Goal: Task Accomplishment & Management: Manage account settings

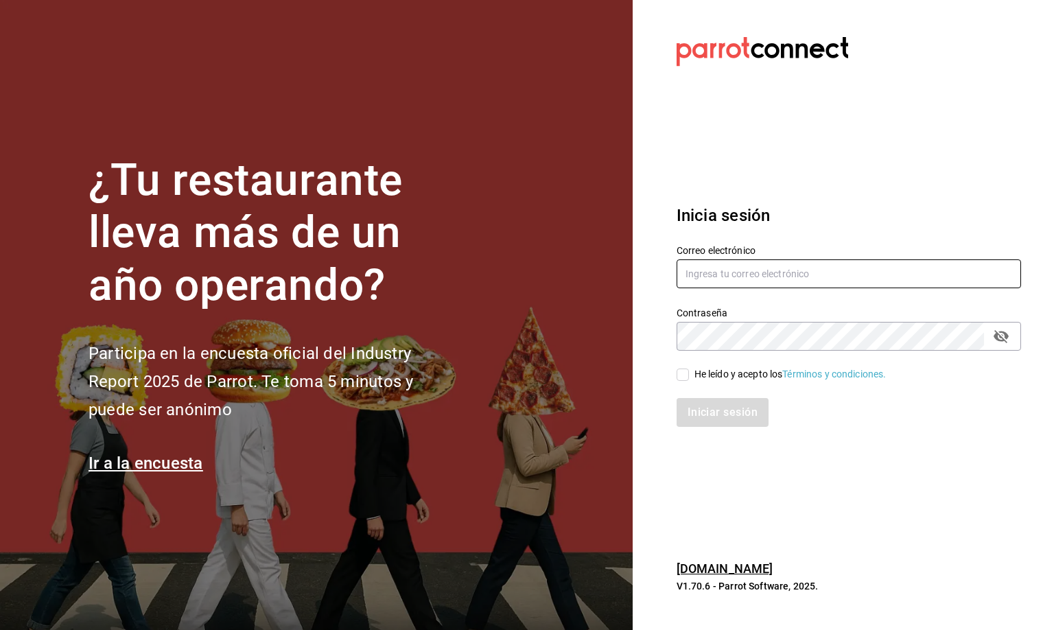
click at [702, 270] on input "text" at bounding box center [849, 273] width 345 height 29
type input "[EMAIL_ADDRESS][DOMAIN_NAME]"
click at [688, 377] on input "He leído y acepto los Términos y condiciones." at bounding box center [683, 375] width 12 height 12
checkbox input "true"
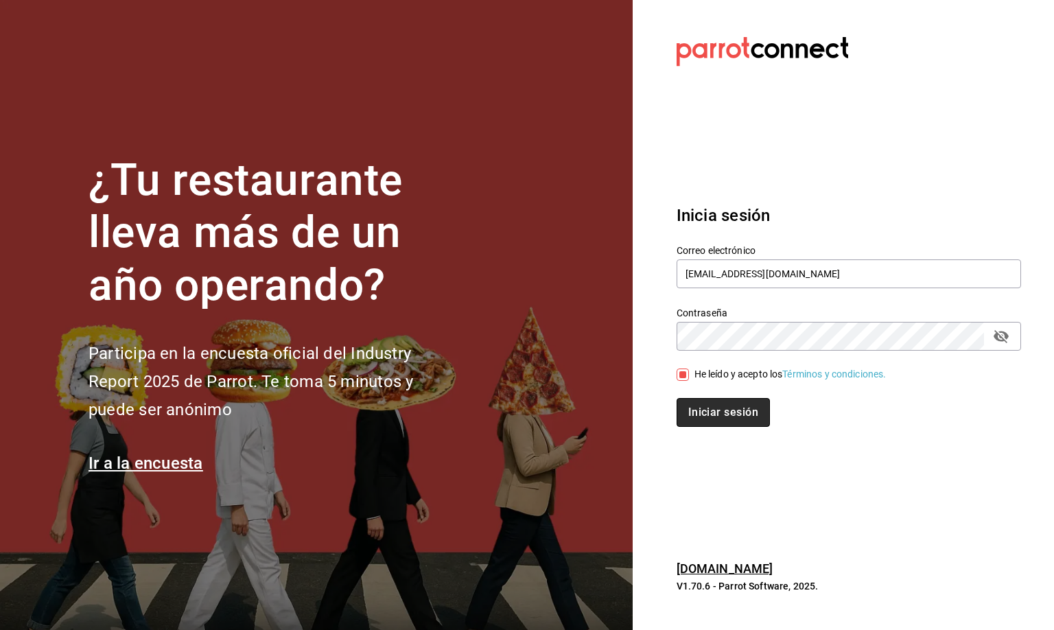
click at [712, 410] on button "Iniciar sesión" at bounding box center [723, 412] width 93 height 29
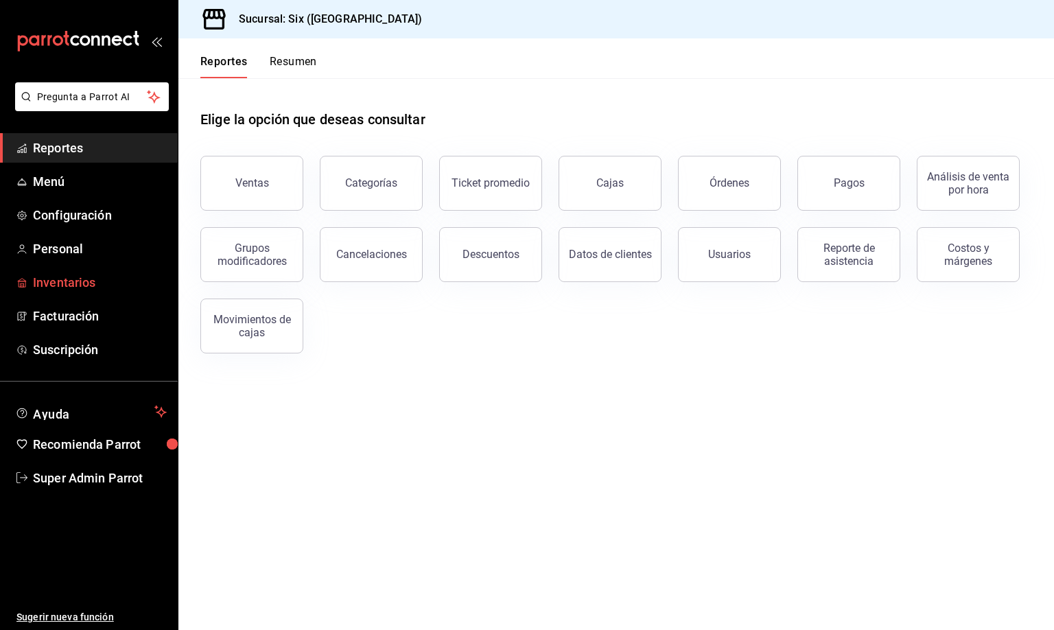
click at [78, 281] on span "Inventarios" at bounding box center [100, 282] width 134 height 19
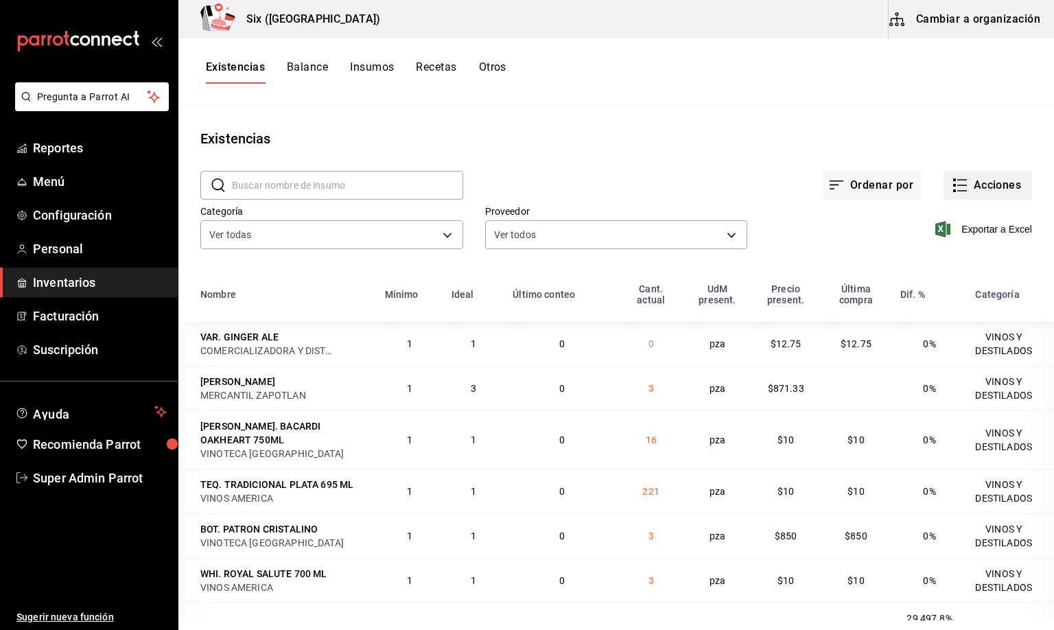
click at [953, 178] on button "Acciones" at bounding box center [988, 185] width 89 height 29
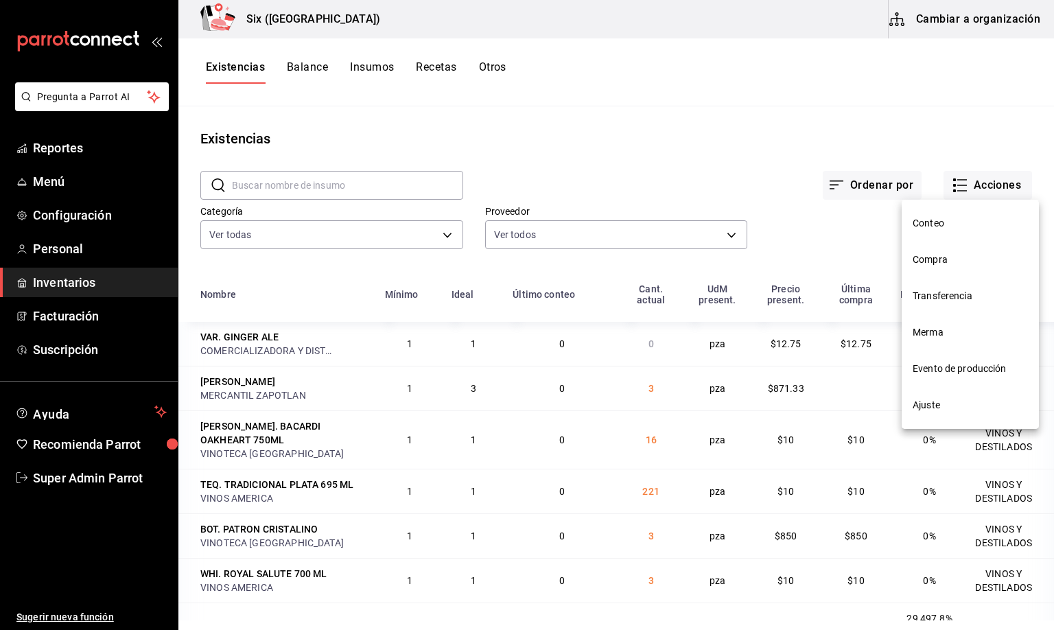
click at [927, 334] on span "Merma" at bounding box center [970, 332] width 115 height 14
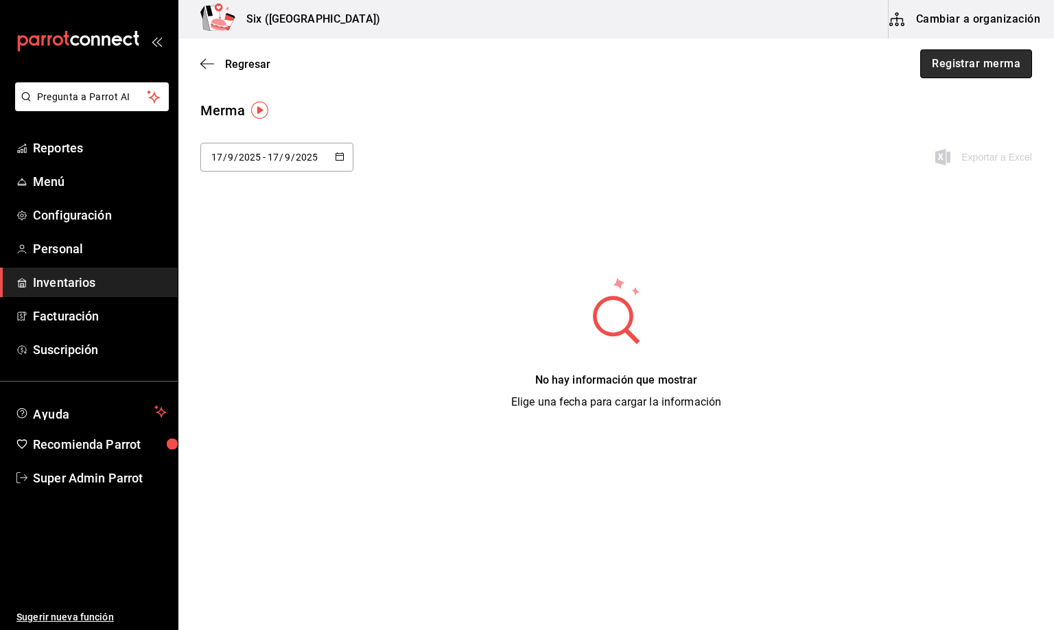
click at [987, 58] on button "Registrar merma" at bounding box center [976, 63] width 112 height 29
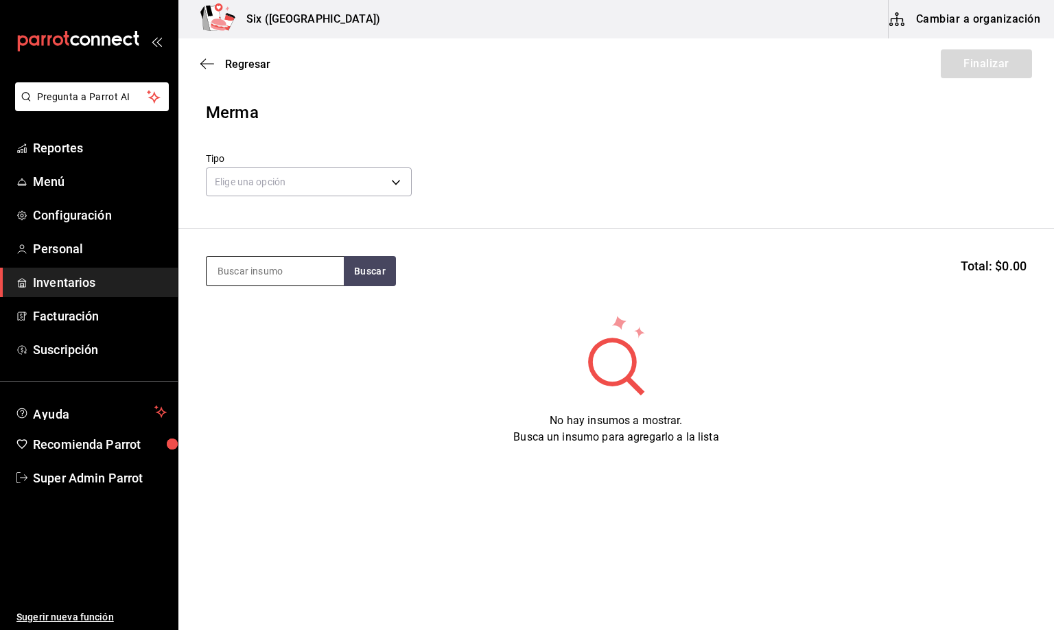
click at [253, 266] on input at bounding box center [275, 271] width 137 height 29
type input "contr"
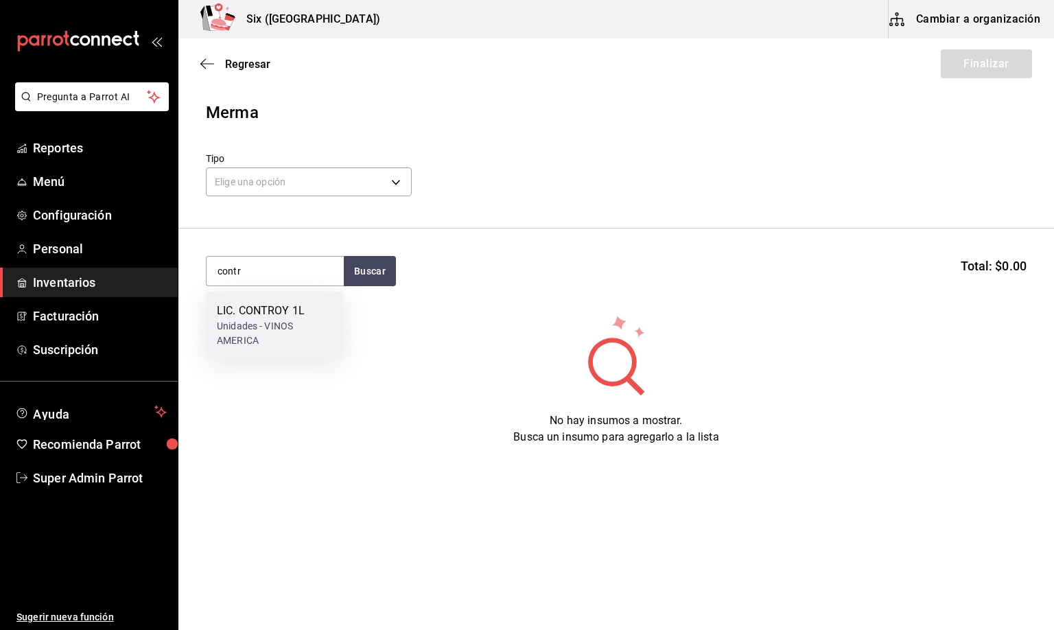
click at [264, 334] on div "Unidades - VINOS AMERICA" at bounding box center [274, 333] width 115 height 29
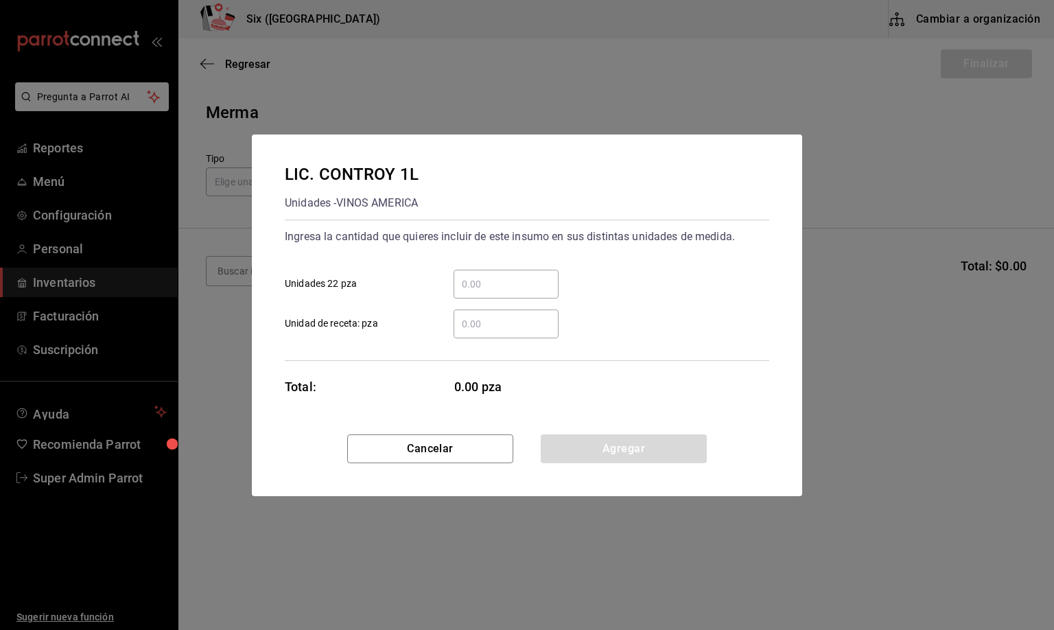
click at [474, 321] on input "​ Unidad de receta: pza" at bounding box center [506, 324] width 105 height 16
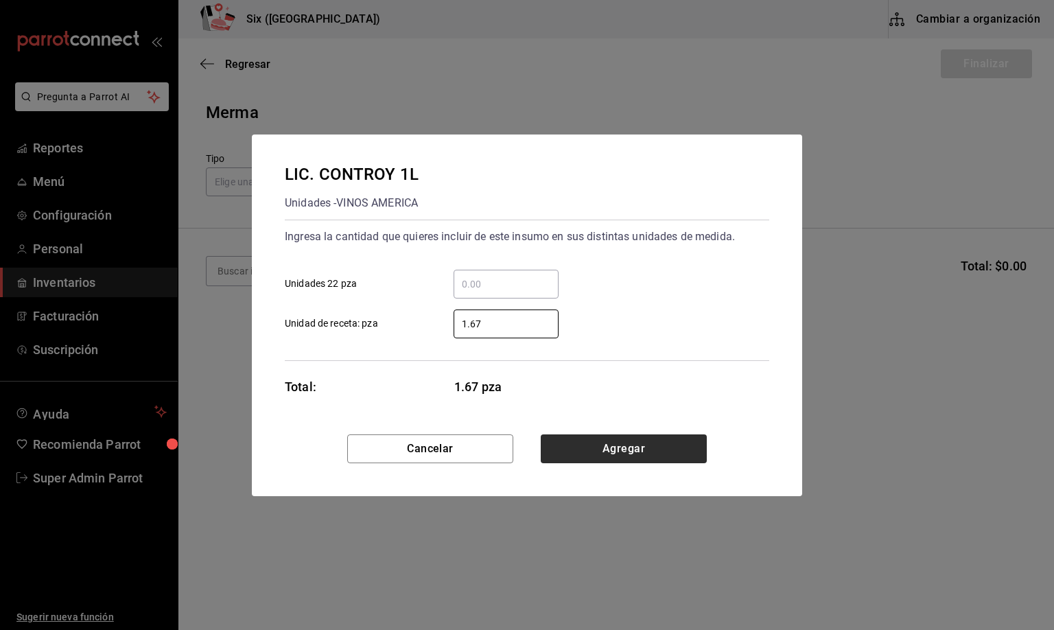
type input "1.67"
click at [629, 453] on button "Agregar" at bounding box center [624, 448] width 166 height 29
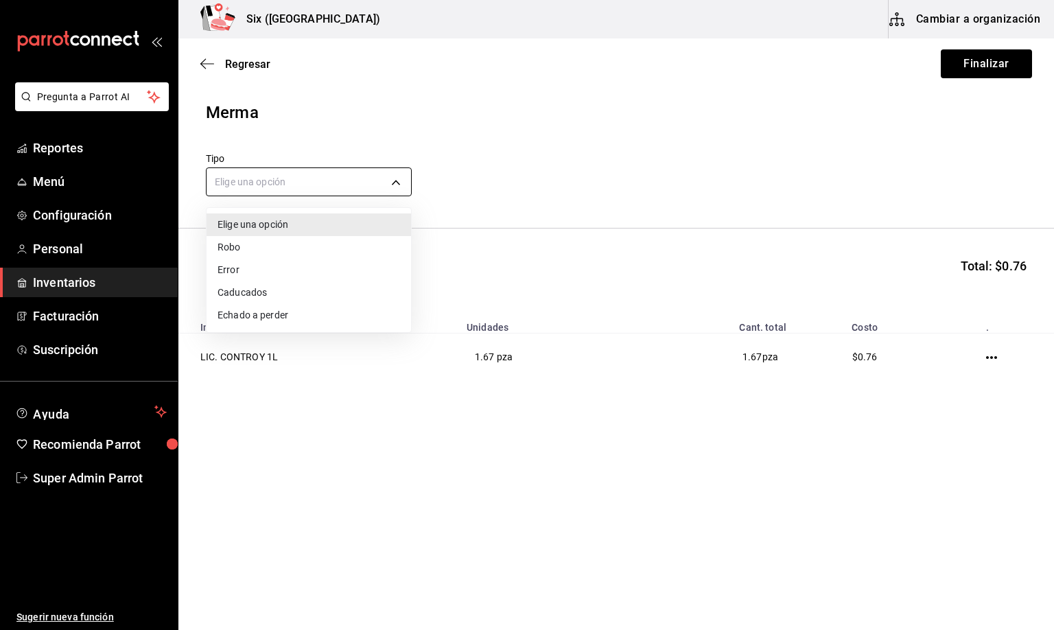
click at [246, 185] on body "Pregunta a Parrot AI Reportes Menú Configuración Personal Inventarios Facturaci…" at bounding box center [527, 276] width 1054 height 552
click at [241, 270] on li "Error" at bounding box center [309, 270] width 205 height 23
type input "ERROR"
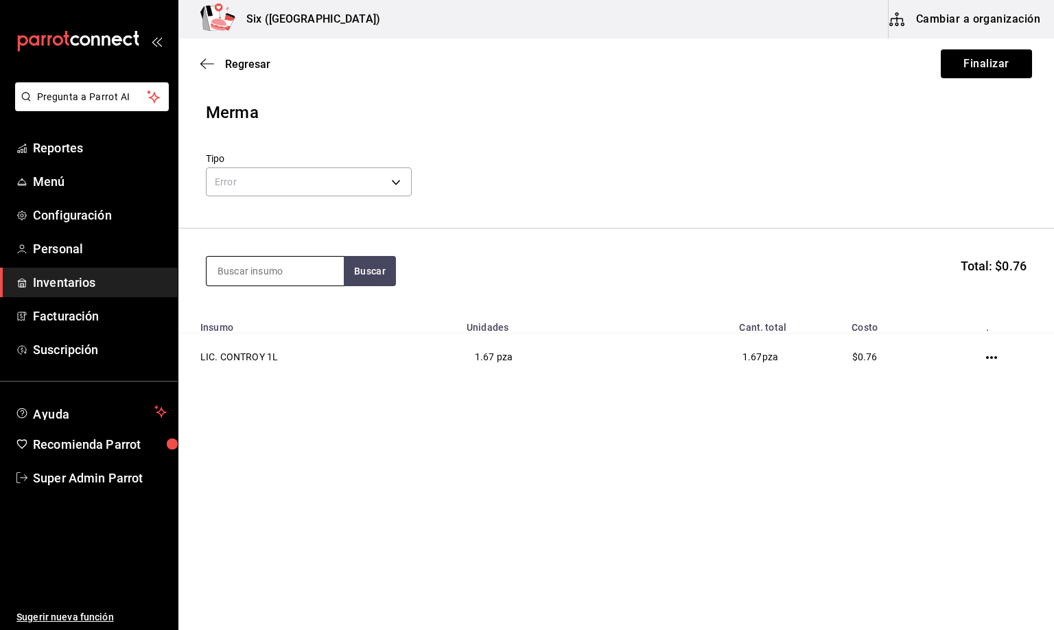
click at [231, 270] on input at bounding box center [275, 271] width 137 height 29
type input "flamin"
click at [268, 316] on div "LIC. FLAMINGO 1L" at bounding box center [271, 311] width 108 height 16
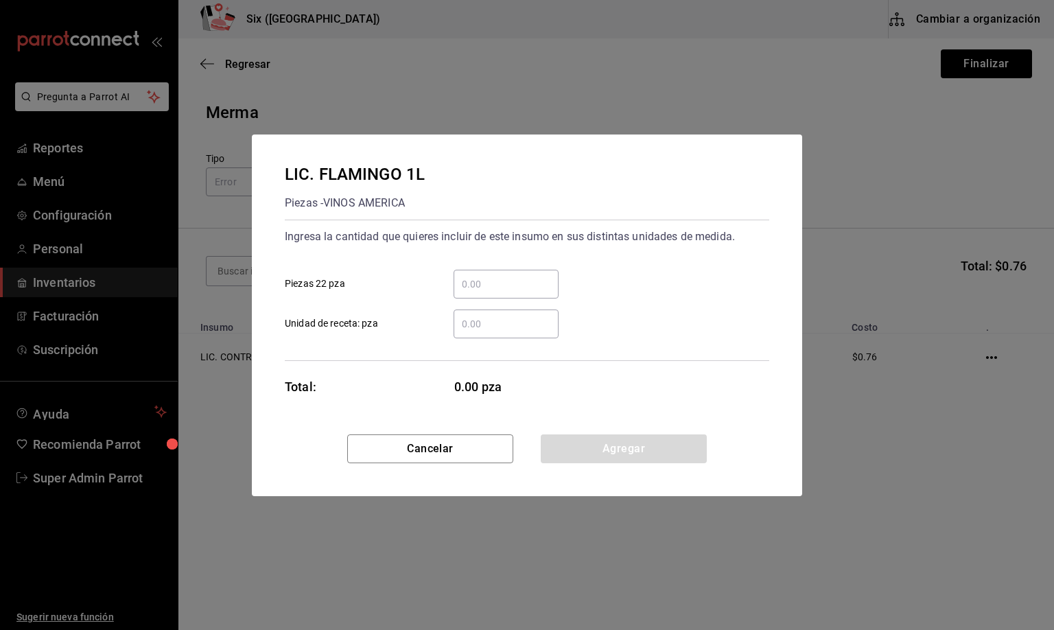
click at [463, 328] on input "​ Unidad de receta: pza" at bounding box center [506, 324] width 105 height 16
type input "1"
click at [585, 443] on button "Agregar" at bounding box center [624, 448] width 166 height 29
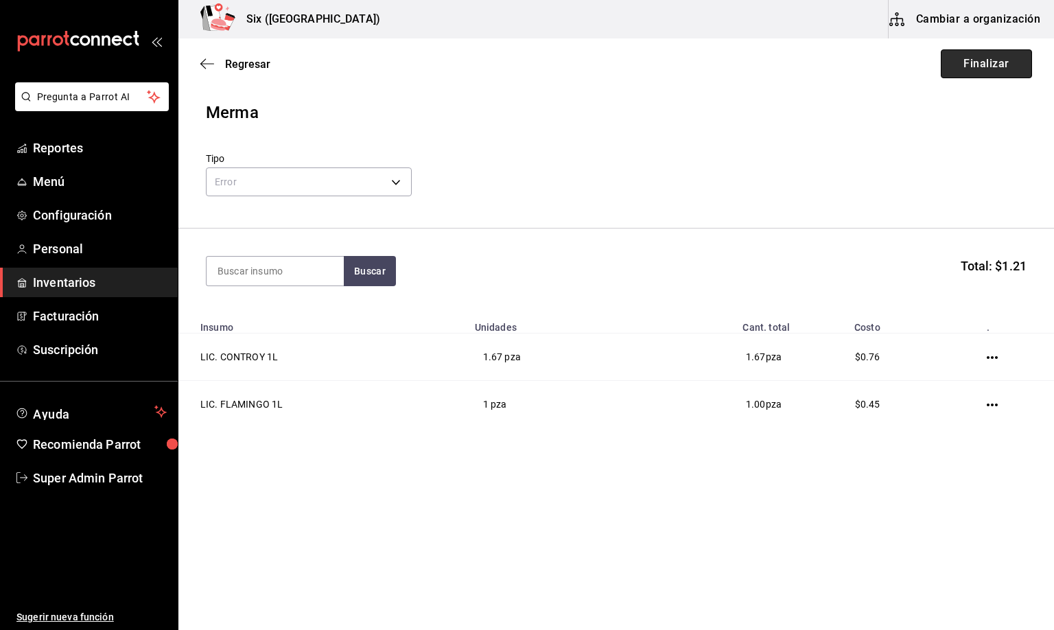
click at [956, 67] on button "Finalizar" at bounding box center [986, 63] width 91 height 29
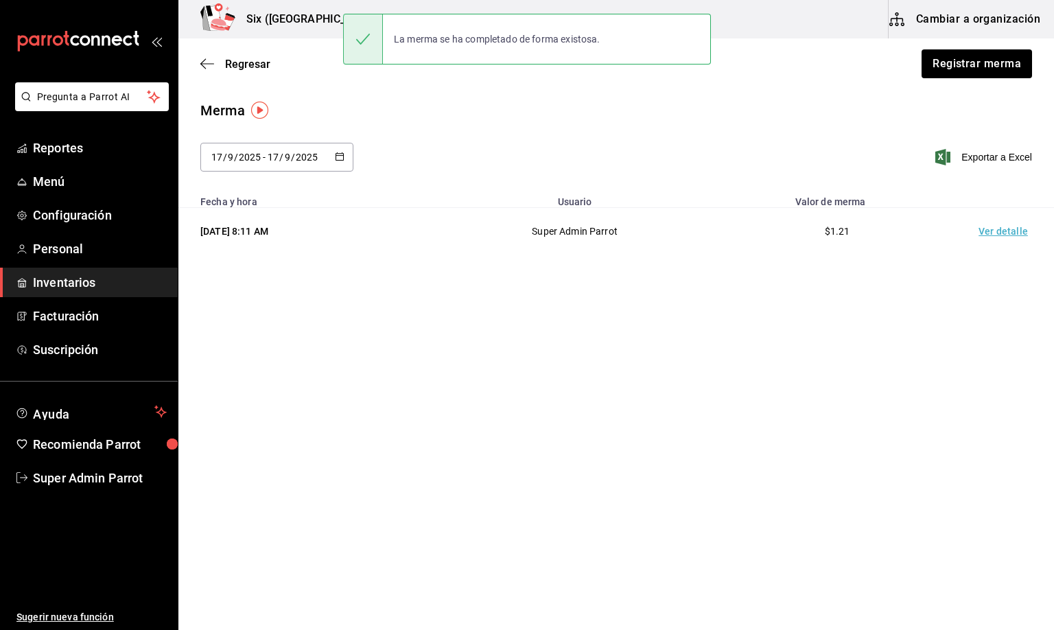
click at [999, 235] on td "Ver detalle" at bounding box center [1006, 231] width 96 height 47
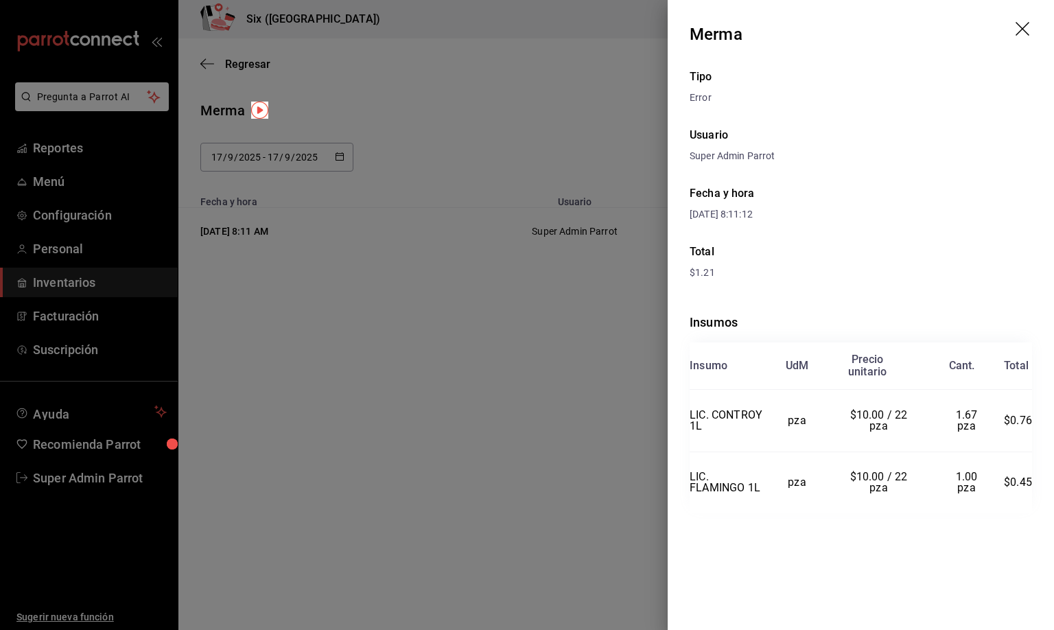
drag, startPoint x: 1024, startPoint y: 32, endPoint x: 987, endPoint y: 60, distance: 46.5
click at [1024, 32] on icon "drag" at bounding box center [1024, 30] width 16 height 16
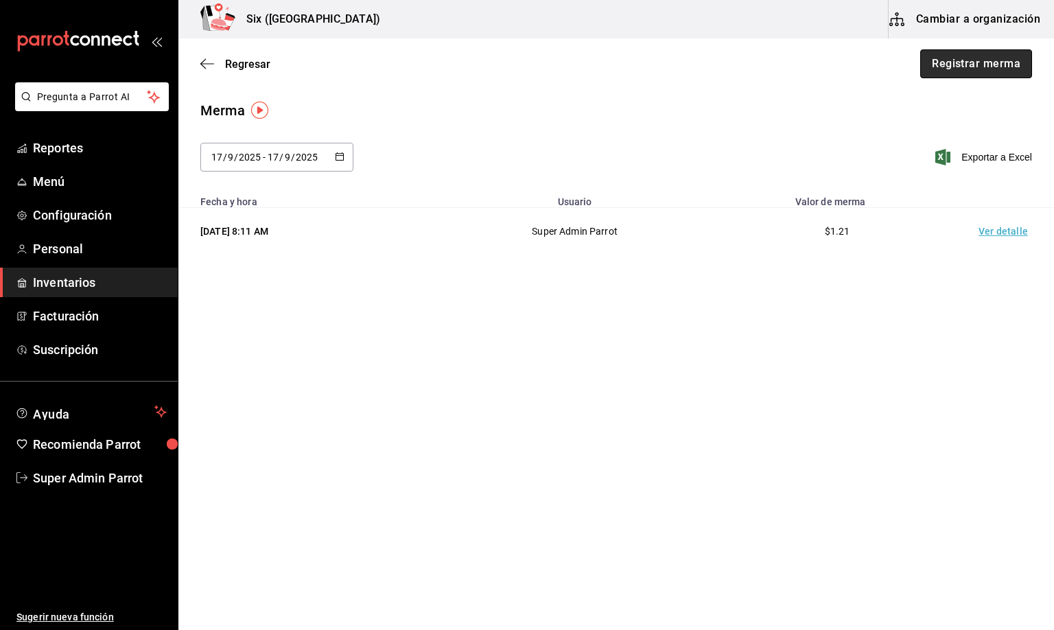
click at [951, 62] on button "Registrar merma" at bounding box center [976, 63] width 112 height 29
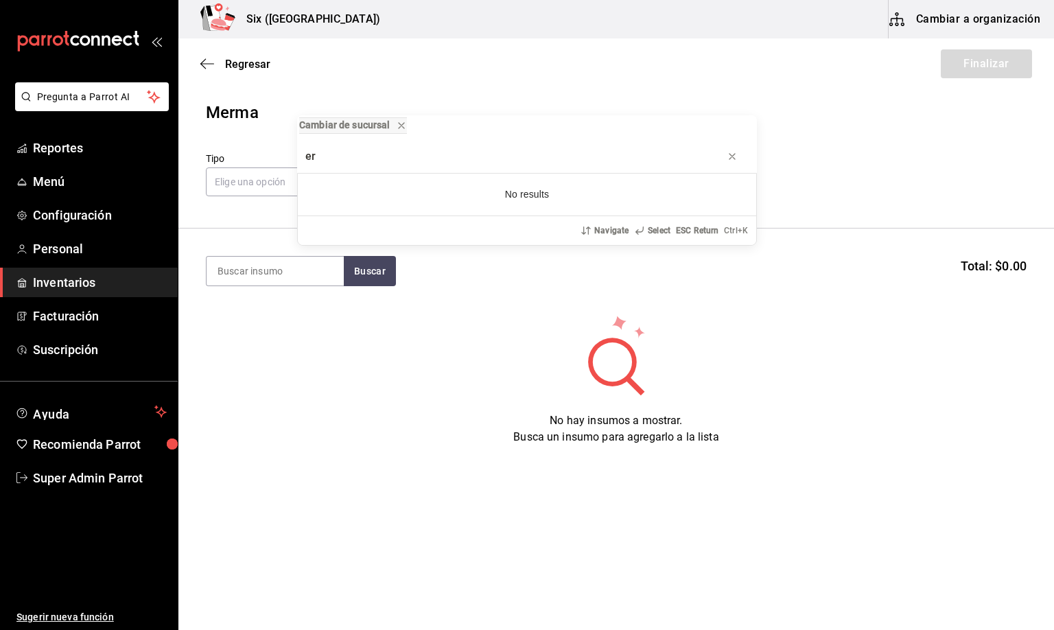
type input "e"
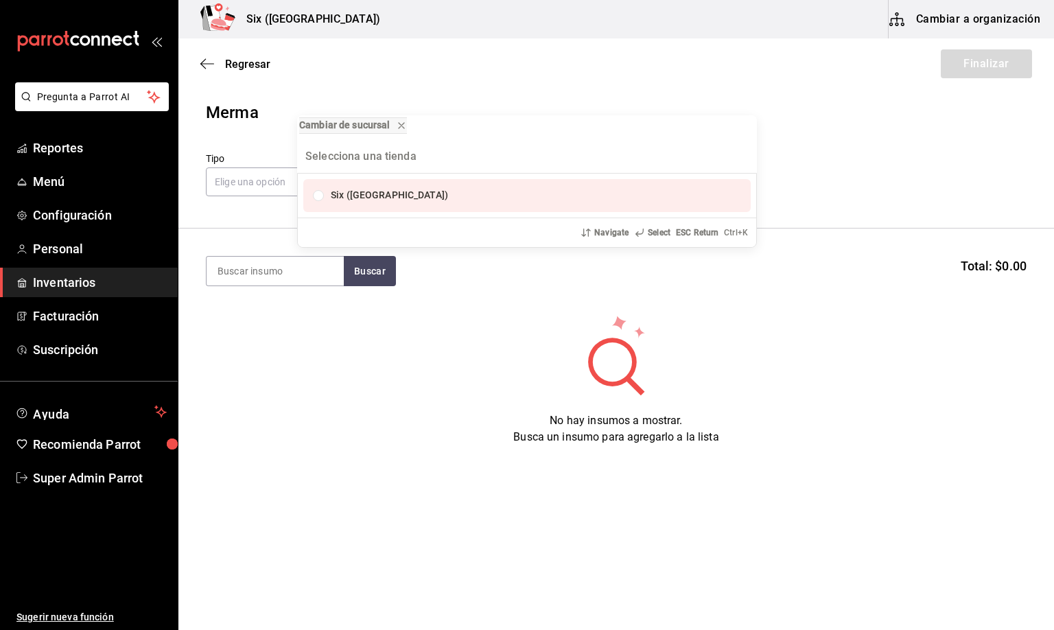
click at [255, 277] on div "Cambiar de sucursal Six ([GEOGRAPHIC_DATA]) Navigate Select ESC Return Ctrl+ K" at bounding box center [527, 315] width 1054 height 630
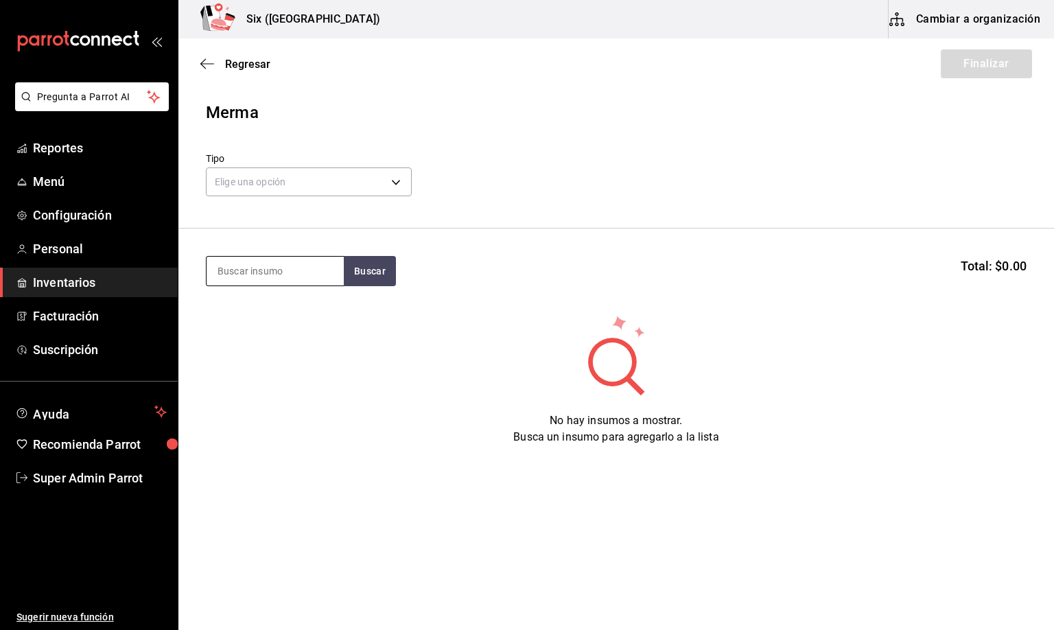
click at [248, 280] on input at bounding box center [275, 271] width 137 height 29
type input "cere"
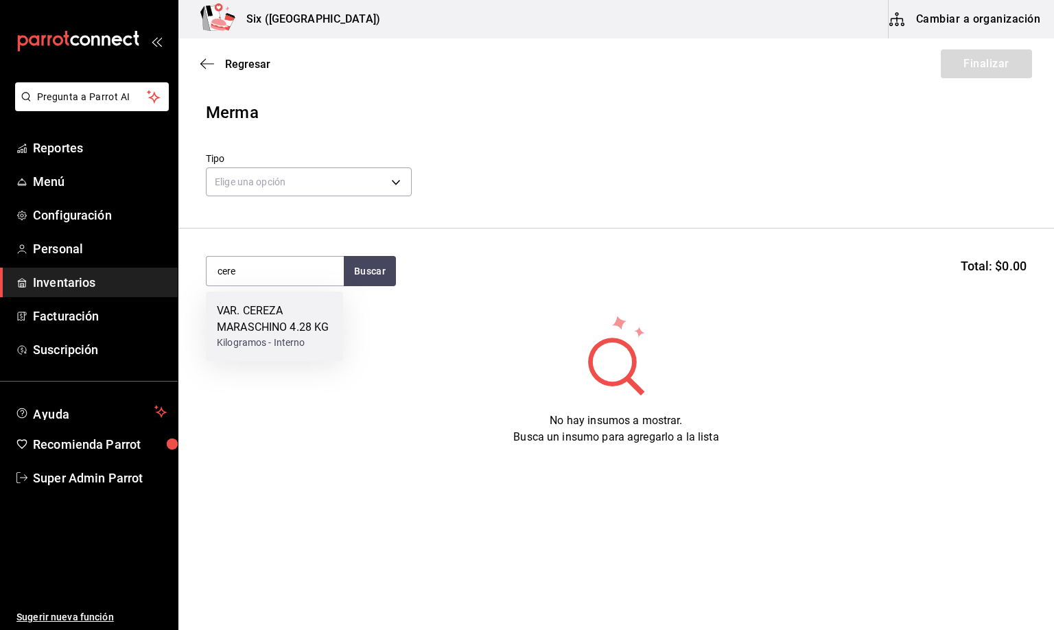
click at [231, 314] on div "VAR. CEREZA MARASCHINO 4.28 KG" at bounding box center [274, 319] width 115 height 33
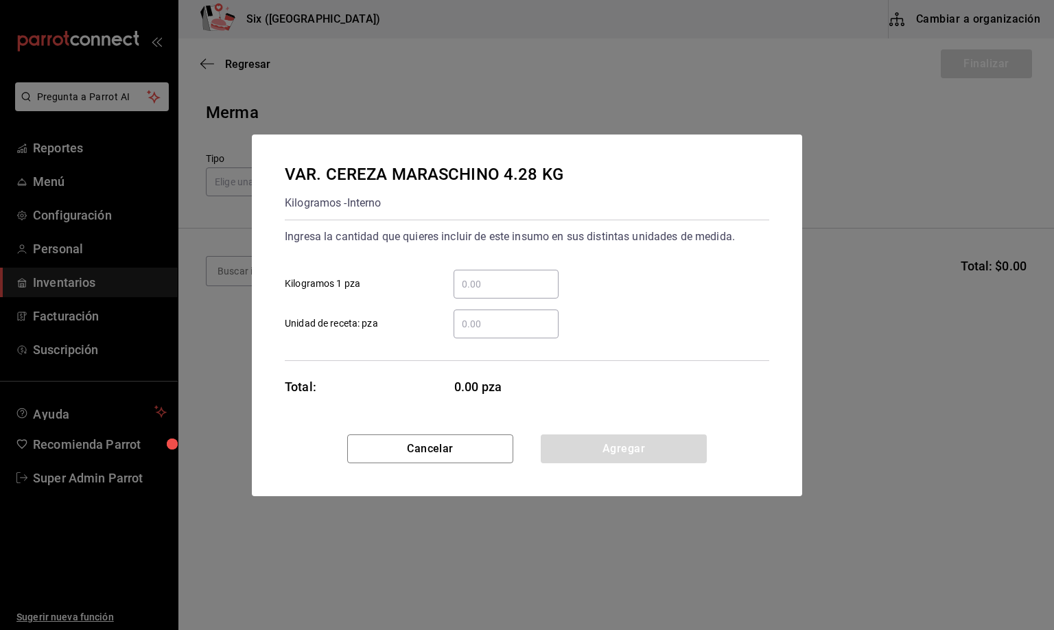
click at [502, 320] on input "​ Unidad de receta: pza" at bounding box center [506, 324] width 105 height 16
type input "0.7"
click at [579, 441] on button "Agregar" at bounding box center [624, 448] width 166 height 29
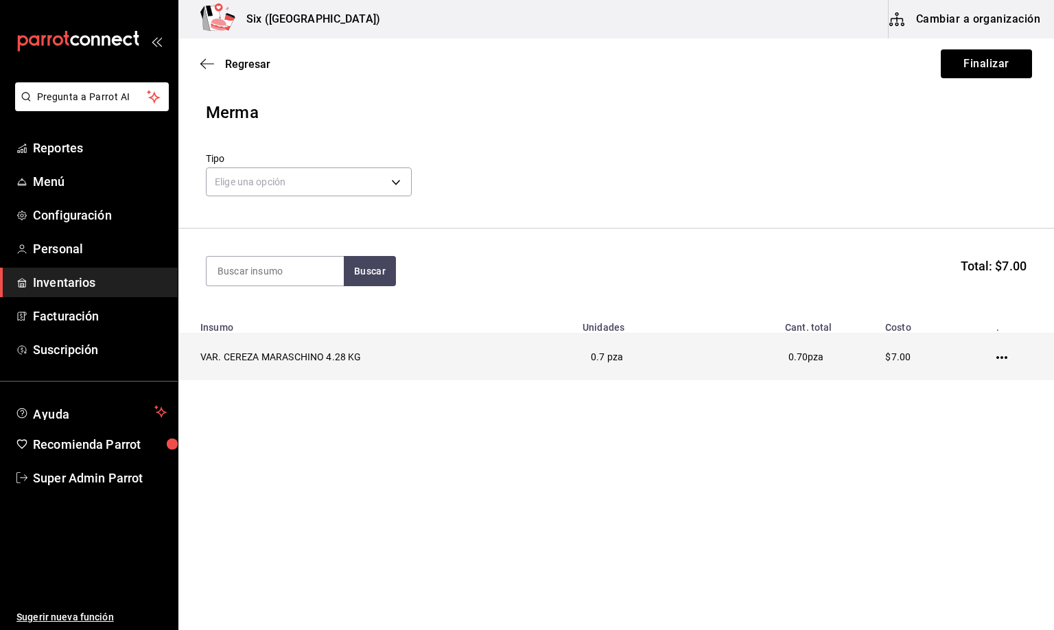
click at [1012, 359] on td at bounding box center [1005, 357] width 98 height 47
click at [1003, 358] on icon "button" at bounding box center [1002, 357] width 11 height 11
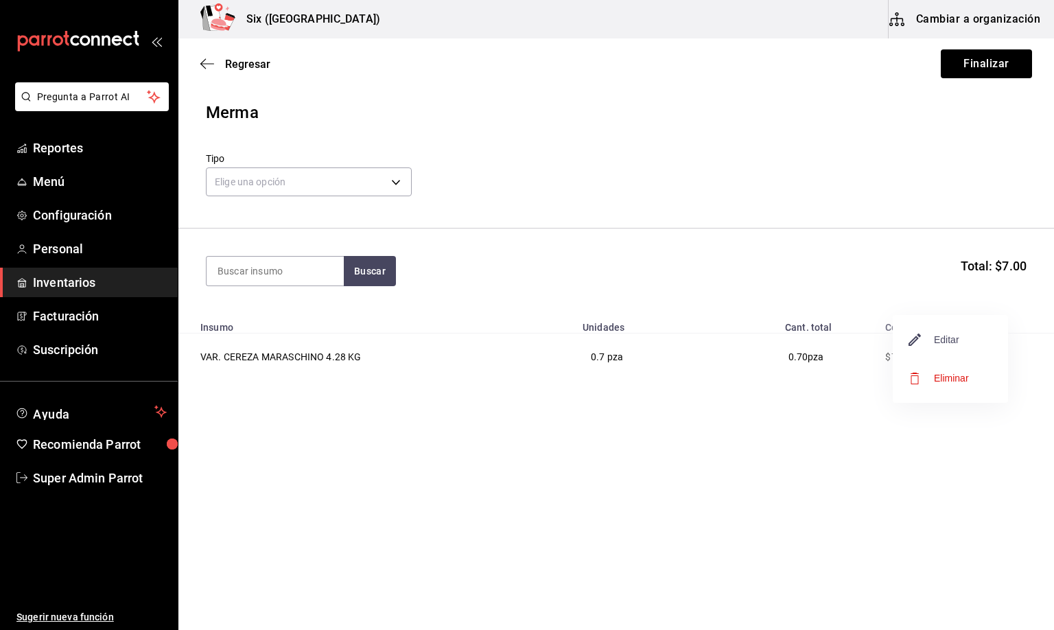
click at [935, 340] on span "Editar" at bounding box center [934, 339] width 50 height 16
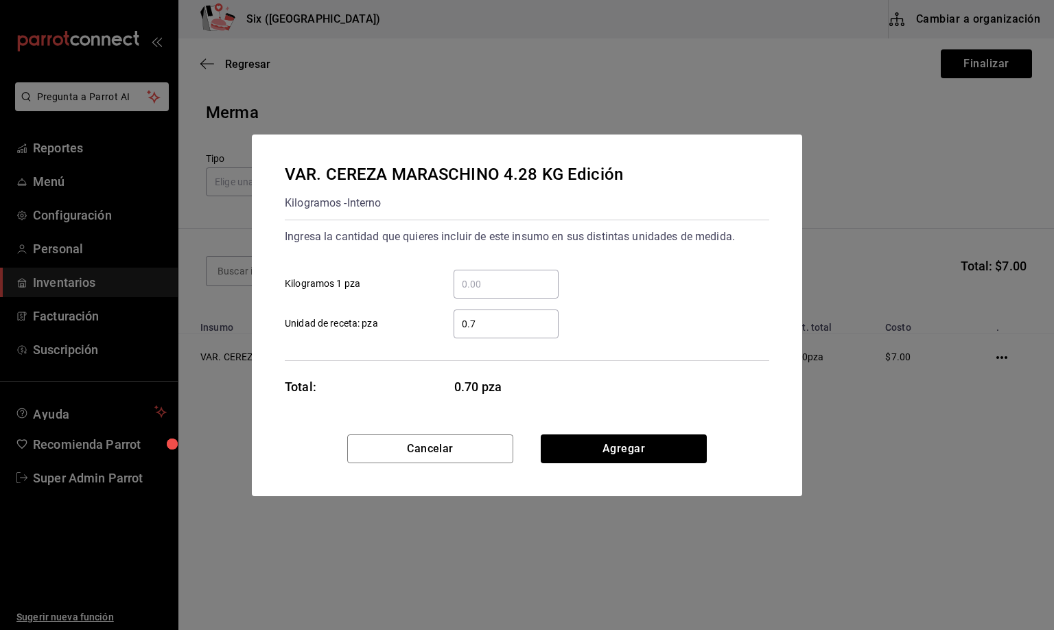
click at [470, 323] on input "0.7" at bounding box center [506, 324] width 105 height 16
type input "0.07"
click at [596, 454] on button "Agregar" at bounding box center [624, 448] width 166 height 29
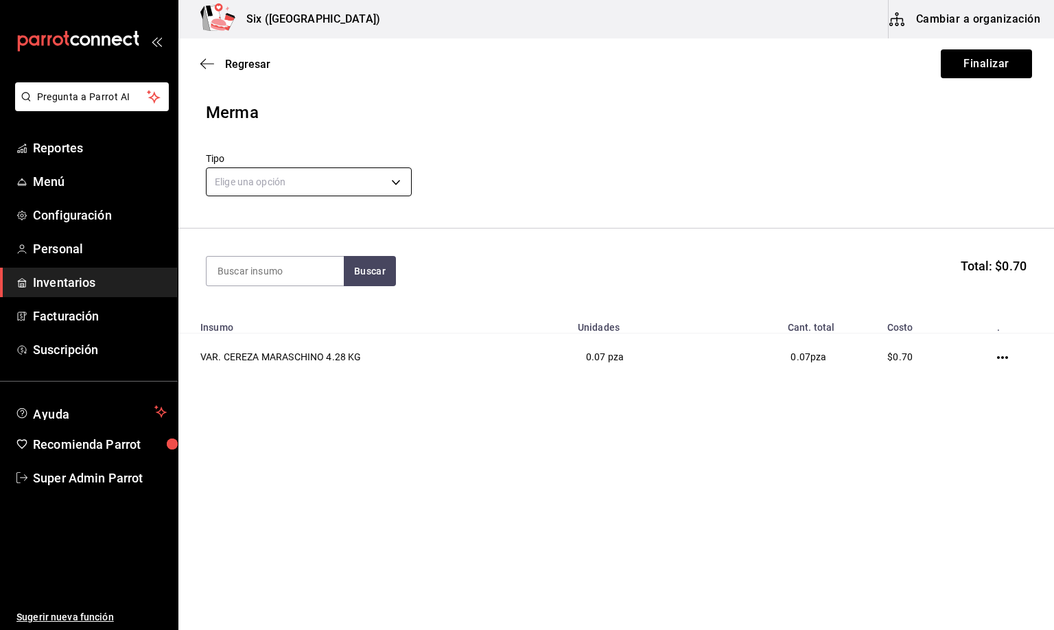
click at [293, 175] on body "Pregunta a Parrot AI Reportes Menú Configuración Personal Inventarios Facturaci…" at bounding box center [527, 276] width 1054 height 552
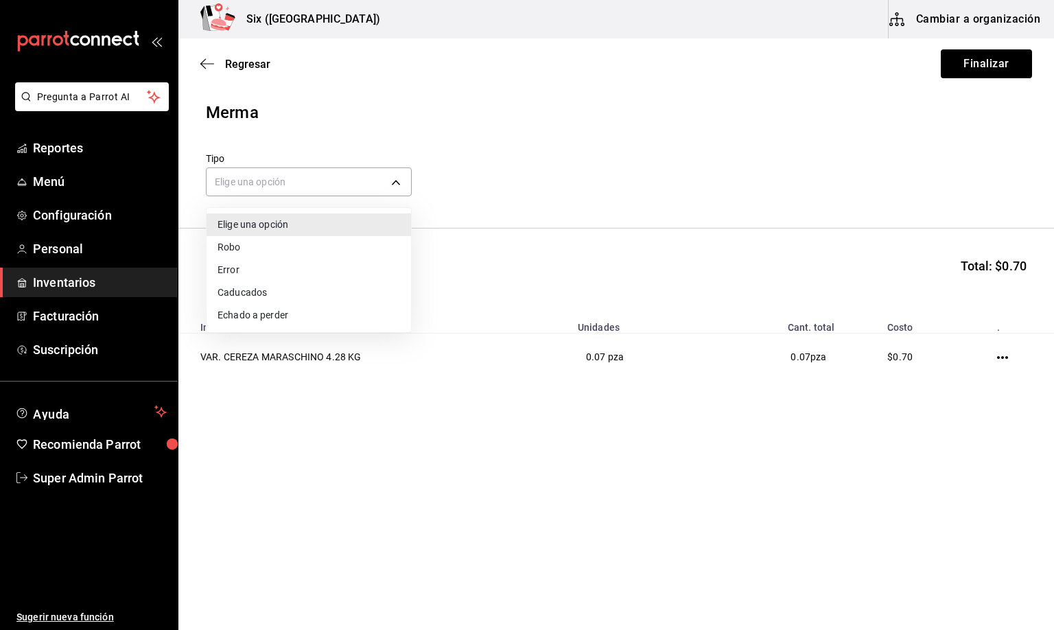
click at [252, 270] on li "Error" at bounding box center [309, 270] width 205 height 23
type input "ERROR"
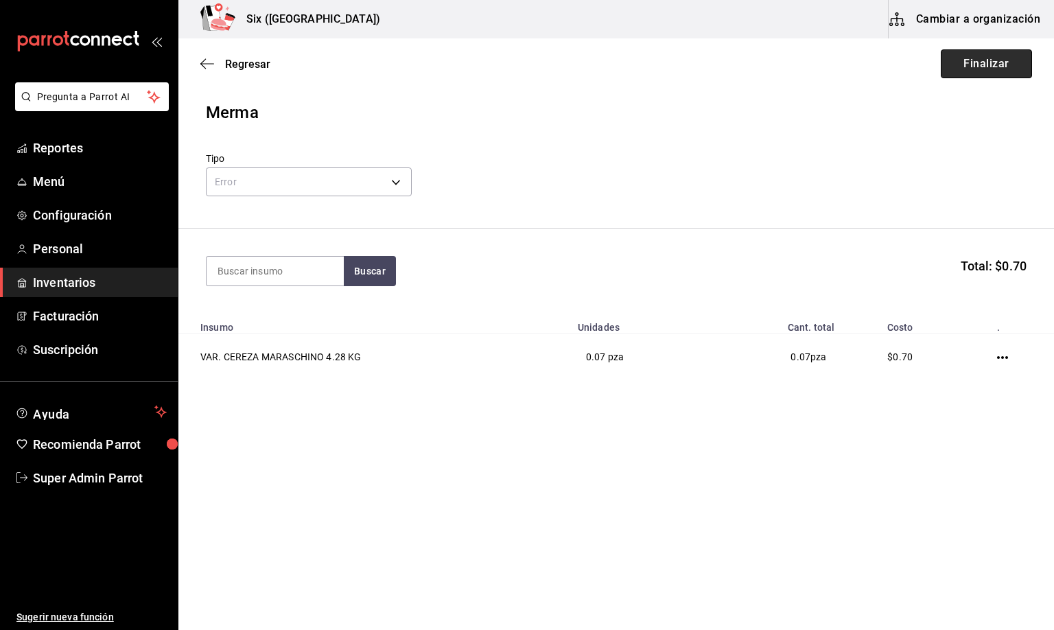
click at [955, 74] on button "Finalizar" at bounding box center [986, 63] width 91 height 29
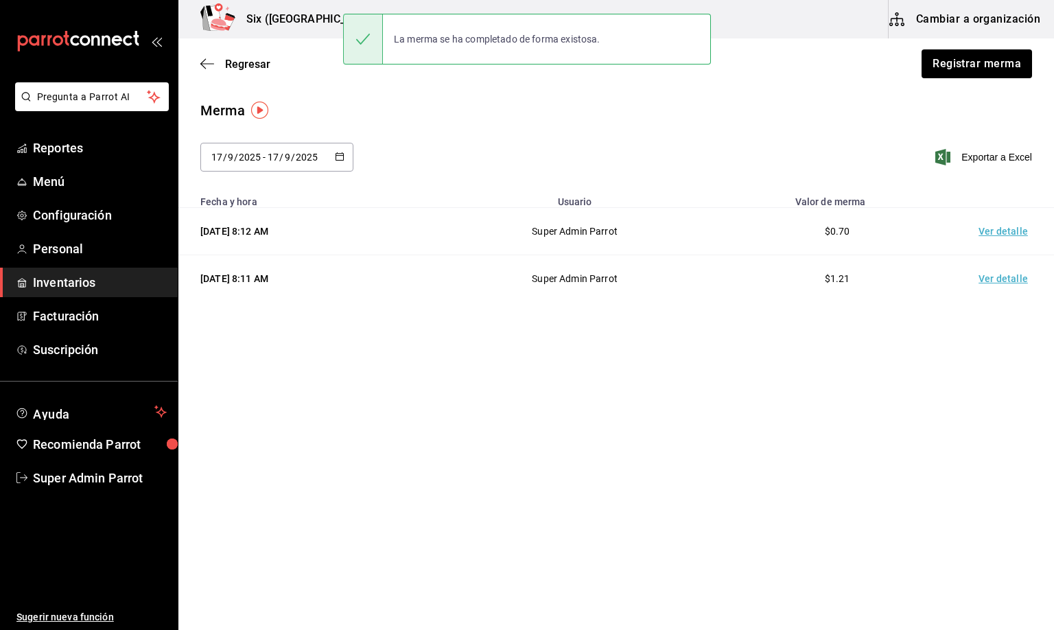
click at [999, 229] on td "Ver detalle" at bounding box center [1006, 231] width 96 height 47
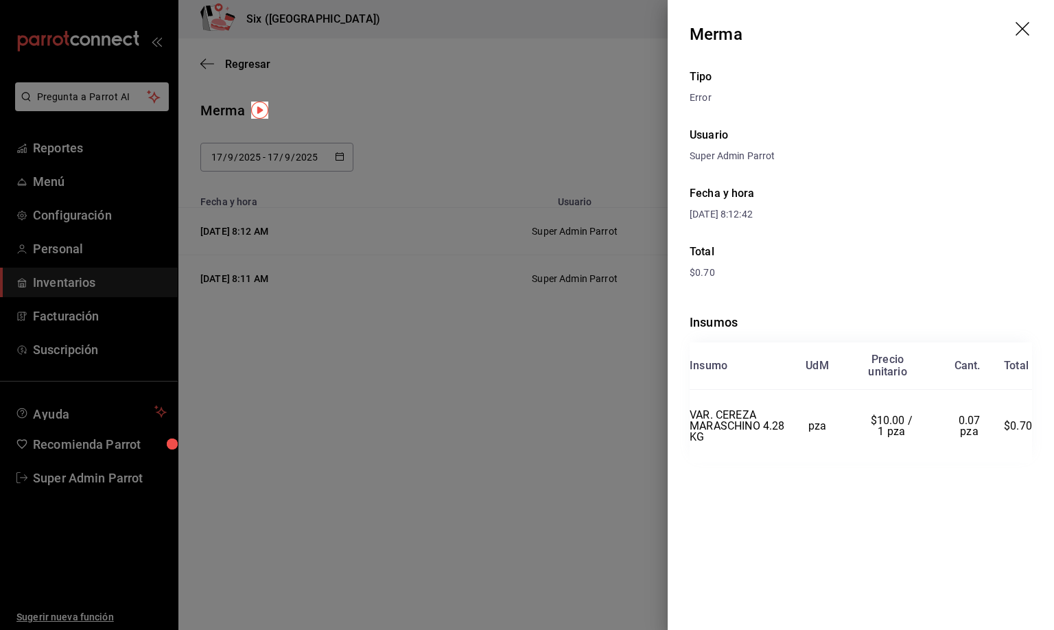
click at [1030, 33] on icon "drag" at bounding box center [1024, 30] width 16 height 16
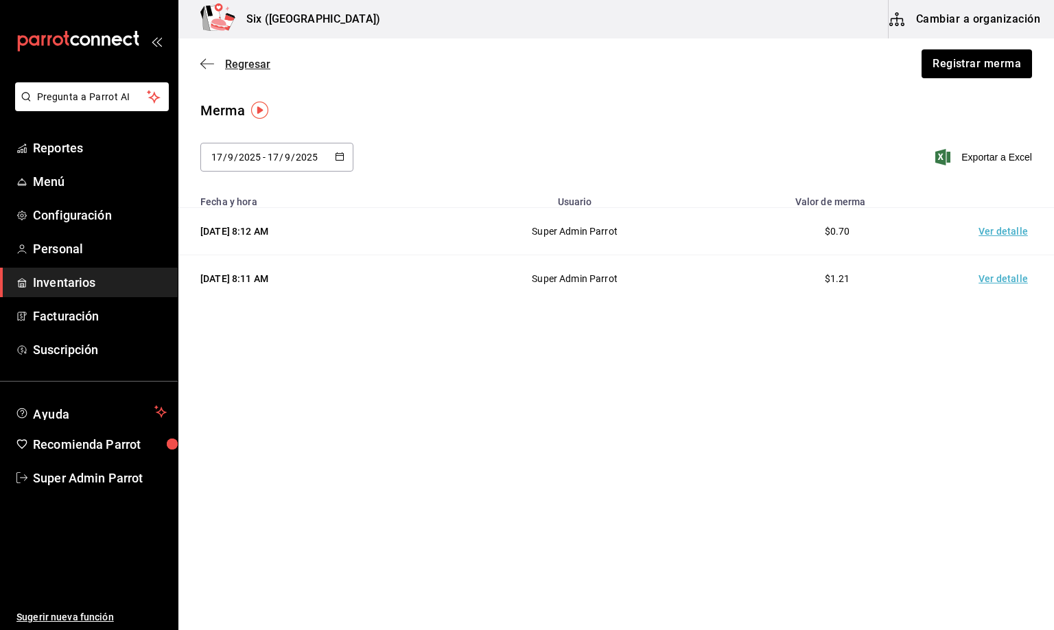
click at [237, 60] on span "Regresar" at bounding box center [247, 64] width 45 height 13
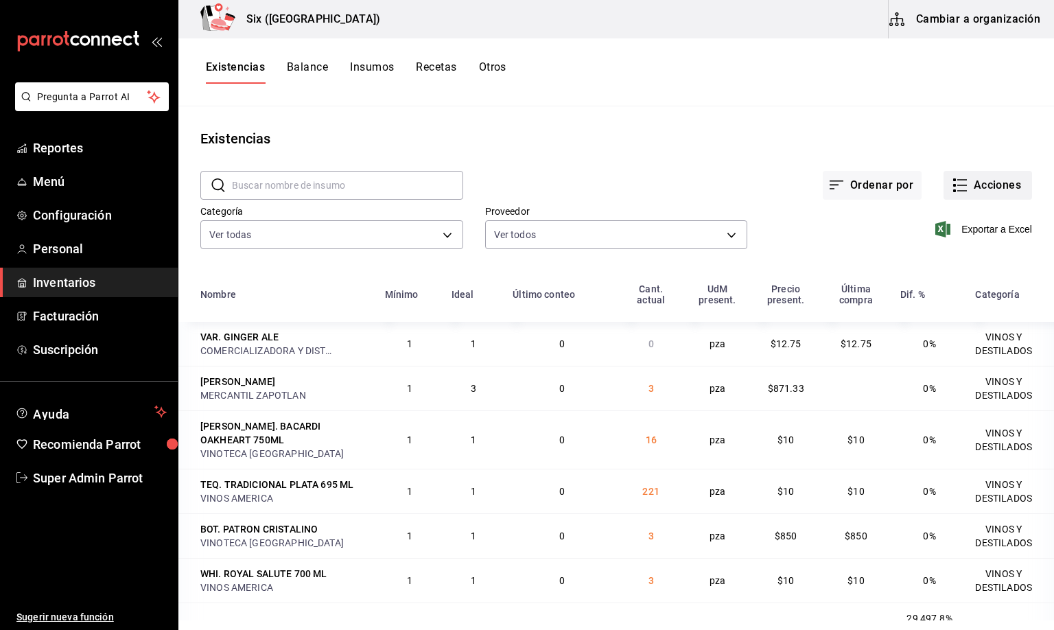
click at [993, 181] on button "Acciones" at bounding box center [988, 185] width 89 height 29
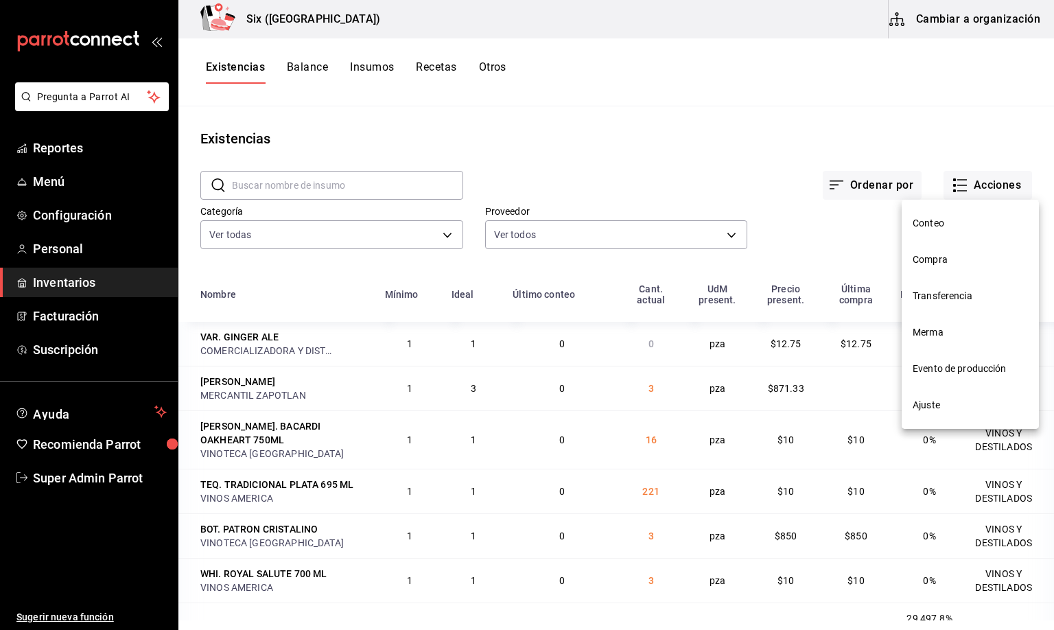
click at [927, 258] on span "Compra" at bounding box center [970, 260] width 115 height 14
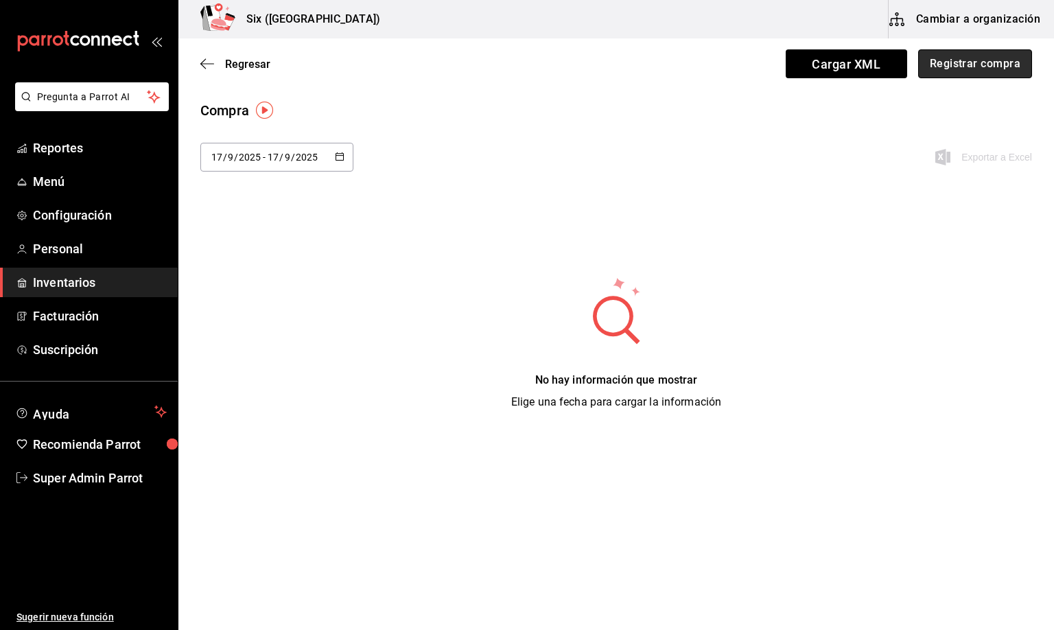
click at [954, 69] on button "Registrar compra" at bounding box center [975, 63] width 114 height 29
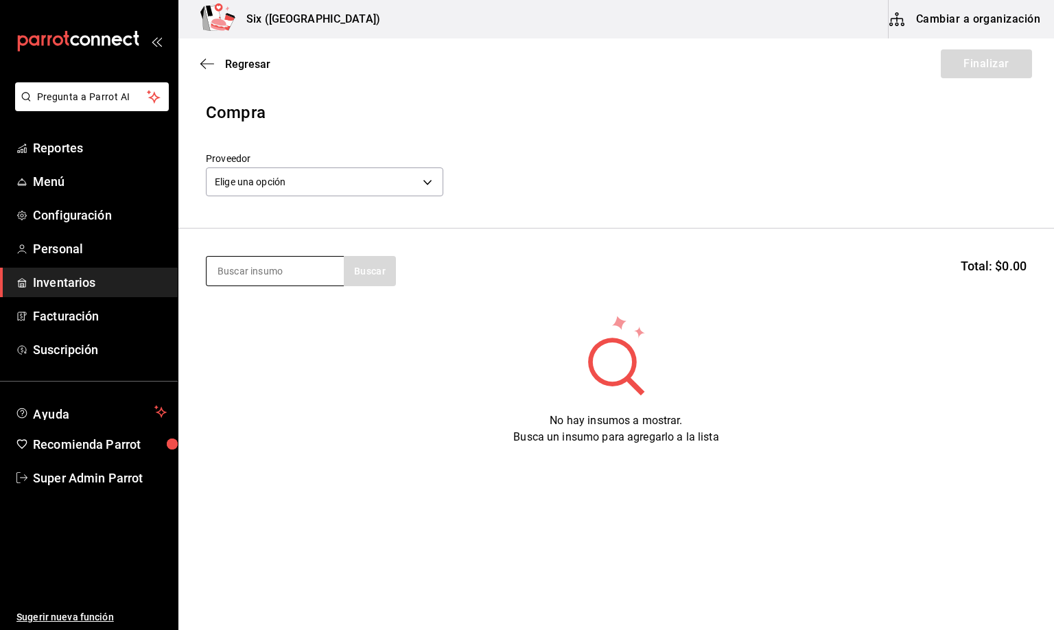
click at [253, 270] on input at bounding box center [275, 271] width 137 height 29
type input "oso"
click at [250, 307] on div "GIN. OSO NEGRO 1 LT" at bounding box center [271, 311] width 109 height 16
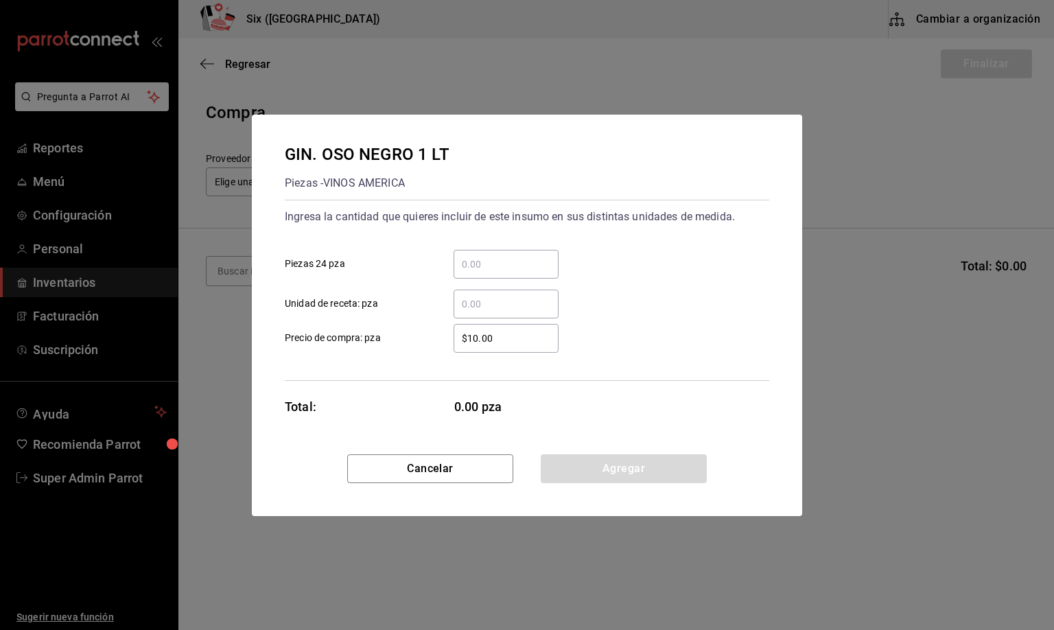
click at [464, 303] on input "​ Unidad de receta: pza" at bounding box center [506, 304] width 105 height 16
type input "0.33"
click at [630, 466] on button "Agregar" at bounding box center [624, 468] width 166 height 29
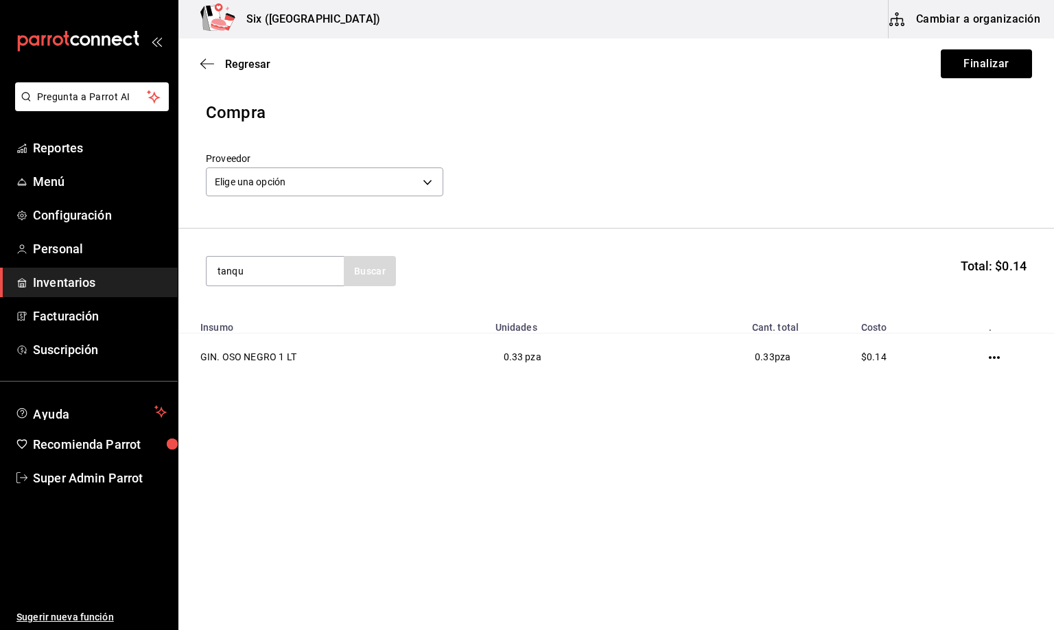
type input "tanqu"
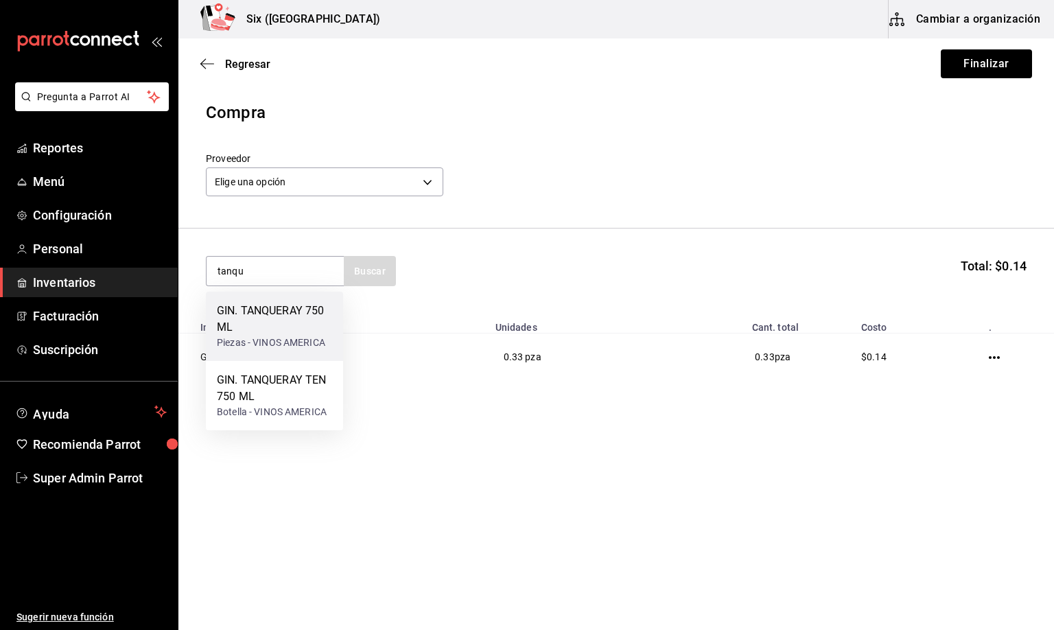
click at [275, 327] on div "GIN. TANQUERAY 750 ML" at bounding box center [274, 319] width 115 height 33
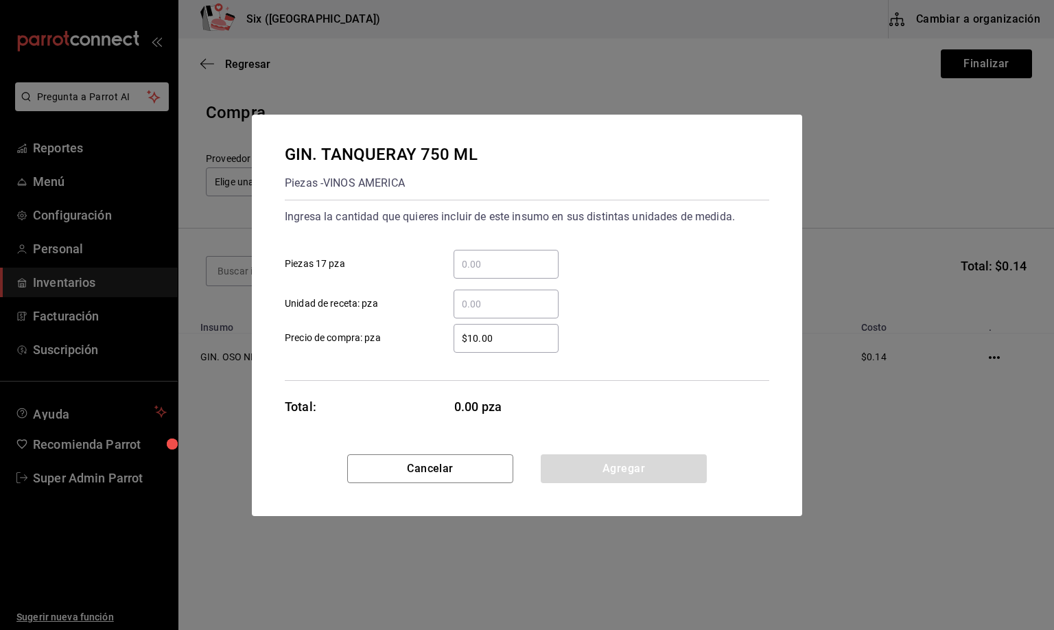
drag, startPoint x: 478, startPoint y: 303, endPoint x: 465, endPoint y: 303, distance: 12.4
click at [474, 303] on input "​ Unidad de receta: pza" at bounding box center [506, 304] width 105 height 16
type input "1"
click at [600, 463] on button "Agregar" at bounding box center [624, 468] width 166 height 29
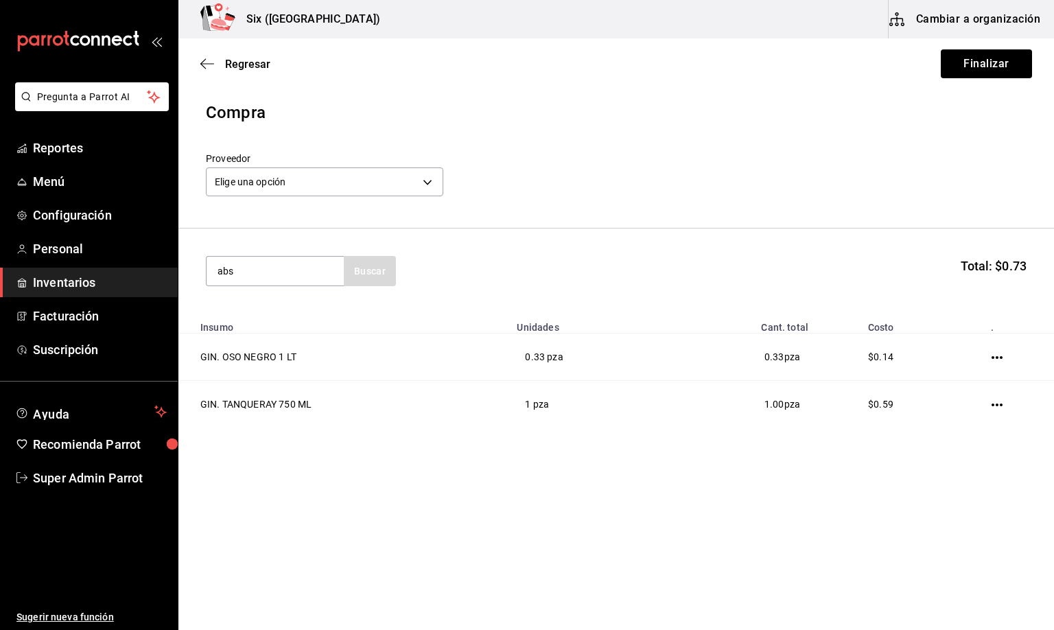
type input "abs"
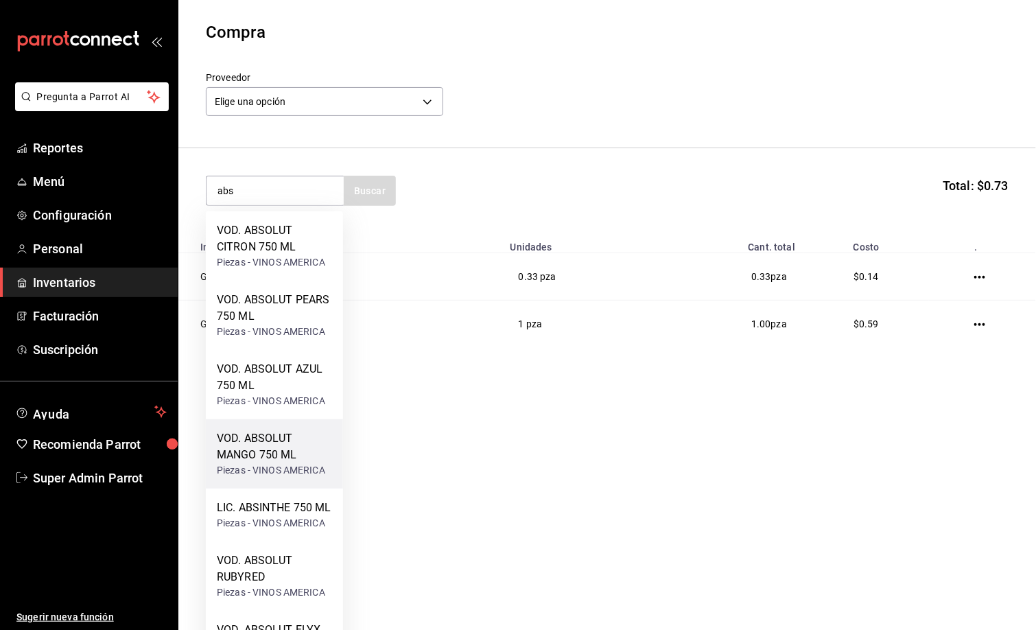
scroll to position [103, 0]
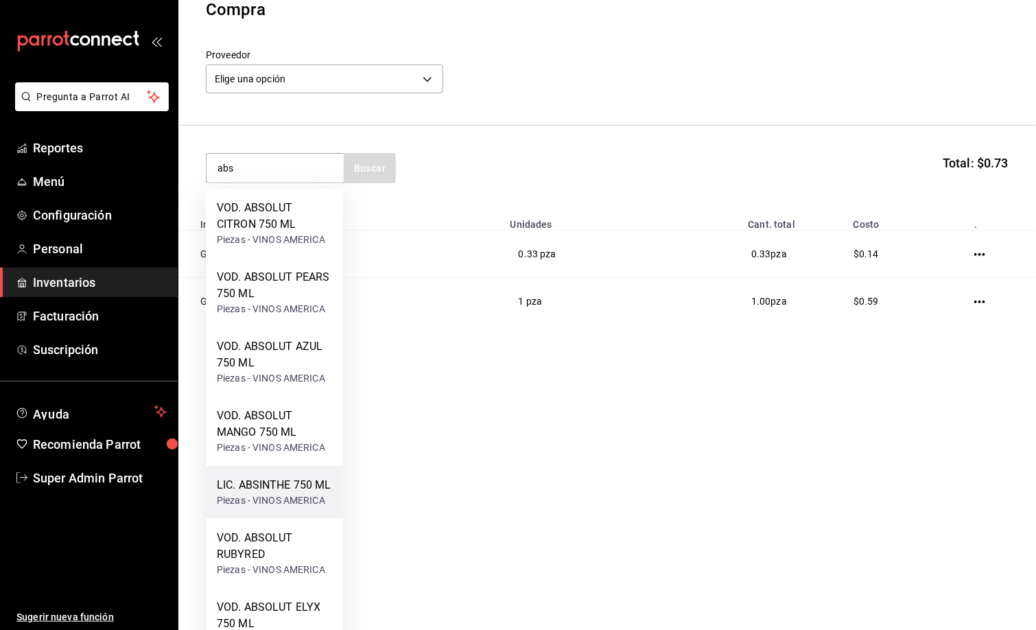
click at [277, 485] on div "LIC. ABSINTHE 750 ML" at bounding box center [274, 485] width 115 height 16
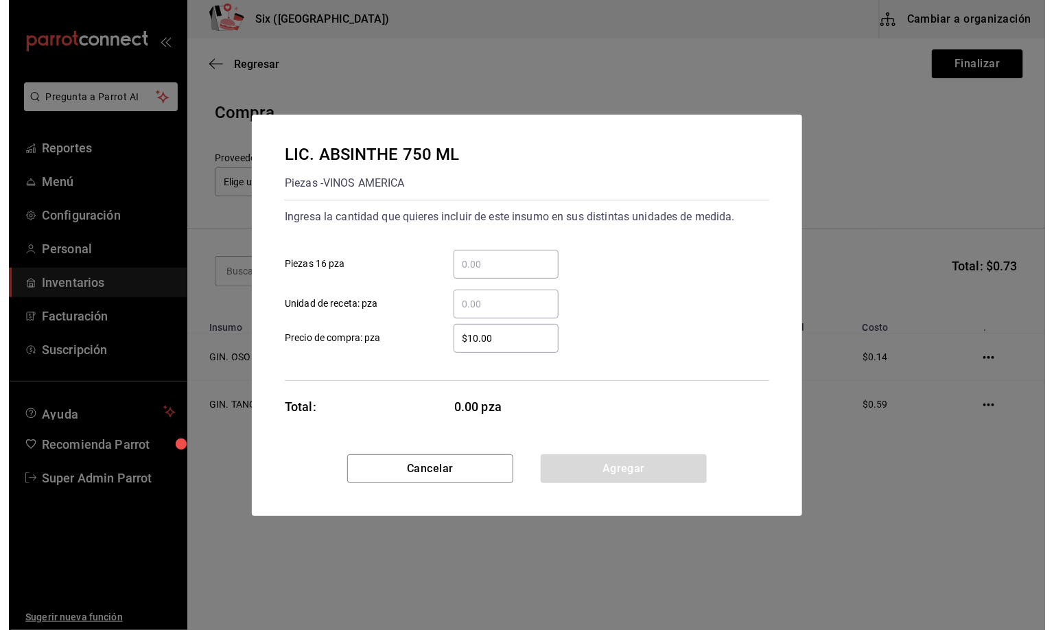
scroll to position [0, 0]
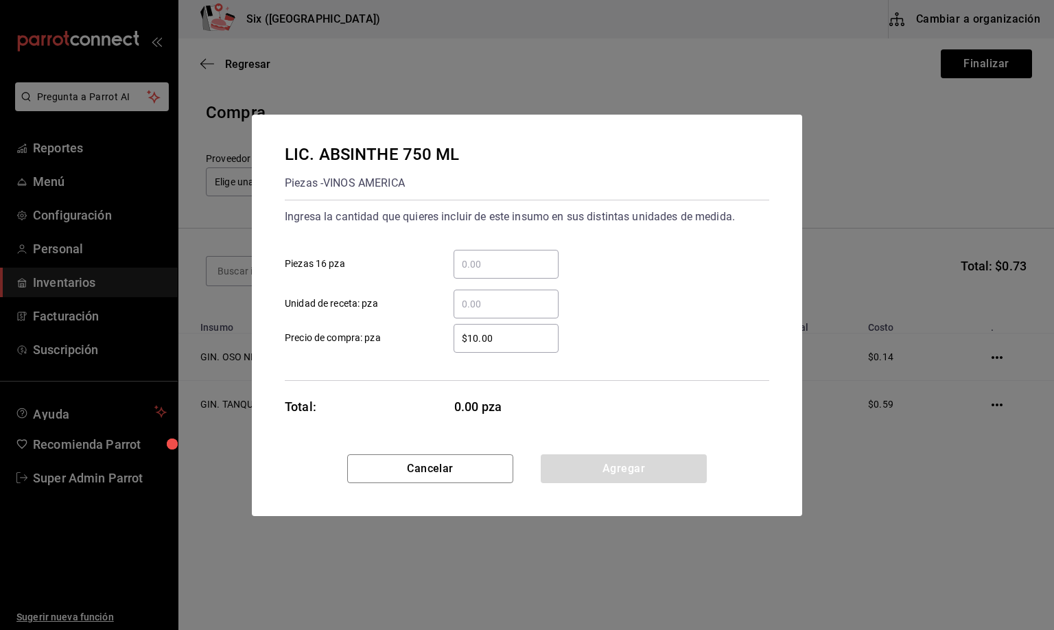
click at [482, 303] on input "​ Unidad de receta: pza" at bounding box center [506, 304] width 105 height 16
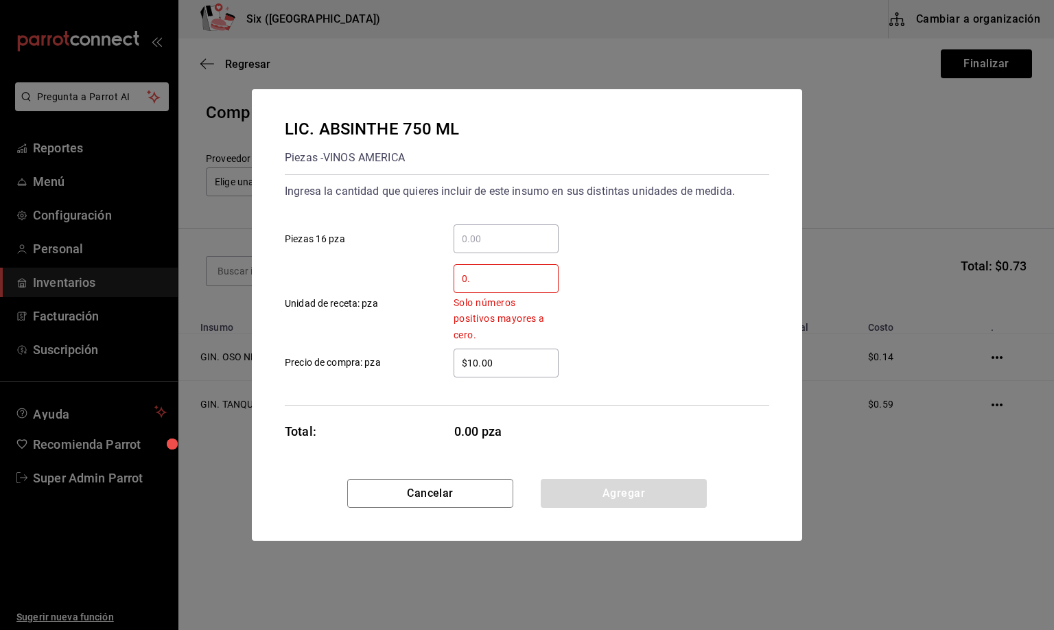
type input "0"
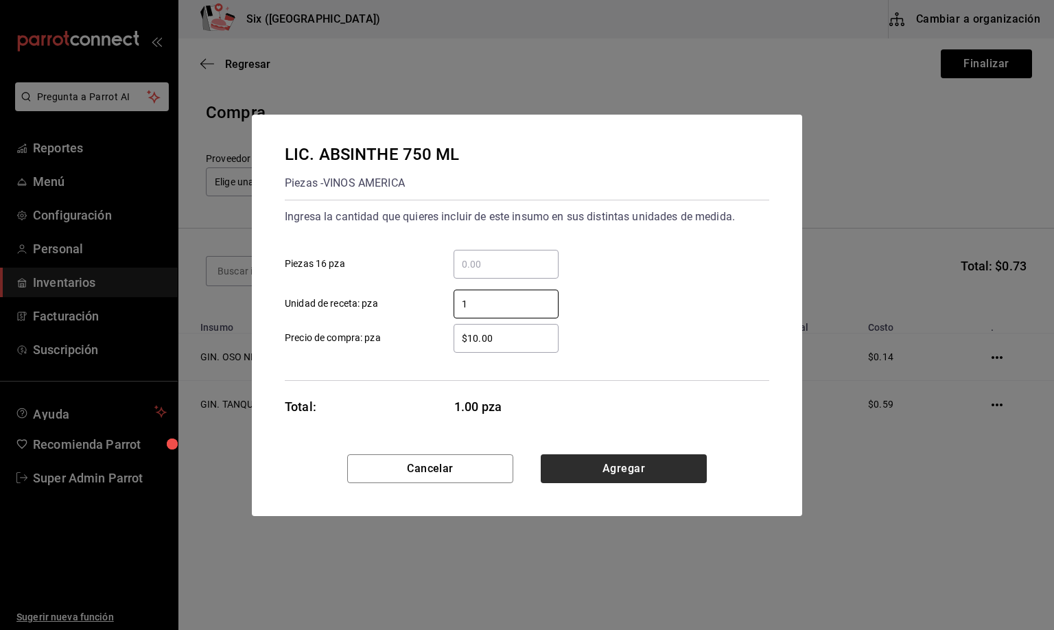
type input "1"
click at [595, 472] on button "Agregar" at bounding box center [624, 468] width 166 height 29
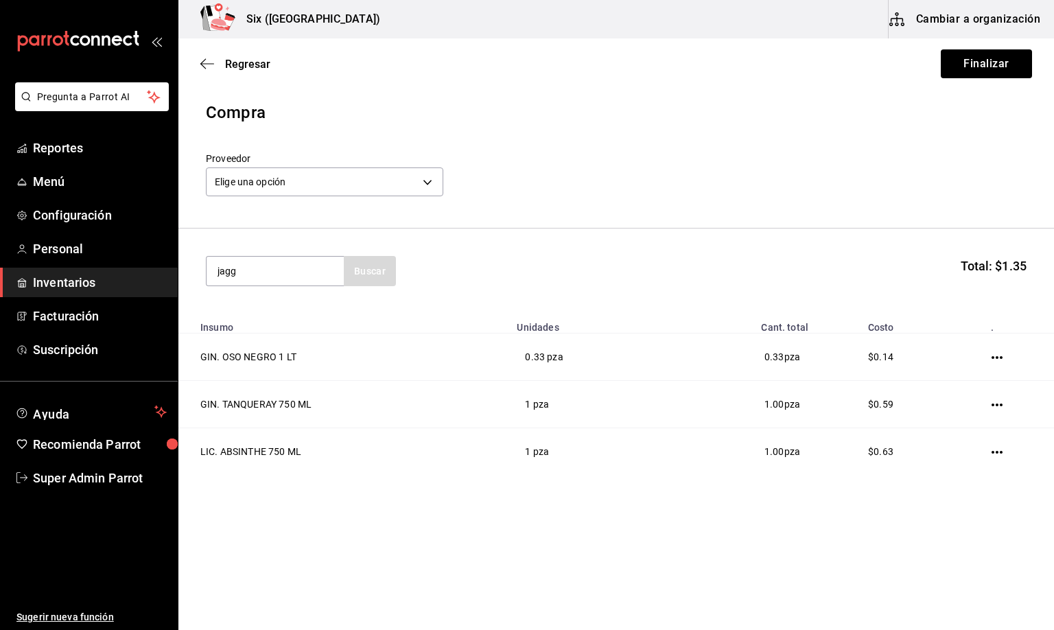
type input "jagg"
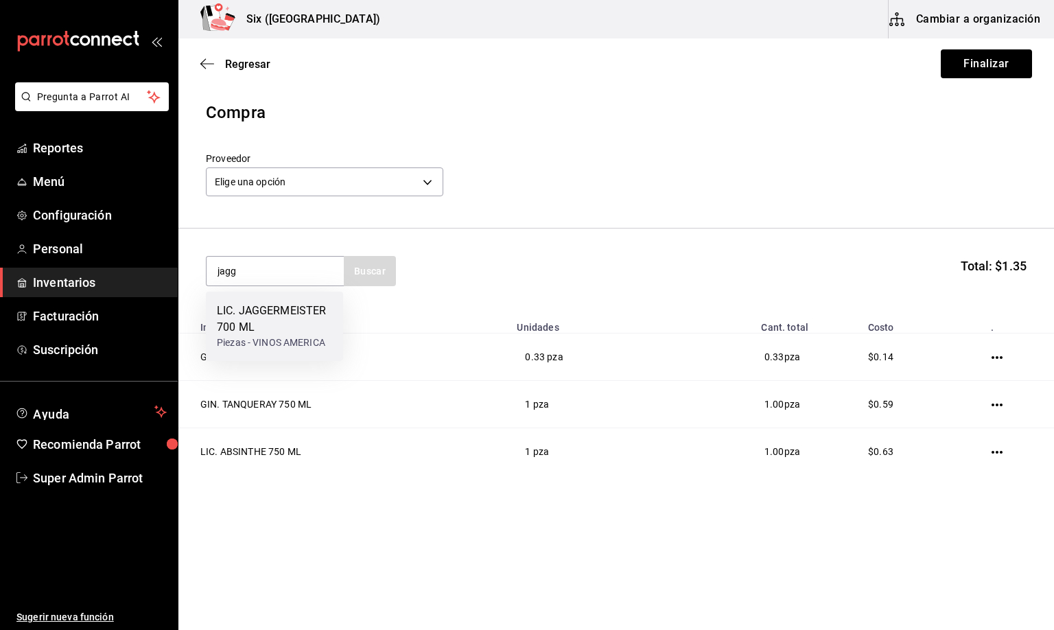
click at [281, 314] on div "LIC. JAGGERMEISTER 700 ML" at bounding box center [274, 319] width 115 height 33
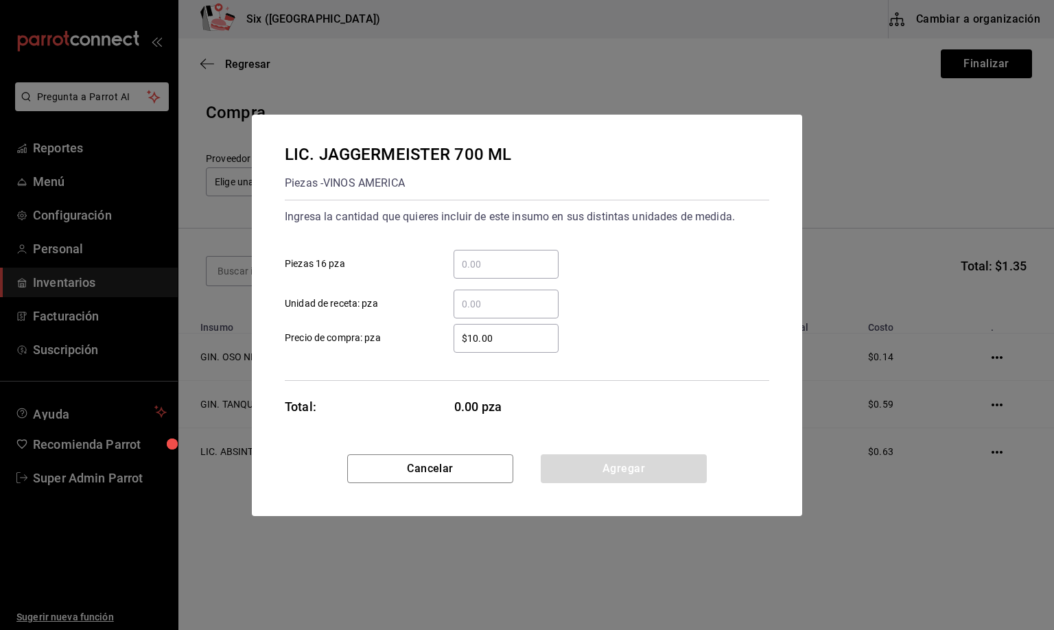
click at [474, 299] on input "​ Unidad de receta: pza" at bounding box center [506, 304] width 105 height 16
type input "1"
click at [565, 466] on button "Agregar" at bounding box center [624, 468] width 166 height 29
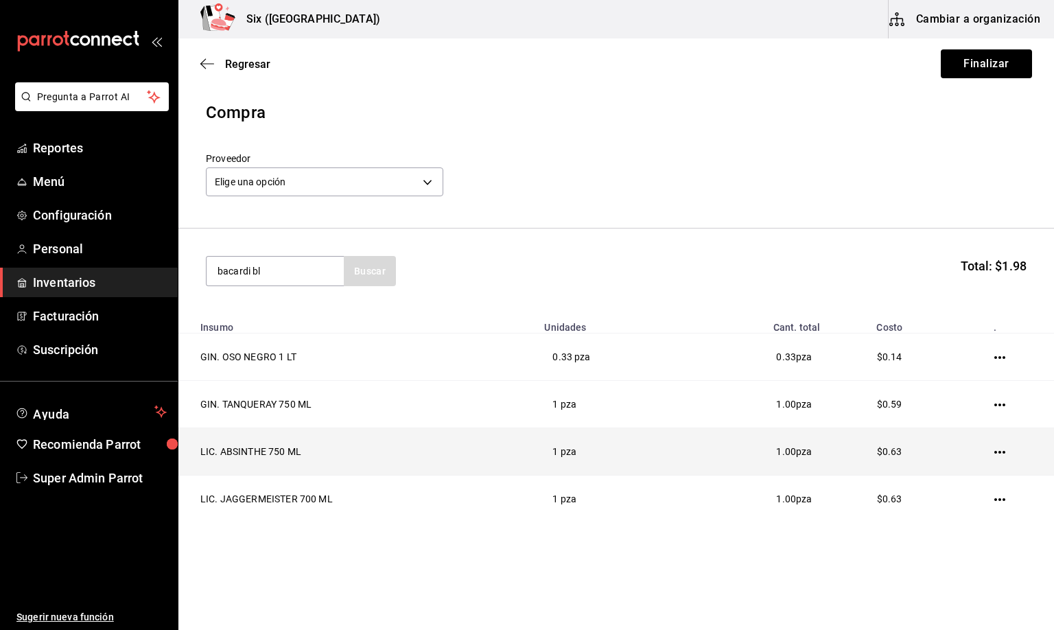
type input "bacardi bl"
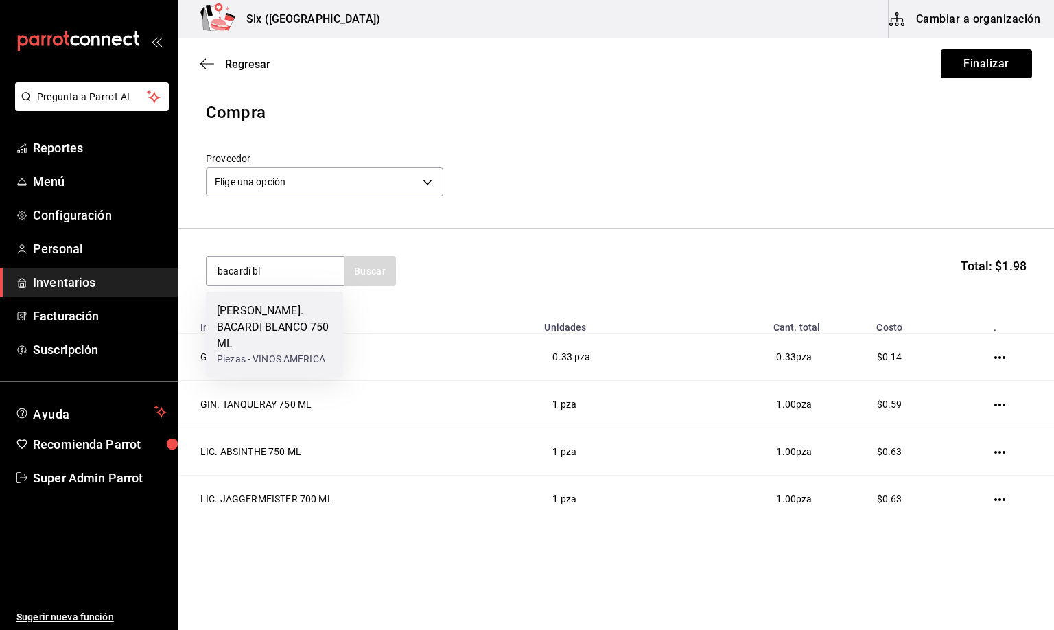
click at [260, 331] on div "[PERSON_NAME]. BACARDI BLANCO 750 ML" at bounding box center [274, 327] width 115 height 49
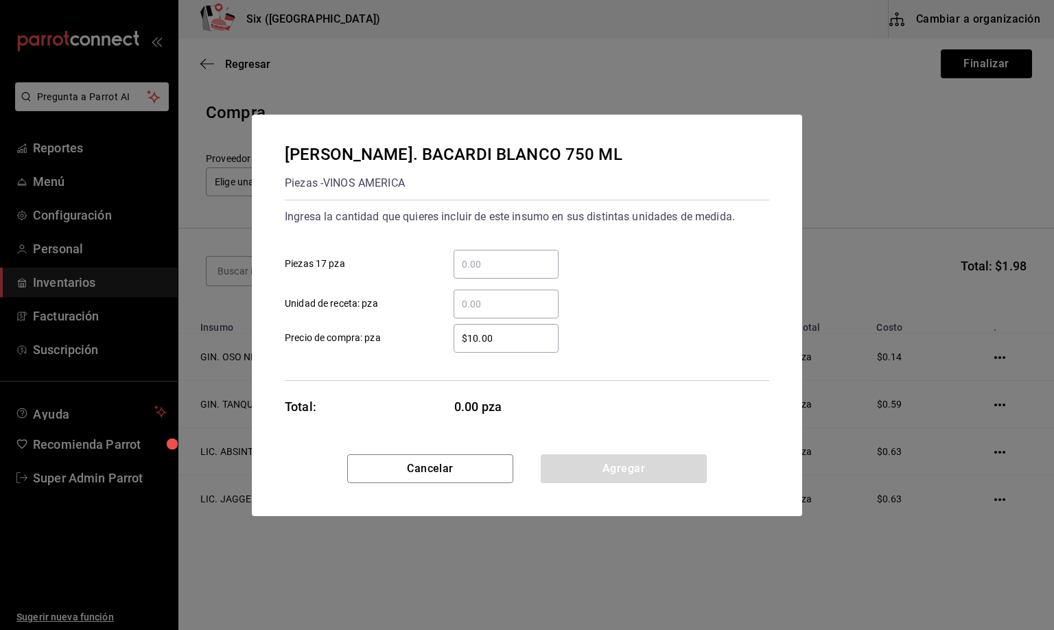
click at [485, 299] on input "​ Unidad de receta: pza" at bounding box center [506, 304] width 105 height 16
type input "1.66"
click at [581, 462] on button "Agregar" at bounding box center [624, 468] width 166 height 29
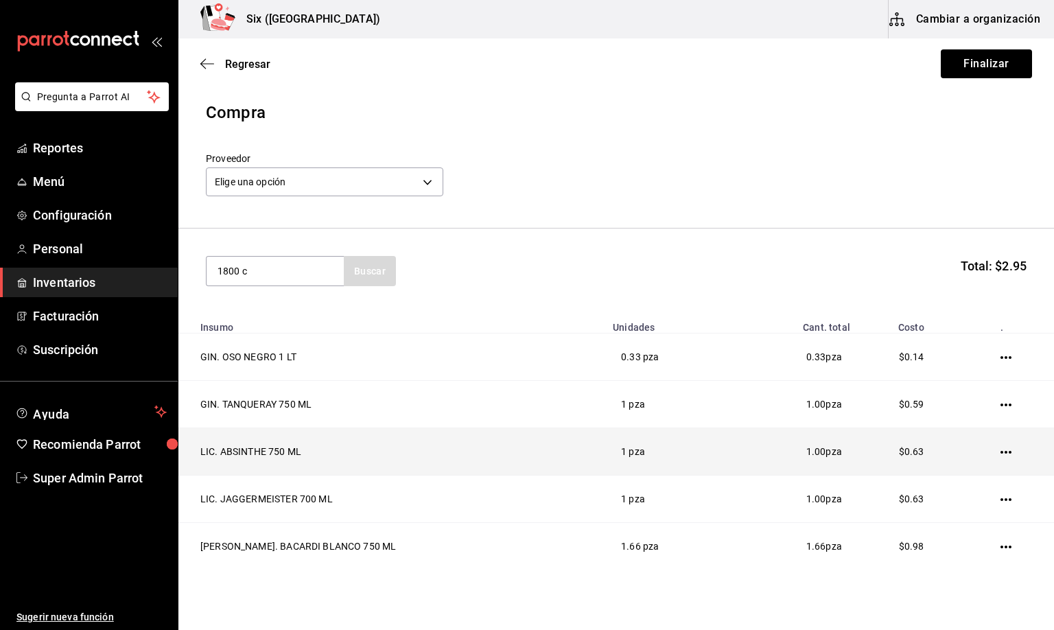
type input "1800 c"
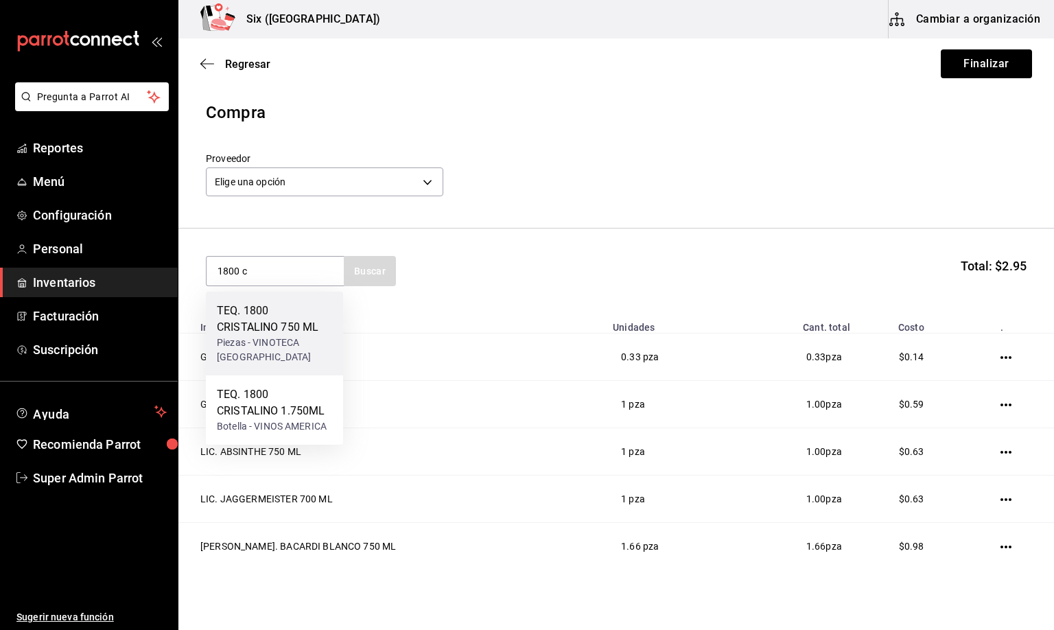
click at [270, 328] on div "TEQ. 1800 CRISTALINO 750 ML" at bounding box center [274, 319] width 115 height 33
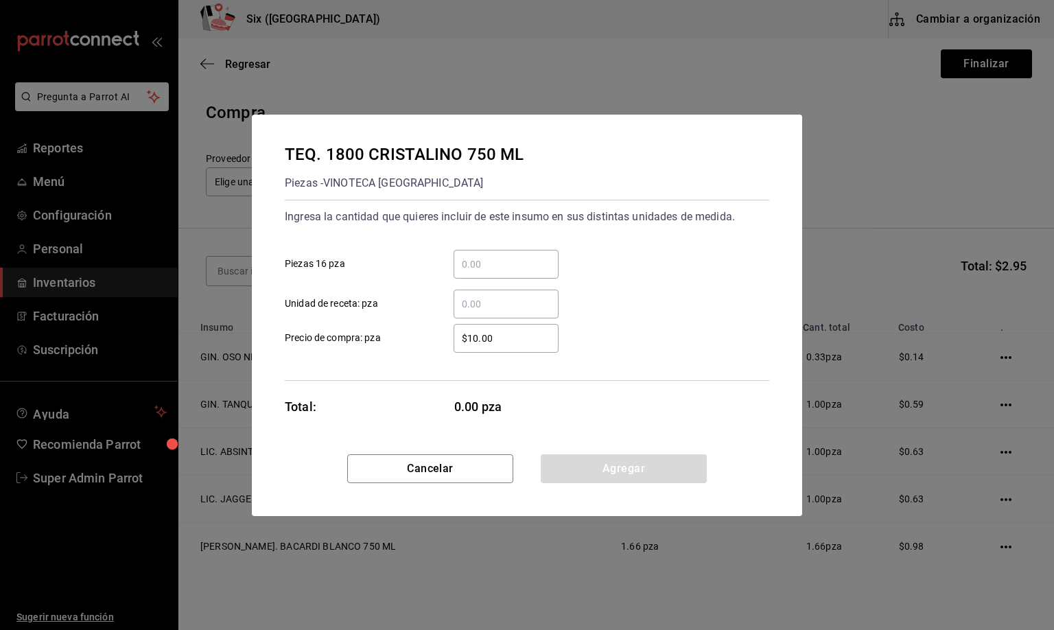
click at [513, 303] on input "​ Unidad de receta: pza" at bounding box center [506, 304] width 105 height 16
type input "8"
drag, startPoint x: 443, startPoint y: 296, endPoint x: 396, endPoint y: 296, distance: 47.4
click at [397, 296] on label "8 ​ Unidad de receta: pza" at bounding box center [422, 304] width 274 height 29
click at [419, 468] on button "Cancelar" at bounding box center [430, 468] width 166 height 29
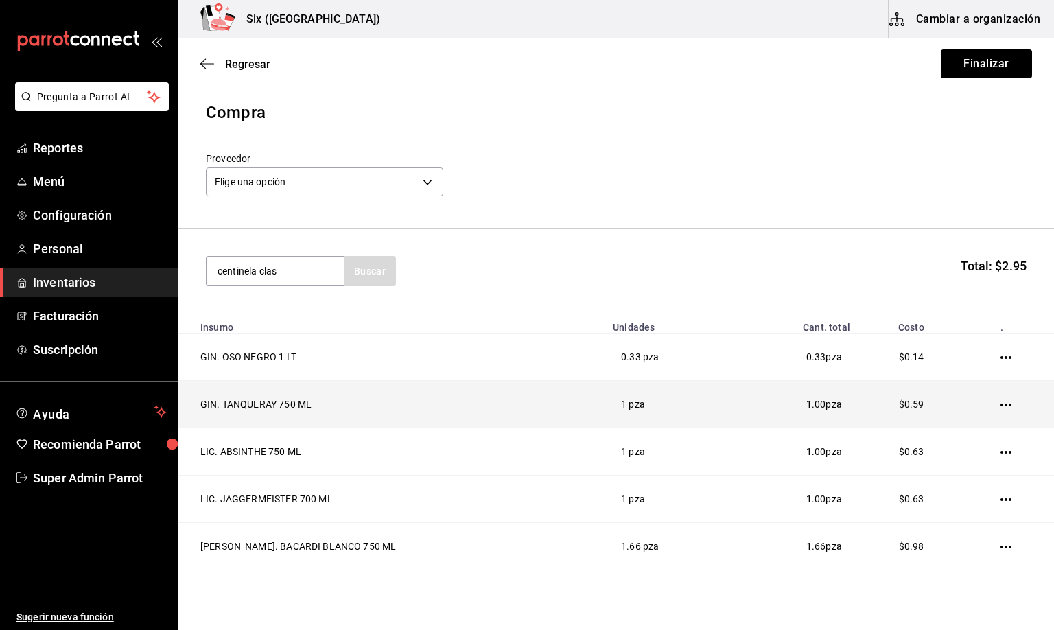
type input "centinela clas"
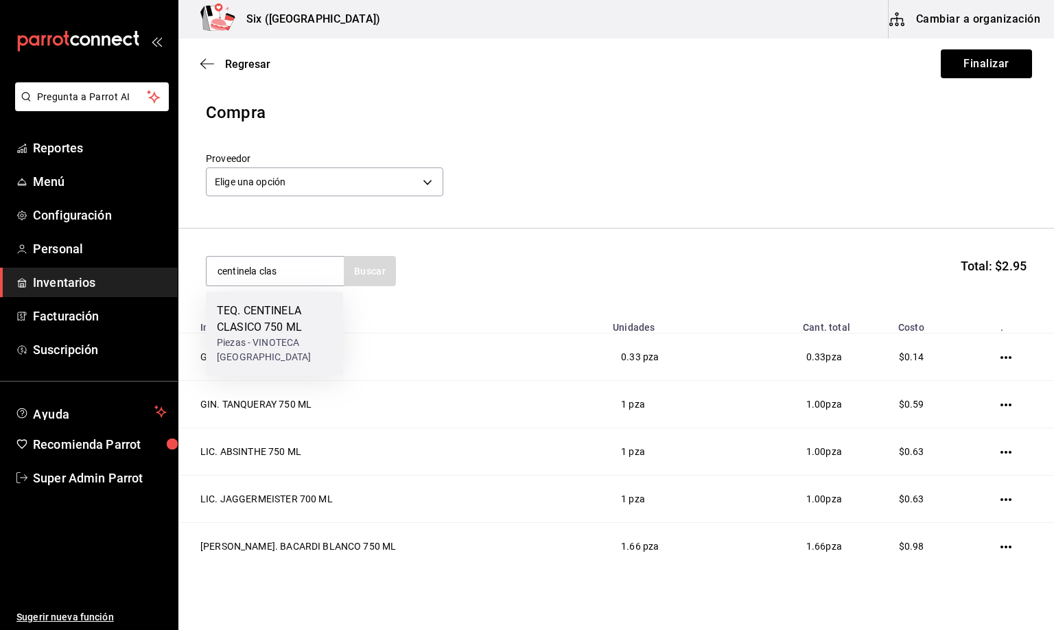
click at [276, 340] on div "Piezas - VINOTECA [GEOGRAPHIC_DATA]" at bounding box center [274, 350] width 115 height 29
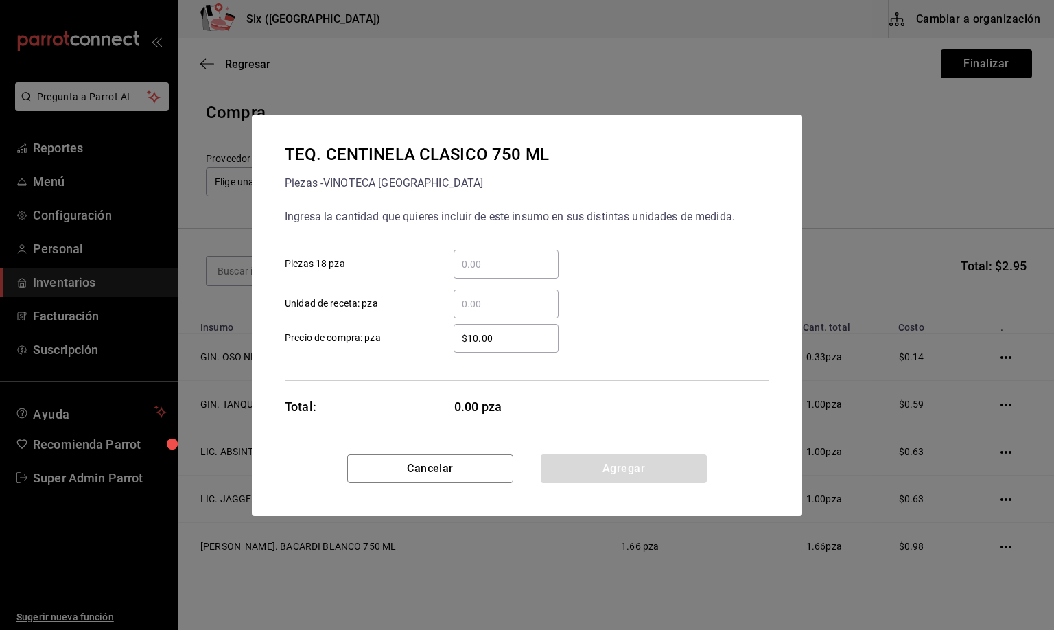
click at [474, 299] on input "​ Unidad de receta: pza" at bounding box center [506, 304] width 105 height 16
type input "0.66"
click at [608, 463] on button "Agregar" at bounding box center [624, 468] width 166 height 29
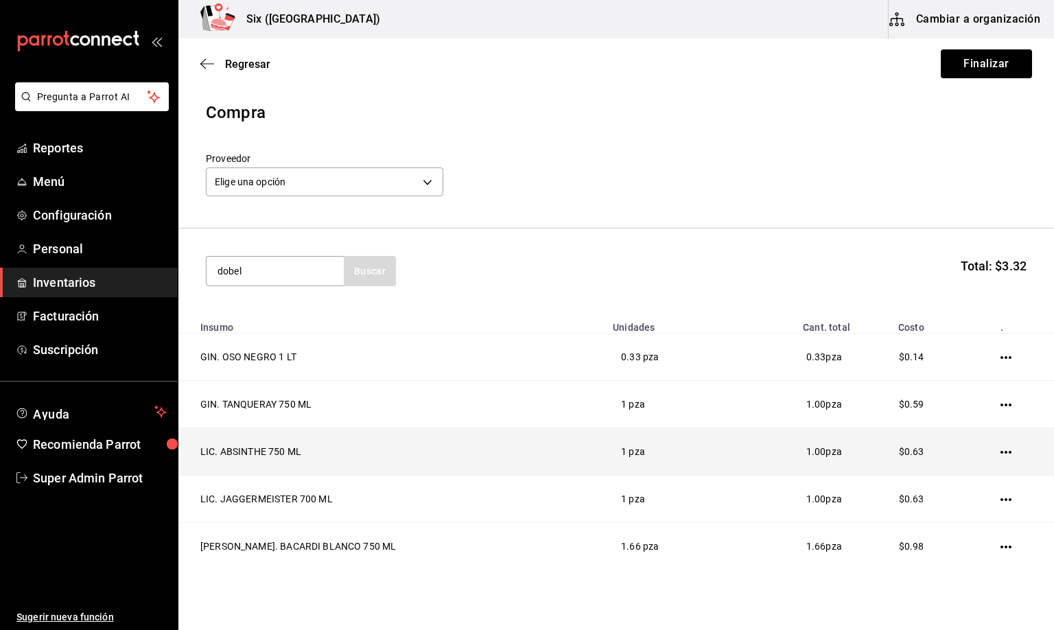
type input "dobel"
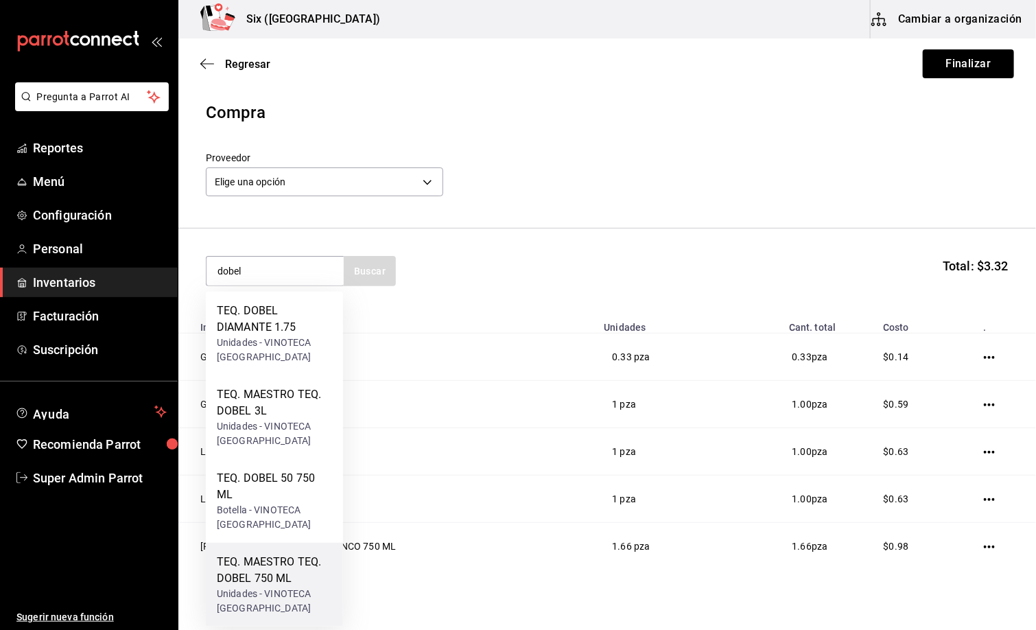
click at [261, 576] on div "TEQ. MAESTRO TEQ. DOBEL 750 ML" at bounding box center [274, 570] width 115 height 33
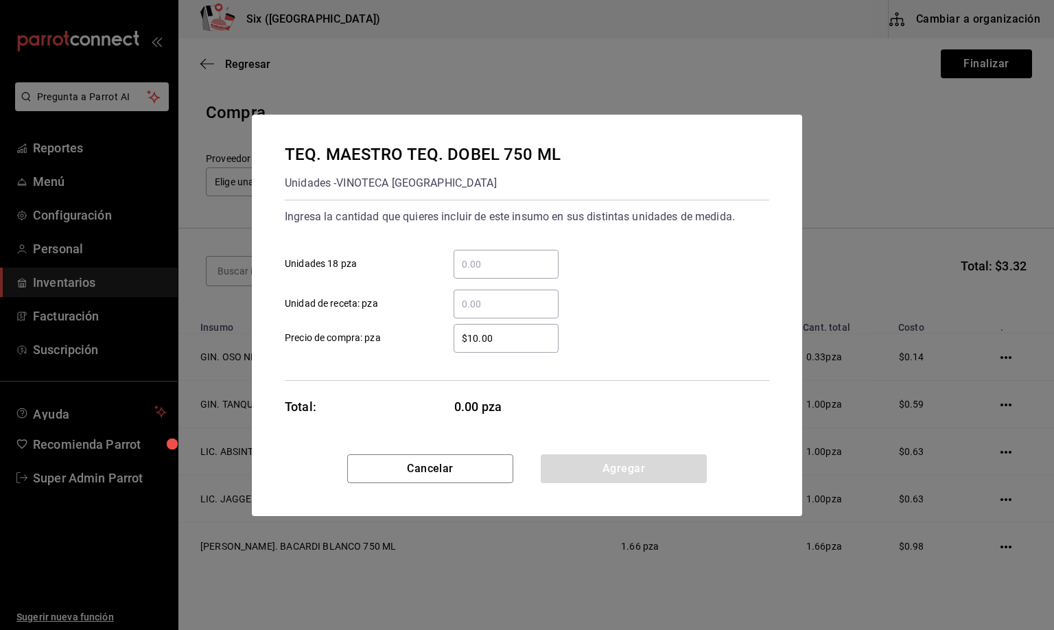
click at [497, 296] on input "​ Unidad de receta: pza" at bounding box center [506, 304] width 105 height 16
type input "1"
click at [641, 467] on button "Agregar" at bounding box center [624, 468] width 166 height 29
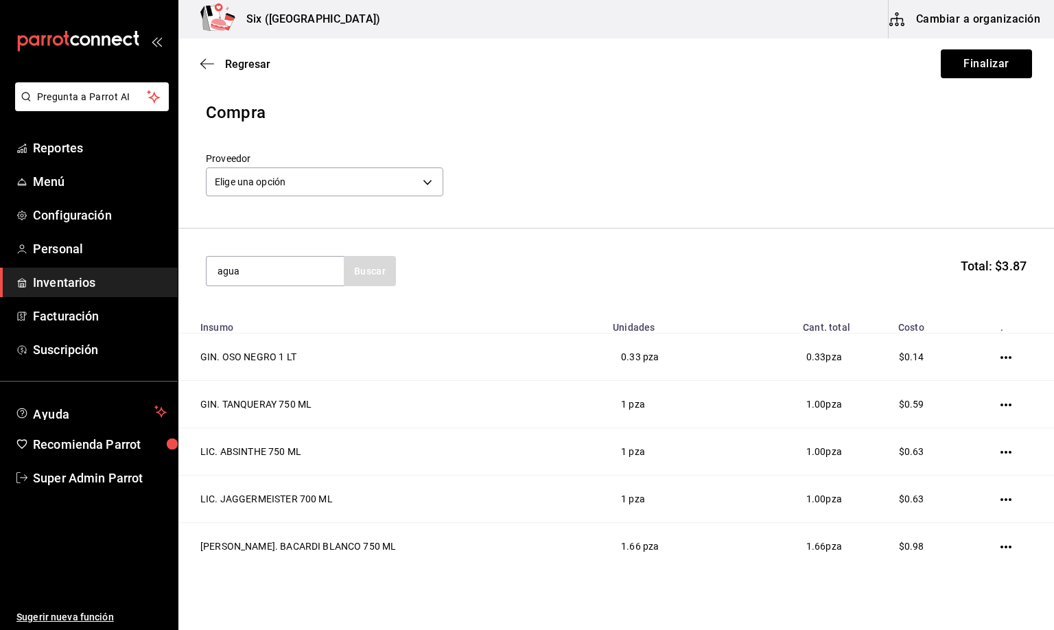
type input "agua"
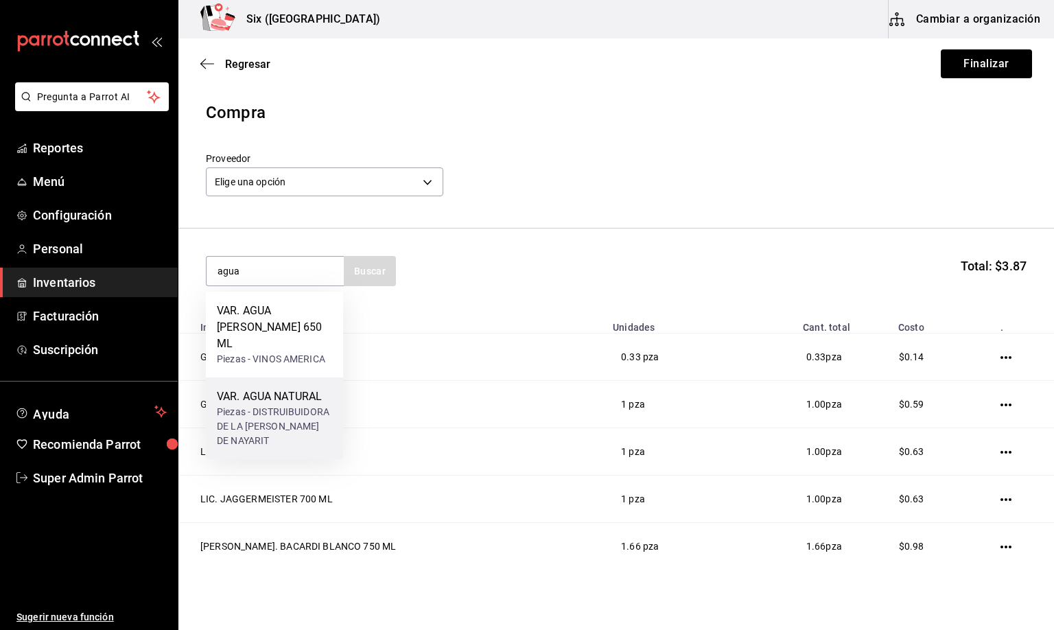
click at [299, 405] on div "Piezas - DISTRUIBUIDORA DE LA [PERSON_NAME] DE NAYARIT" at bounding box center [274, 426] width 115 height 43
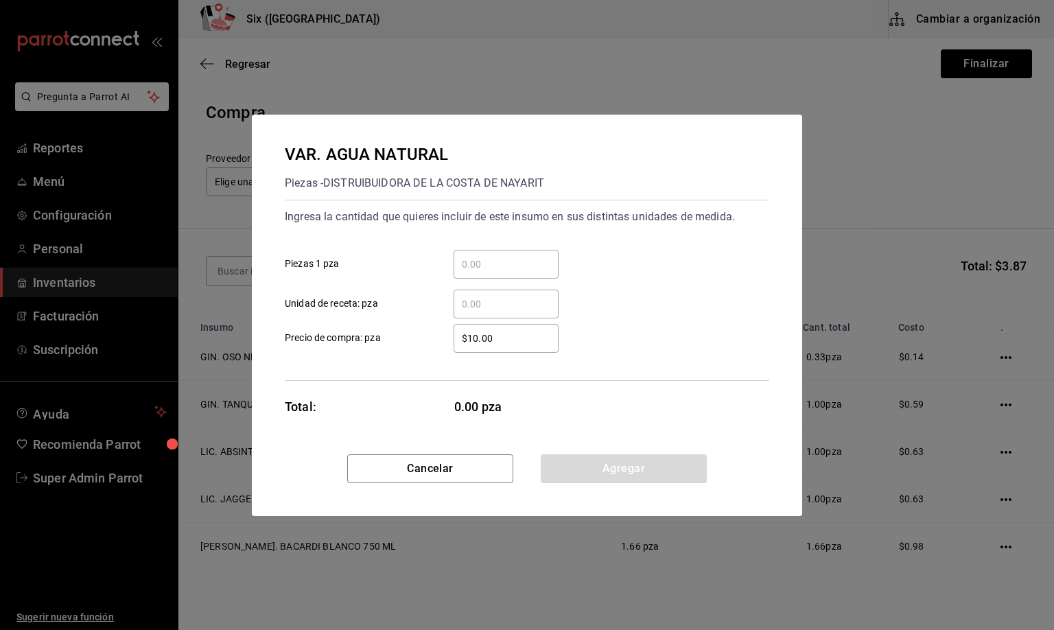
click at [482, 307] on input "​ Unidad de receta: pza" at bounding box center [506, 304] width 105 height 16
type input "1"
click at [606, 472] on button "Agregar" at bounding box center [624, 468] width 166 height 29
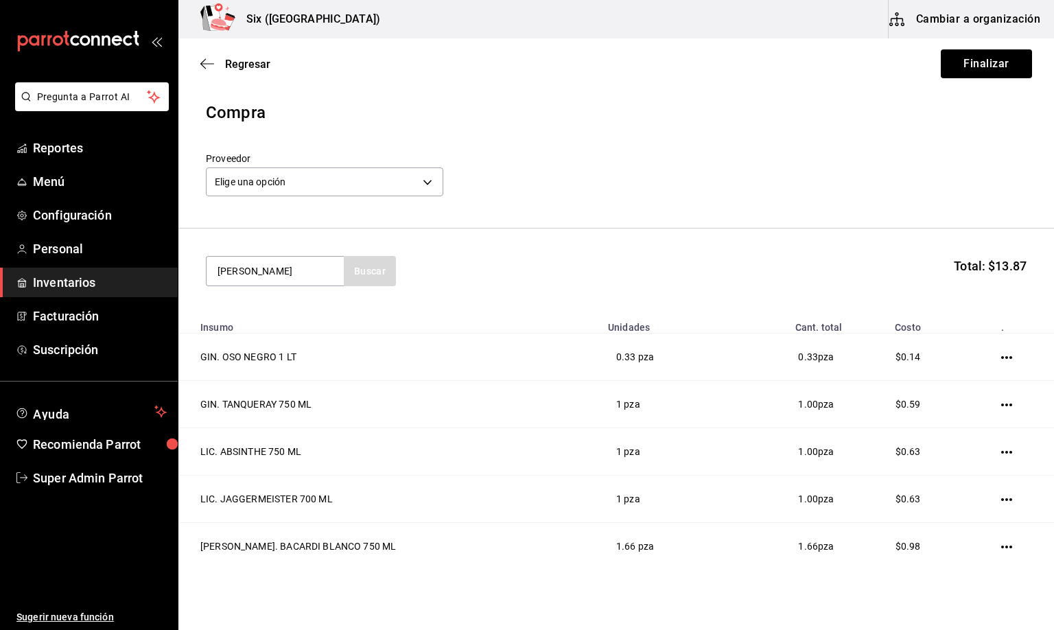
type input "[PERSON_NAME]"
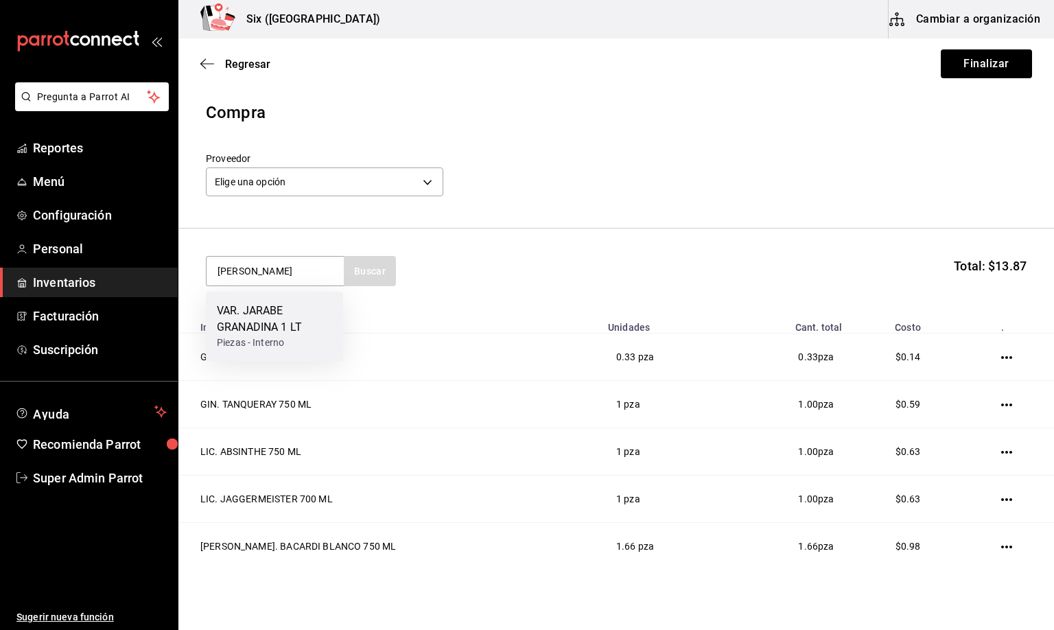
click at [277, 325] on div "VAR. JARABE GRANADINA 1 LT" at bounding box center [274, 319] width 115 height 33
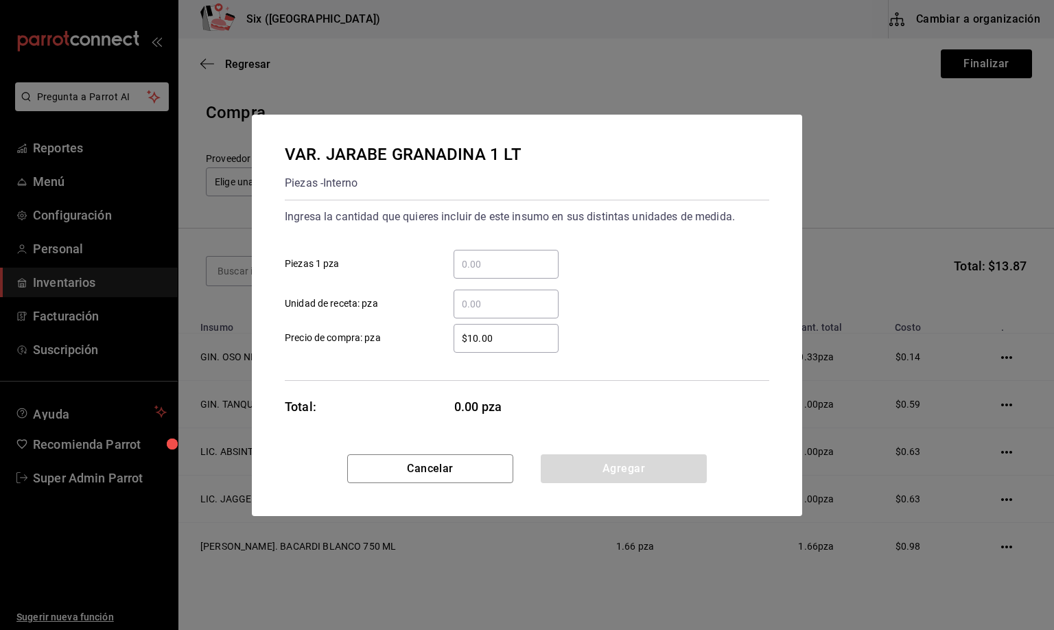
click at [489, 299] on input "​ Unidad de receta: pza" at bounding box center [506, 304] width 105 height 16
type input "4.5"
click at [605, 476] on button "Agregar" at bounding box center [624, 468] width 166 height 29
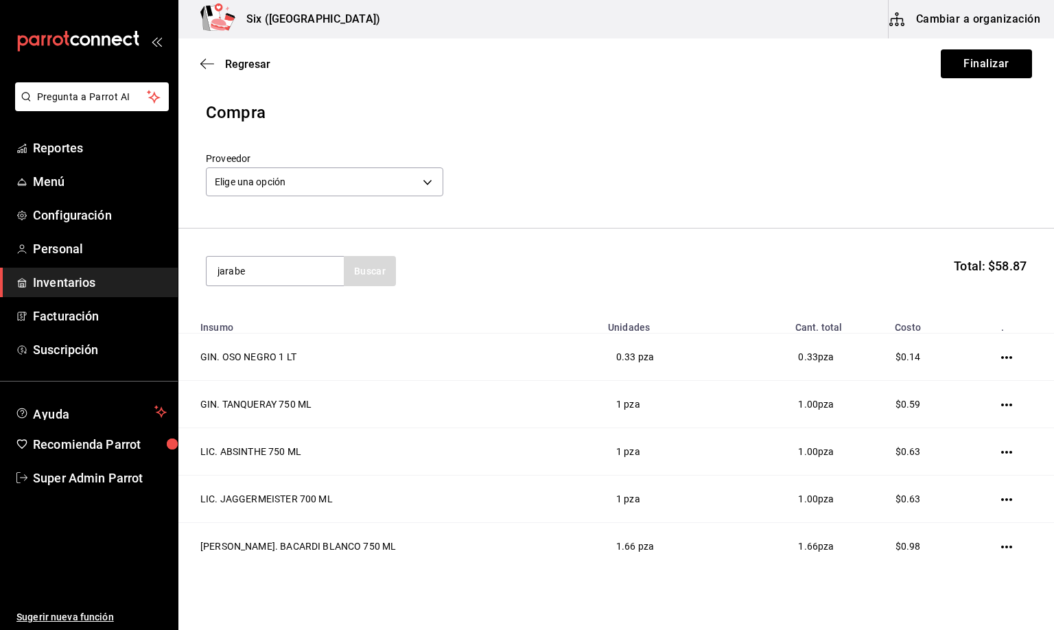
type input "jarabe"
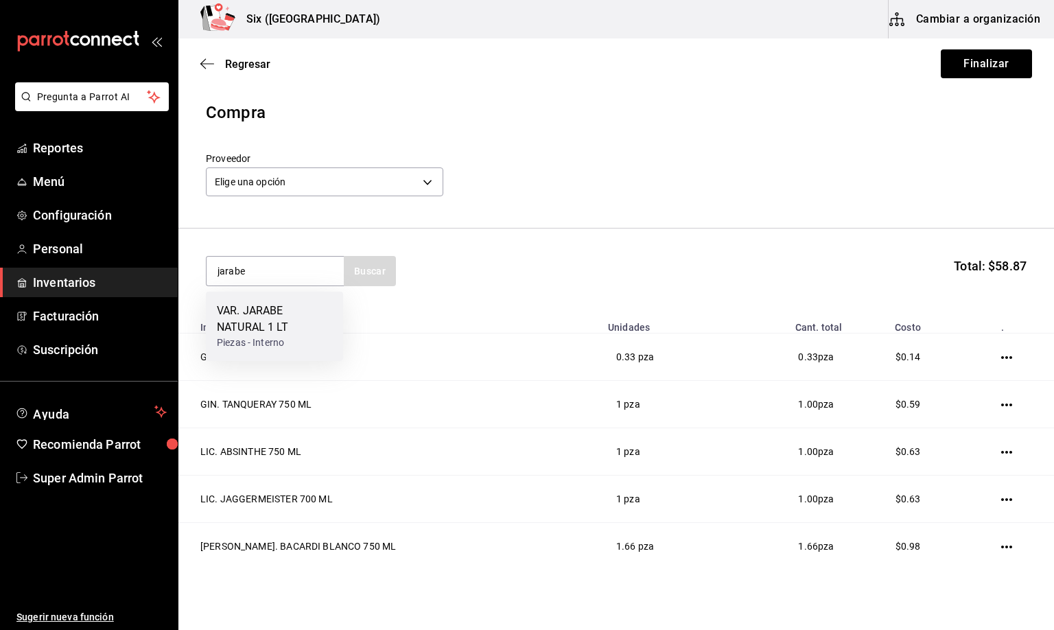
click at [284, 318] on div "VAR. JARABE NATURAL 1 LT" at bounding box center [274, 319] width 115 height 33
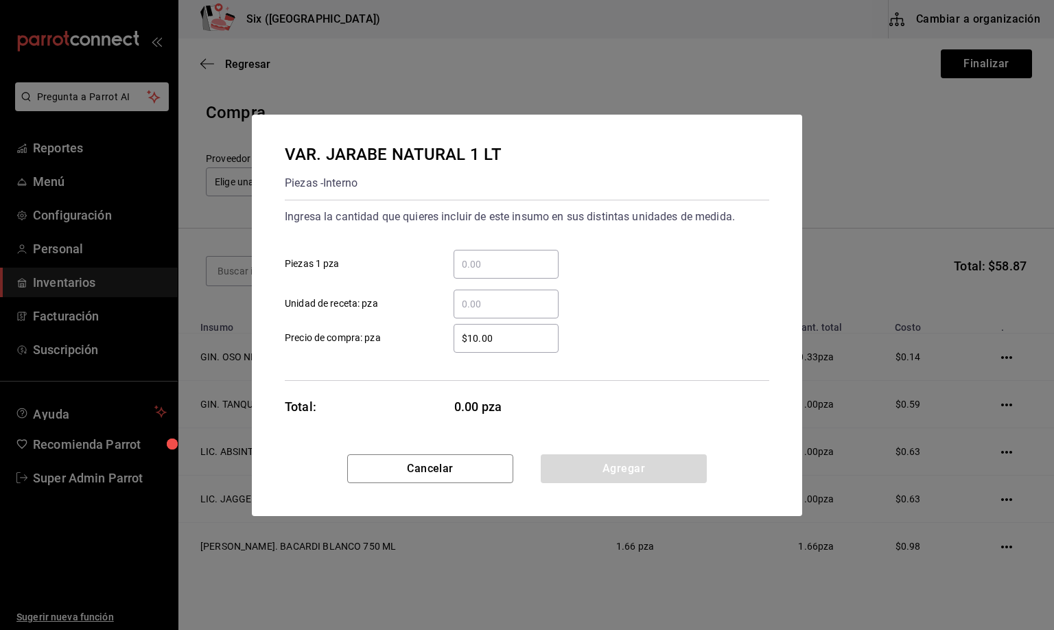
click at [478, 301] on input "​ Unidad de receta: pza" at bounding box center [506, 304] width 105 height 16
type input "0.03"
click at [601, 467] on button "Agregar" at bounding box center [624, 468] width 166 height 29
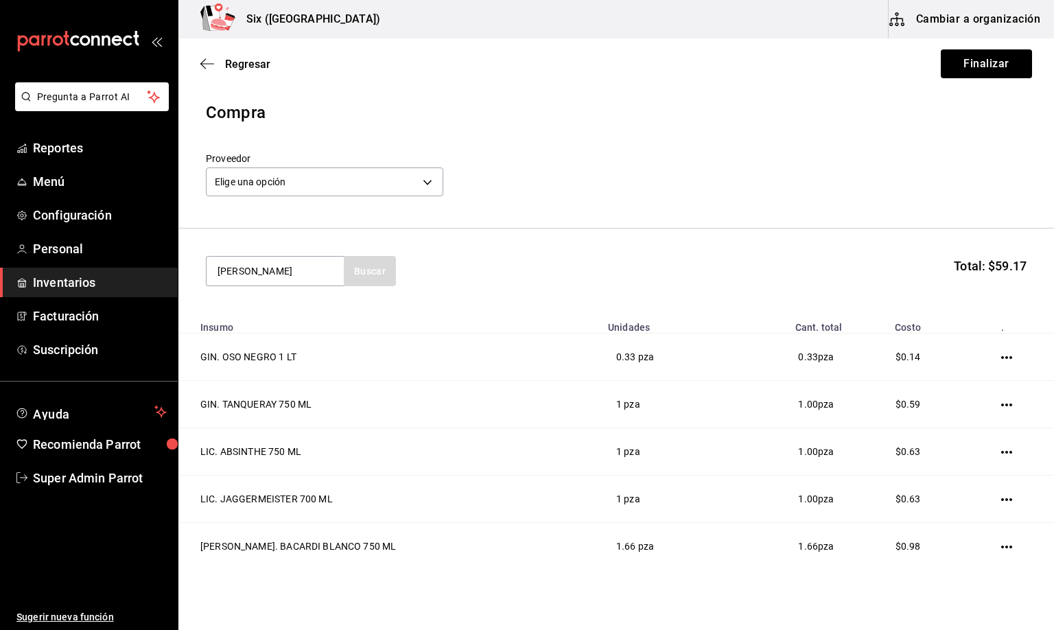
type input "[PERSON_NAME]"
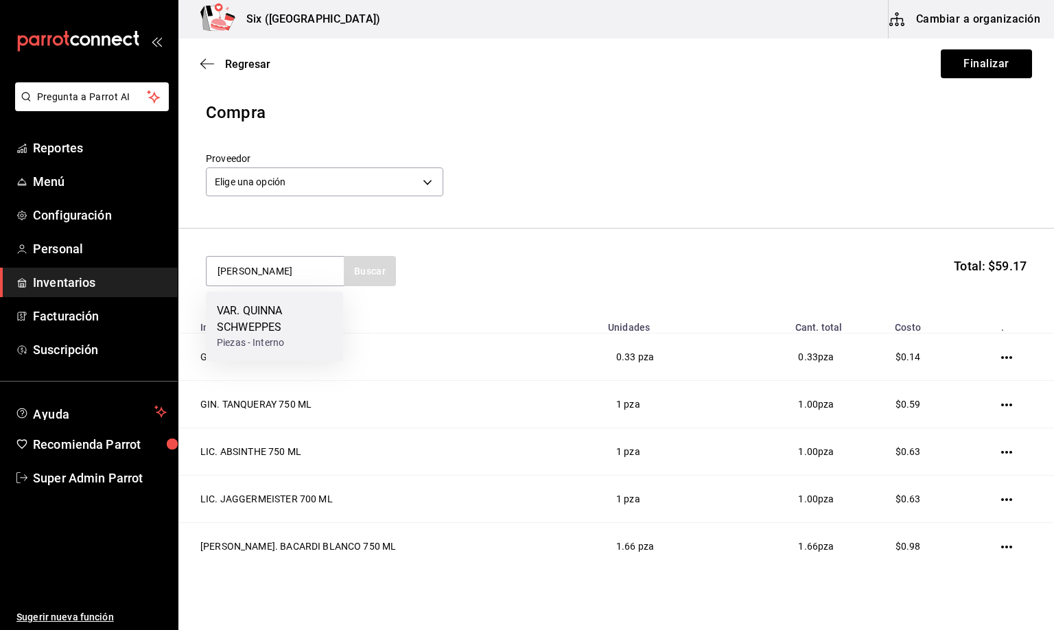
click at [244, 317] on div "VAR. QUINNA SCHWEPPES" at bounding box center [274, 319] width 115 height 33
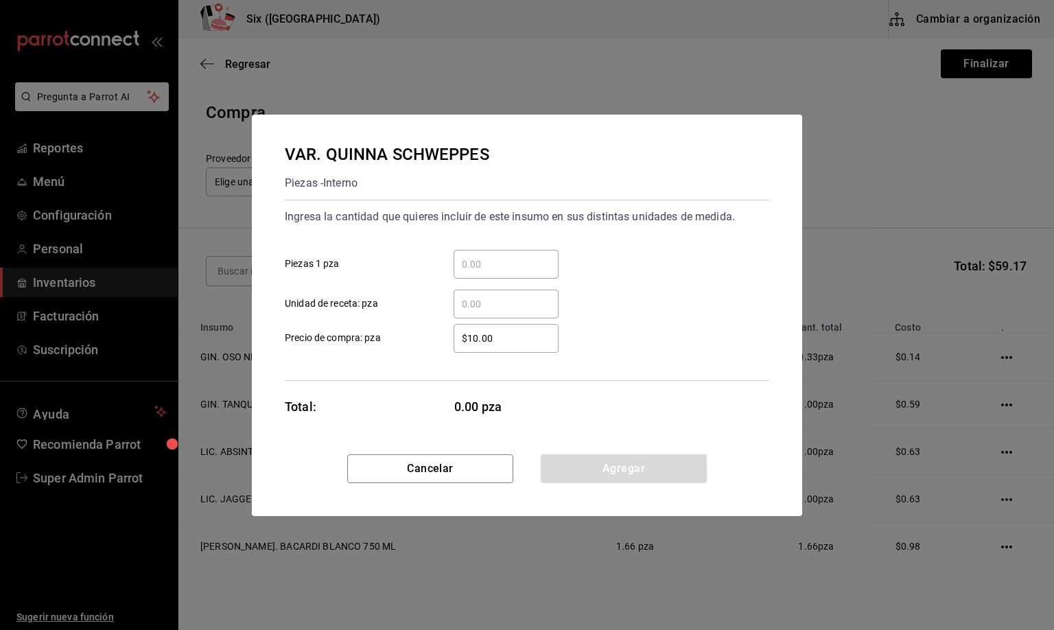
click at [478, 301] on input "​ Unidad de receta: pza" at bounding box center [506, 304] width 105 height 16
type input "1"
click at [614, 458] on button "Agregar" at bounding box center [624, 468] width 166 height 29
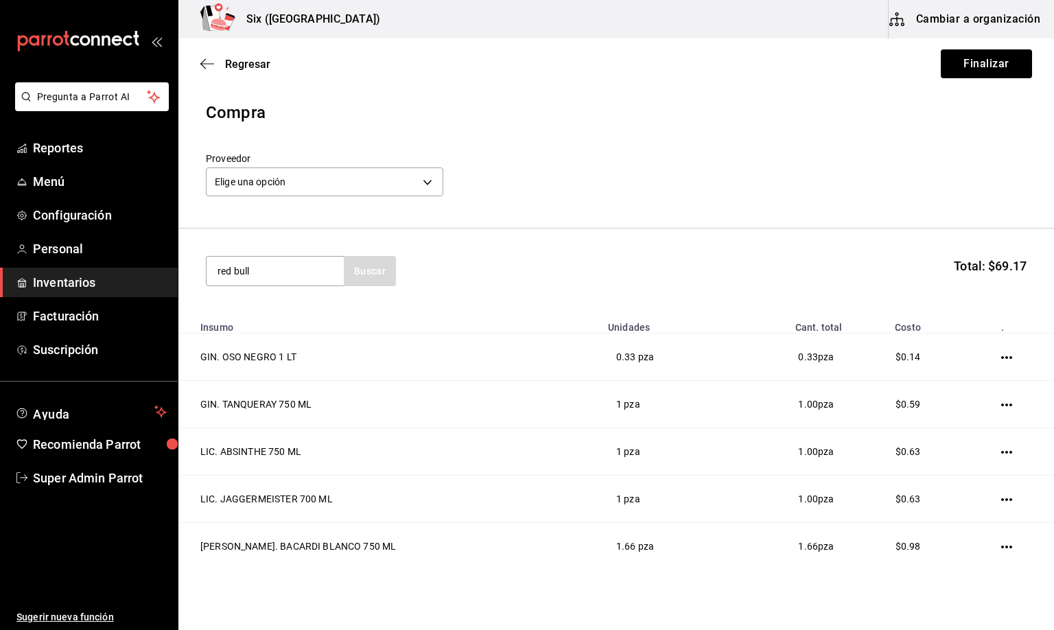
type input "red bull"
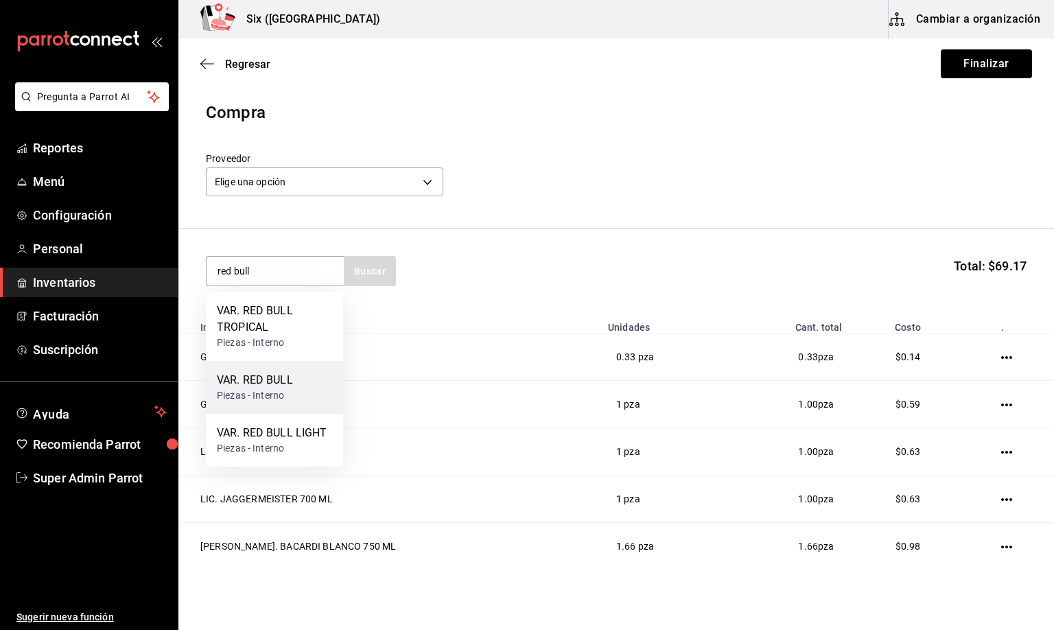
click at [262, 389] on div "Piezas - Interno" at bounding box center [255, 395] width 76 height 14
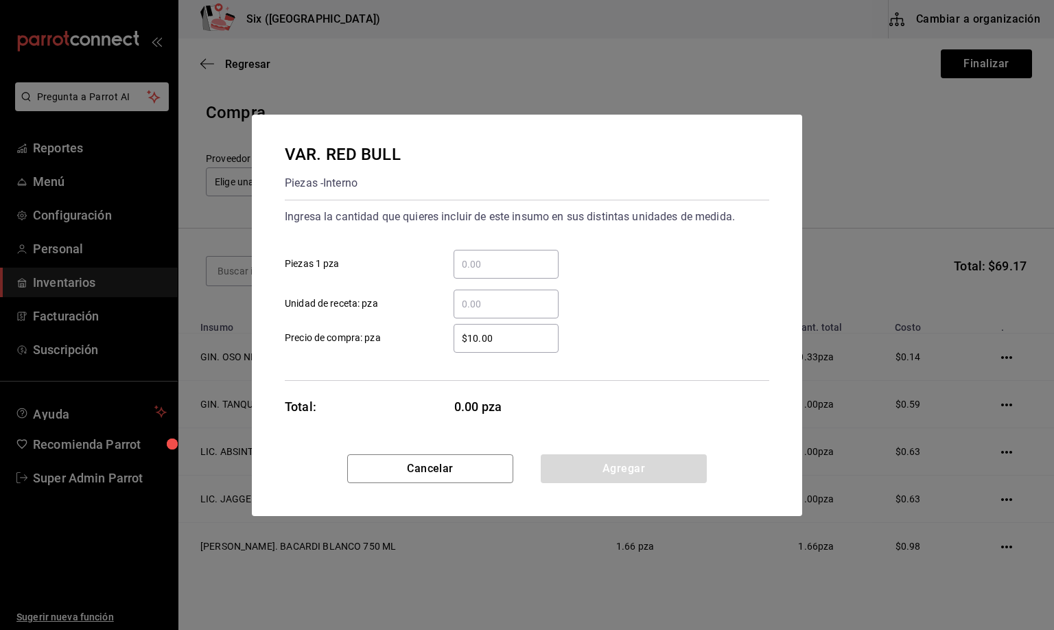
click at [503, 299] on input "​ Unidad de receta: pza" at bounding box center [506, 304] width 105 height 16
type input "7"
click at [596, 457] on button "Agregar" at bounding box center [624, 468] width 166 height 29
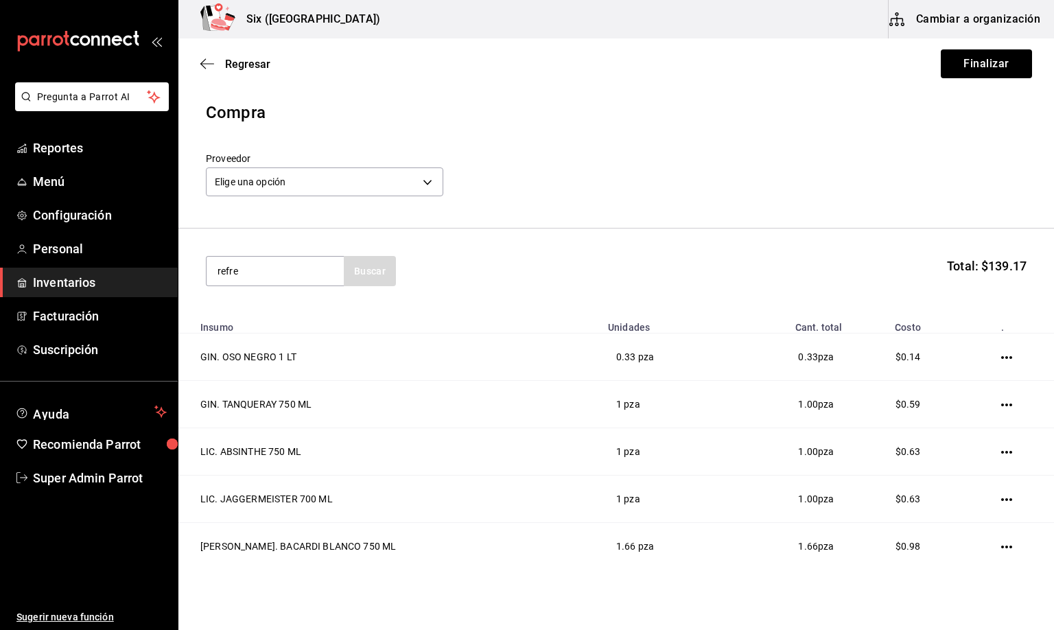
type input "refre"
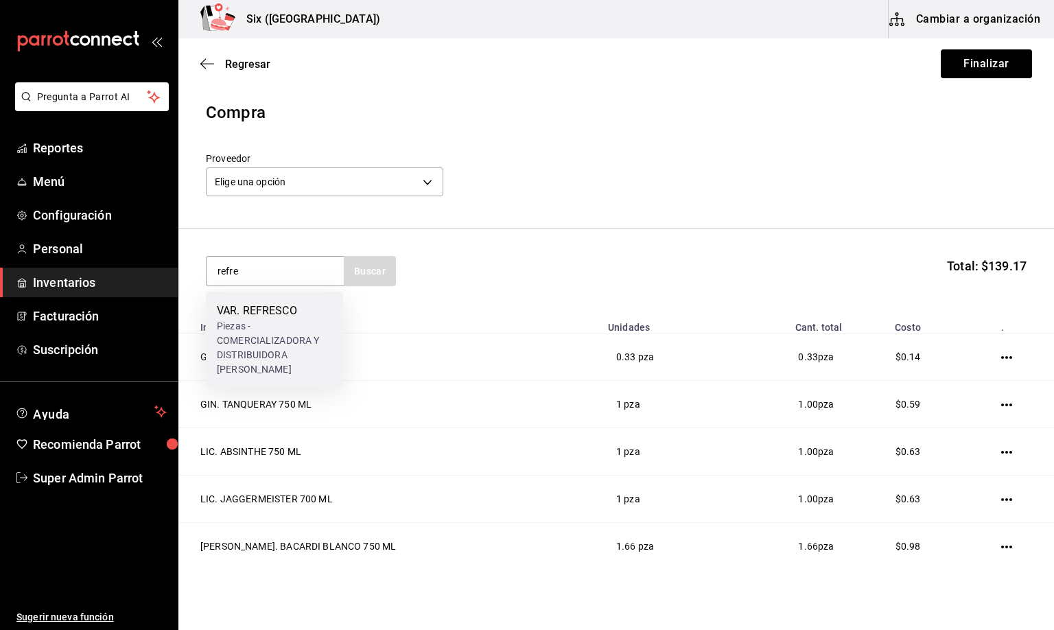
click at [286, 328] on div "Piezas - COMERCIALIZADORA Y DISTRIBUIDORA [PERSON_NAME]" at bounding box center [274, 348] width 115 height 58
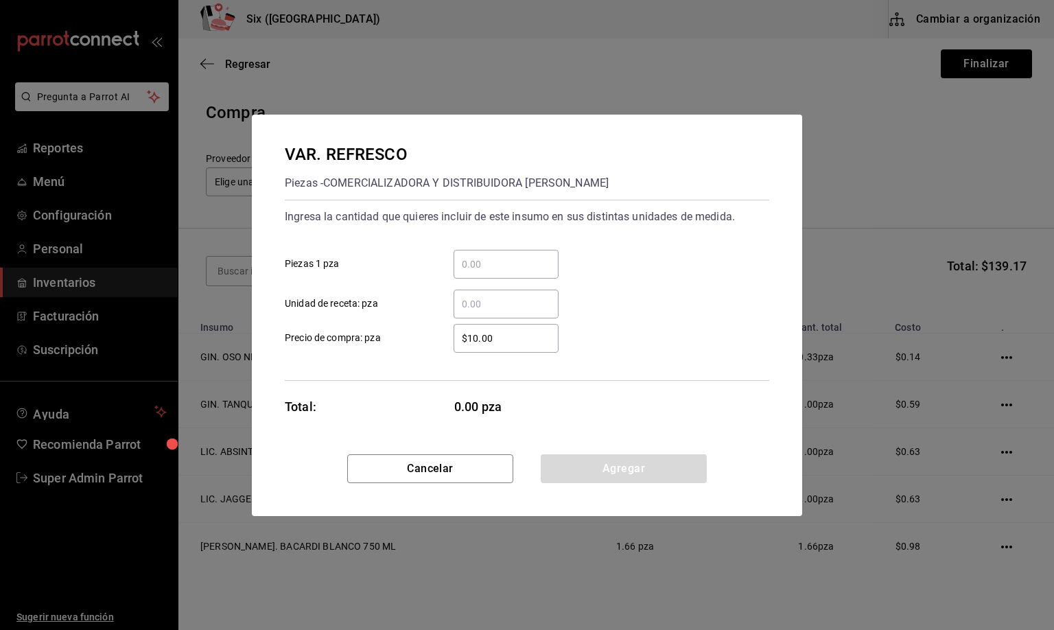
click at [501, 301] on input "​ Unidad de receta: pza" at bounding box center [506, 304] width 105 height 16
type input "23"
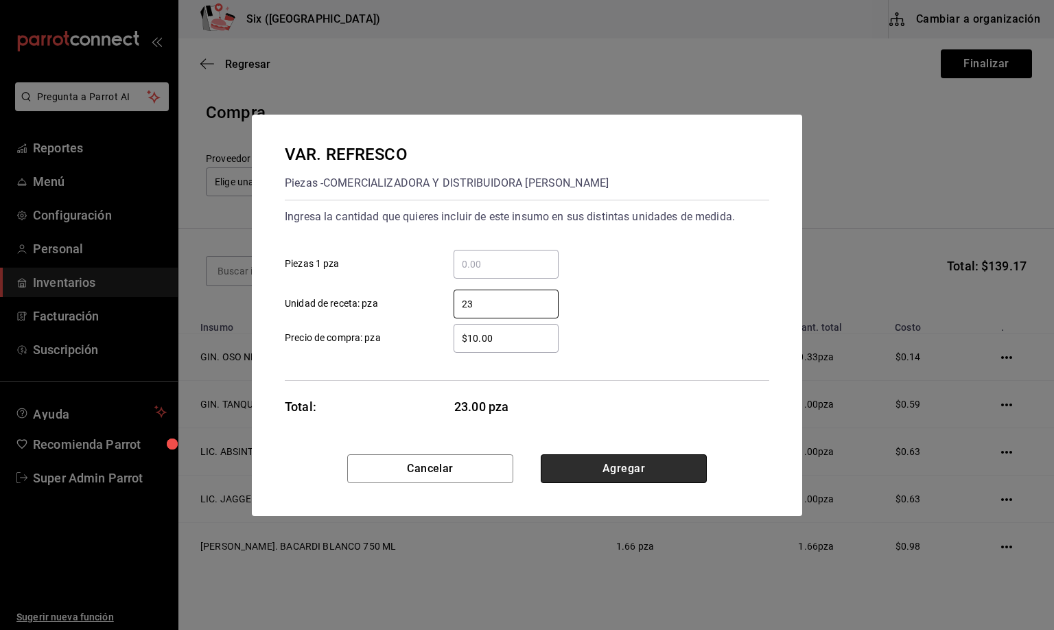
click at [614, 469] on button "Agregar" at bounding box center [624, 468] width 166 height 29
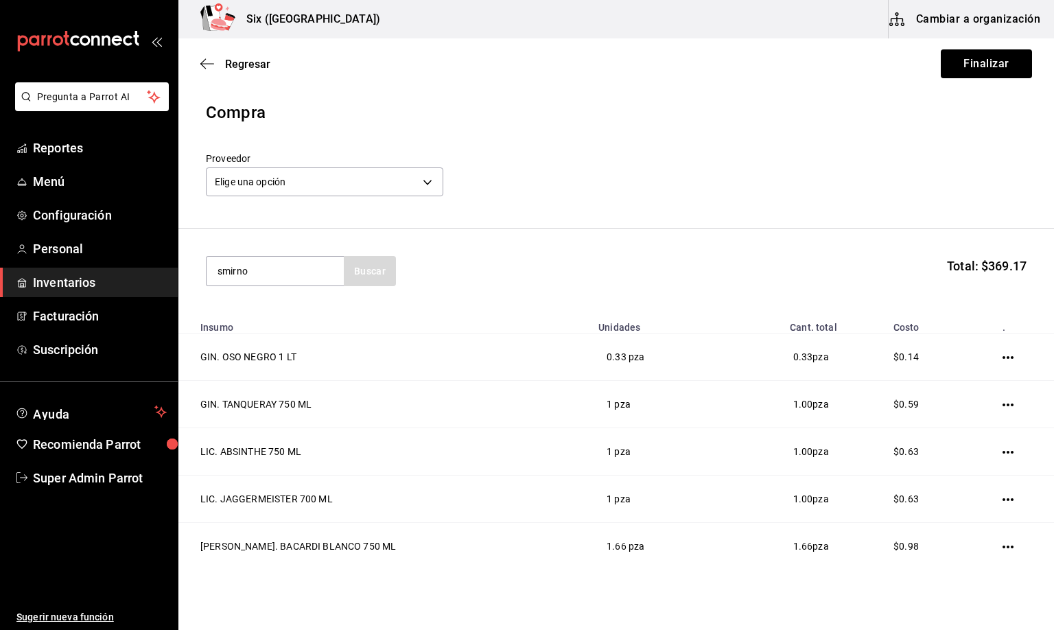
type input "smirno"
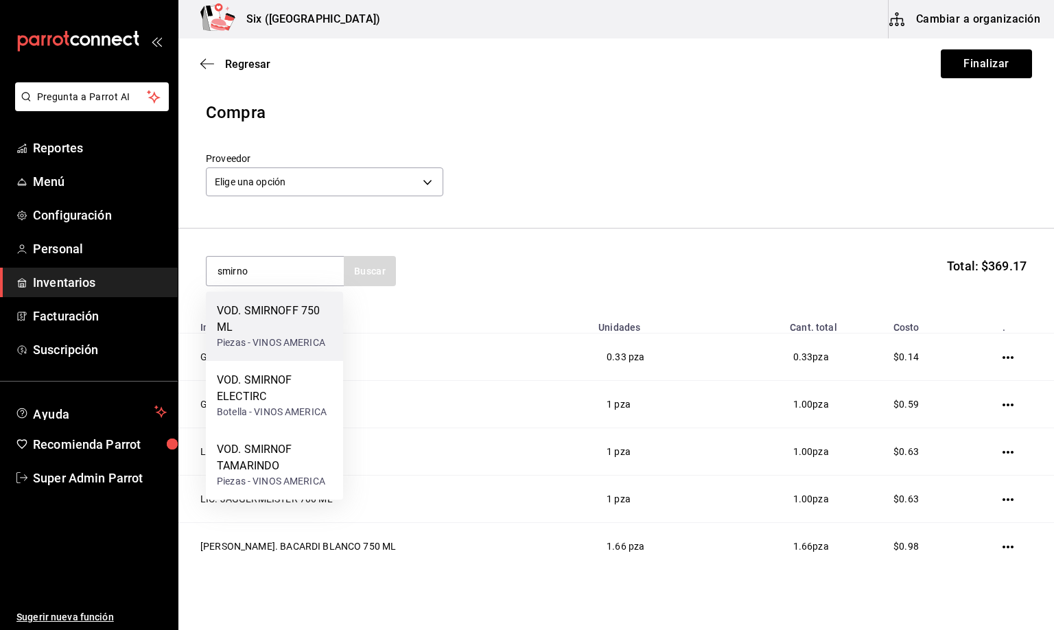
click at [301, 332] on div "VOD. SMIRNOFF 750 ML" at bounding box center [274, 319] width 115 height 33
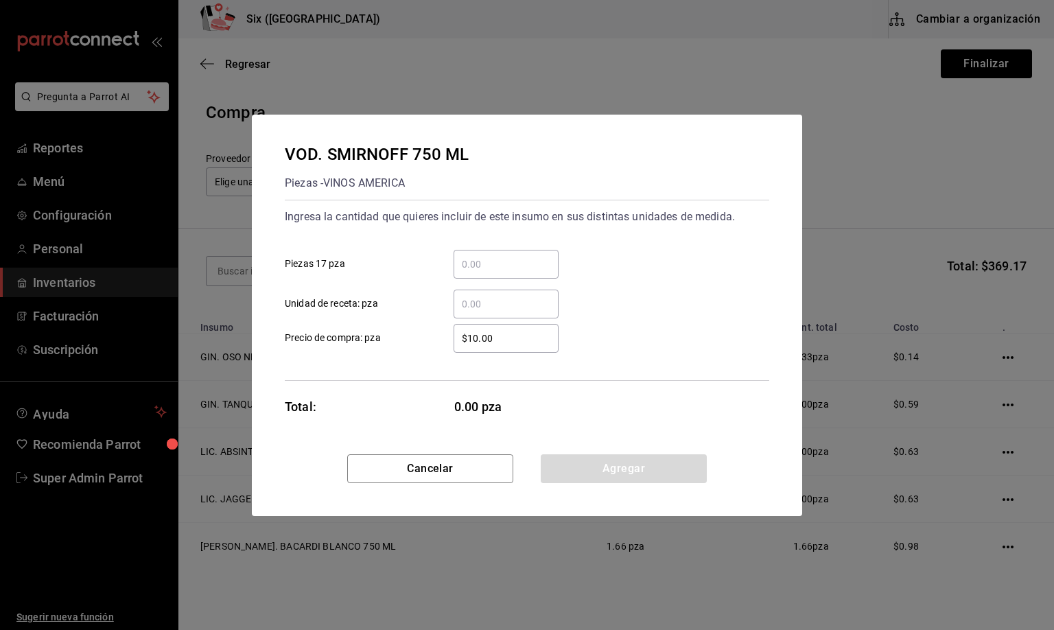
click at [472, 307] on input "​ Unidad de receta: pza" at bounding box center [506, 304] width 105 height 16
type input "0.66"
click at [590, 466] on button "Agregar" at bounding box center [624, 468] width 166 height 29
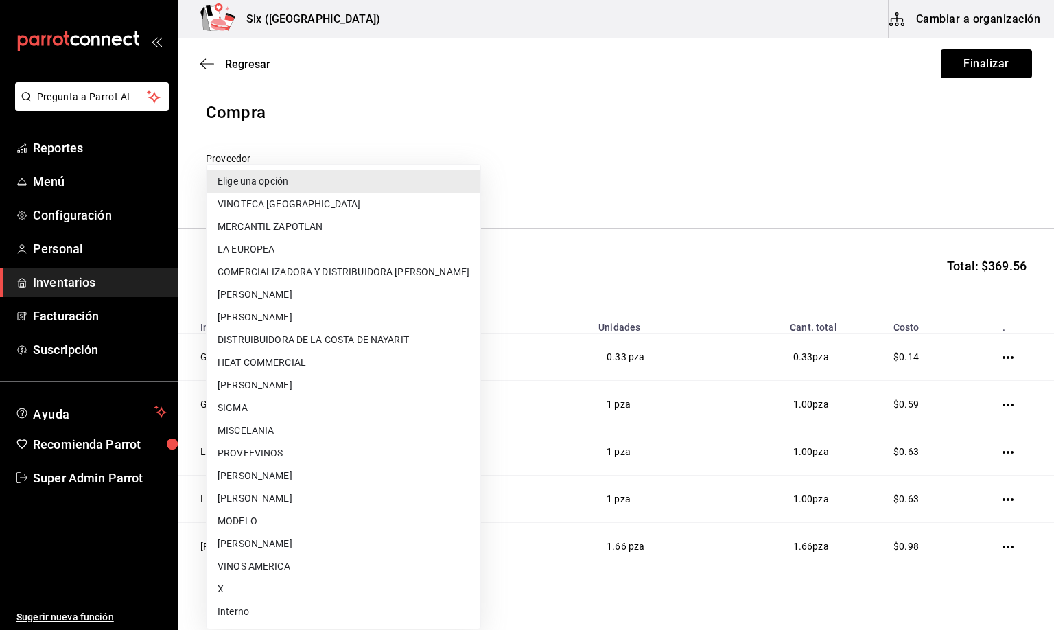
click at [270, 175] on body "Pregunta a Parrot AI Reportes Menú Configuración Personal Inventarios Facturaci…" at bounding box center [527, 276] width 1054 height 552
click at [235, 614] on li "Interno" at bounding box center [344, 612] width 274 height 23
type input "e92abefe-3c10-4da0-8aca-c4e45273ec9d"
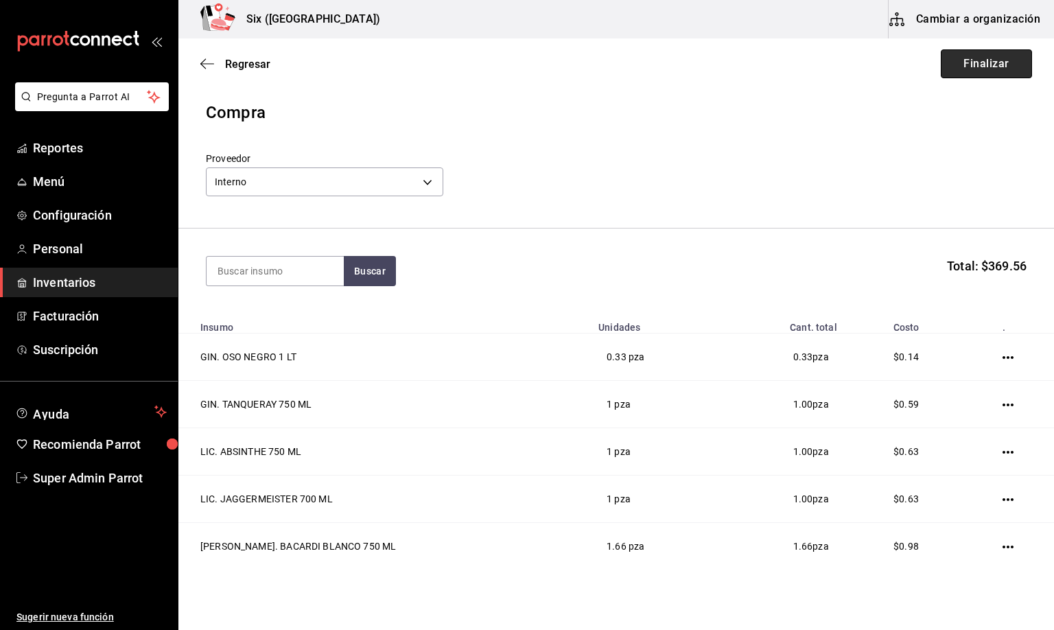
click at [941, 64] on button "Finalizar" at bounding box center [986, 63] width 91 height 29
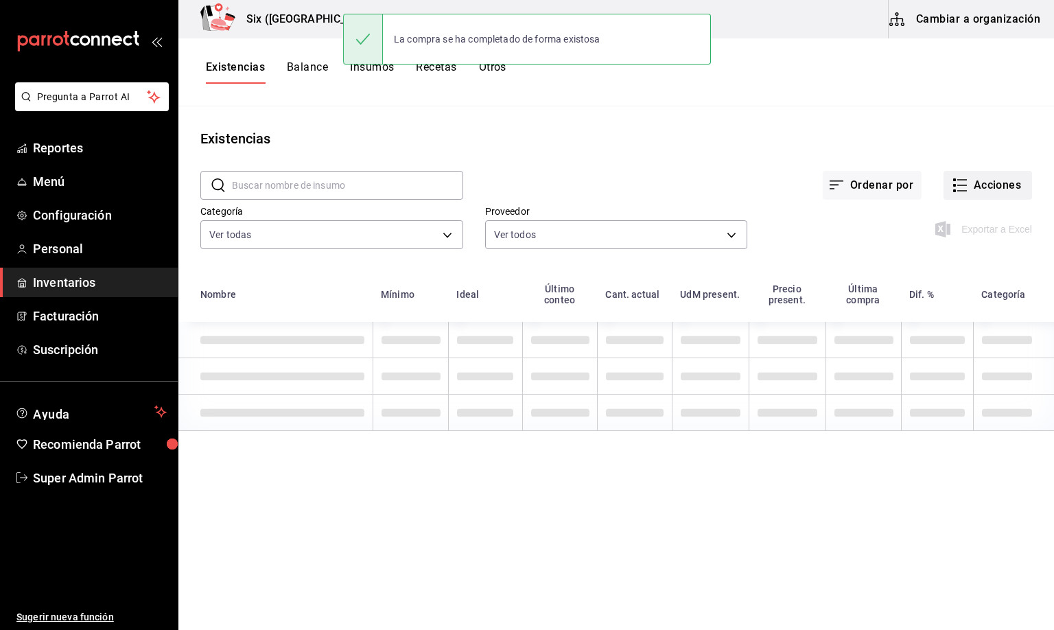
click at [984, 189] on button "Acciones" at bounding box center [988, 185] width 89 height 29
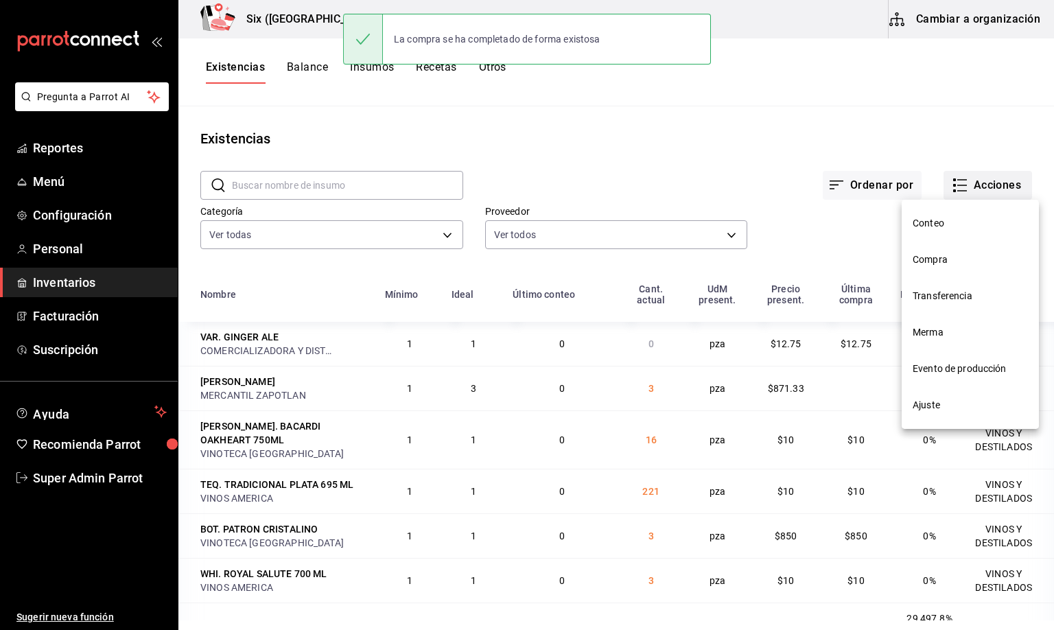
click at [945, 259] on span "Compra" at bounding box center [970, 260] width 115 height 14
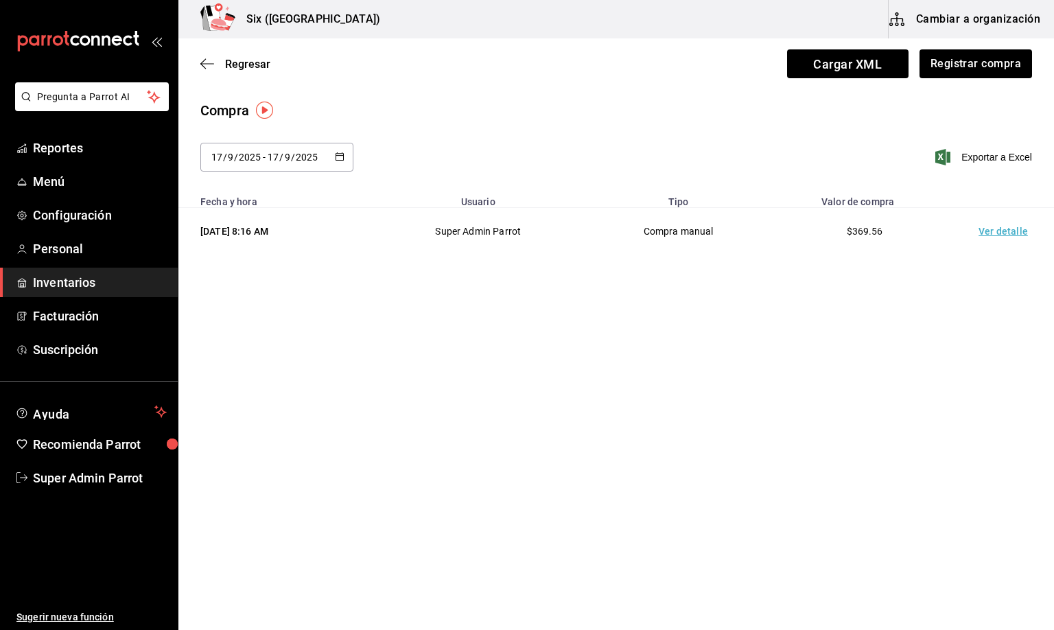
click at [999, 233] on td "Ver detalle" at bounding box center [1006, 231] width 96 height 47
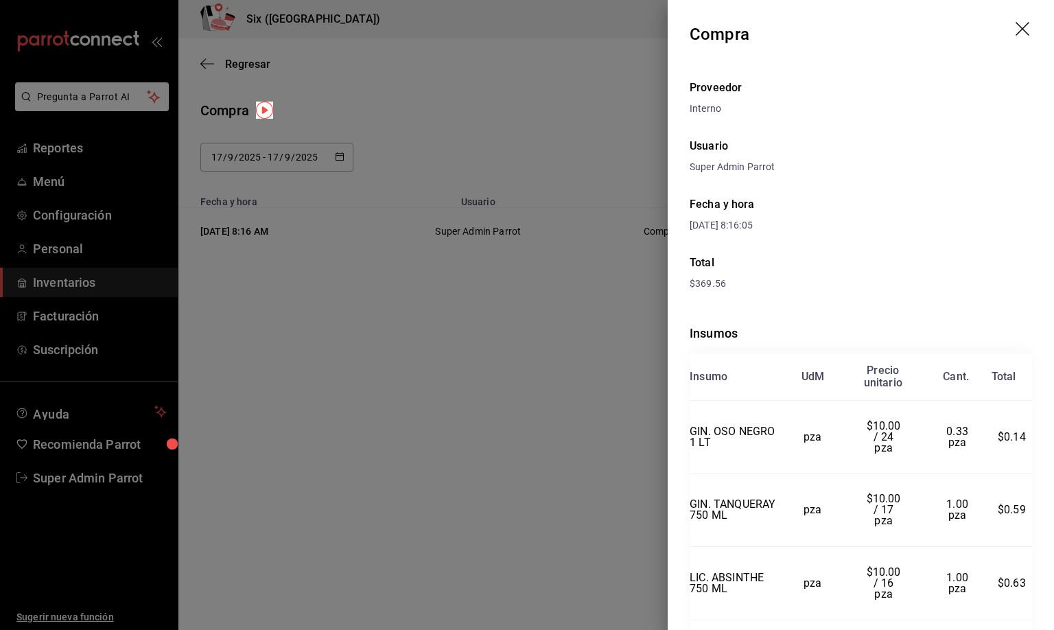
click at [1016, 27] on icon "drag" at bounding box center [1024, 30] width 16 height 16
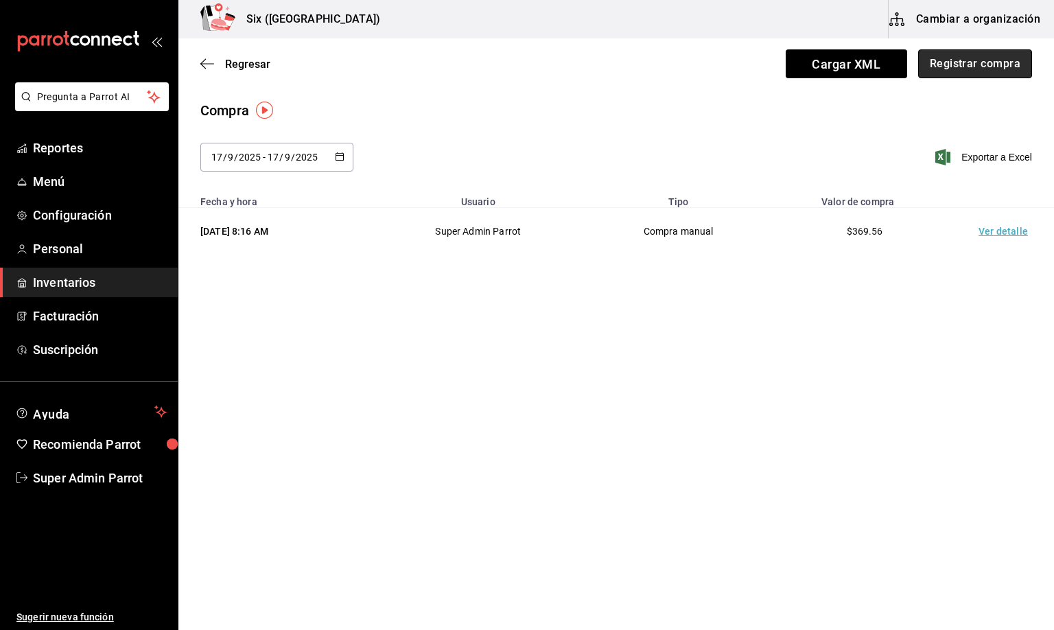
click at [985, 60] on button "Registrar compra" at bounding box center [975, 63] width 114 height 29
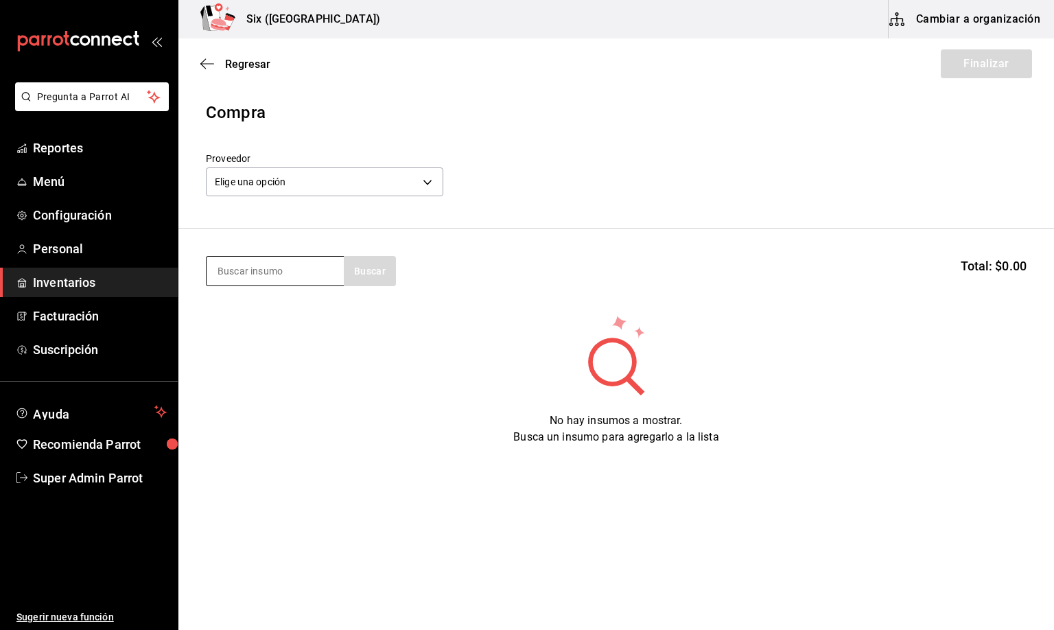
click at [296, 279] on input at bounding box center [275, 271] width 137 height 29
type input "1800 c"
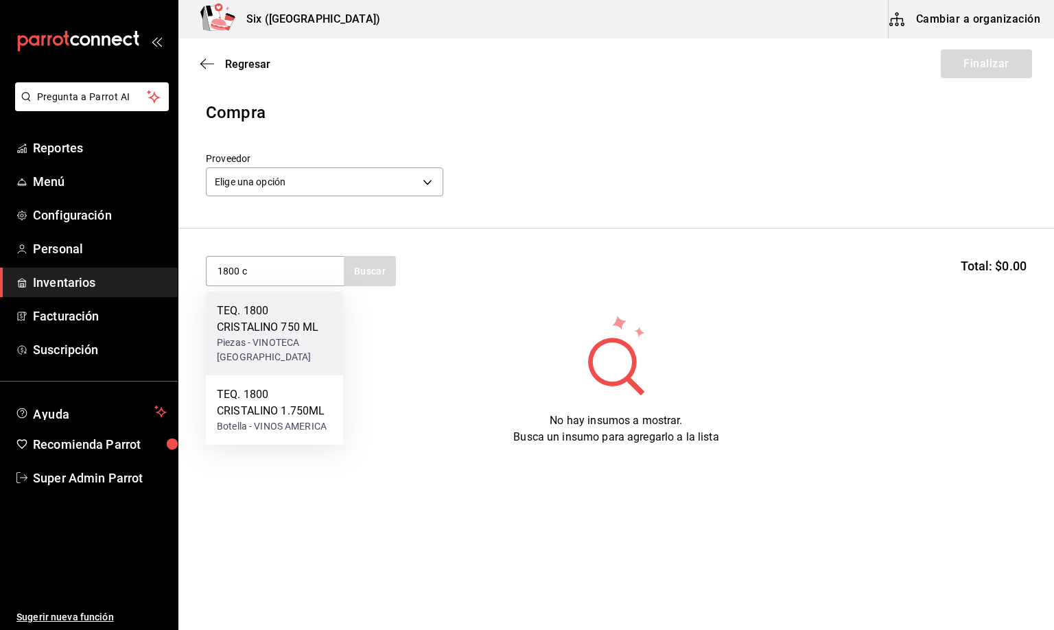
click at [270, 334] on div "TEQ. 1800 CRISTALINO 750 ML" at bounding box center [274, 319] width 115 height 33
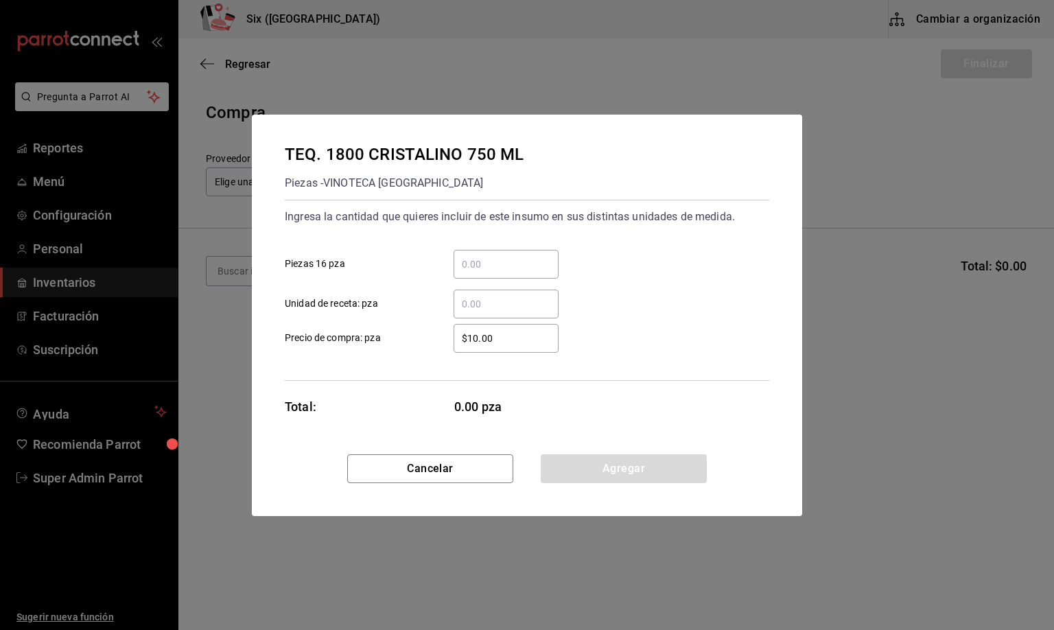
click at [463, 299] on input "​ Unidad de receta: pza" at bounding box center [506, 304] width 105 height 16
type input "8"
click at [607, 468] on button "Agregar" at bounding box center [624, 468] width 166 height 29
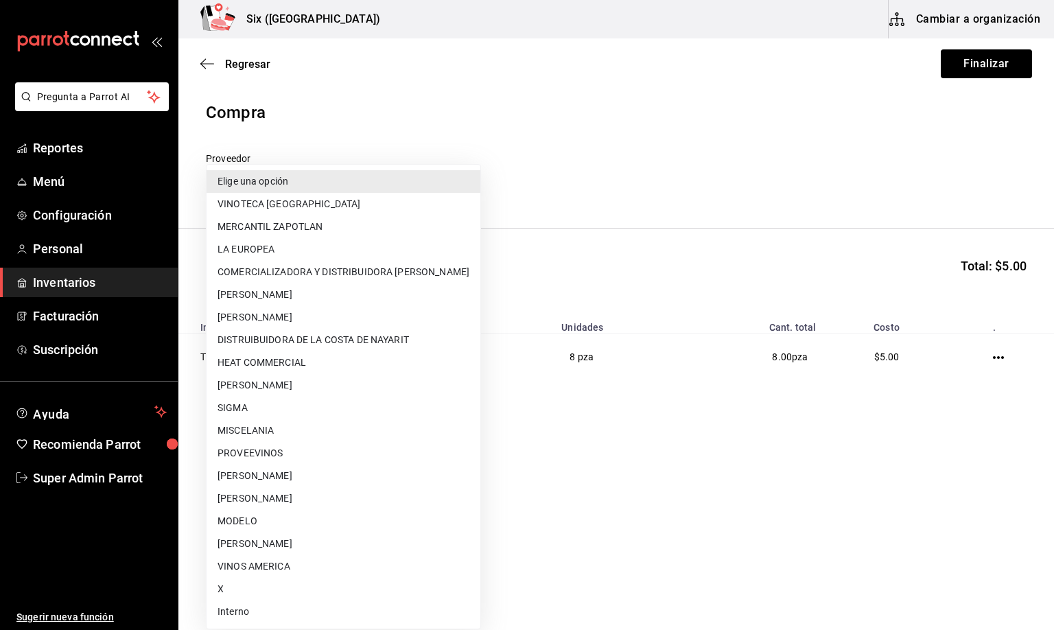
click at [268, 186] on body "Pregunta a Parrot AI Reportes Menú Configuración Personal Inventarios Facturaci…" at bounding box center [527, 276] width 1054 height 552
drag, startPoint x: 237, startPoint y: 612, endPoint x: 323, endPoint y: 576, distance: 92.9
click at [239, 611] on li "Interno" at bounding box center [344, 612] width 274 height 23
type input "e92abefe-3c10-4da0-8aca-c4e45273ec9d"
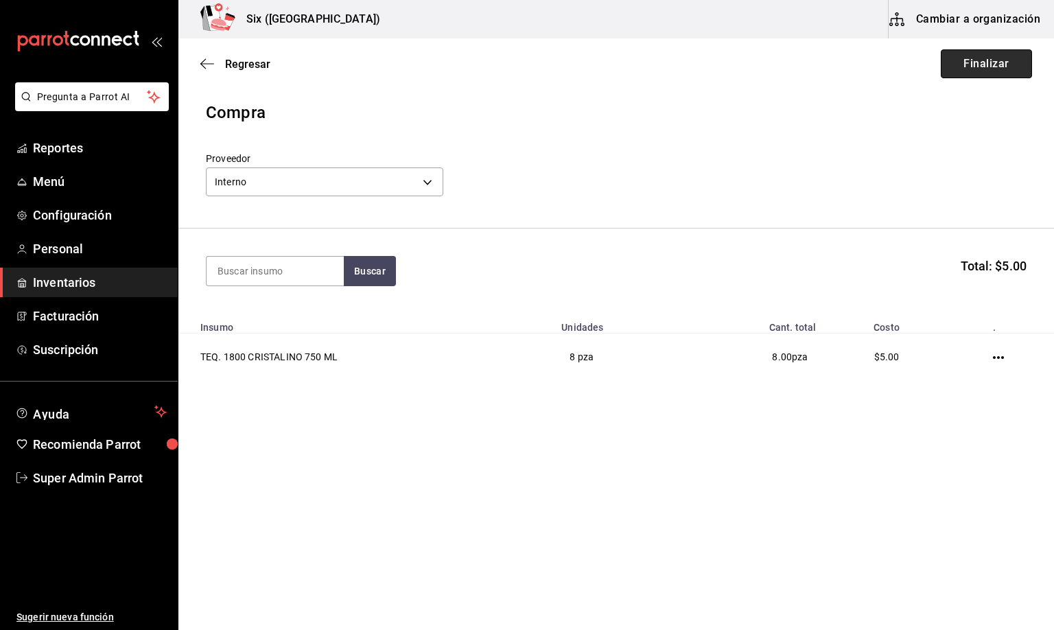
click at [997, 60] on button "Finalizar" at bounding box center [986, 63] width 91 height 29
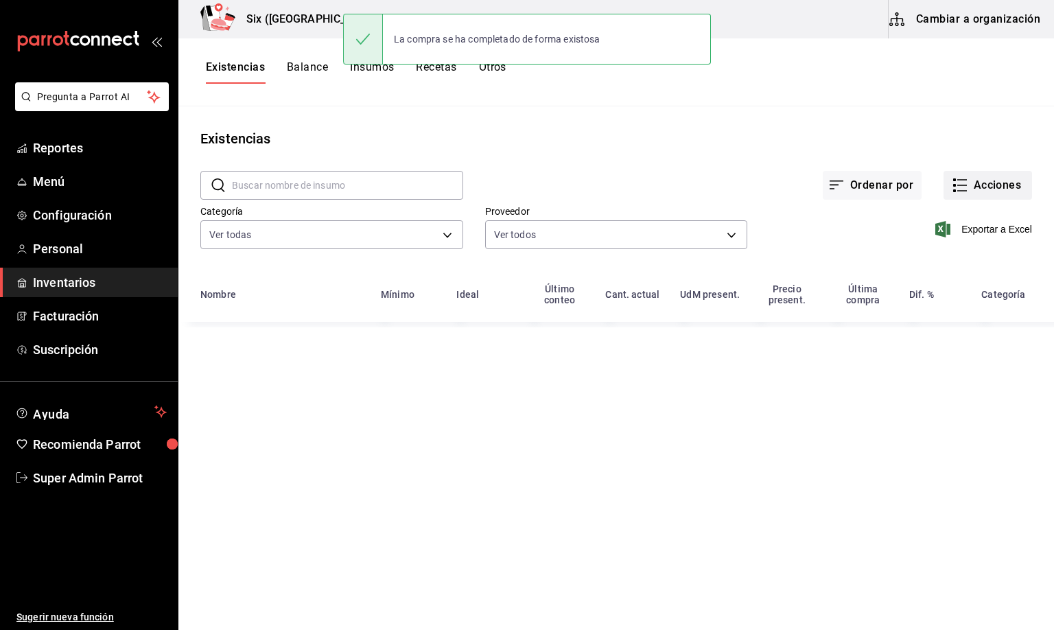
click at [982, 179] on button "Acciones" at bounding box center [988, 185] width 89 height 29
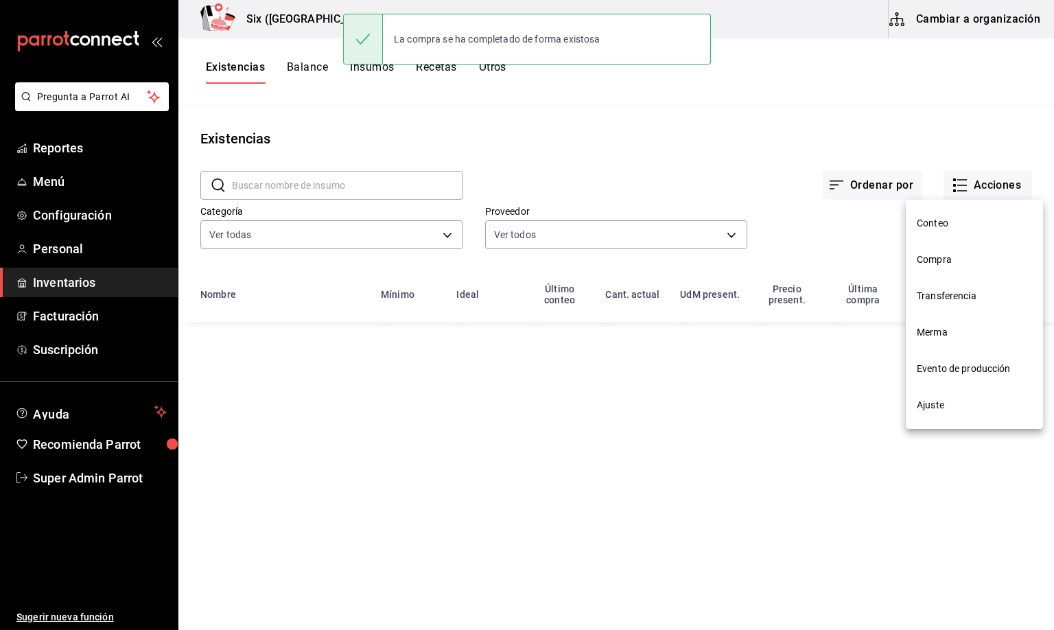
click at [937, 257] on span "Compra" at bounding box center [974, 260] width 115 height 14
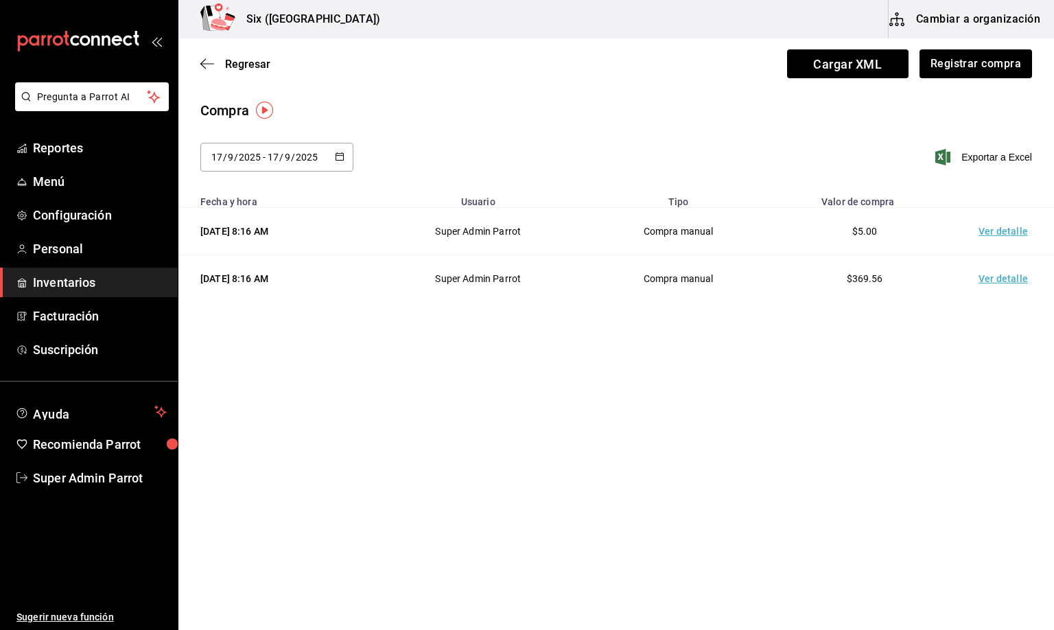
click at [997, 235] on td "Ver detalle" at bounding box center [1006, 231] width 96 height 47
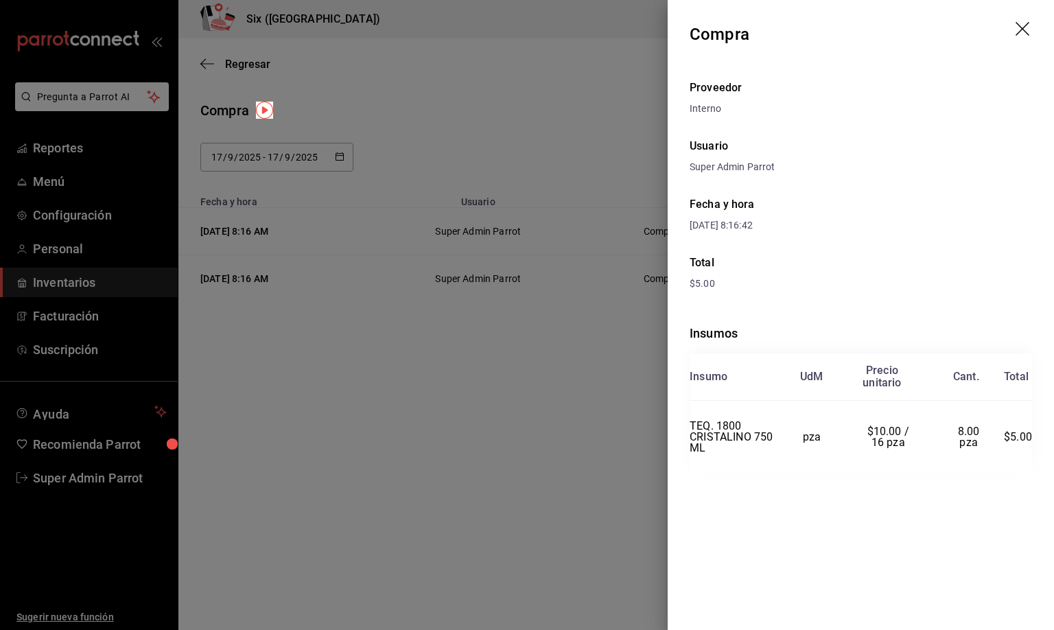
click at [1024, 23] on icon "drag" at bounding box center [1024, 30] width 16 height 16
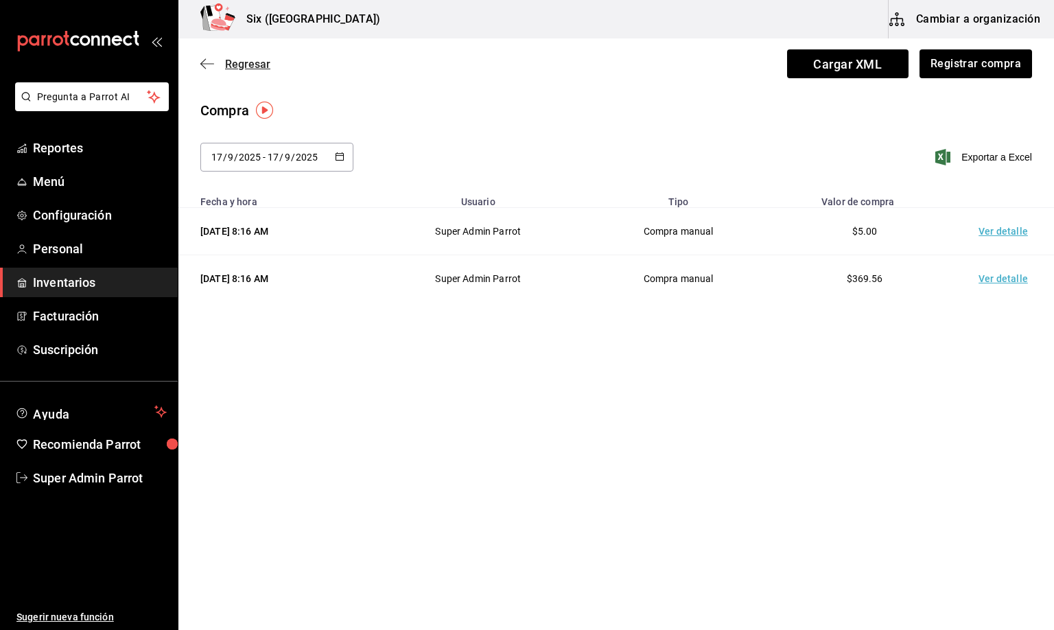
click at [246, 68] on span "Regresar" at bounding box center [247, 64] width 45 height 13
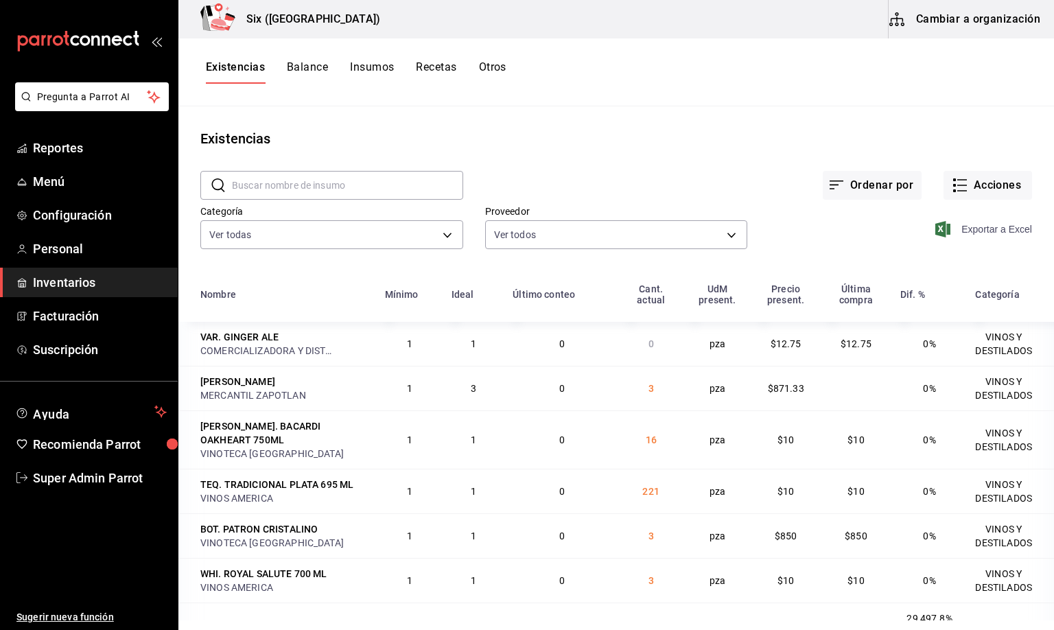
click at [977, 231] on span "Exportar a Excel" at bounding box center [985, 229] width 94 height 16
click at [93, 480] on span "Super Admin Parrot" at bounding box center [100, 478] width 134 height 19
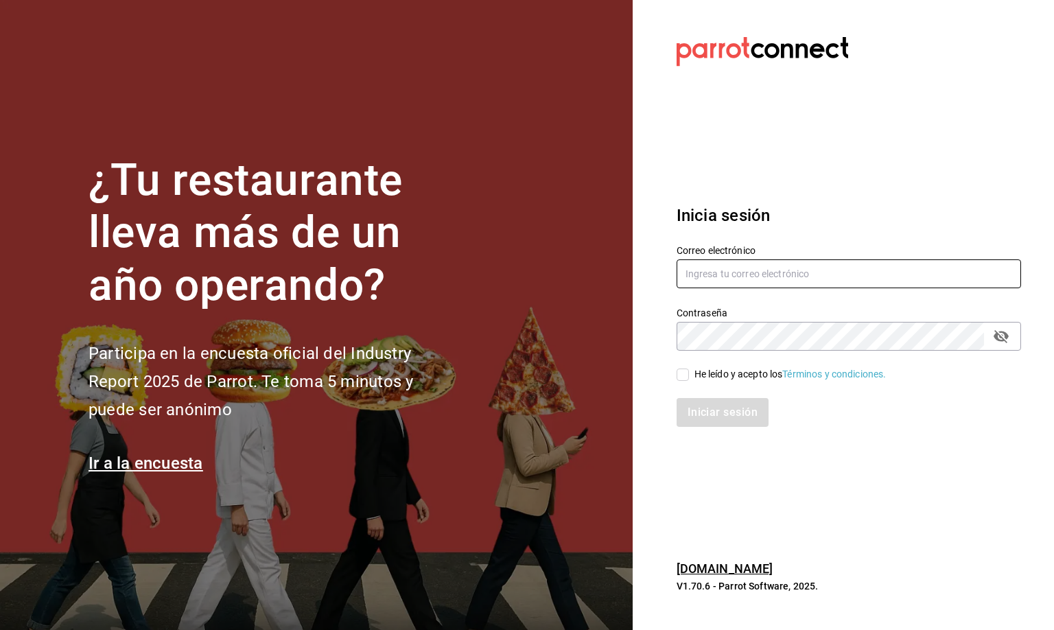
click at [692, 278] on input "text" at bounding box center [849, 273] width 345 height 29
type input "[EMAIL_ADDRESS][DOMAIN_NAME]"
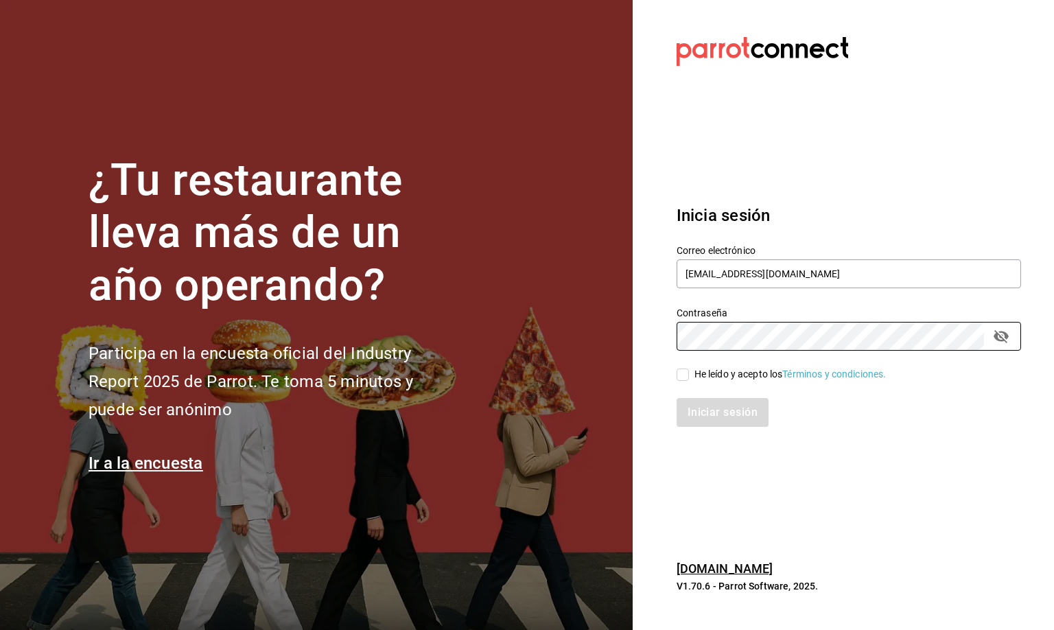
click at [679, 375] on input "He leído y acepto los Términos y condiciones." at bounding box center [683, 375] width 12 height 12
checkbox input "true"
click at [716, 412] on button "Iniciar sesión" at bounding box center [723, 412] width 93 height 29
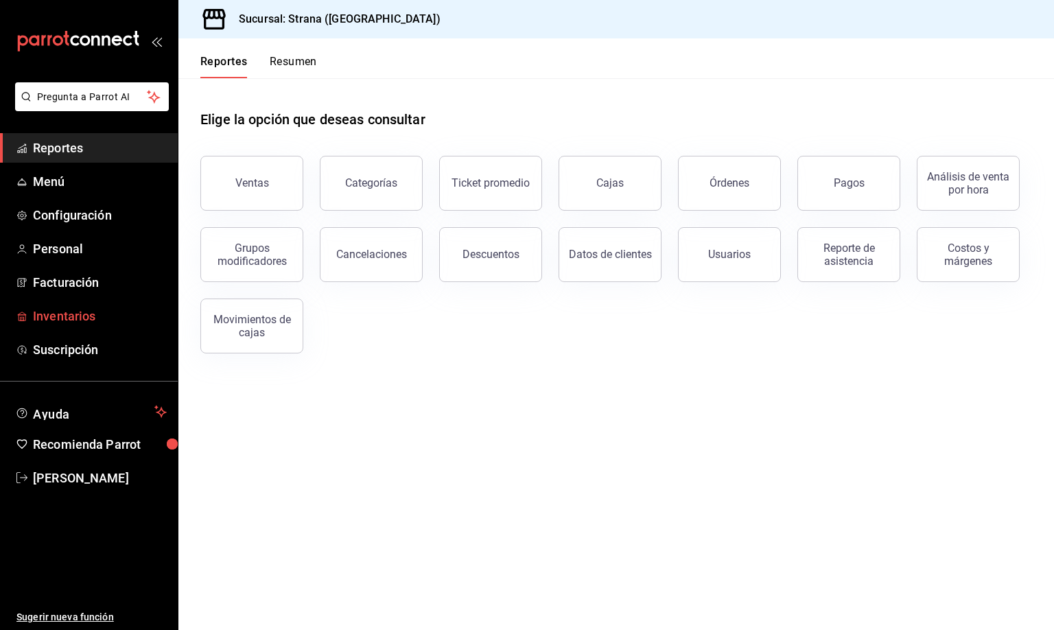
click at [49, 317] on span "Inventarios" at bounding box center [100, 316] width 134 height 19
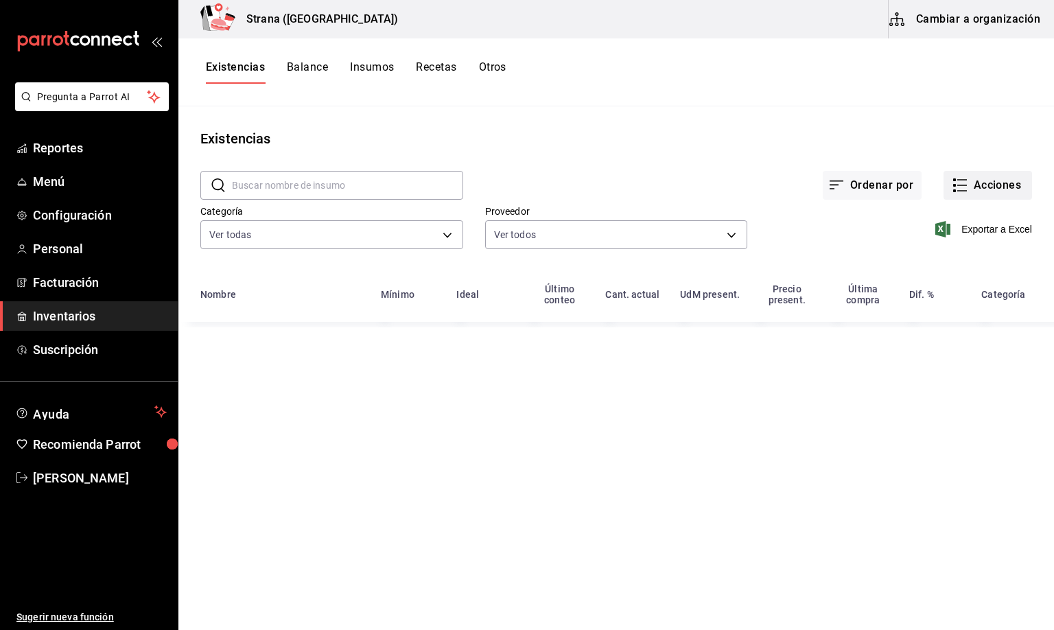
click at [990, 183] on button "Acciones" at bounding box center [988, 185] width 89 height 29
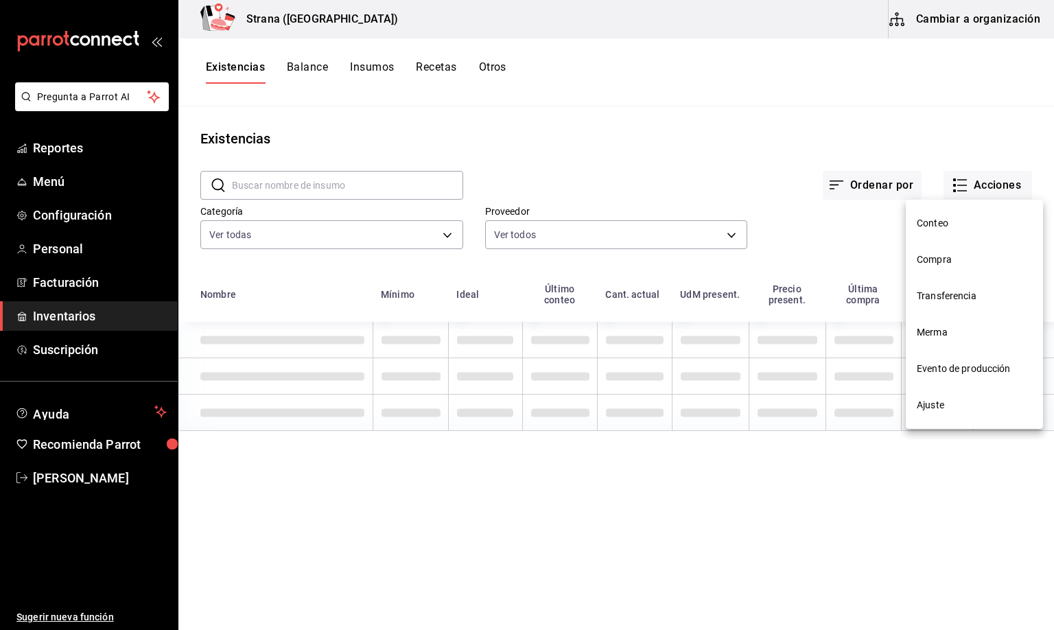
click at [924, 336] on span "Merma" at bounding box center [974, 332] width 115 height 14
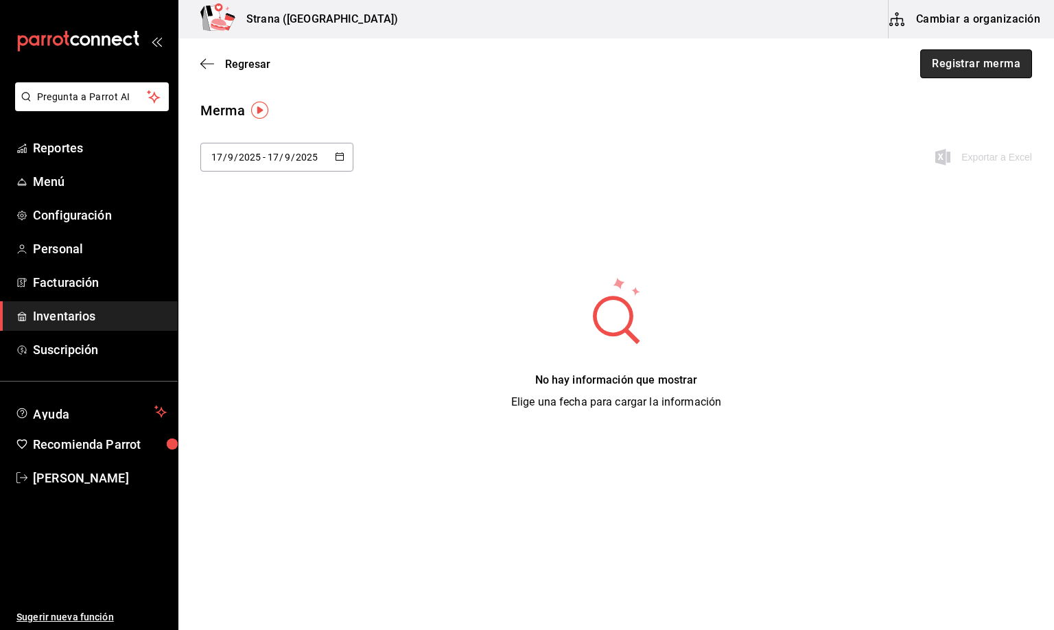
click at [954, 60] on button "Registrar merma" at bounding box center [976, 63] width 112 height 29
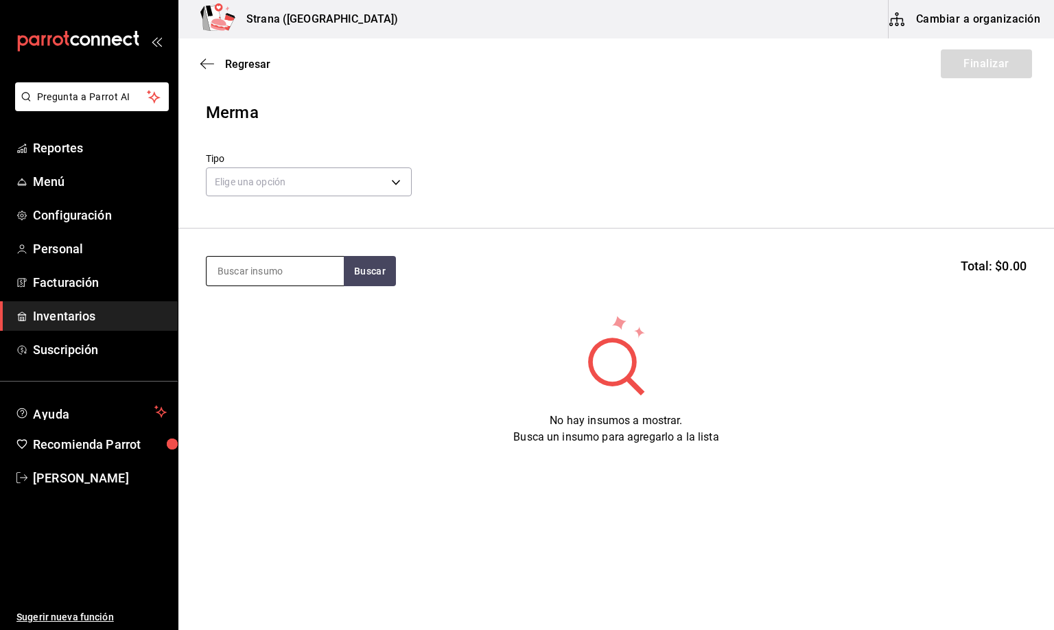
click at [253, 272] on input at bounding box center [275, 271] width 137 height 29
type input "f"
type input "barra libre lic"
click at [277, 331] on div "Botella - VINOS AMERICA" at bounding box center [272, 326] width 110 height 14
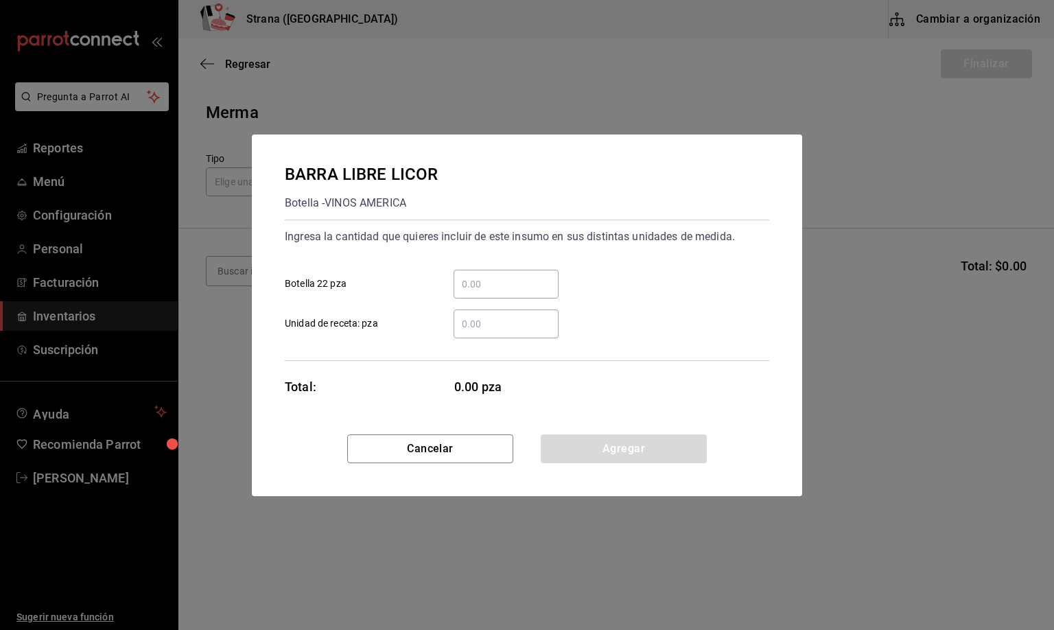
click at [460, 320] on input "​ Unidad de receta: pza" at bounding box center [506, 324] width 105 height 16
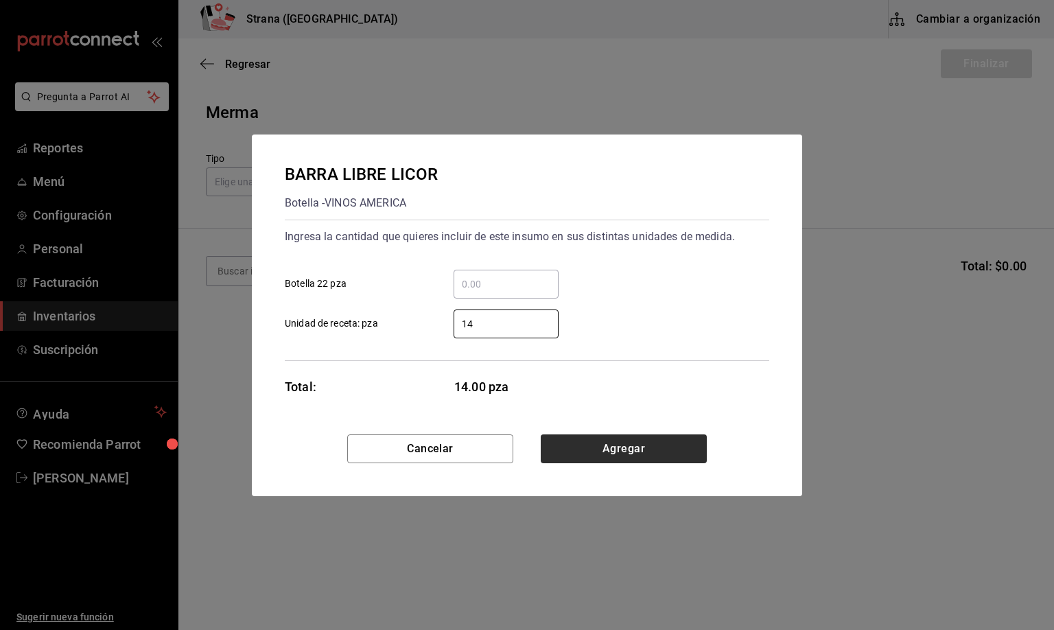
type input "14"
click at [649, 445] on button "Agregar" at bounding box center [624, 448] width 166 height 29
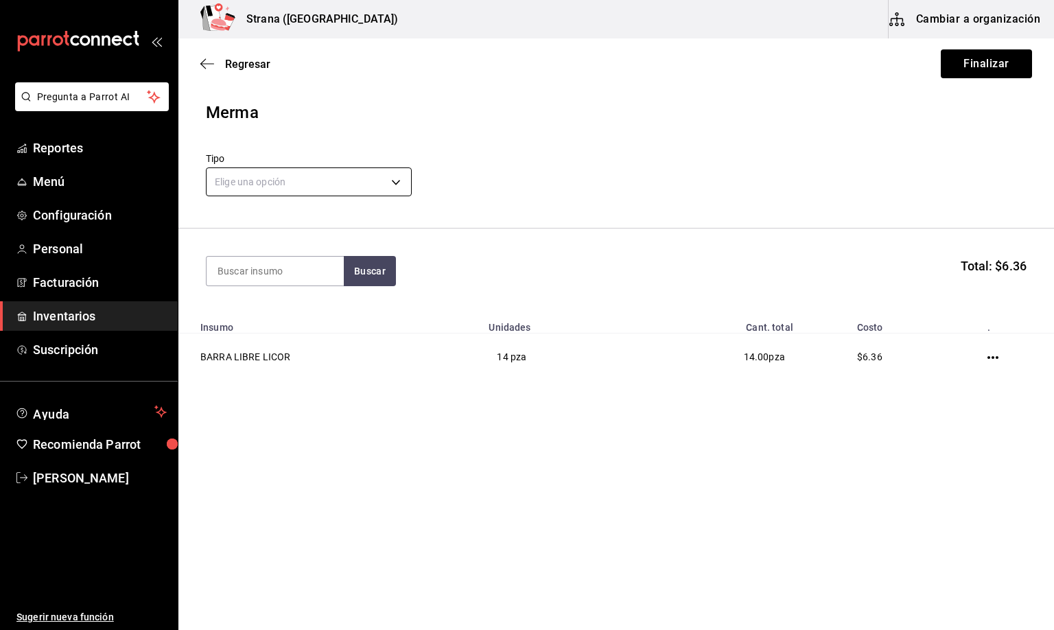
click at [235, 182] on body "Pregunta a Parrot AI Reportes Menú Configuración Personal Facturación Inventari…" at bounding box center [527, 276] width 1054 height 552
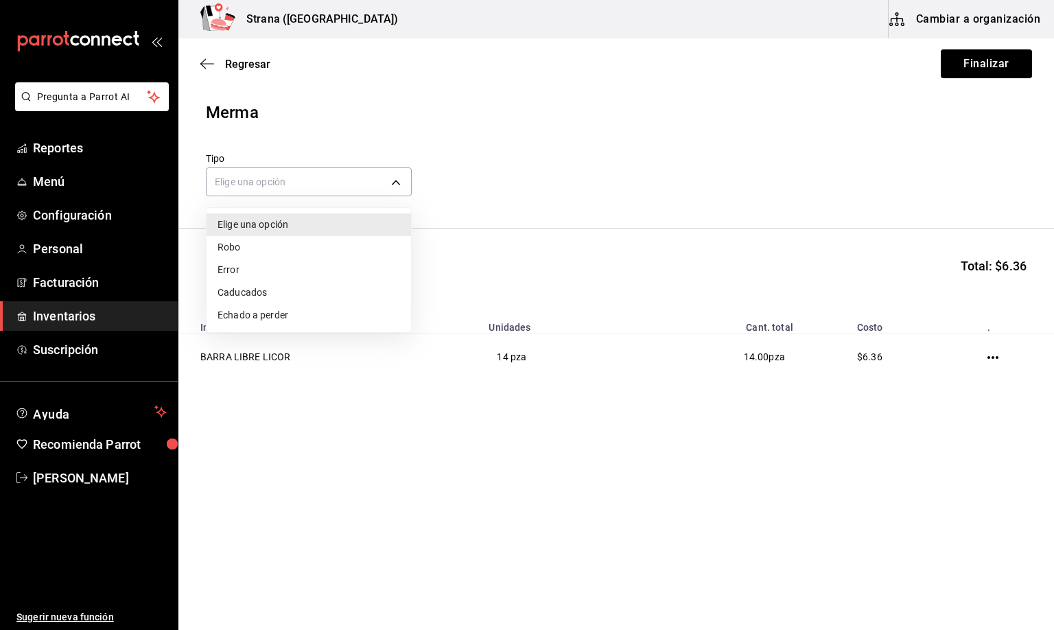
click at [239, 268] on li "Error" at bounding box center [309, 270] width 205 height 23
type input "ERROR"
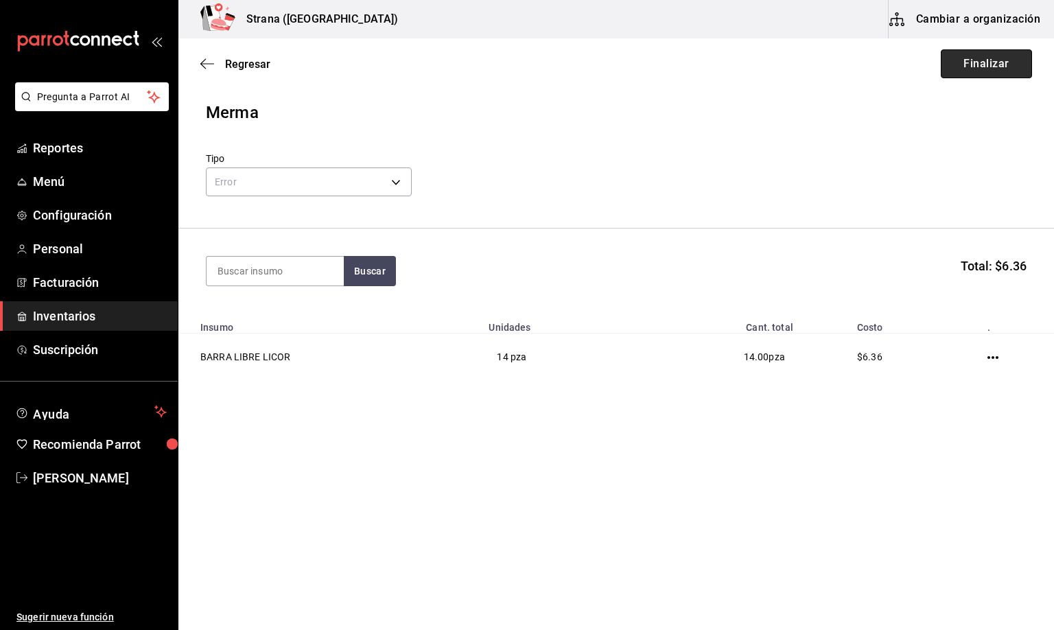
click at [957, 69] on button "Finalizar" at bounding box center [986, 63] width 91 height 29
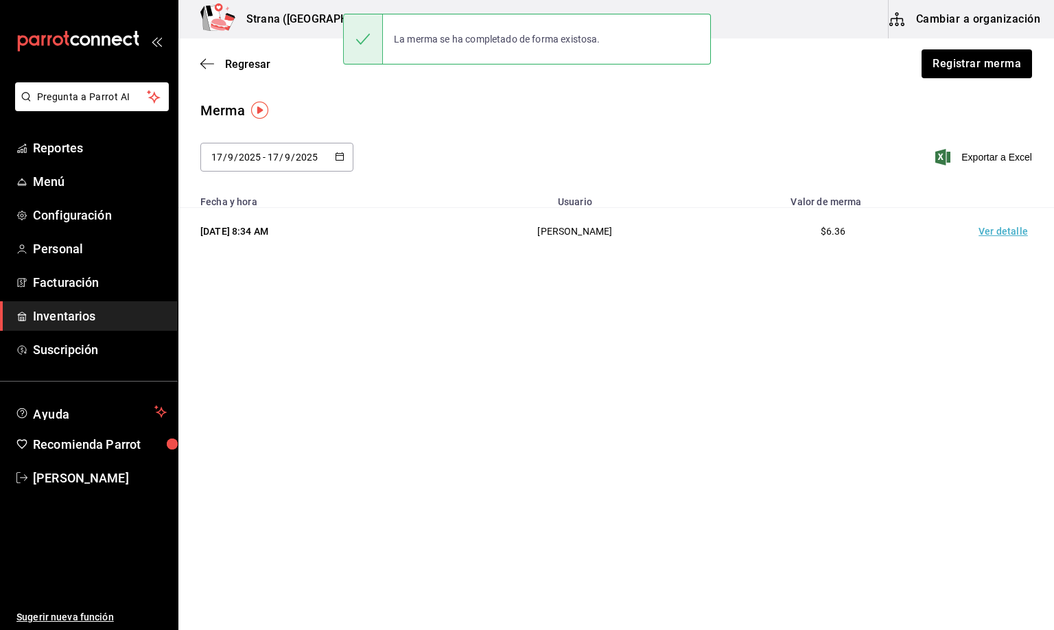
click at [994, 223] on td "Ver detalle" at bounding box center [1006, 231] width 96 height 47
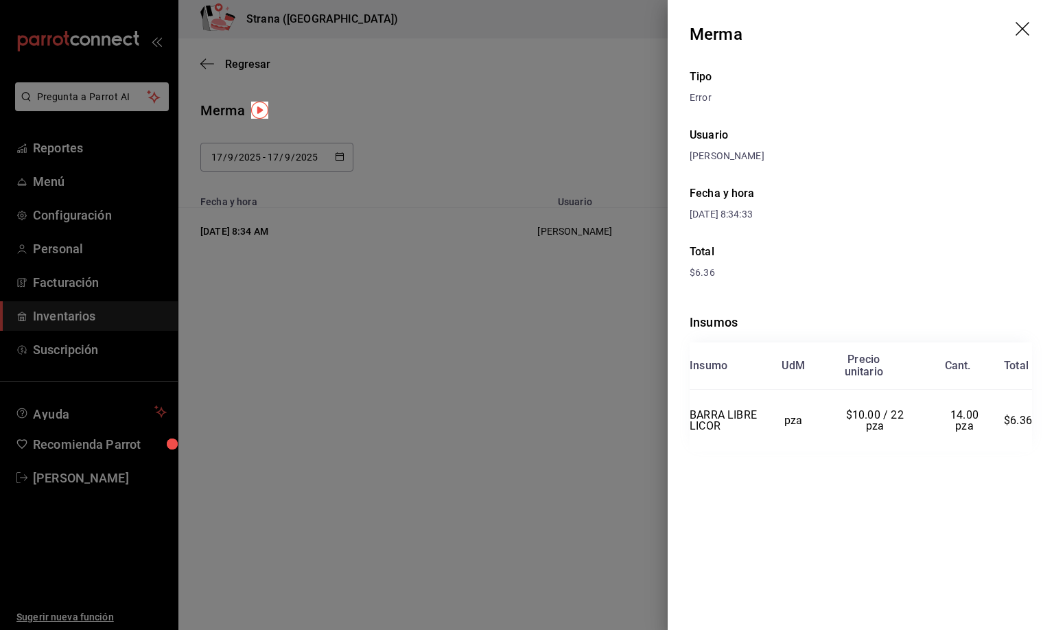
drag, startPoint x: 1022, startPoint y: 25, endPoint x: 923, endPoint y: 73, distance: 109.6
click at [1020, 25] on icon "drag" at bounding box center [1024, 30] width 16 height 16
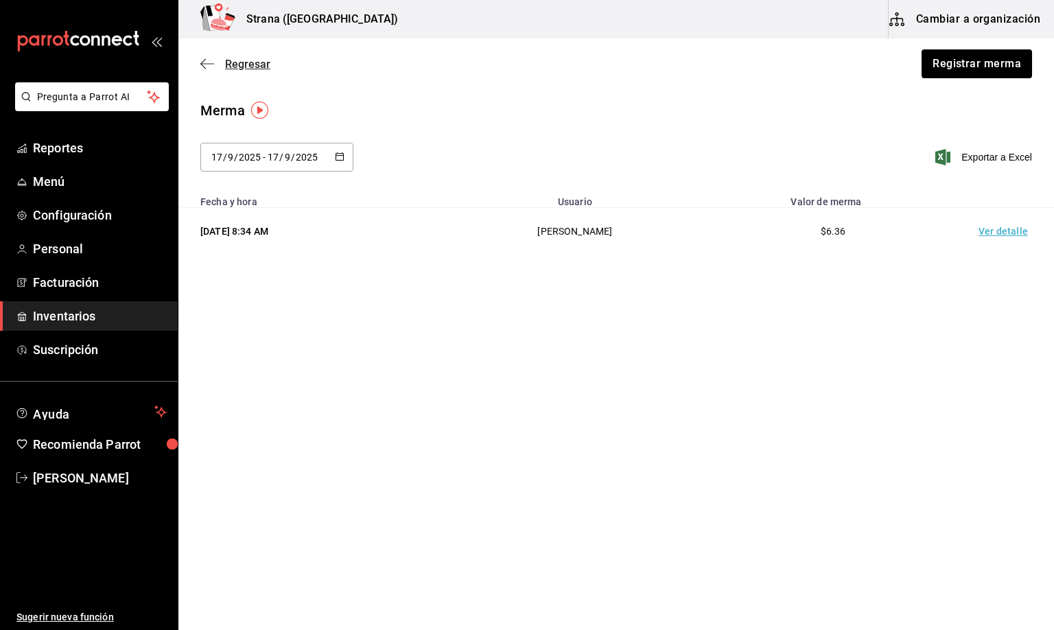
click at [243, 62] on span "Regresar" at bounding box center [247, 64] width 45 height 13
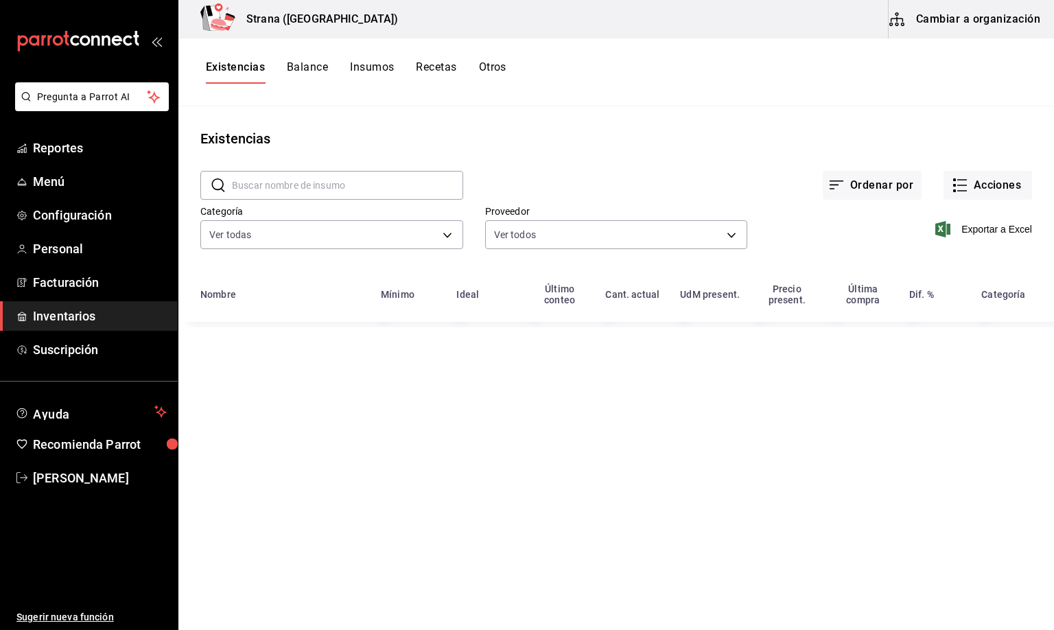
click at [249, 188] on input "text" at bounding box center [347, 185] width 231 height 27
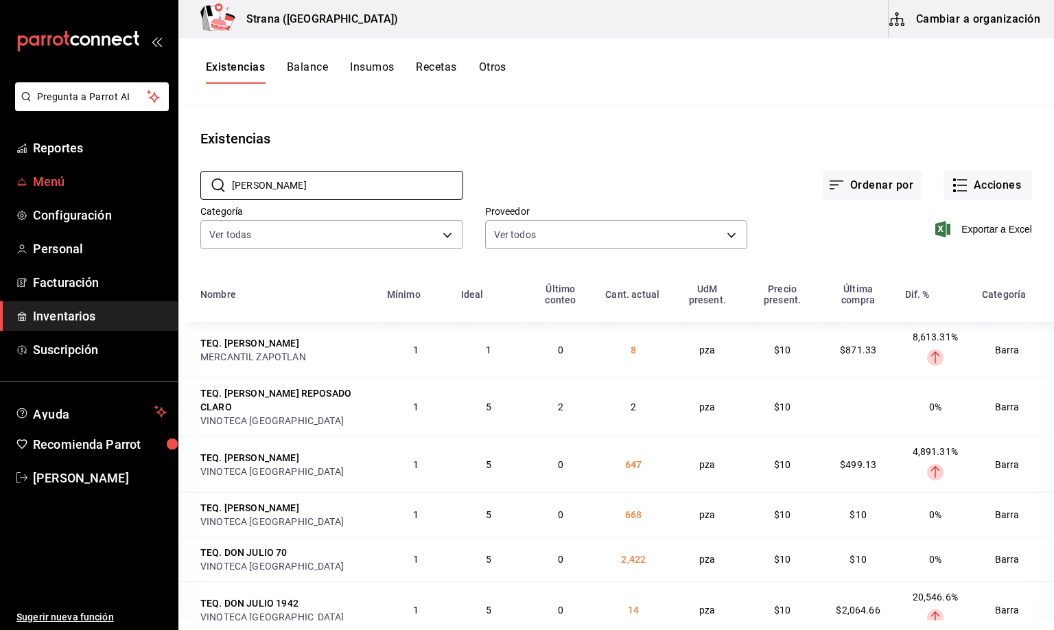
drag, startPoint x: 293, startPoint y: 188, endPoint x: 60, endPoint y: 190, distance: 233.4
click at [60, 190] on div "Pregunta a Parrot AI Reportes Menú Configuración Personal Facturación Inventari…" at bounding box center [527, 310] width 1054 height 620
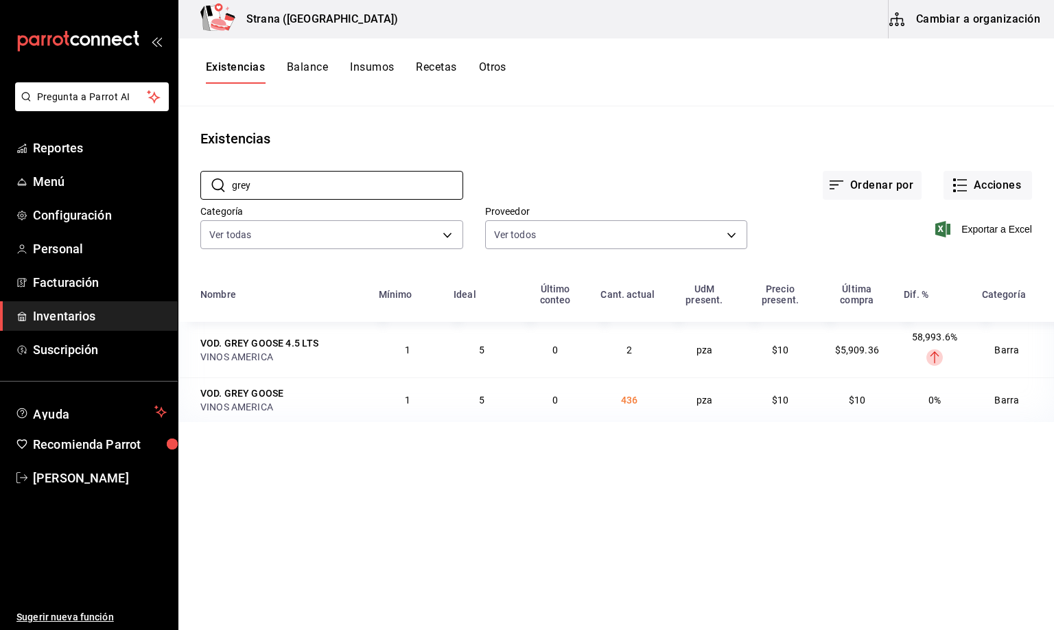
type input "grey"
click at [494, 65] on button "Otros" at bounding box center [492, 71] width 27 height 23
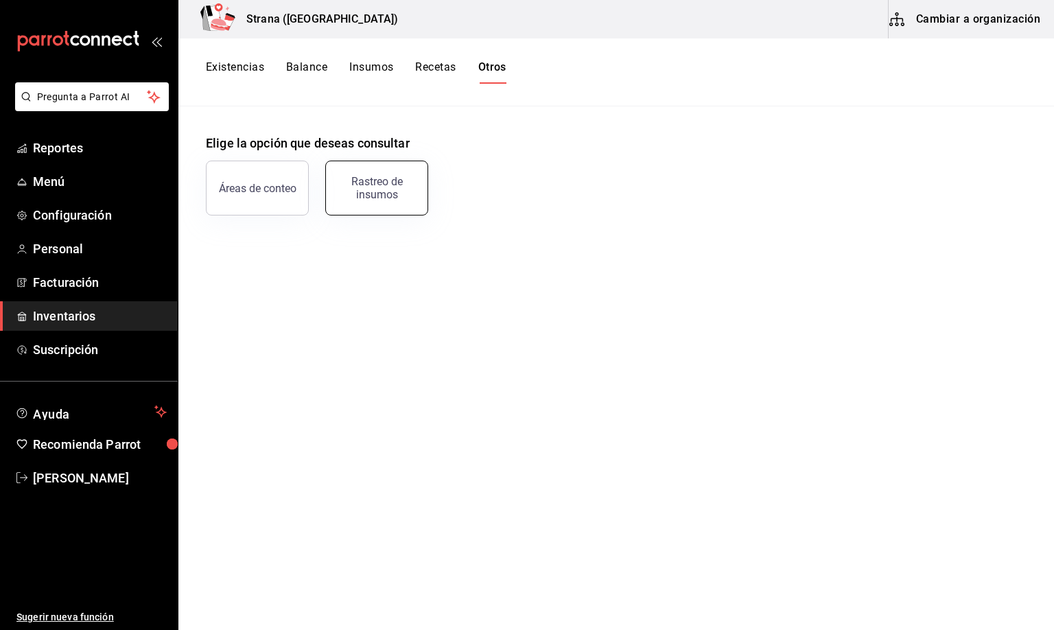
click at [381, 188] on div "Rastreo de insumos" at bounding box center [376, 188] width 85 height 26
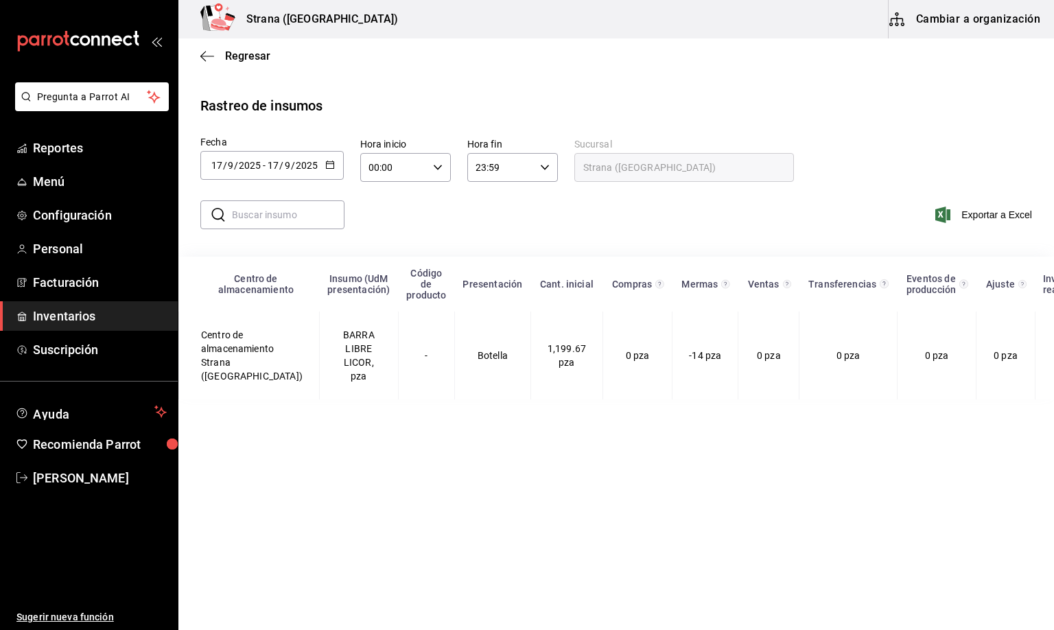
click at [220, 163] on input "17" at bounding box center [217, 165] width 12 height 11
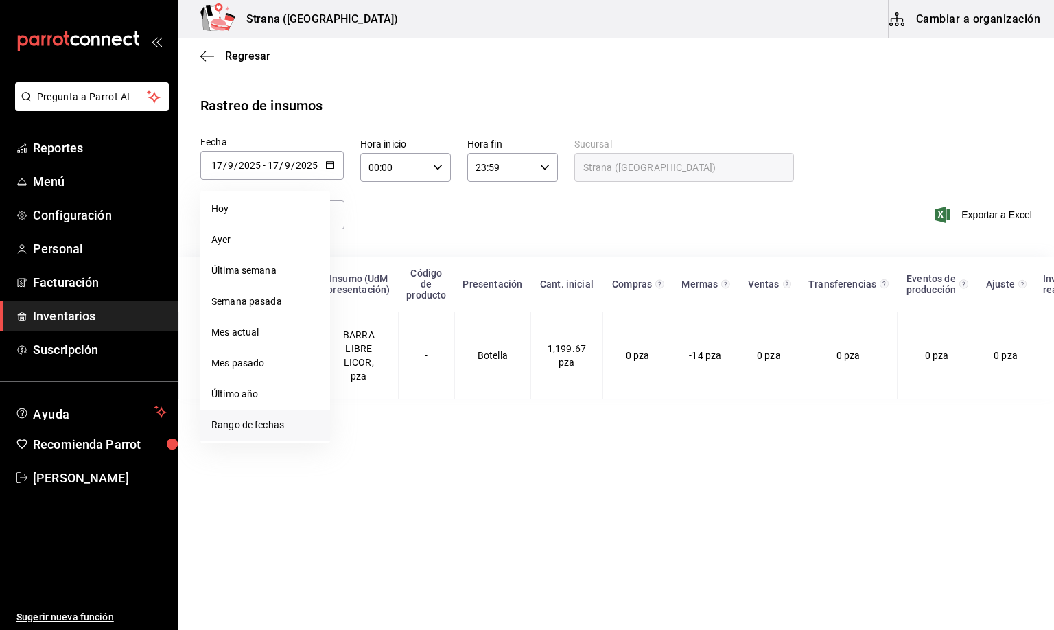
click at [249, 428] on li "Rango de fechas" at bounding box center [265, 425] width 130 height 31
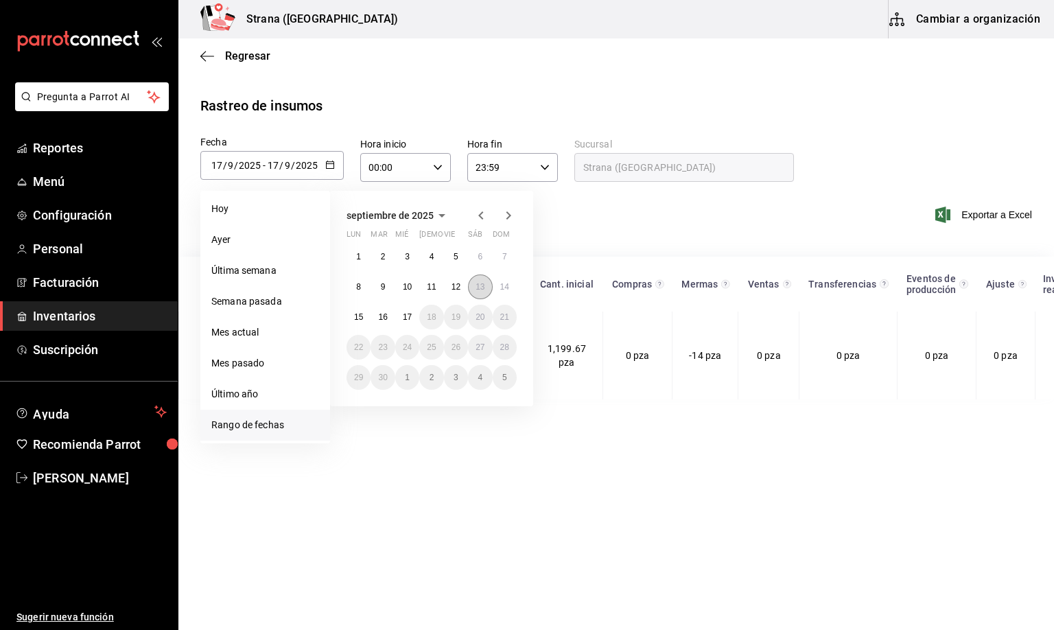
click at [478, 292] on button "13" at bounding box center [480, 287] width 24 height 25
click at [375, 320] on button "16" at bounding box center [383, 317] width 24 height 25
type input "2025-09-13"
type input "13"
type input "2025-09-16"
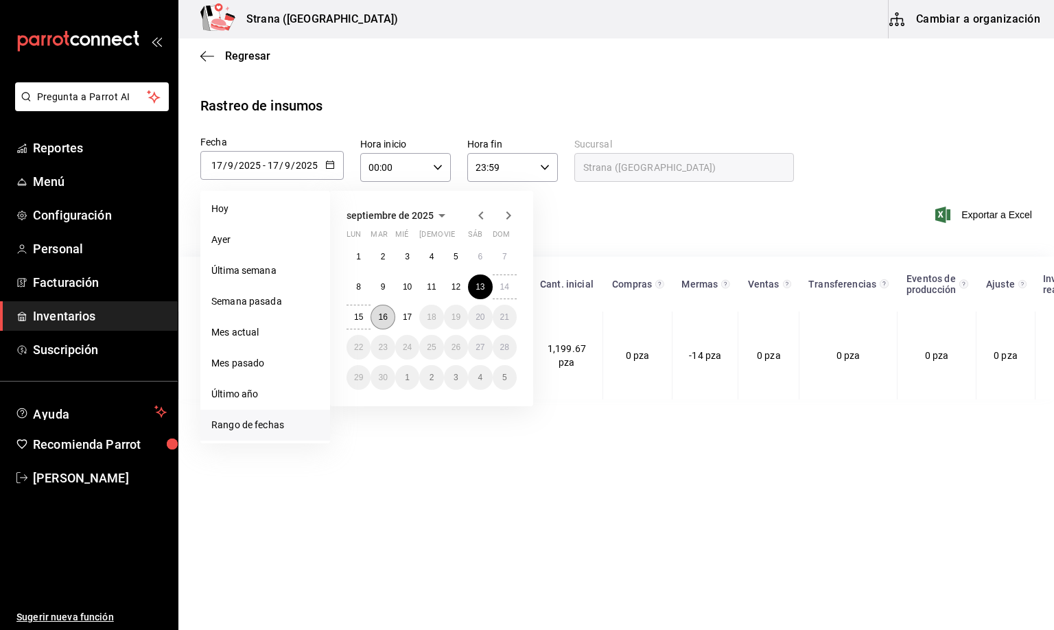
type input "16"
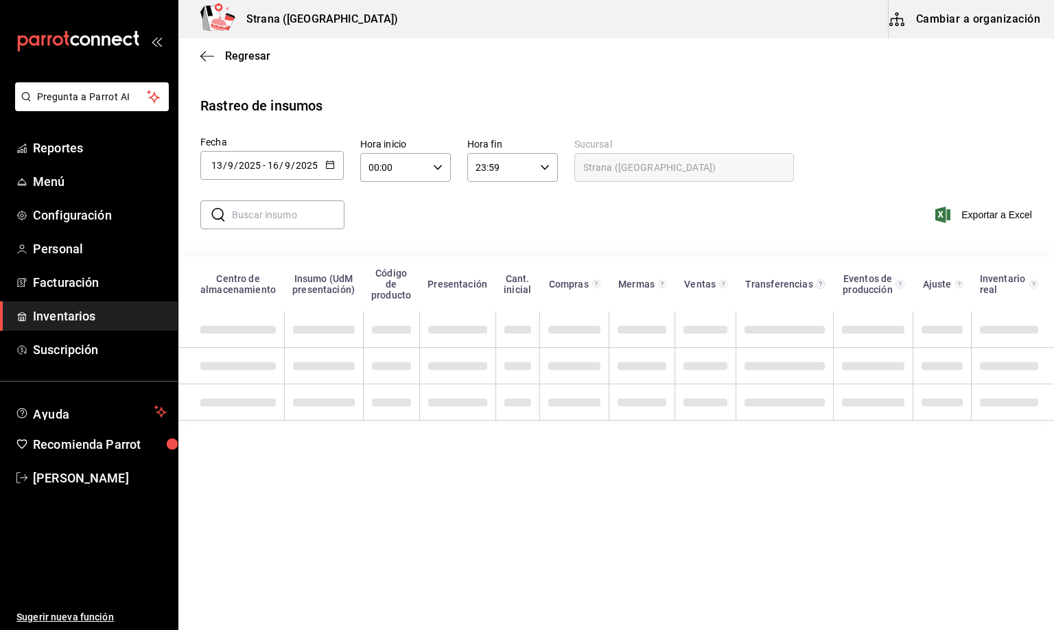
click at [369, 167] on input "00:00" at bounding box center [393, 167] width 67 height 27
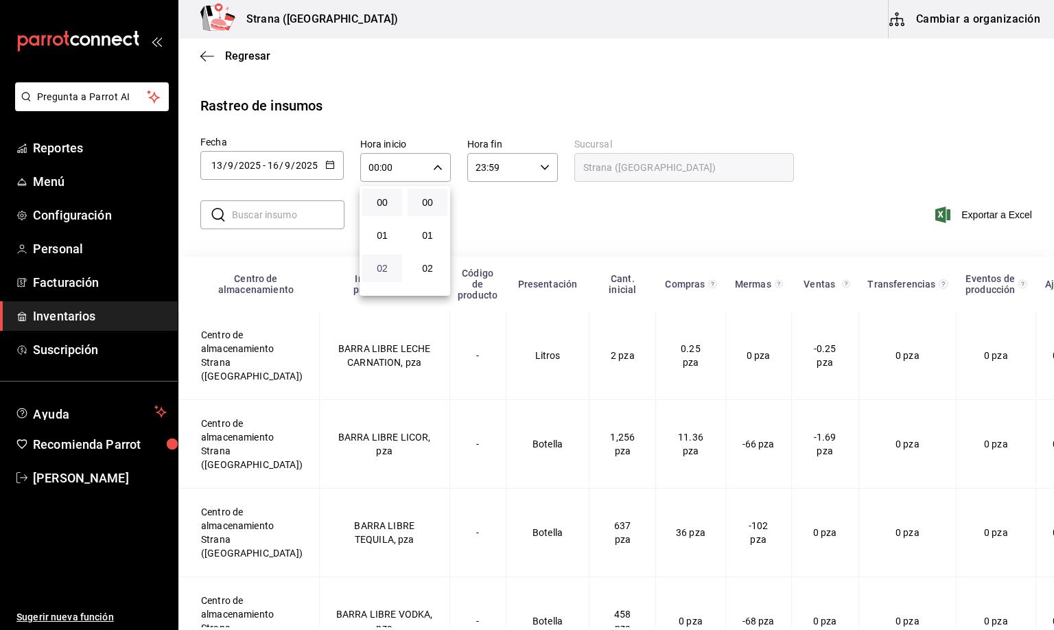
click at [380, 264] on span "02" at bounding box center [382, 268] width 23 height 11
click at [420, 200] on span "00" at bounding box center [427, 202] width 23 height 11
type input "02:00"
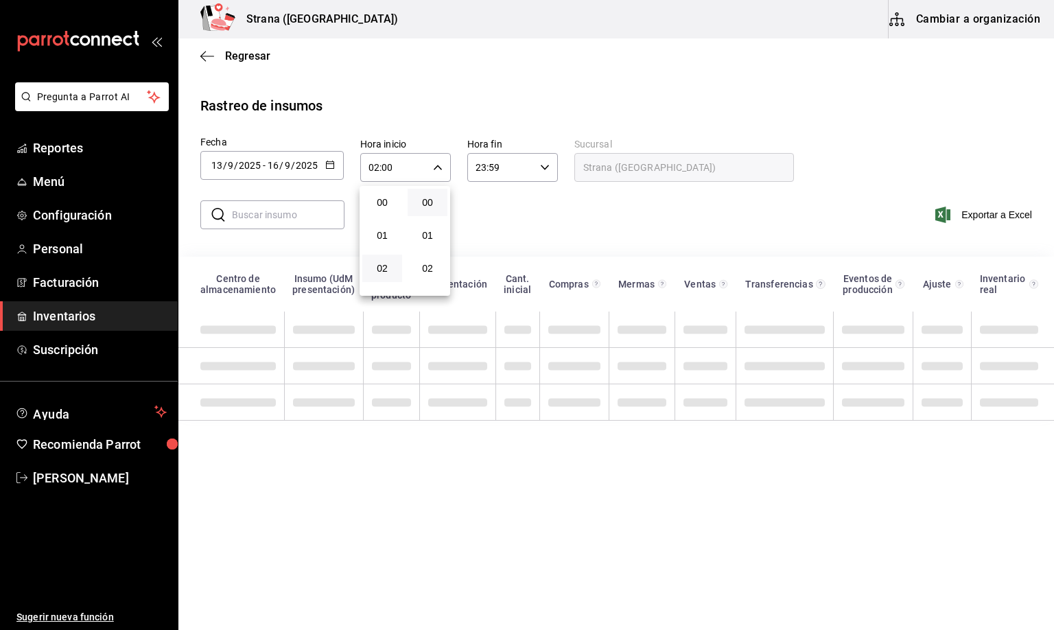
drag, startPoint x: 482, startPoint y: 170, endPoint x: 474, endPoint y: 172, distance: 7.8
click at [476, 172] on div at bounding box center [527, 315] width 1054 height 630
click at [474, 167] on input "23:59" at bounding box center [500, 167] width 67 height 27
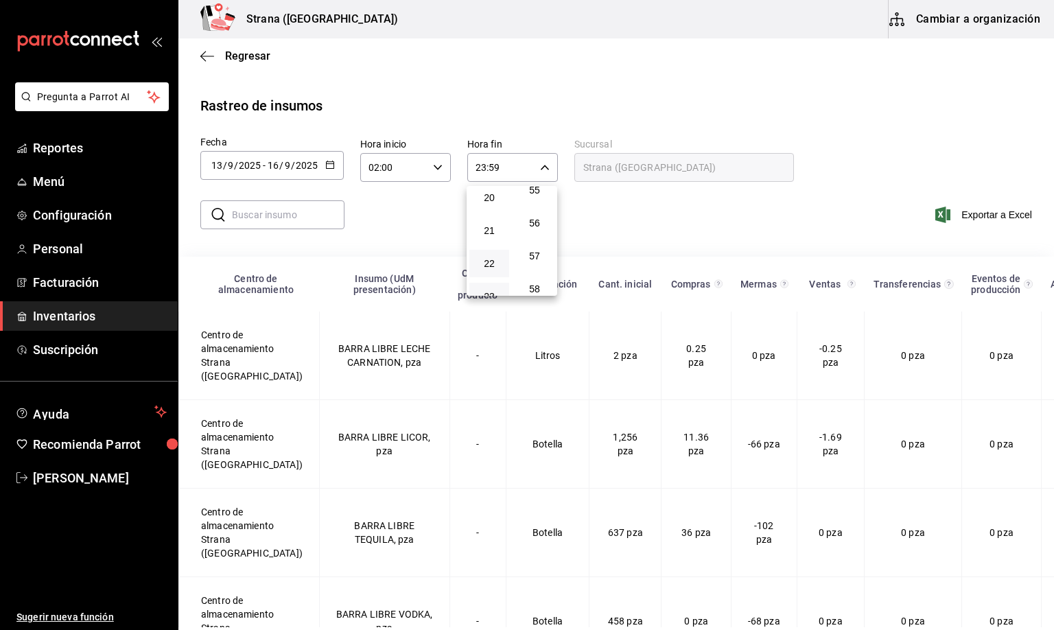
scroll to position [561, 0]
click at [484, 196] on span "17" at bounding box center [489, 201] width 23 height 11
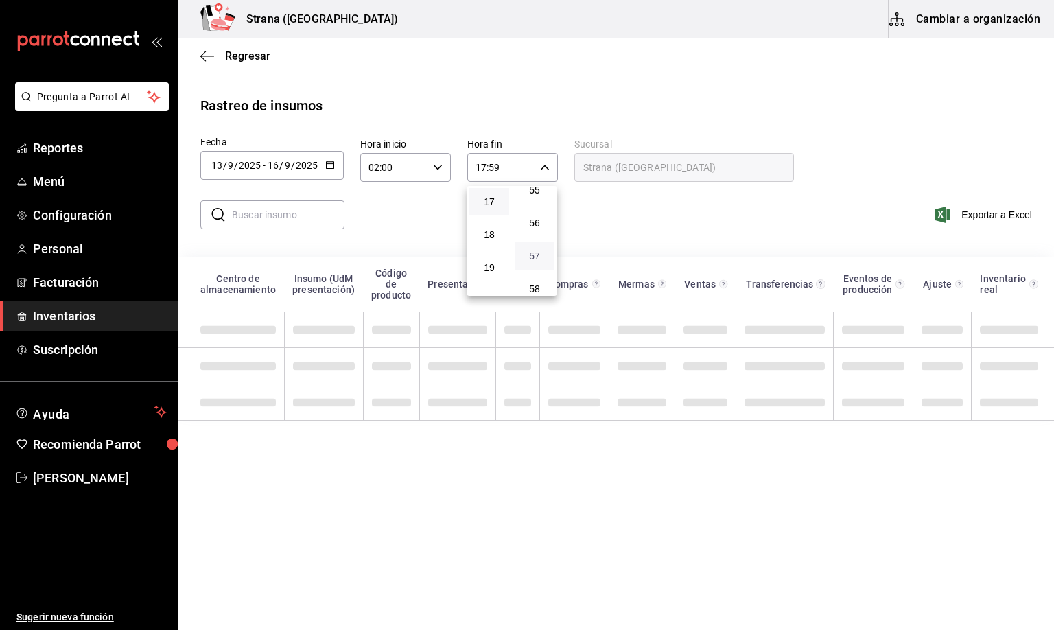
click at [532, 250] on span "57" at bounding box center [534, 255] width 23 height 11
type input "17:57"
click at [255, 209] on div at bounding box center [527, 315] width 1054 height 630
click at [253, 215] on input "text" at bounding box center [288, 214] width 113 height 27
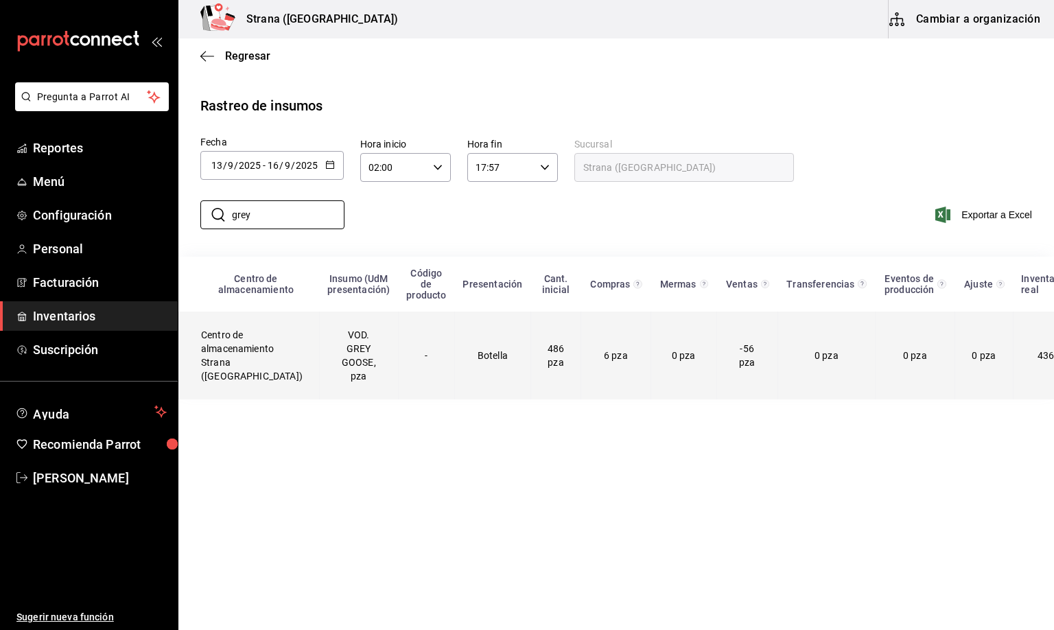
type input "grey"
click at [237, 361] on td "Centro de almacenamiento Strana (Vallarta)" at bounding box center [249, 356] width 141 height 88
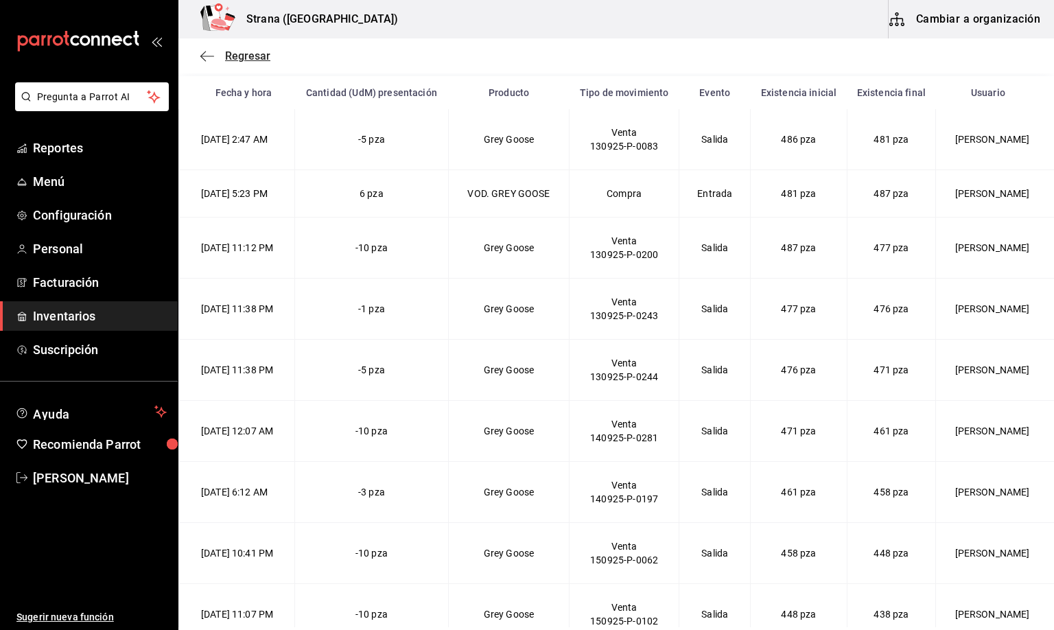
click at [237, 56] on span "Regresar" at bounding box center [247, 55] width 45 height 13
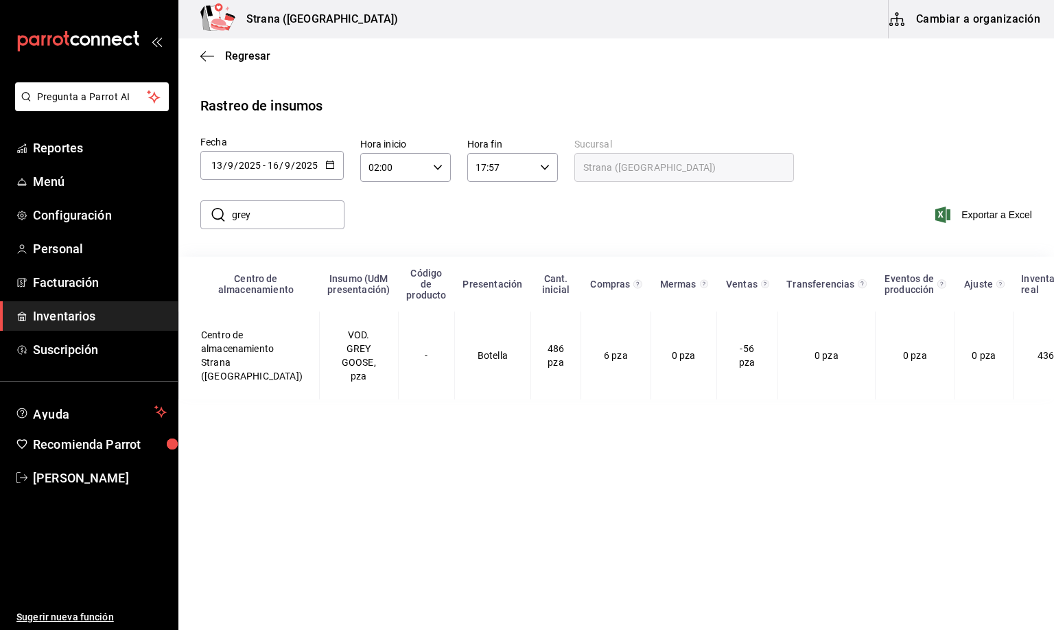
click at [461, 226] on div "​ grey ​ Exportar a Excel" at bounding box center [610, 223] width 887 height 56
click at [231, 58] on span "Regresar" at bounding box center [247, 55] width 45 height 13
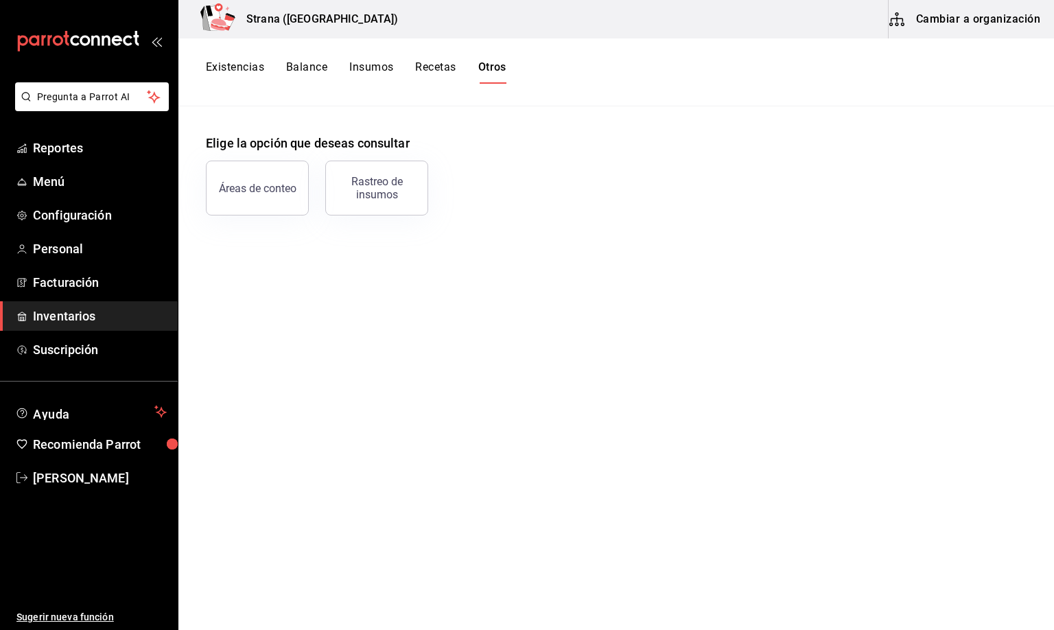
click at [56, 316] on span "Inventarios" at bounding box center [100, 316] width 134 height 19
click at [224, 70] on button "Existencias" at bounding box center [235, 71] width 59 height 23
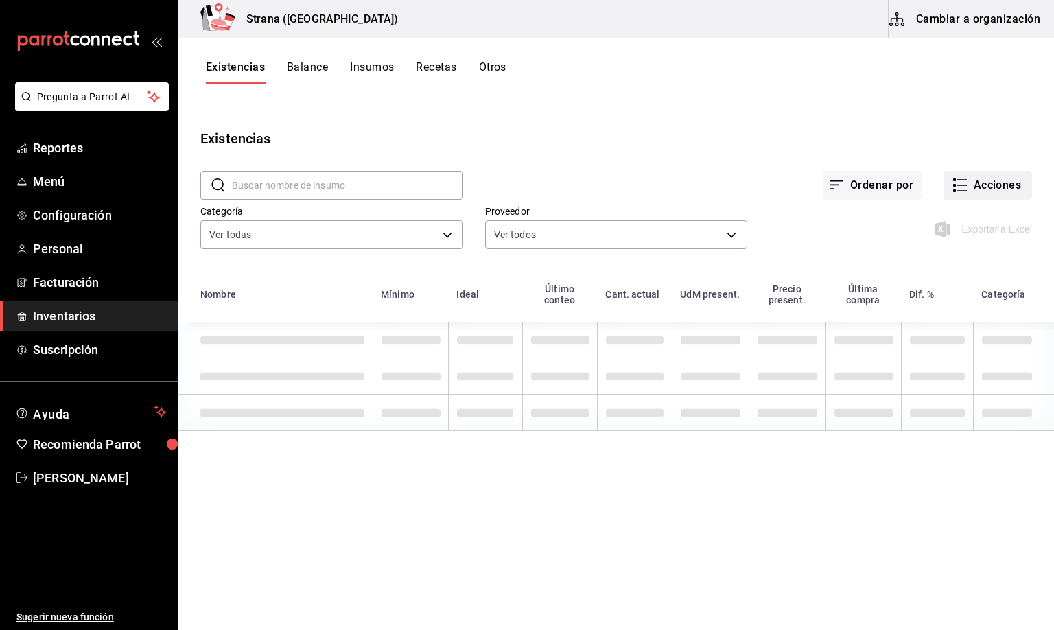
click at [983, 186] on button "Acciones" at bounding box center [988, 185] width 89 height 29
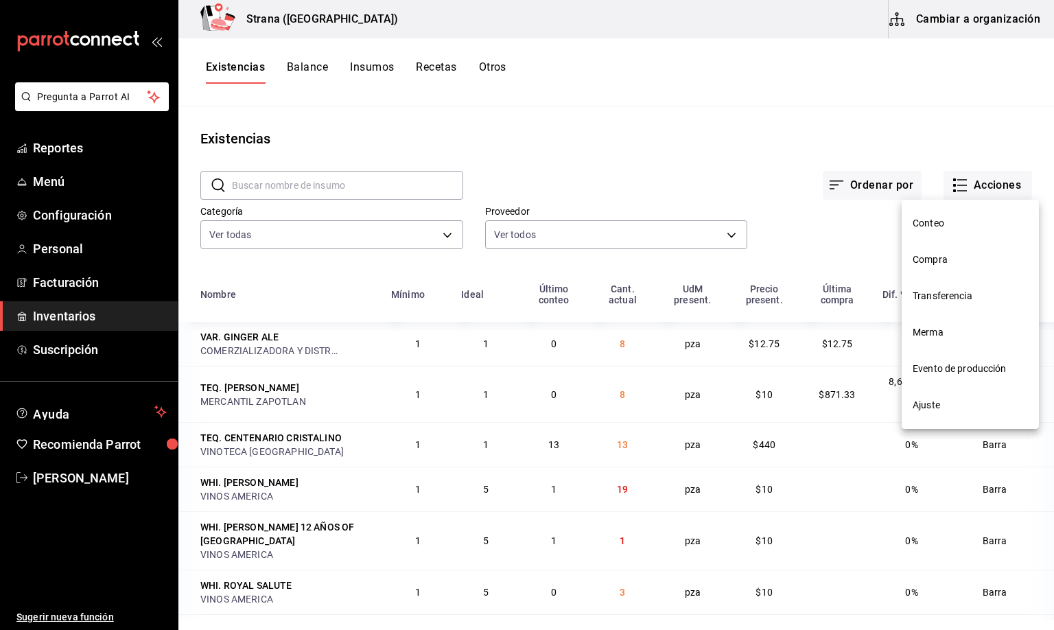
click at [939, 257] on span "Compra" at bounding box center [970, 260] width 115 height 14
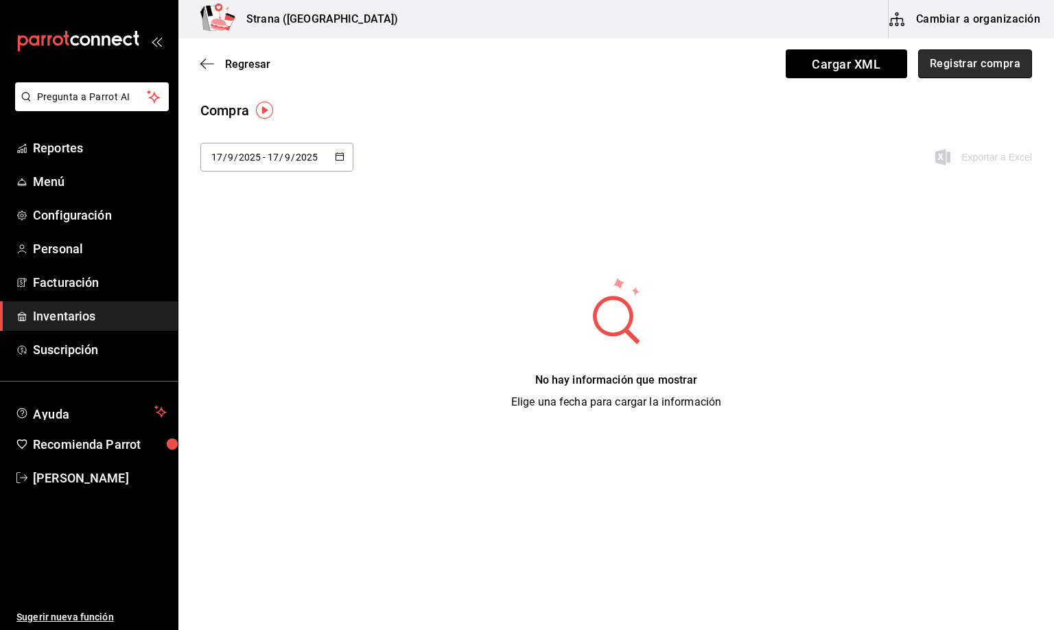
click at [955, 67] on button "Registrar compra" at bounding box center [975, 63] width 114 height 29
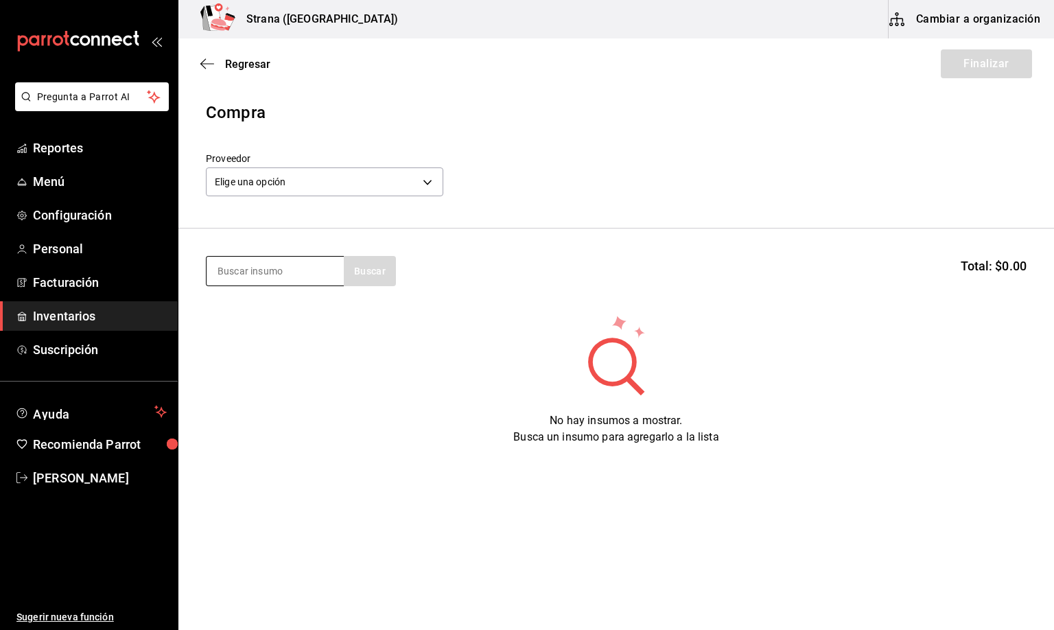
click at [278, 266] on input at bounding box center [275, 271] width 137 height 29
click at [233, 60] on span "Regresar" at bounding box center [247, 64] width 45 height 13
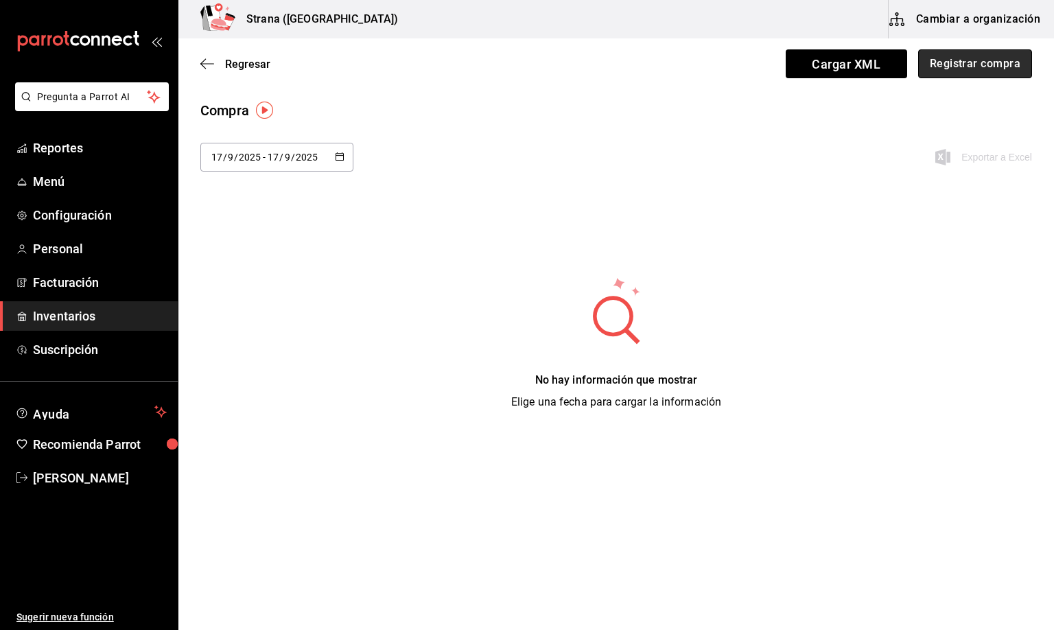
click at [962, 67] on button "Registrar compra" at bounding box center [975, 63] width 114 height 29
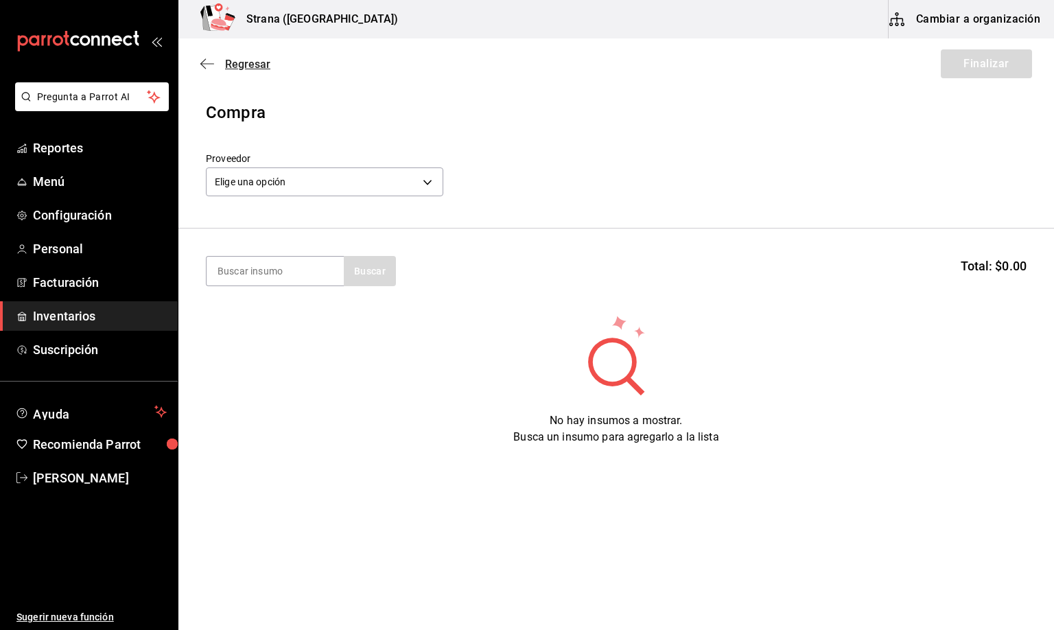
click at [235, 64] on span "Regresar" at bounding box center [247, 64] width 45 height 13
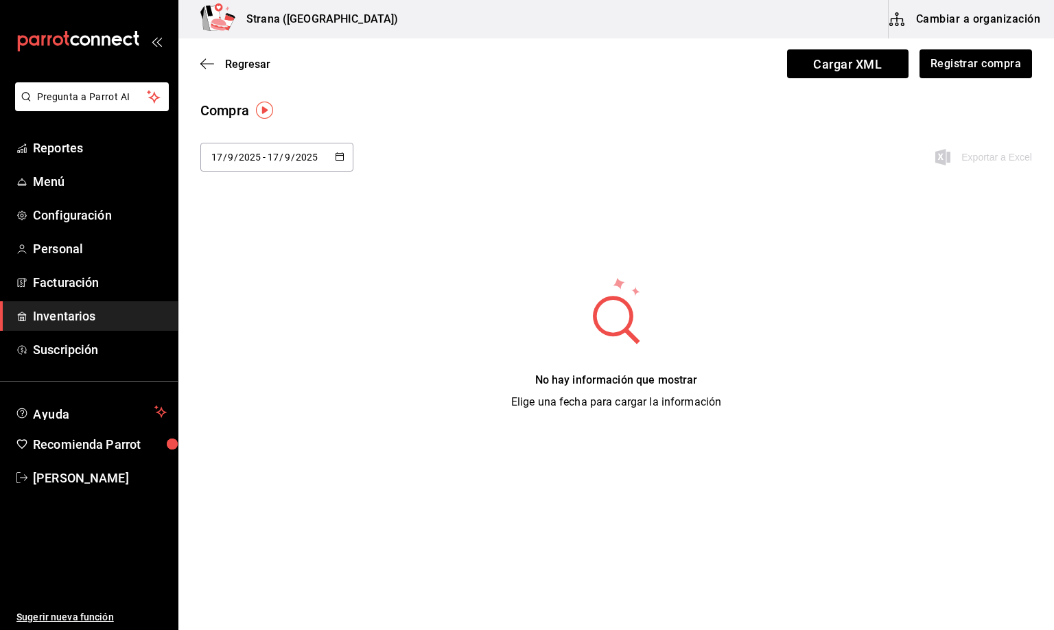
click at [235, 64] on span "Regresar" at bounding box center [247, 64] width 45 height 13
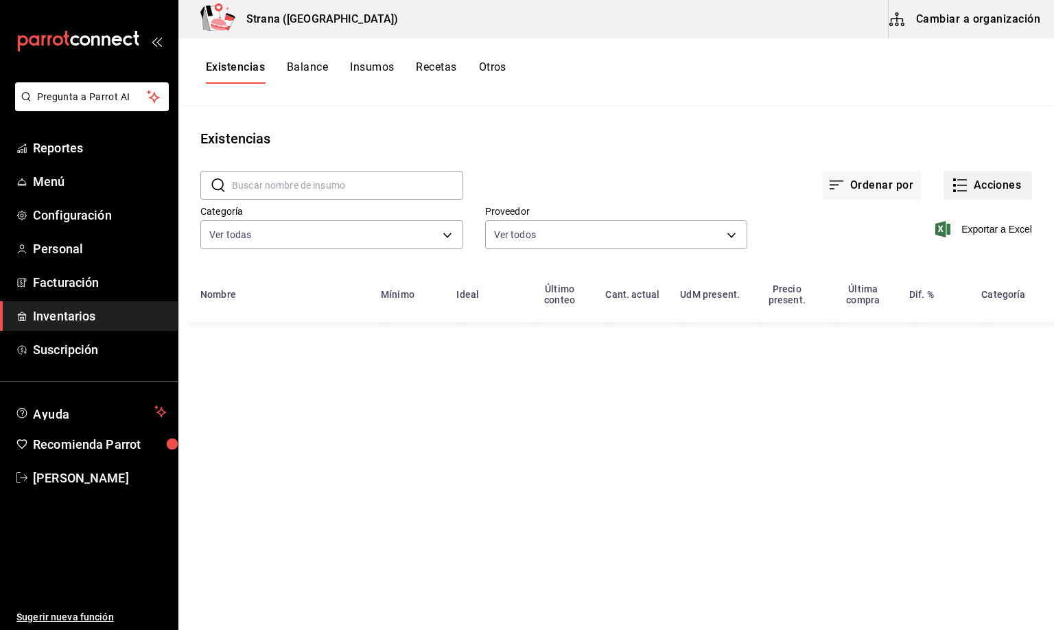
click at [966, 180] on icon "button" at bounding box center [962, 180] width 10 height 0
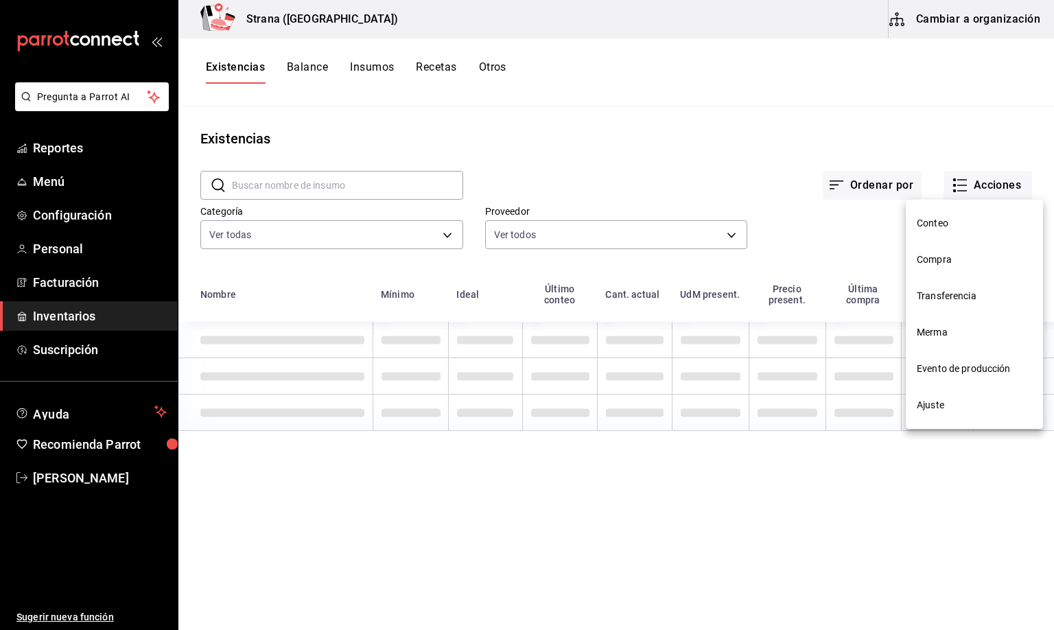
click at [931, 334] on span "Merma" at bounding box center [974, 332] width 115 height 14
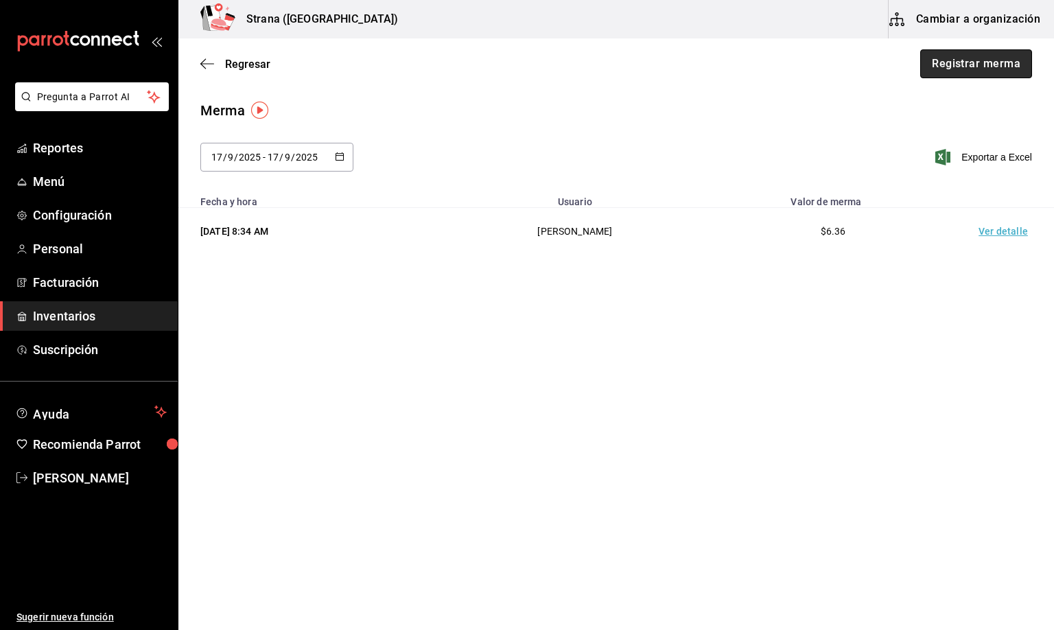
click at [981, 60] on button "Registrar merma" at bounding box center [976, 63] width 112 height 29
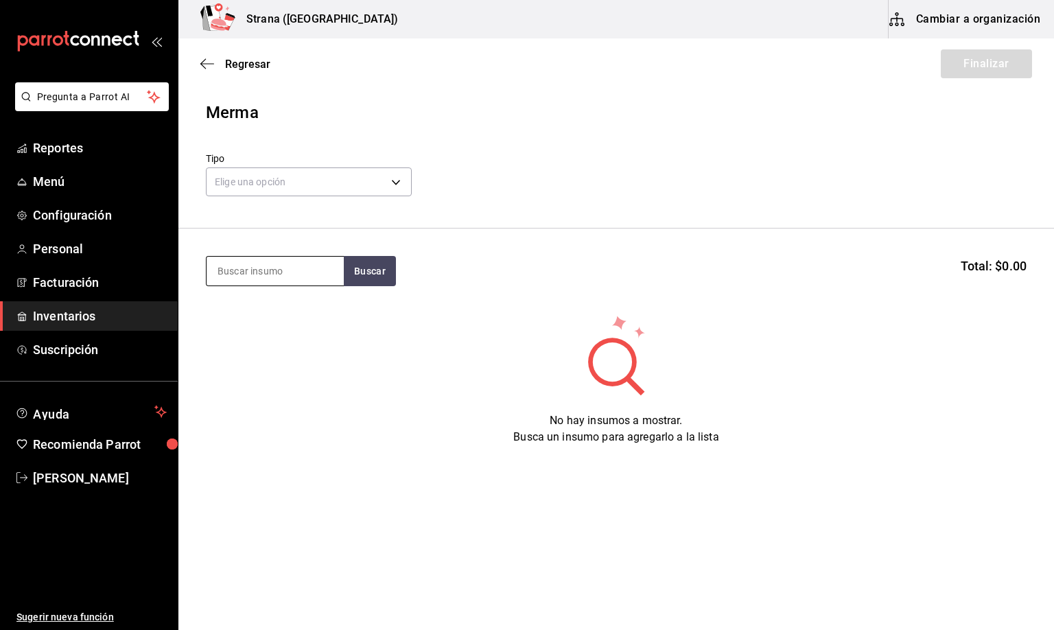
click at [256, 272] on input at bounding box center [275, 271] width 137 height 29
type input "contro"
click at [277, 303] on div "LIC. CONTROY" at bounding box center [272, 311] width 110 height 16
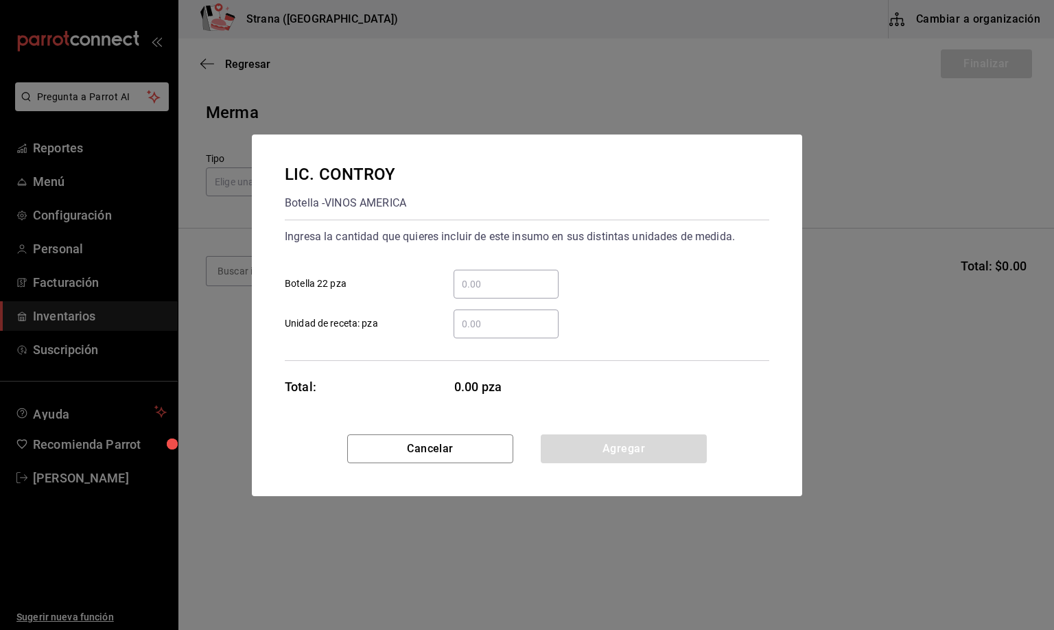
click at [486, 325] on input "​ Unidad de receta: pza" at bounding box center [506, 324] width 105 height 16
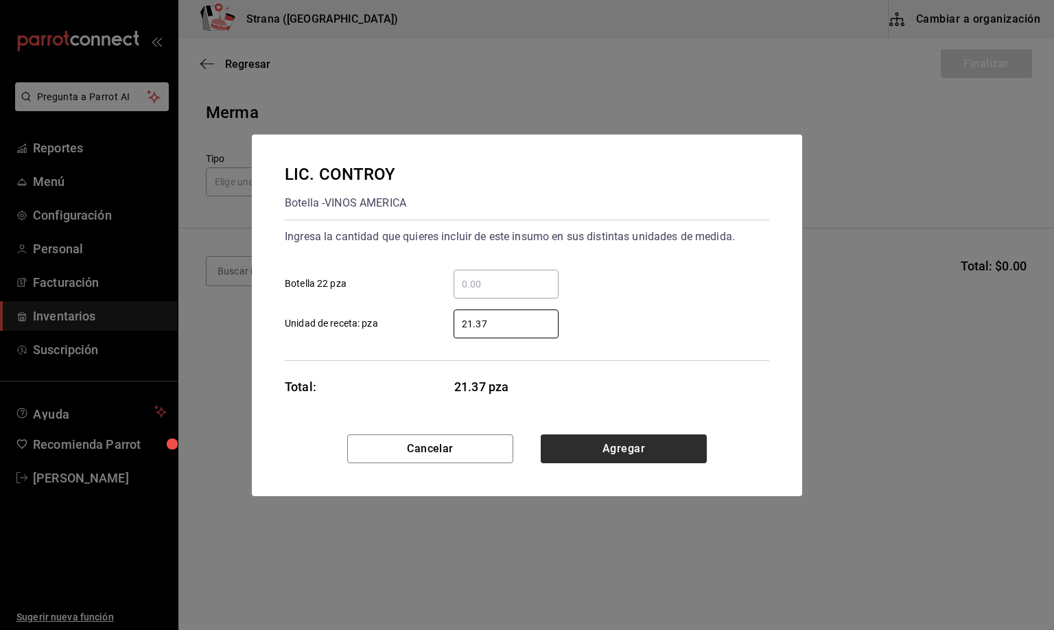
type input "21.37"
click at [655, 447] on button "Agregar" at bounding box center [624, 448] width 166 height 29
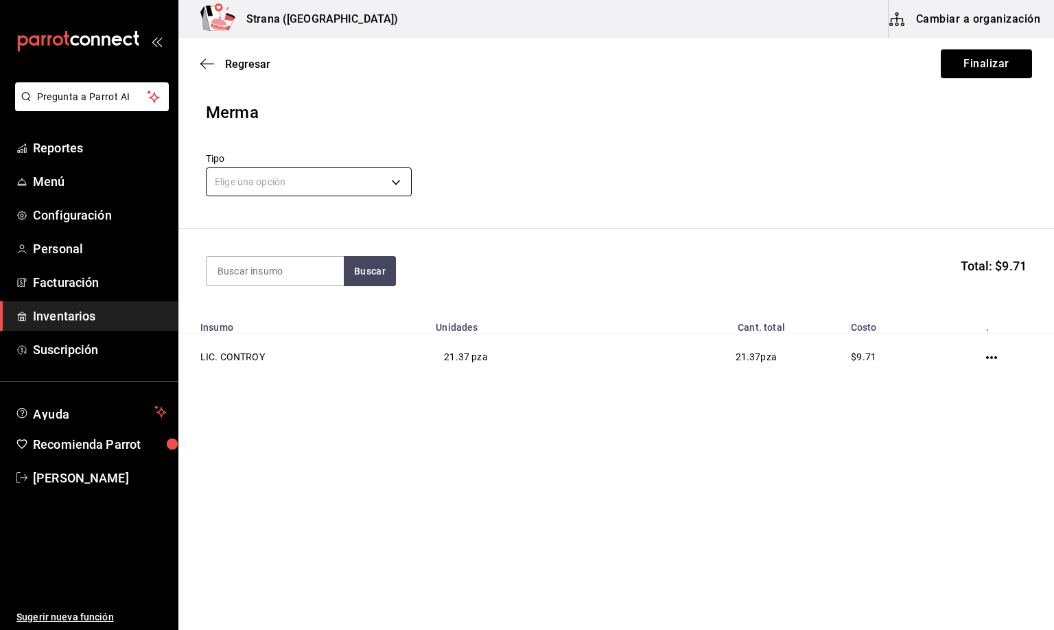
click at [292, 188] on body "Pregunta a Parrot AI Reportes Menú Configuración Personal Facturación Inventari…" at bounding box center [527, 276] width 1054 height 552
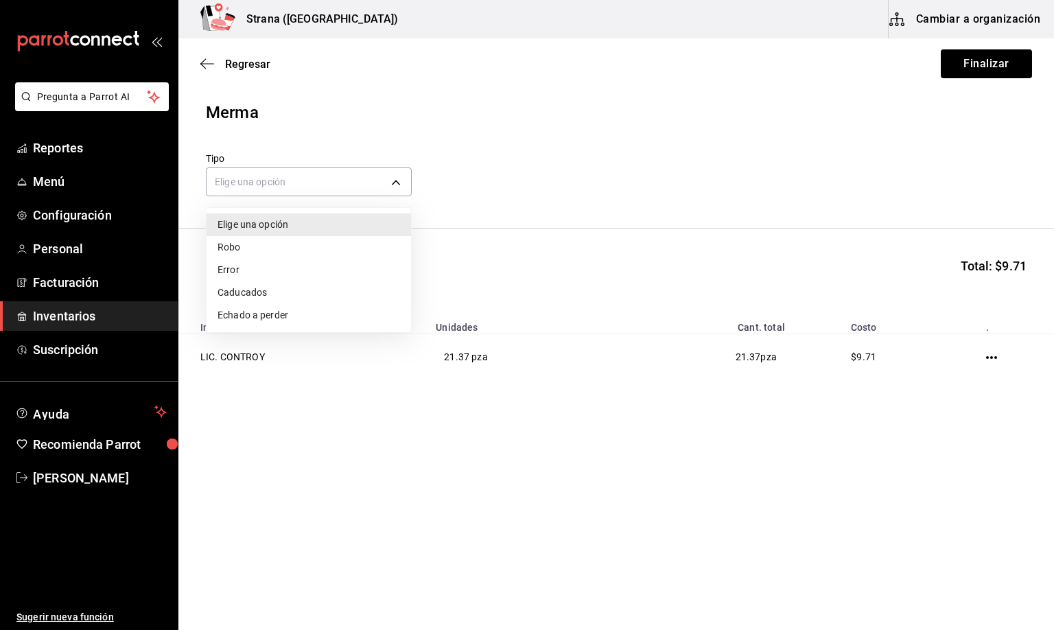
drag, startPoint x: 241, startPoint y: 272, endPoint x: 493, endPoint y: 239, distance: 254.0
click at [240, 272] on li "Error" at bounding box center [309, 270] width 205 height 23
type input "ERROR"
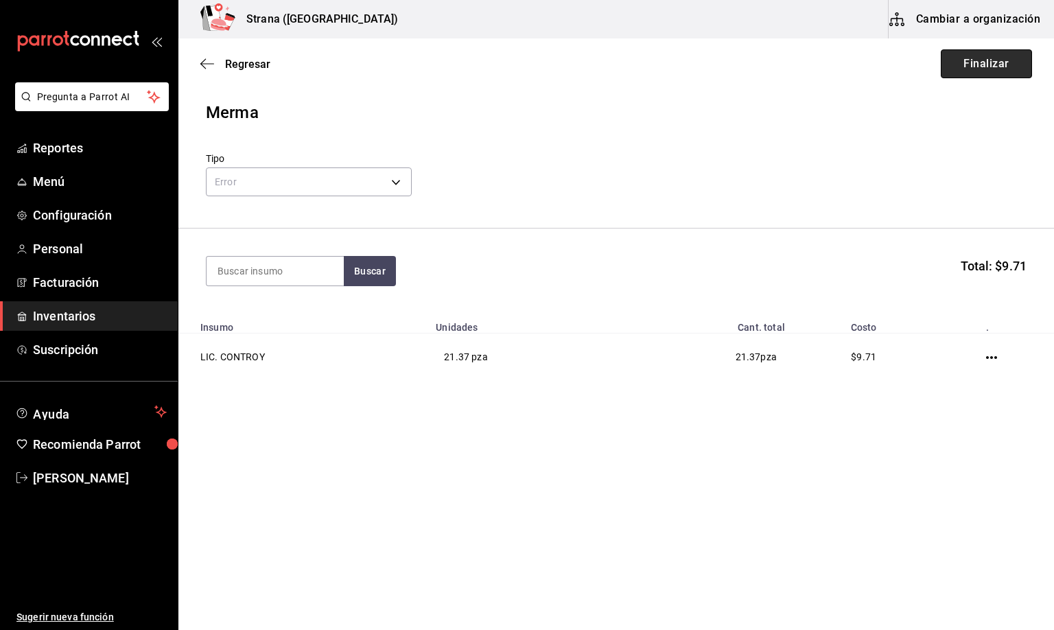
click at [1024, 58] on button "Finalizar" at bounding box center [986, 63] width 91 height 29
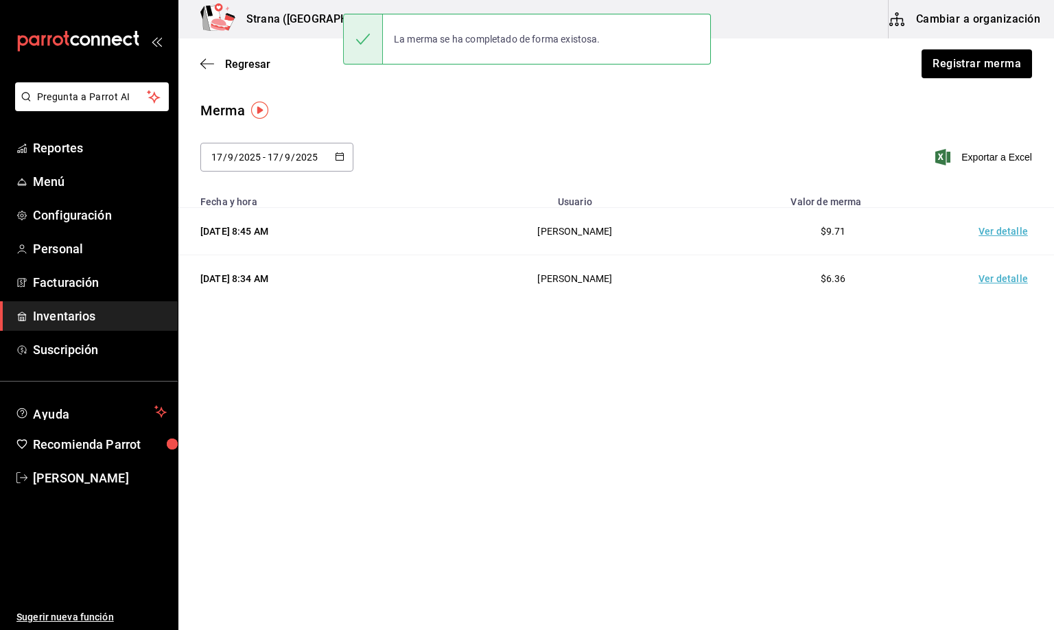
click at [1001, 235] on td "Ver detalle" at bounding box center [1006, 231] width 96 height 47
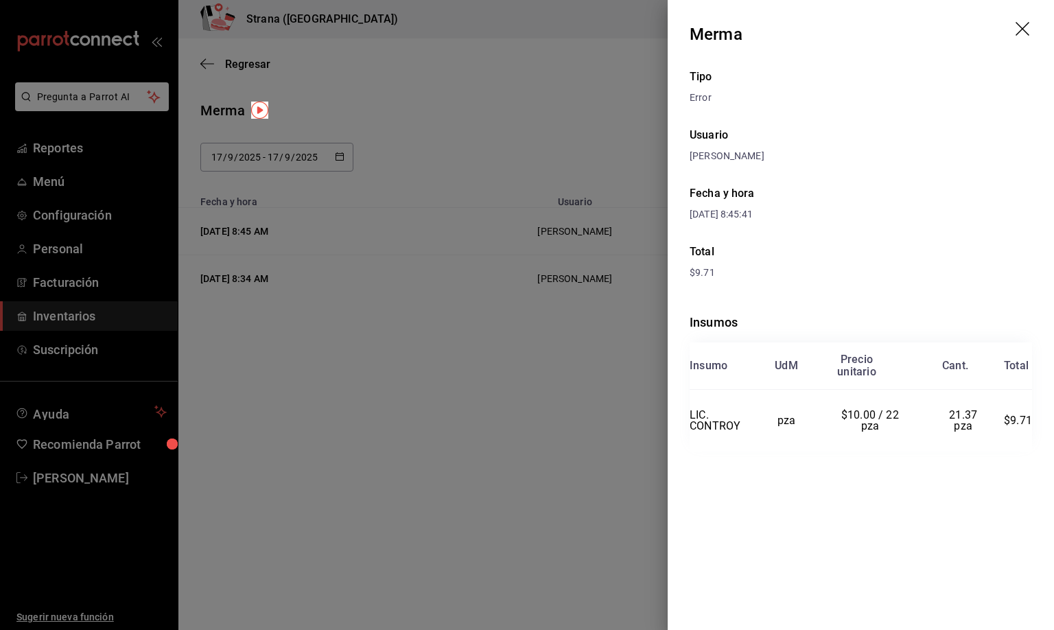
click at [1019, 25] on icon "drag" at bounding box center [1023, 29] width 14 height 14
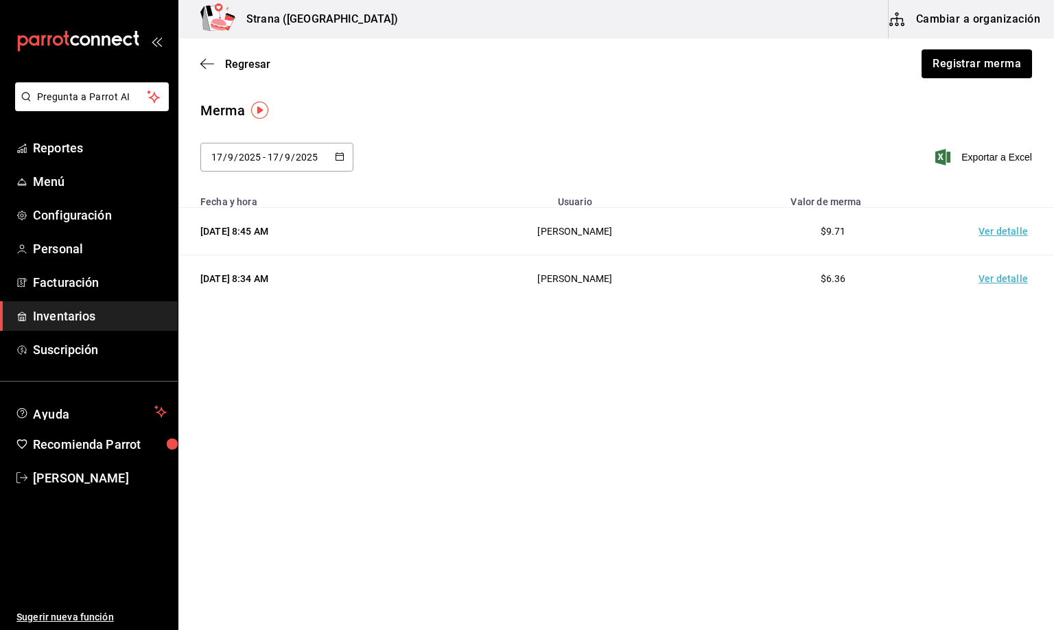
click at [712, 313] on div "Merma 2025-09-17 17 / 9 / 2025 - 2025-09-17 17 / 9 / 2025 Exportar a Excel Fech…" at bounding box center [616, 212] width 876 height 224
click at [532, 89] on div "Regresar Registrar merma" at bounding box center [616, 63] width 876 height 51
drag, startPoint x: 966, startPoint y: 64, endPoint x: 958, endPoint y: 64, distance: 8.2
click at [958, 64] on button "Registrar merma" at bounding box center [976, 63] width 112 height 29
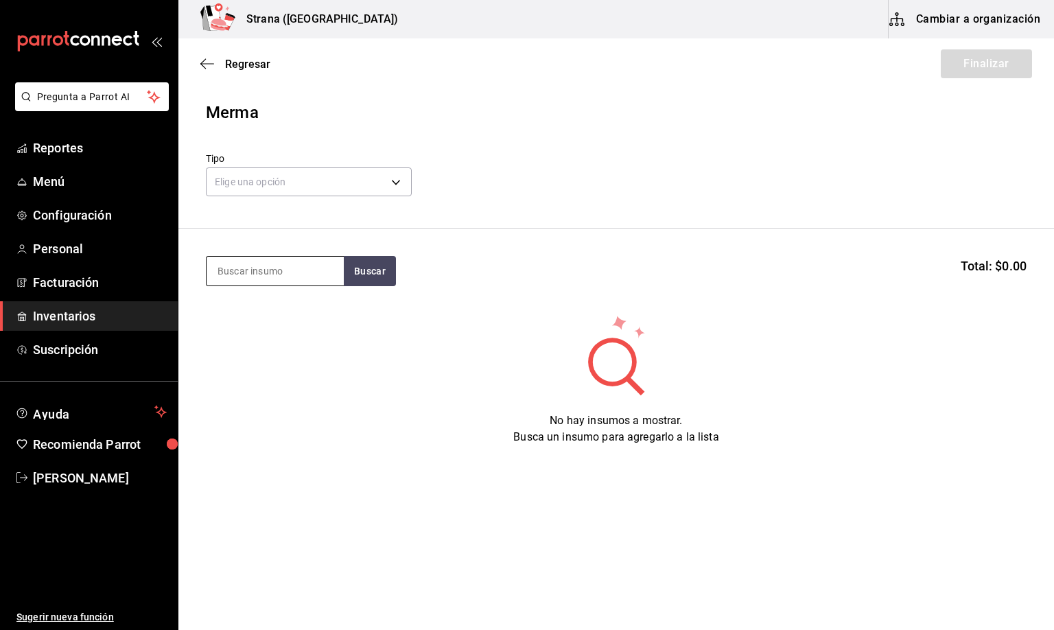
click at [248, 272] on input at bounding box center [275, 271] width 137 height 29
click at [266, 270] on input at bounding box center [275, 271] width 137 height 29
click at [259, 276] on input at bounding box center [275, 271] width 137 height 29
type input "[PERSON_NAME]"
click at [257, 315] on div "JARABE GRANADINA" at bounding box center [272, 311] width 110 height 16
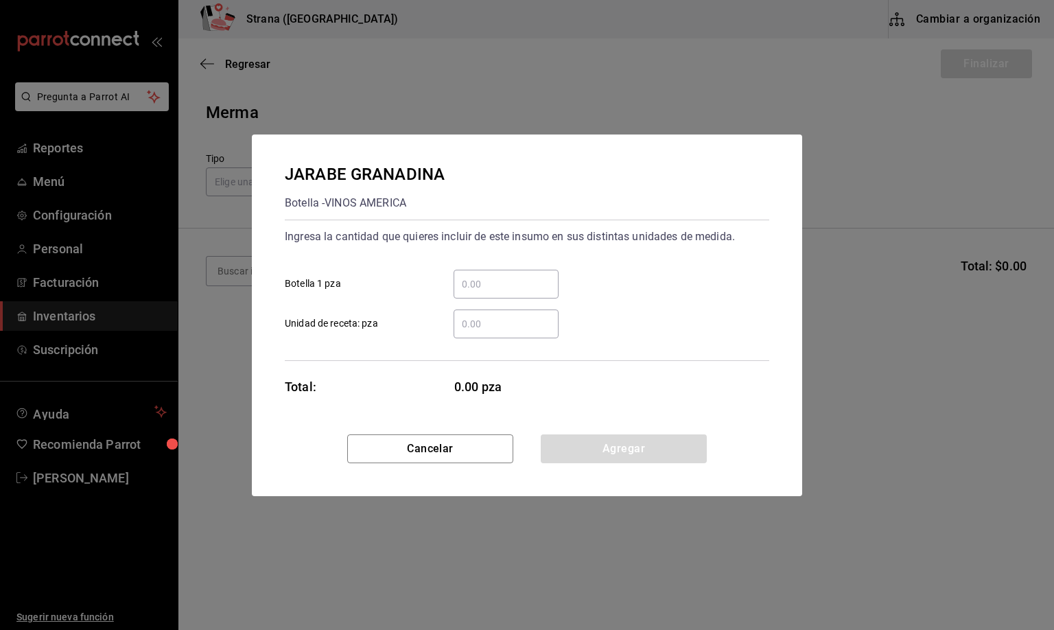
click at [486, 332] on div "​" at bounding box center [506, 324] width 105 height 29
click at [486, 332] on input "​ Unidad de receta: pza" at bounding box center [506, 324] width 105 height 16
type input "2"
click at [616, 443] on button "Agregar" at bounding box center [624, 448] width 166 height 29
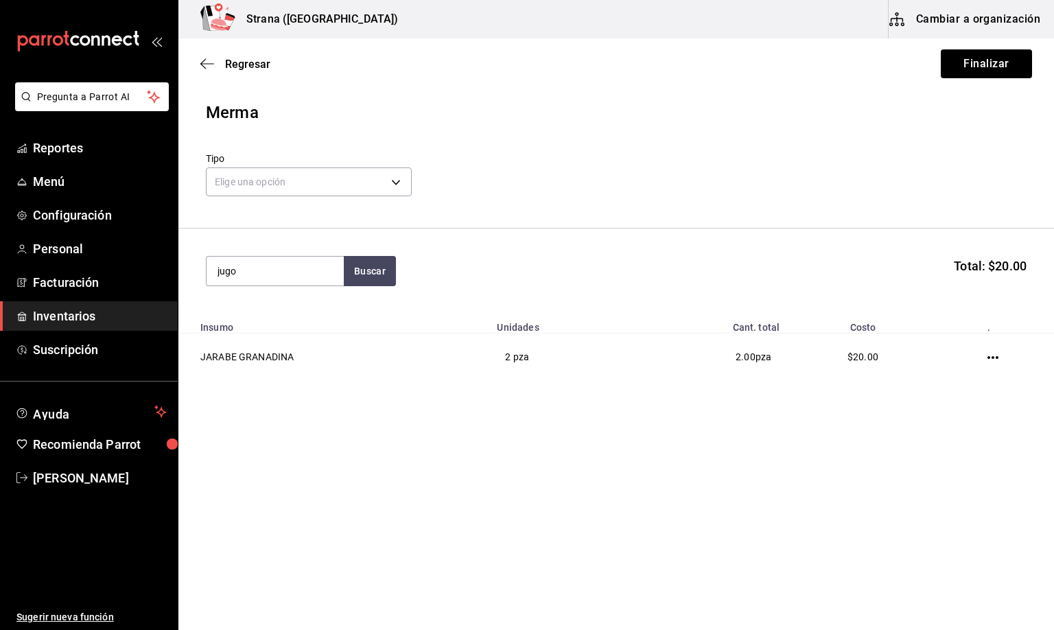
type input "jugo"
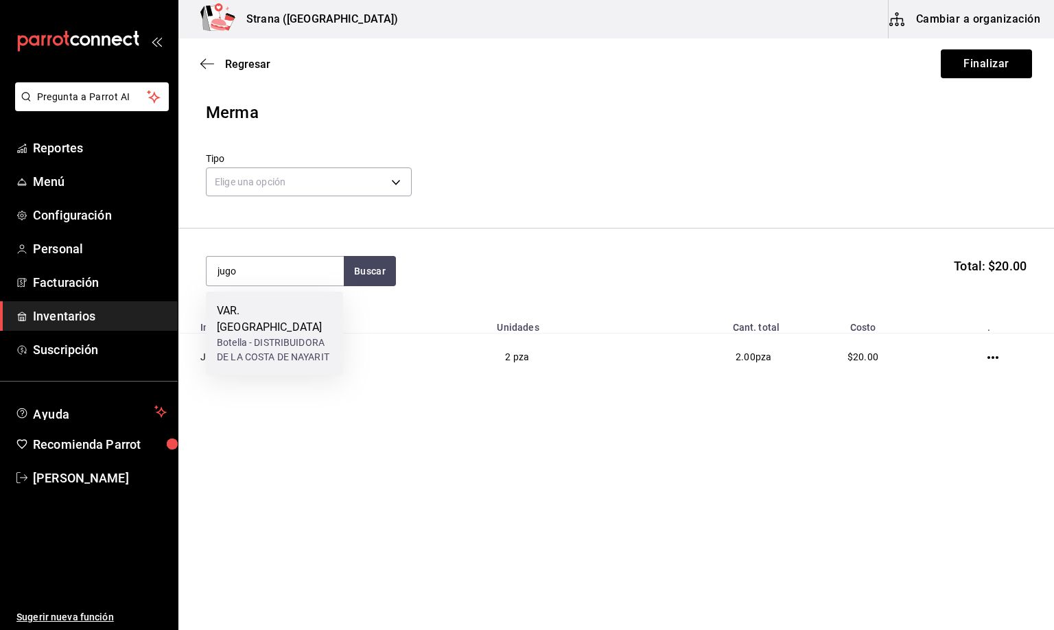
click at [288, 336] on div "Botella - DISTRIBUIDORA DE LA COSTA DE NAYARIT" at bounding box center [274, 350] width 115 height 29
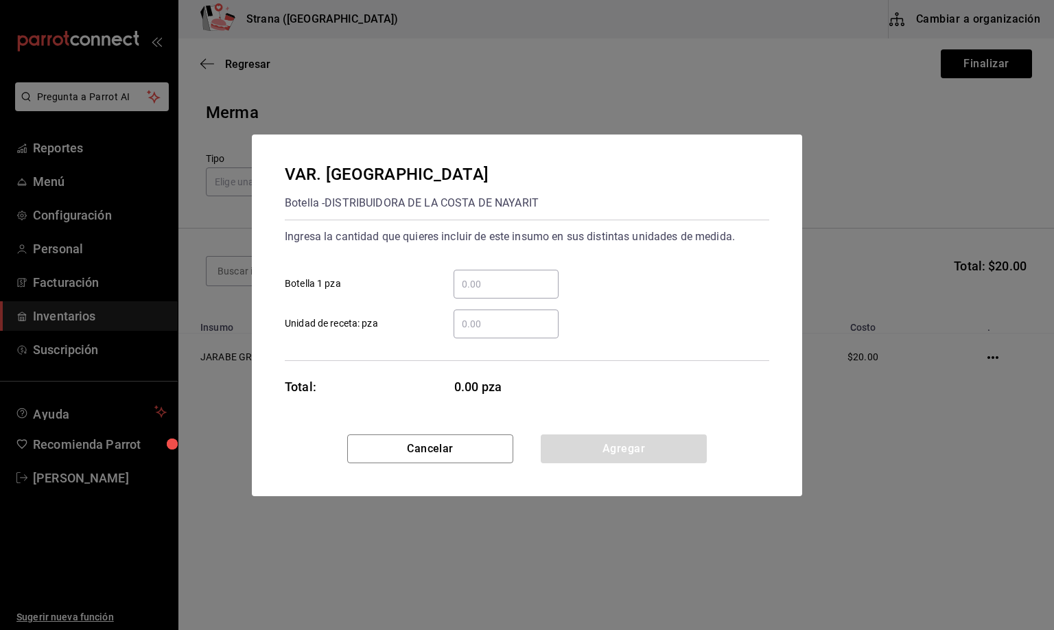
click at [491, 324] on input "​ Unidad de receta: pza" at bounding box center [506, 324] width 105 height 16
type input "3.3"
click at [603, 445] on button "Agregar" at bounding box center [624, 448] width 166 height 29
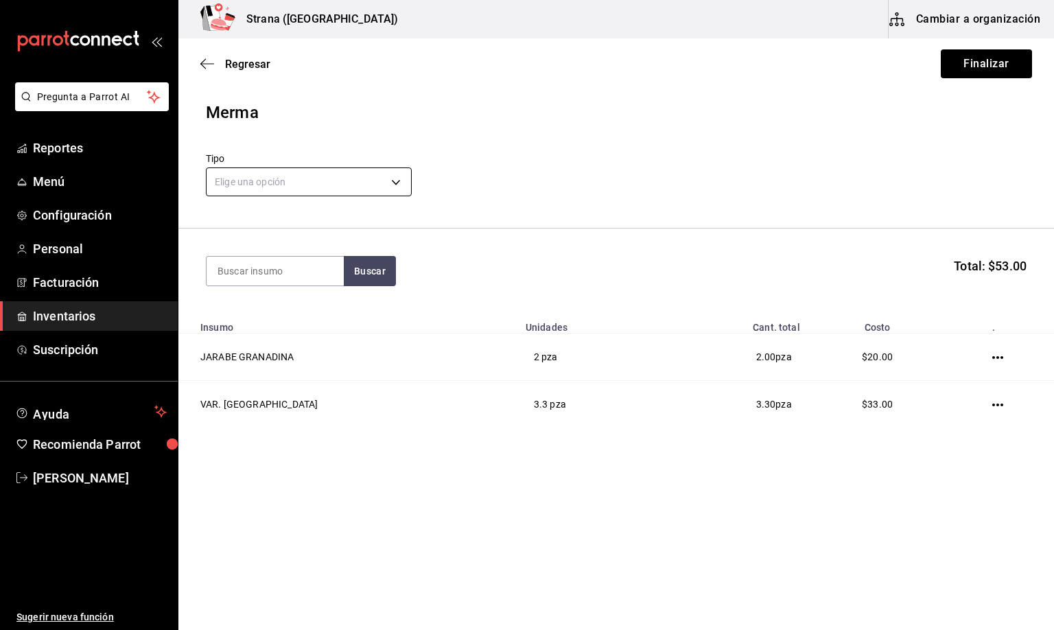
click at [231, 184] on body "Pregunta a Parrot AI Reportes Menú Configuración Personal Facturación Inventari…" at bounding box center [527, 276] width 1054 height 552
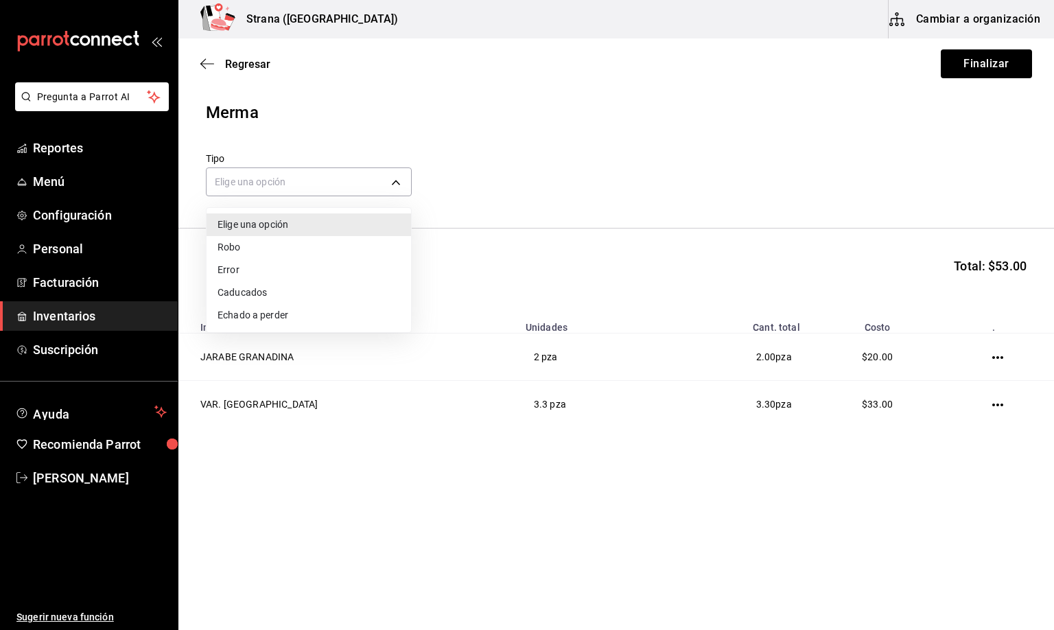
click at [237, 266] on li "Error" at bounding box center [309, 270] width 205 height 23
type input "ERROR"
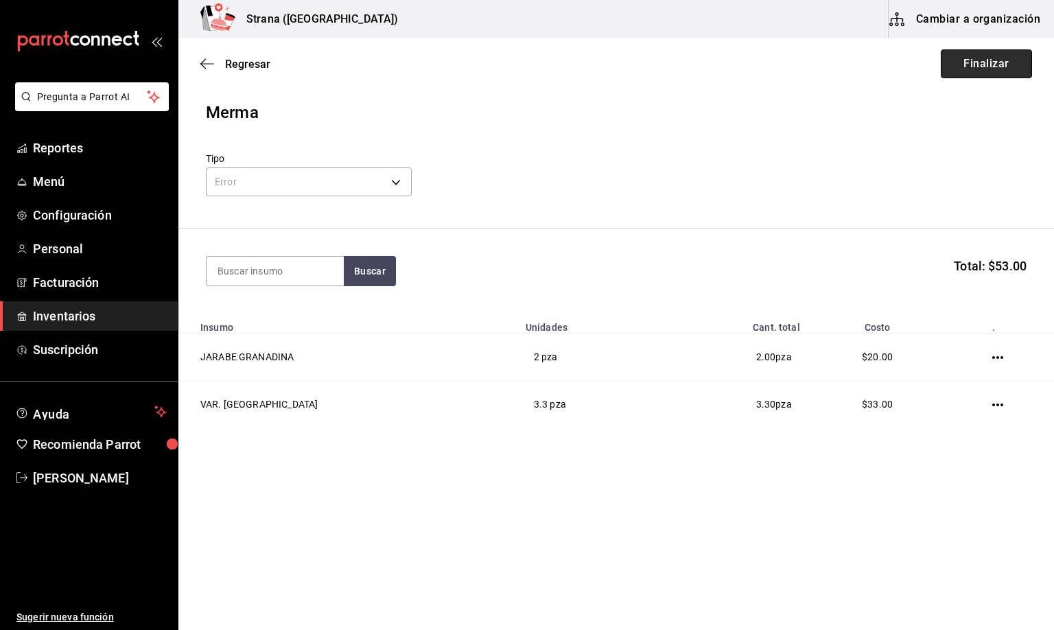
click at [993, 66] on button "Finalizar" at bounding box center [986, 63] width 91 height 29
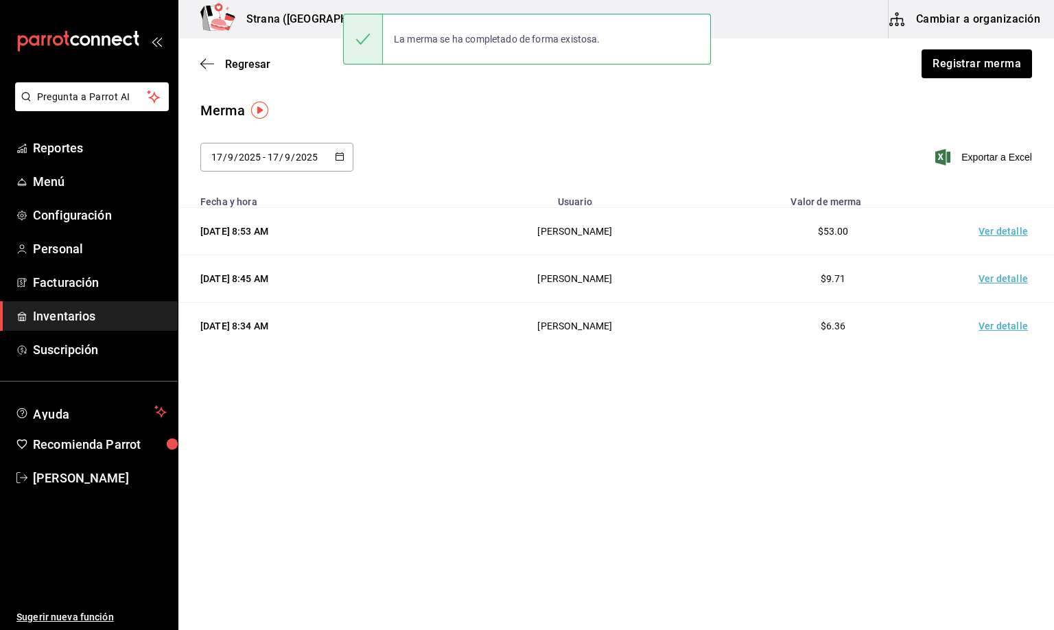
click at [992, 226] on td "Ver detalle" at bounding box center [1006, 231] width 96 height 47
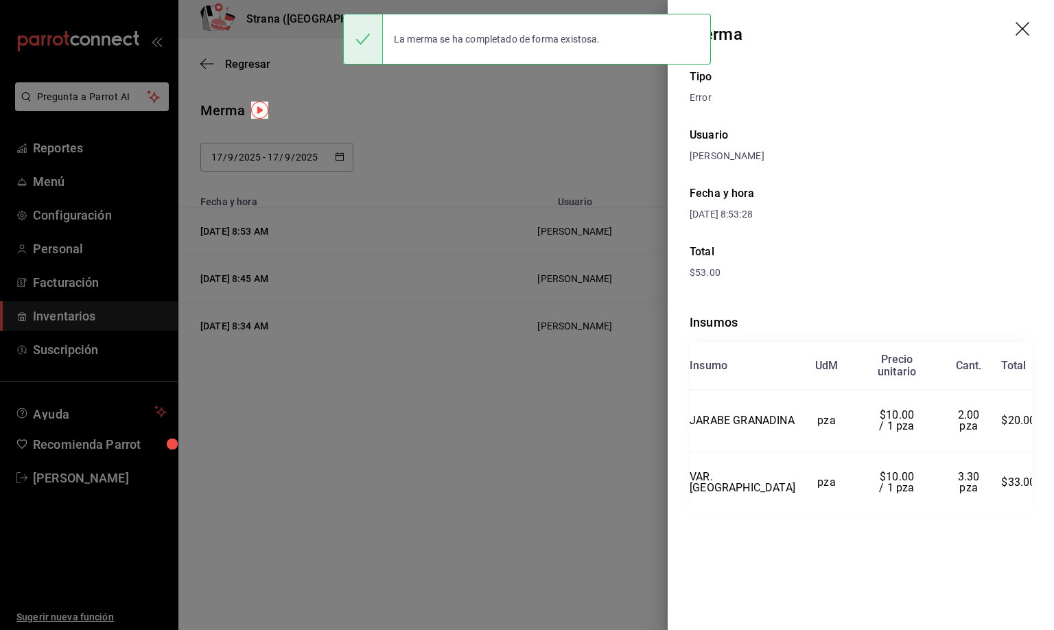
click at [882, 211] on div "17/09/2025 8:53:28" at bounding box center [861, 214] width 342 height 14
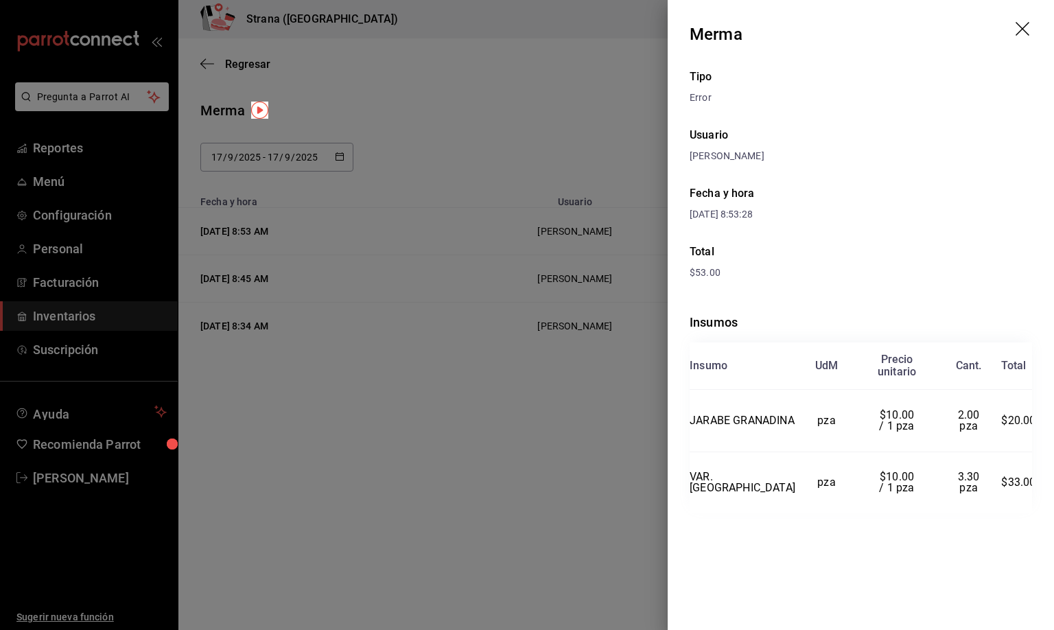
click at [1020, 33] on icon "drag" at bounding box center [1024, 30] width 16 height 16
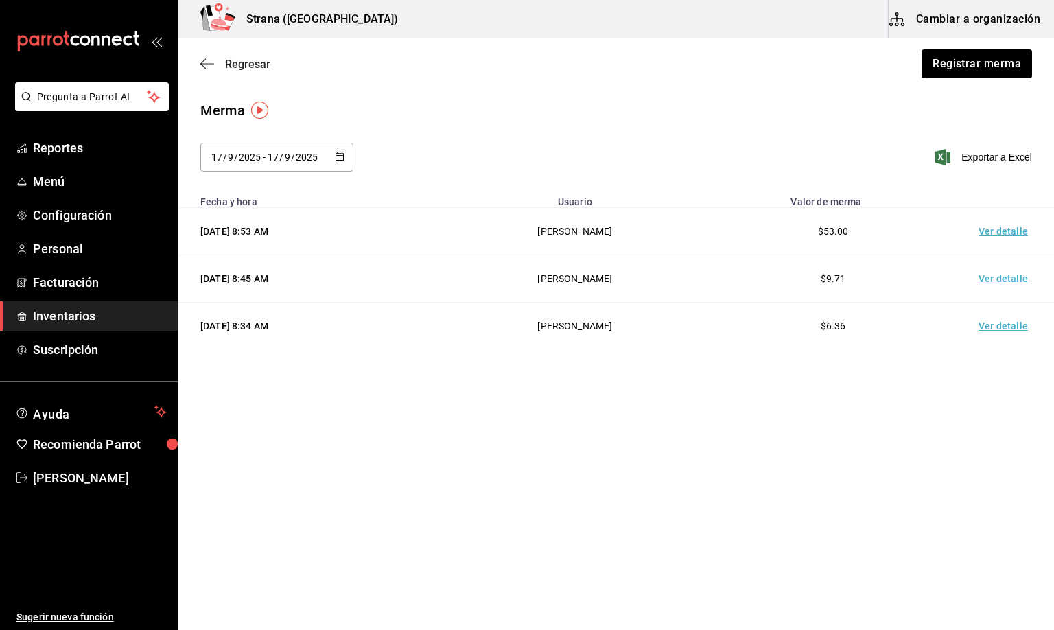
click at [258, 64] on span "Regresar" at bounding box center [247, 64] width 45 height 13
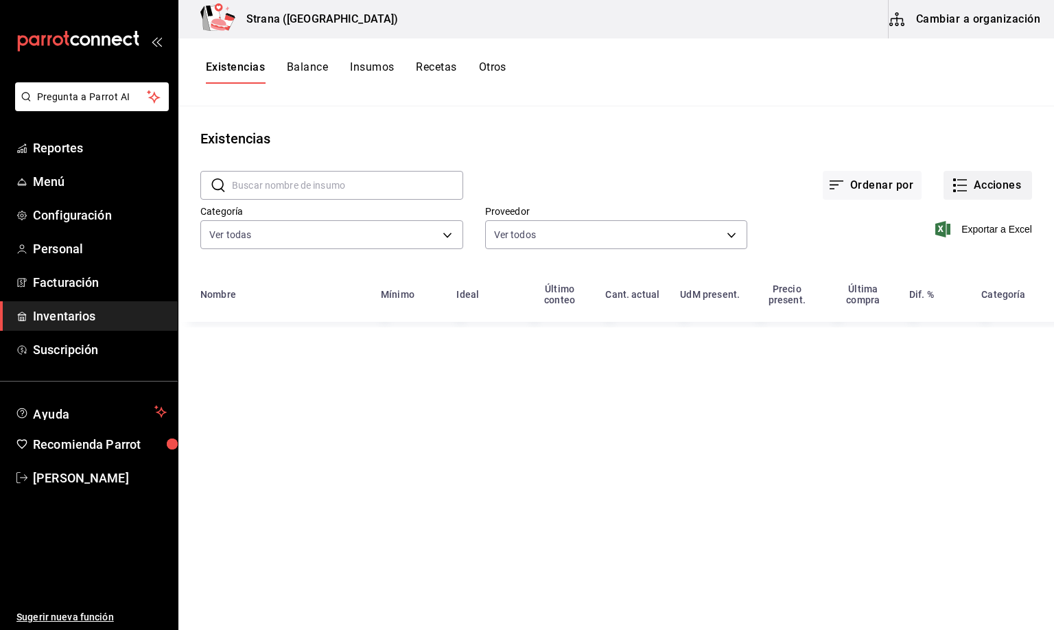
click at [968, 186] on icon "button" at bounding box center [960, 185] width 16 height 16
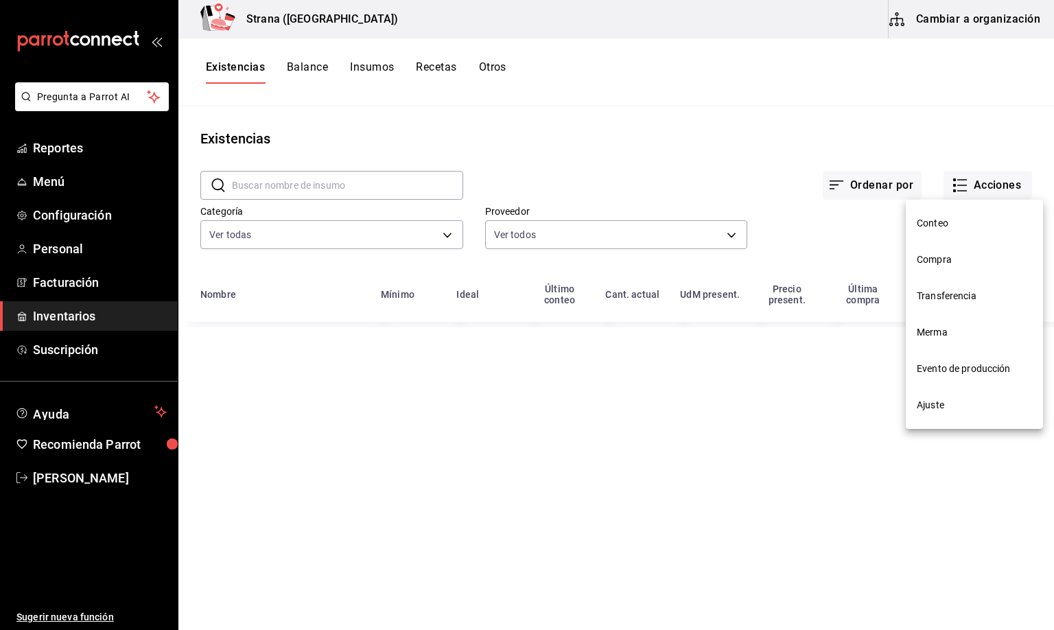
click at [929, 264] on span "Compra" at bounding box center [974, 260] width 115 height 14
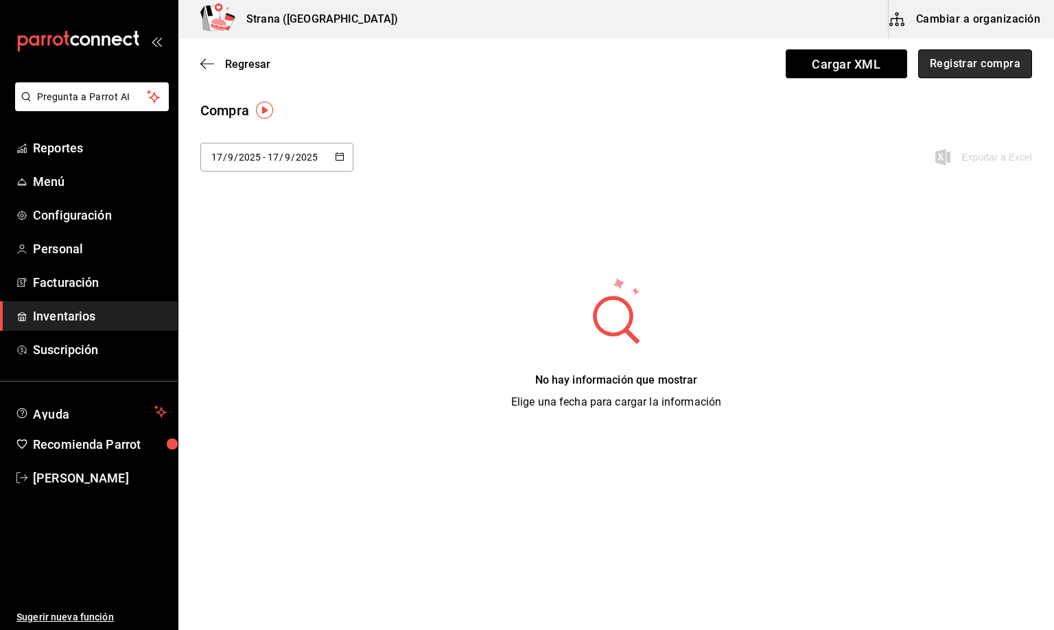
click at [950, 60] on button "Registrar compra" at bounding box center [975, 63] width 114 height 29
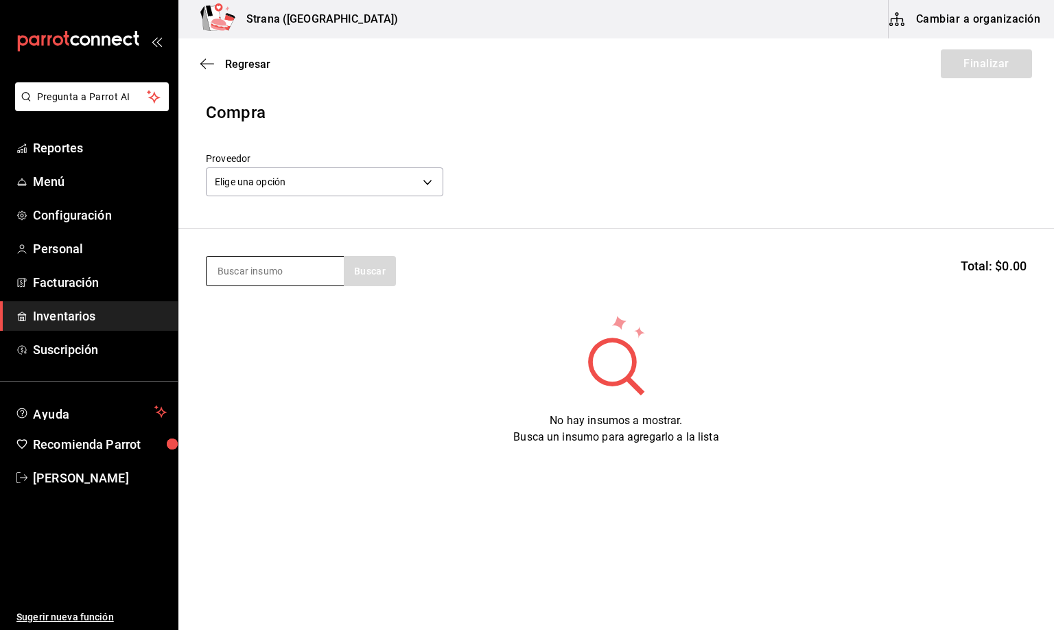
click at [266, 274] on input at bounding box center [275, 271] width 137 height 29
type input "oso"
click at [266, 319] on div "Botella - VINOS AMERICA" at bounding box center [272, 326] width 110 height 14
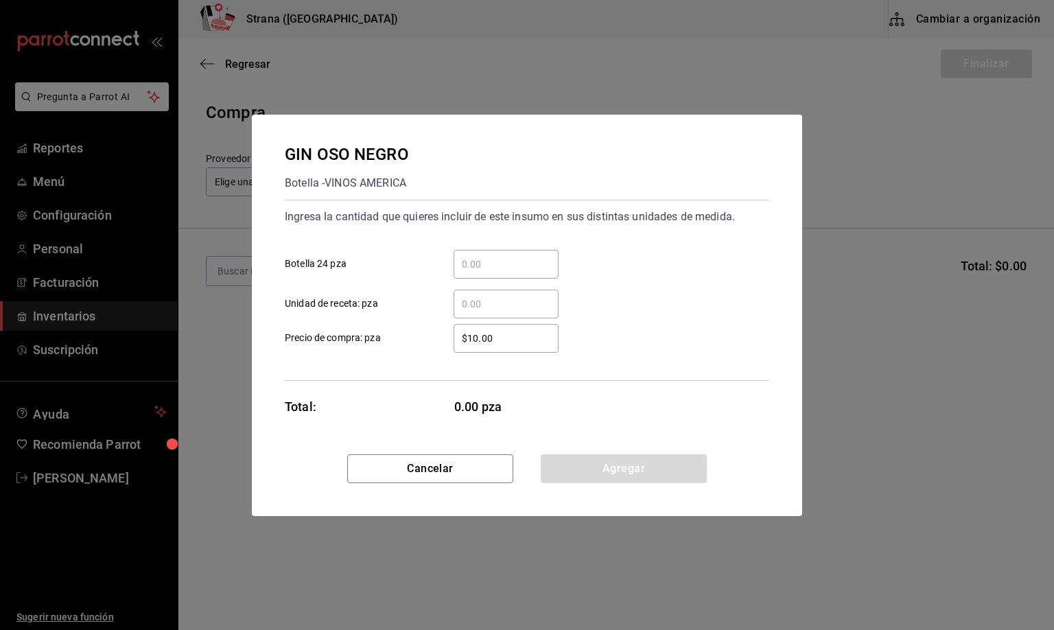
click at [465, 303] on input "​ Unidad de receta: pza" at bounding box center [506, 304] width 105 height 16
type input "1.63"
click at [616, 478] on button "Agregar" at bounding box center [624, 468] width 166 height 29
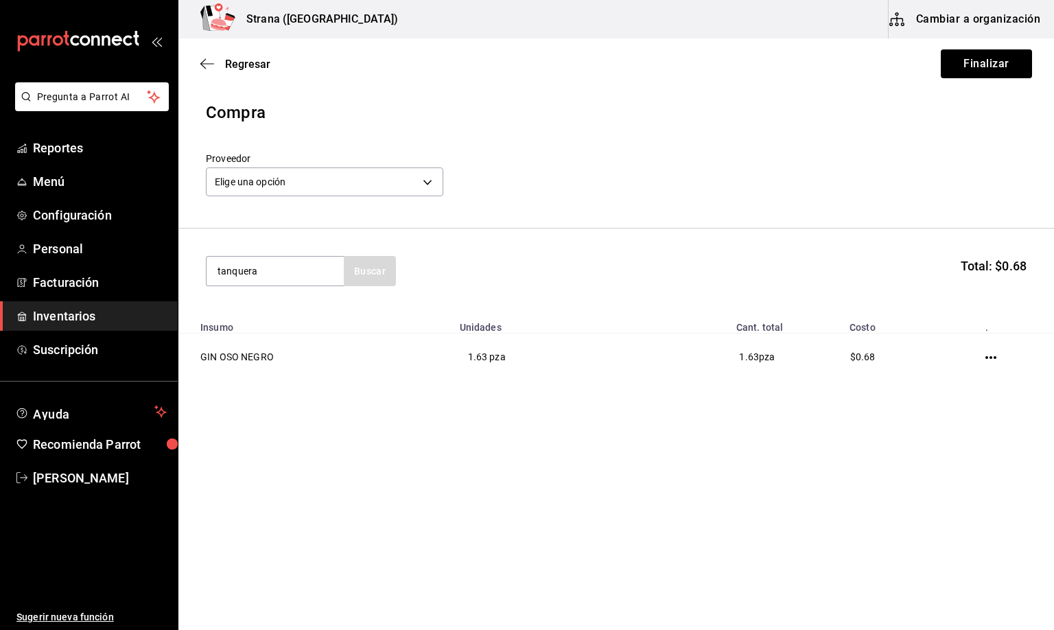
type input "tanquera"
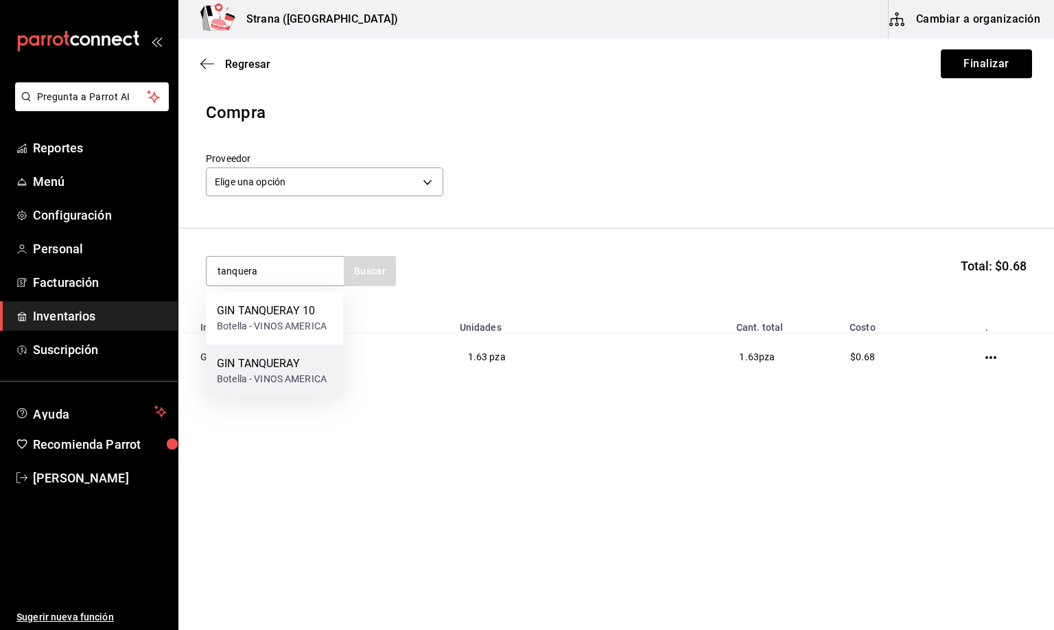
click at [292, 371] on div "GIN TANQUERAY" at bounding box center [272, 364] width 110 height 16
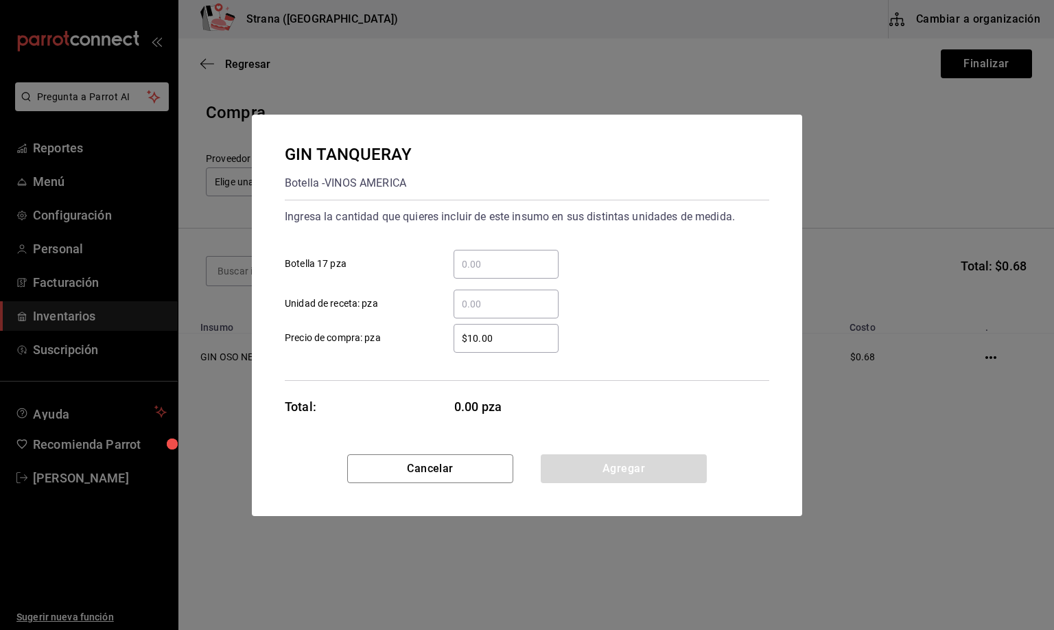
click at [480, 303] on input "​ Unidad de receta: pza" at bounding box center [506, 304] width 105 height 16
type input "1"
click at [626, 469] on button "Agregar" at bounding box center [624, 468] width 166 height 29
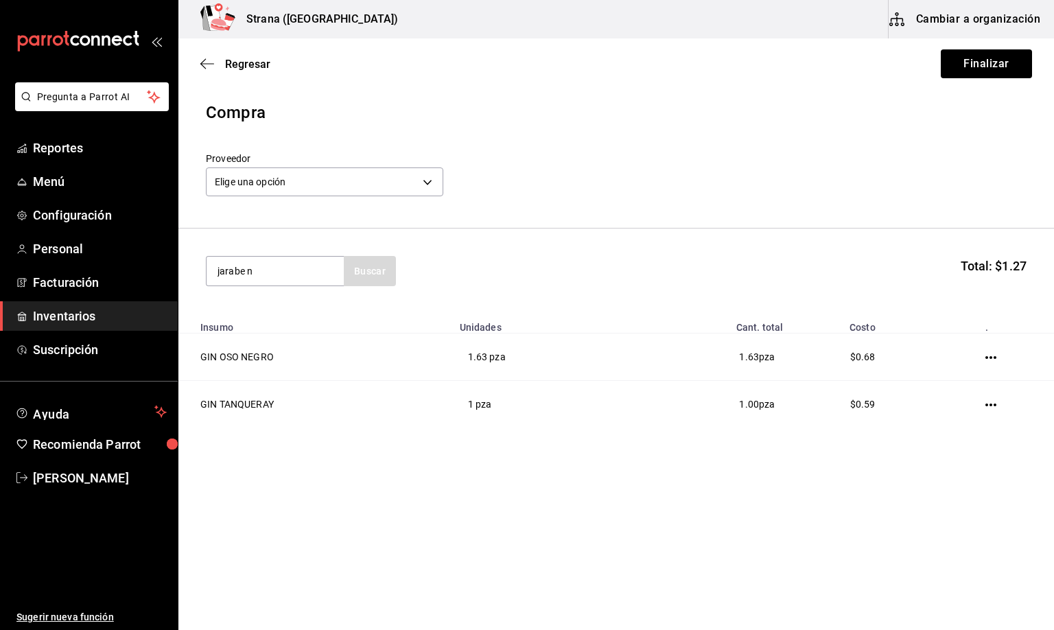
type input "jarabe n"
click at [283, 317] on div "JARABE NATURAL" at bounding box center [272, 311] width 110 height 16
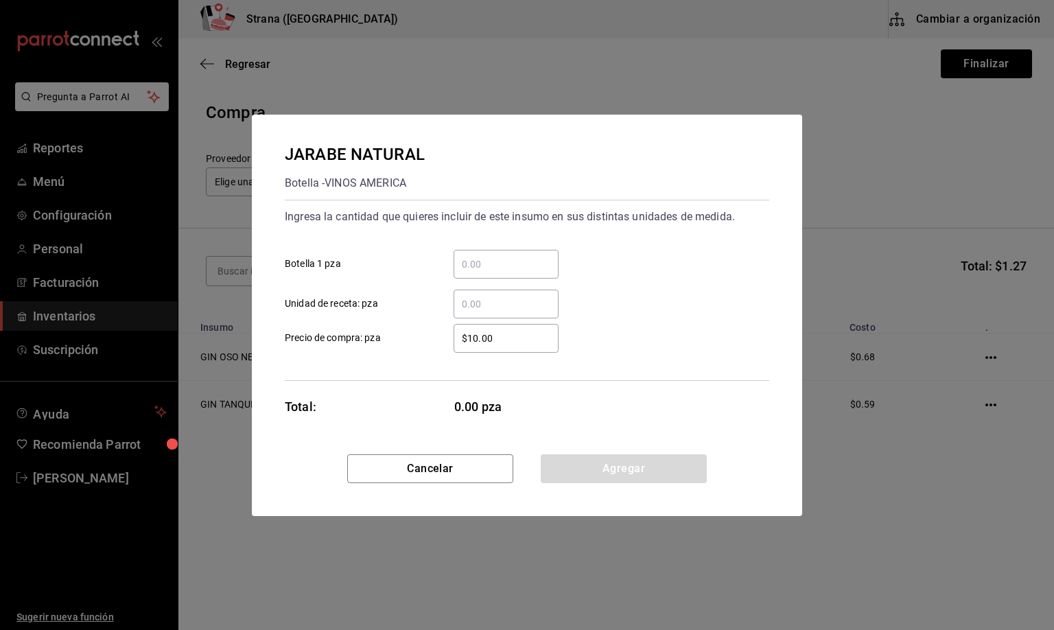
click at [478, 305] on input "​ Unidad de receta: pza" at bounding box center [506, 304] width 105 height 16
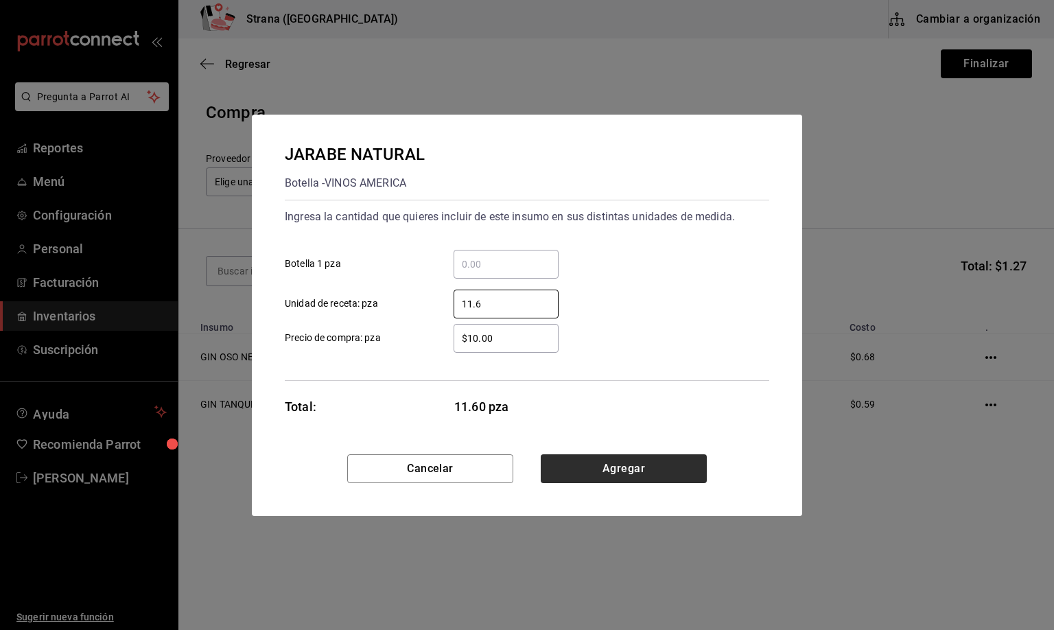
type input "11.6"
click at [618, 467] on button "Agregar" at bounding box center [624, 468] width 166 height 29
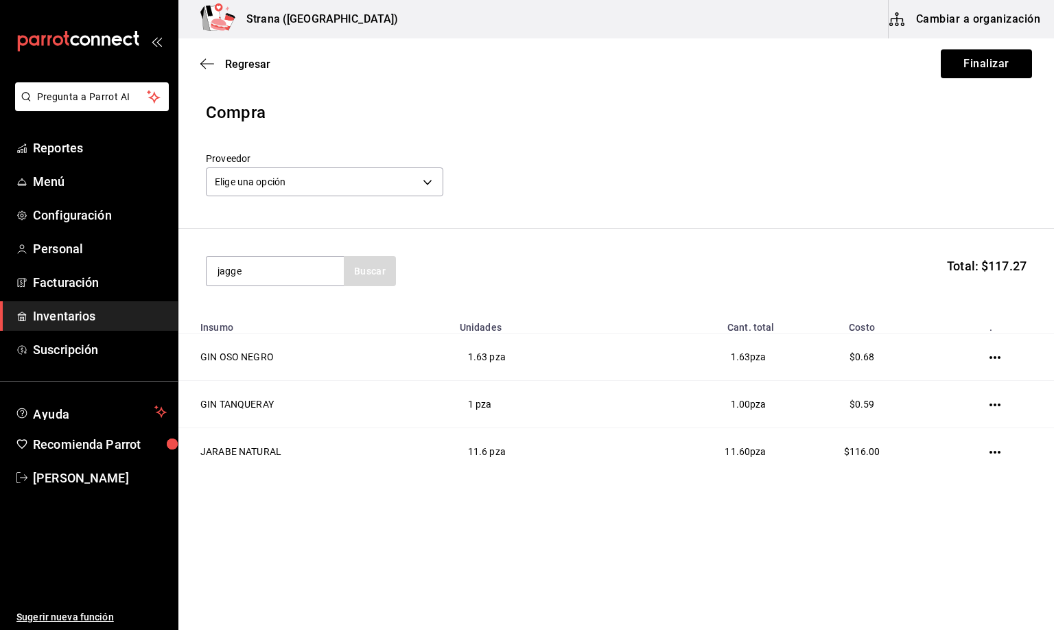
type input "jagge"
click at [281, 307] on div "LIC. JAGGERMEISTER" at bounding box center [272, 311] width 110 height 16
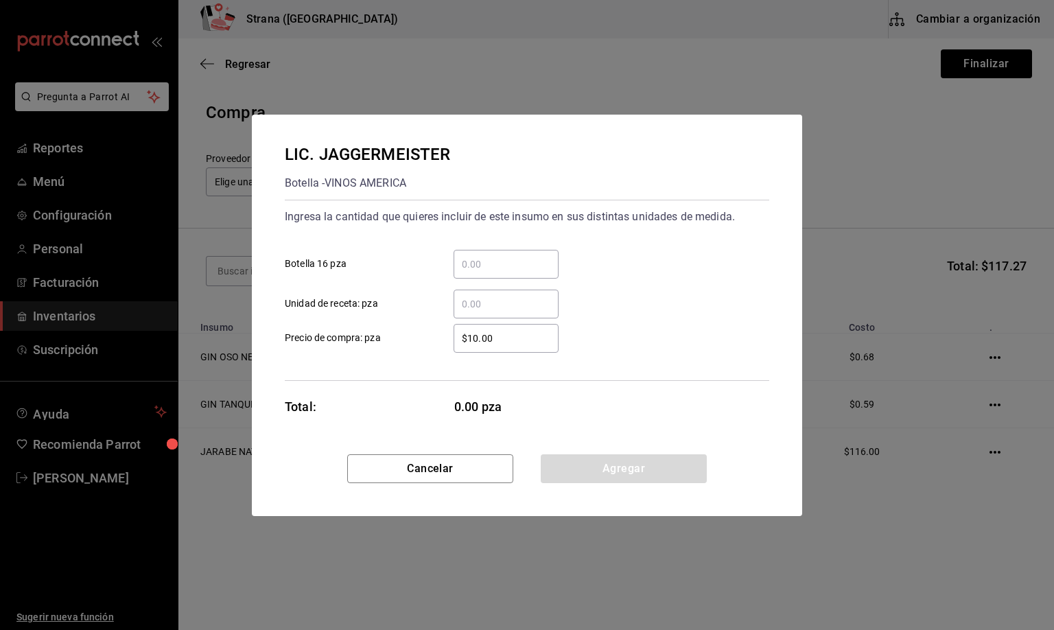
click at [509, 299] on input "​ Unidad de receta: pza" at bounding box center [506, 304] width 105 height 16
type input "47"
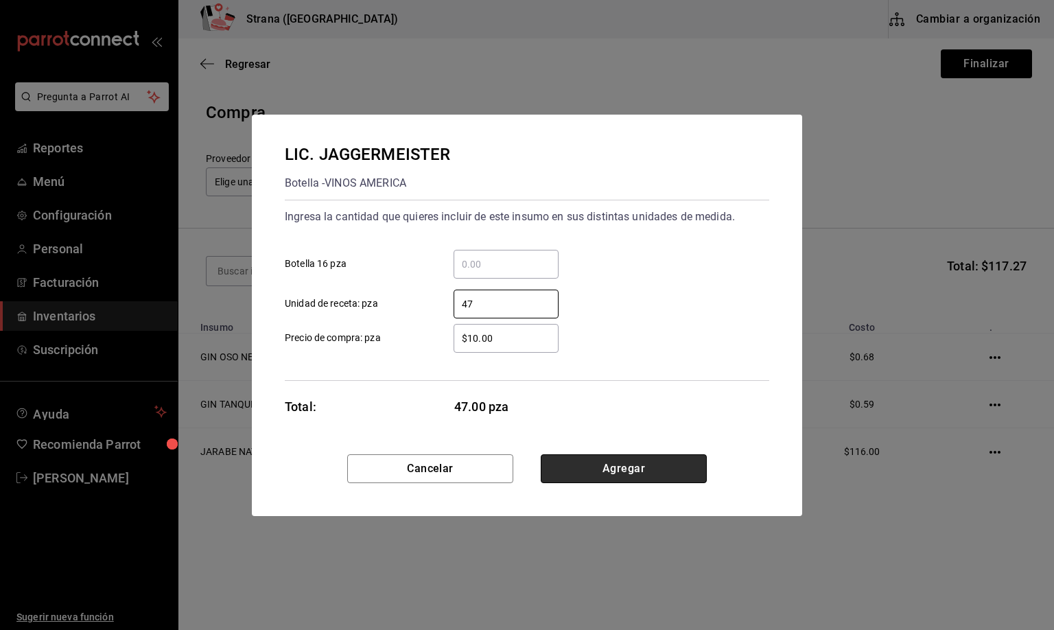
click at [574, 465] on button "Agregar" at bounding box center [624, 468] width 166 height 29
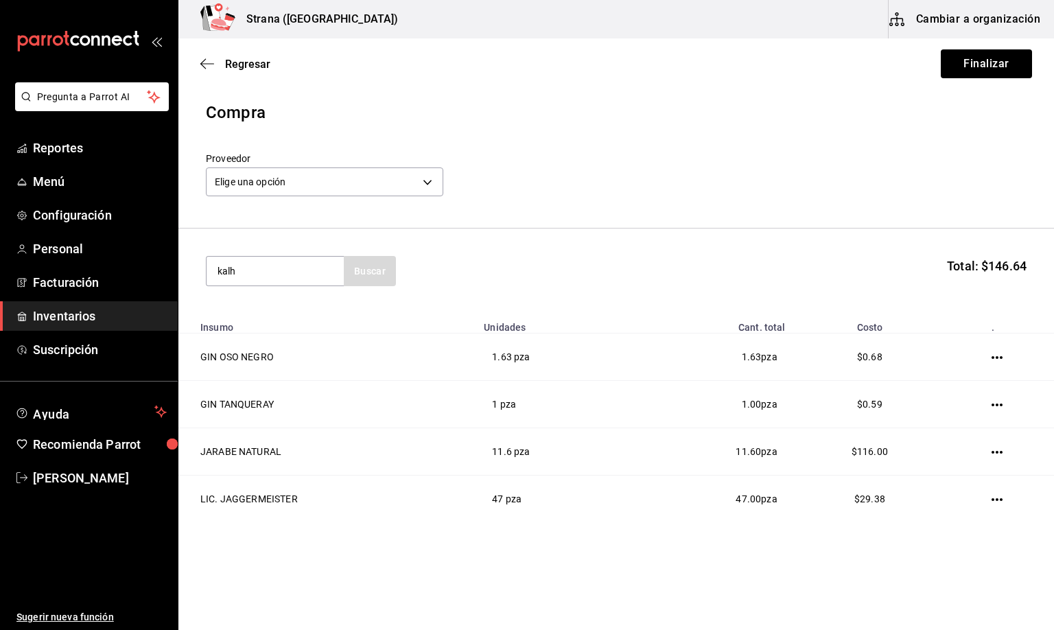
type input "kalh"
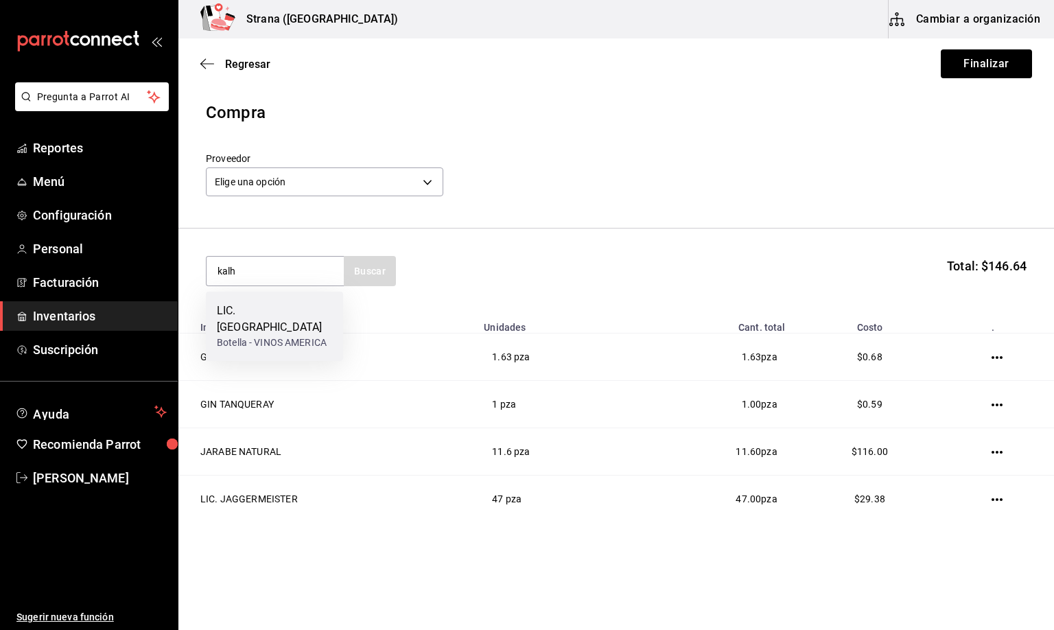
click at [276, 336] on div "Botella - VINOS AMERICA" at bounding box center [274, 343] width 115 height 14
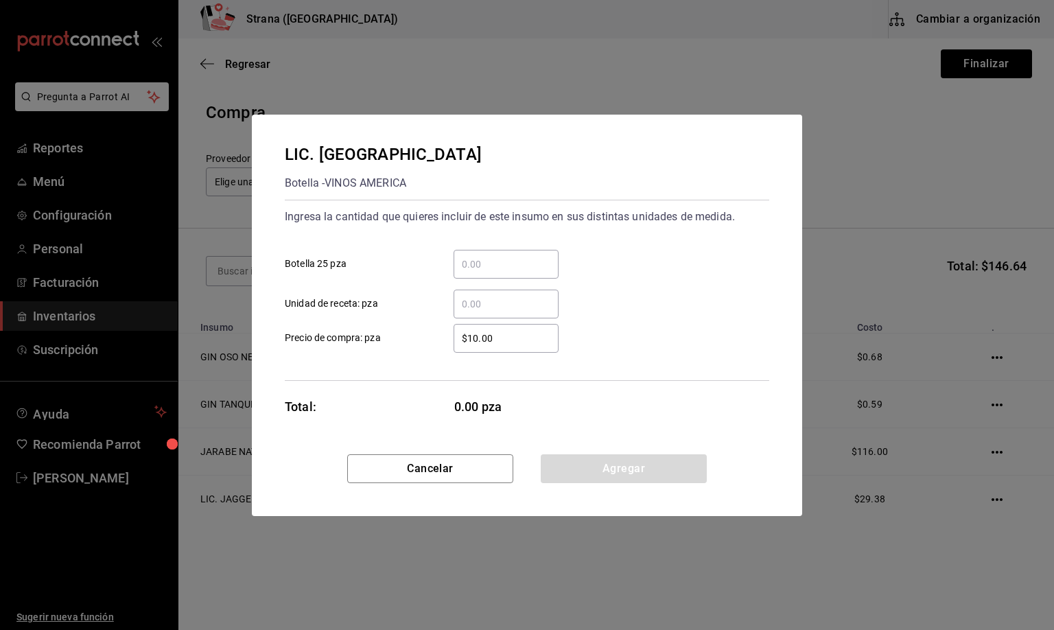
click at [490, 314] on div "​" at bounding box center [506, 304] width 105 height 29
click at [490, 312] on input "​ Unidad de receta: pza" at bounding box center [506, 304] width 105 height 16
type input "0.5"
click at [633, 474] on button "Agregar" at bounding box center [624, 468] width 166 height 29
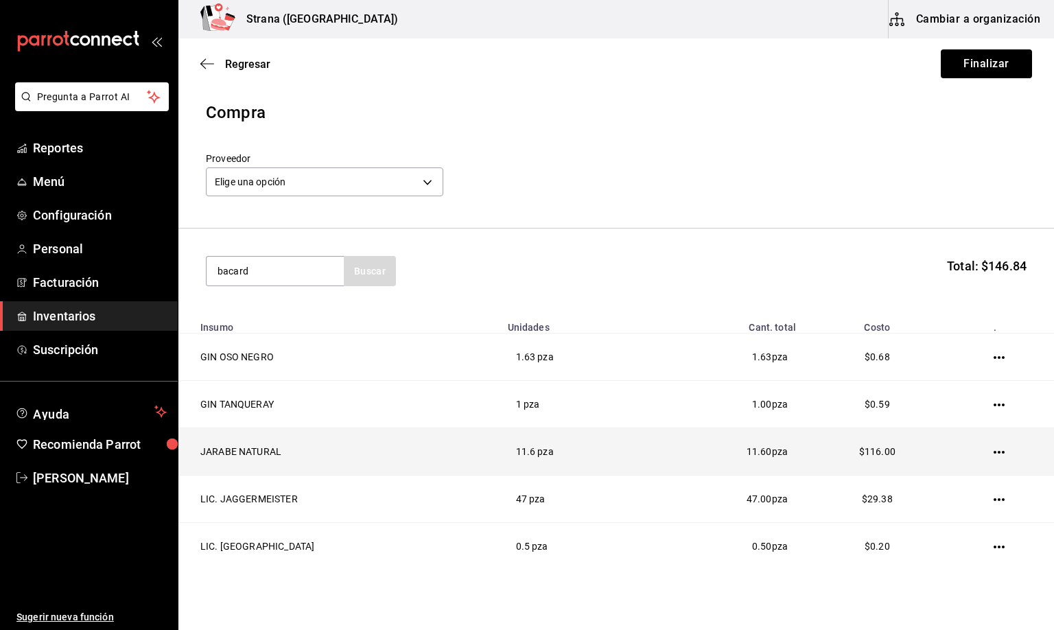
type input "bacard"
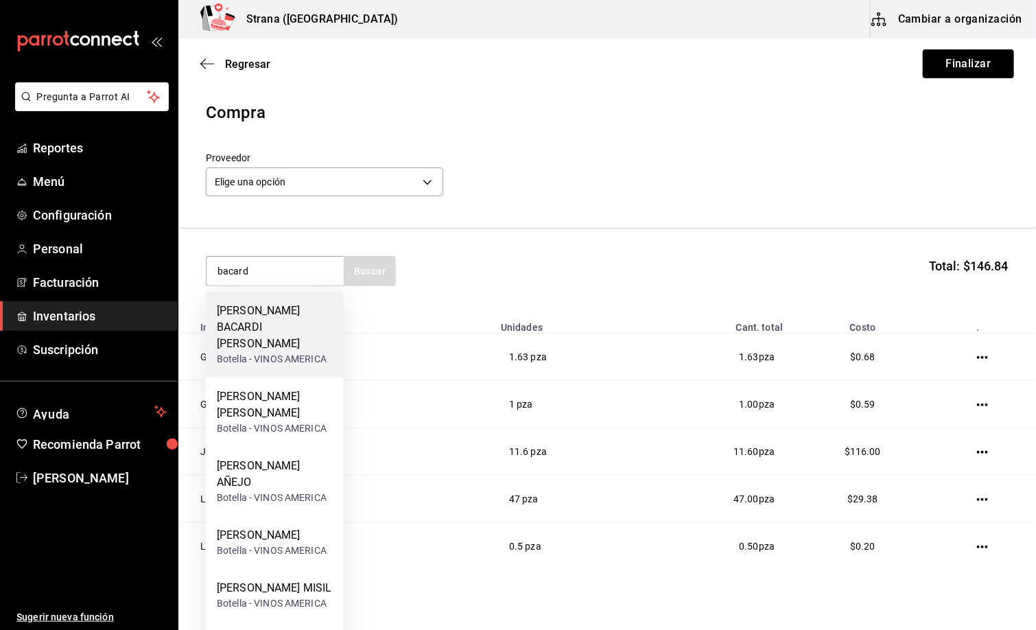
click at [253, 328] on div "RON BACARDI BLANCO" at bounding box center [274, 327] width 115 height 49
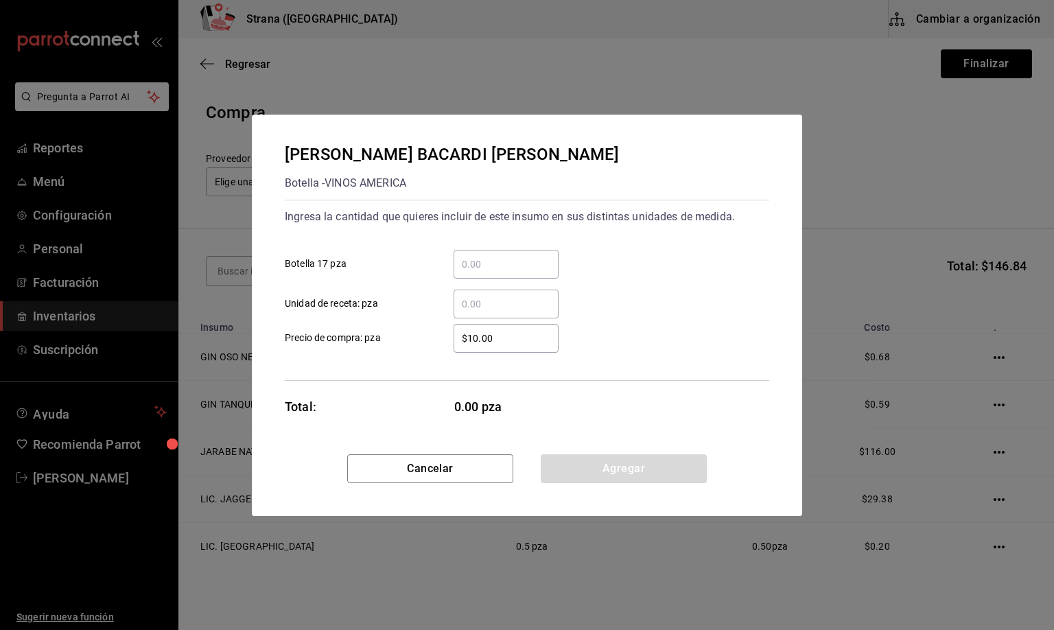
click at [486, 305] on input "​ Unidad de receta: pza" at bounding box center [506, 304] width 105 height 16
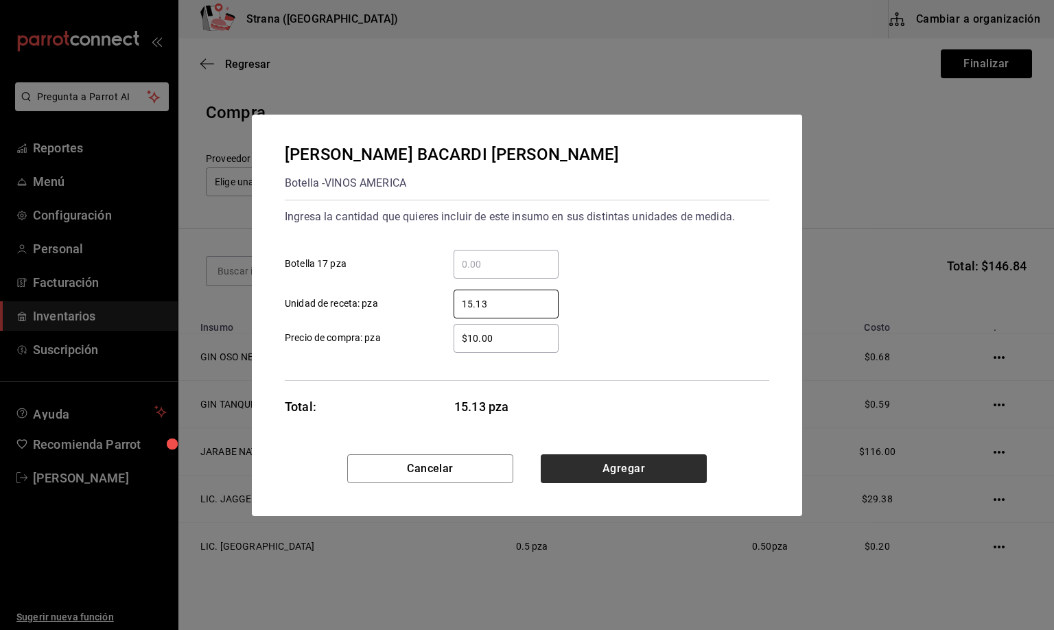
type input "15.13"
click at [616, 464] on button "Agregar" at bounding box center [624, 468] width 166 height 29
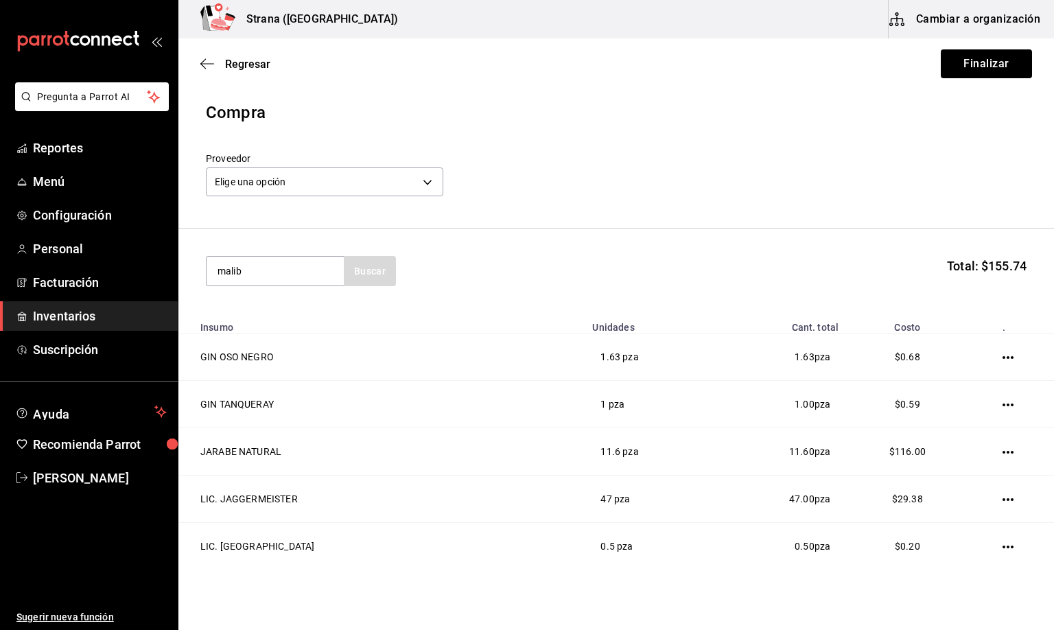
type input "malib"
click at [275, 307] on div "RON MALIBU" at bounding box center [272, 311] width 110 height 16
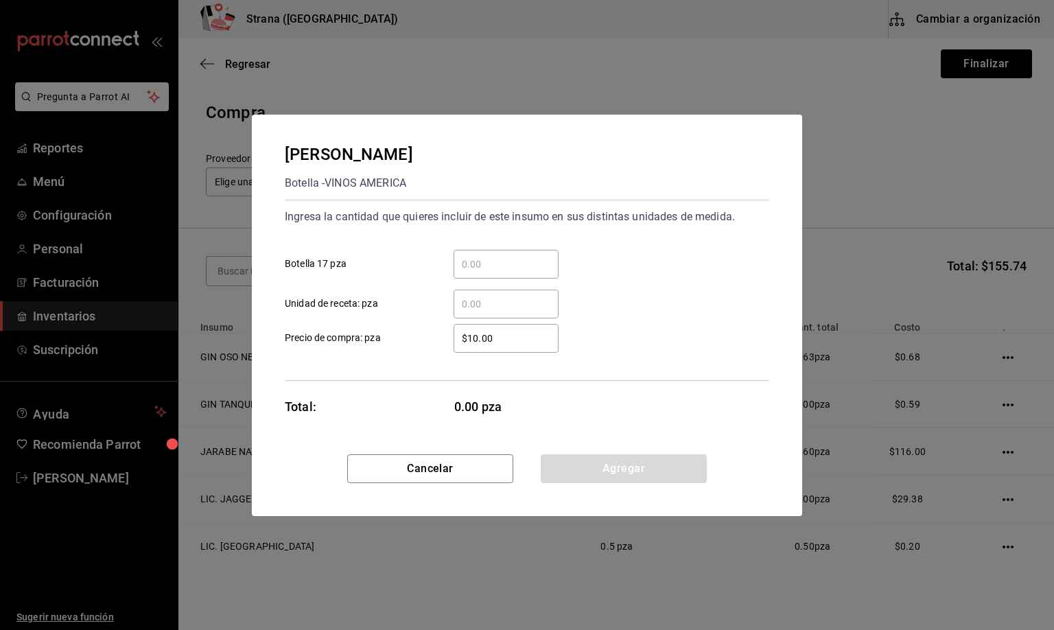
click at [533, 301] on input "​ Unidad de receta: pza" at bounding box center [506, 304] width 105 height 16
type input "1"
click at [629, 461] on button "Agregar" at bounding box center [624, 468] width 166 height 29
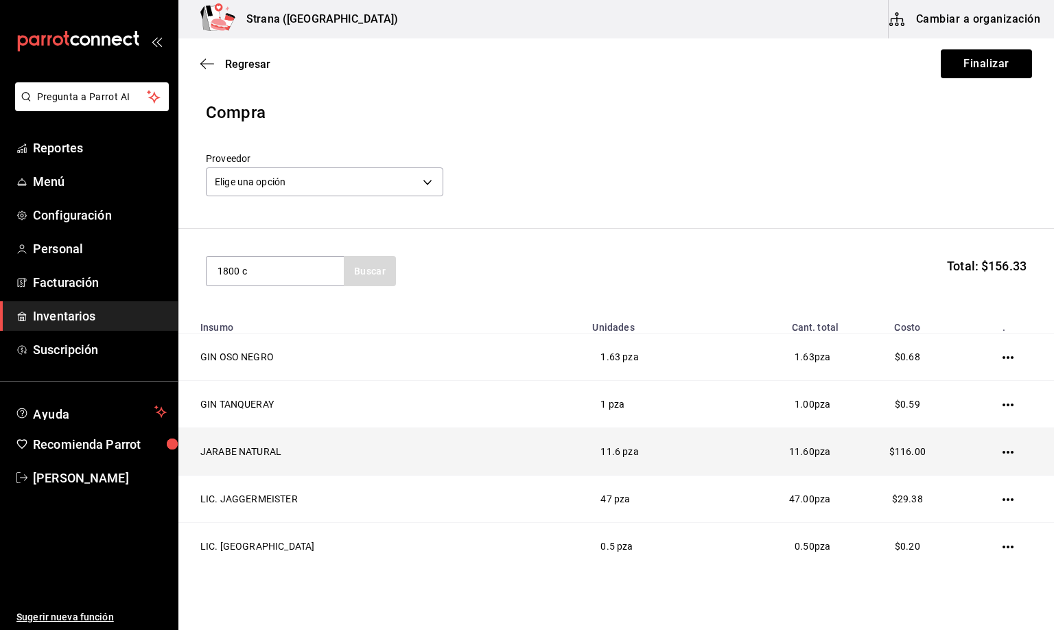
type input "1800 c"
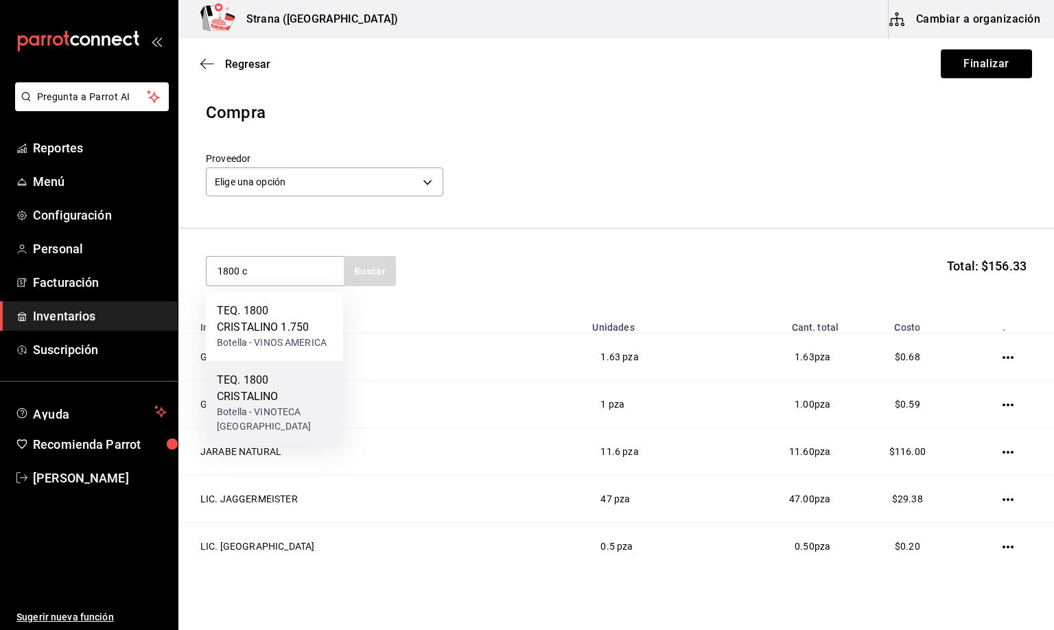
click at [264, 410] on div "Botella - VINOTECA [GEOGRAPHIC_DATA]" at bounding box center [274, 419] width 115 height 29
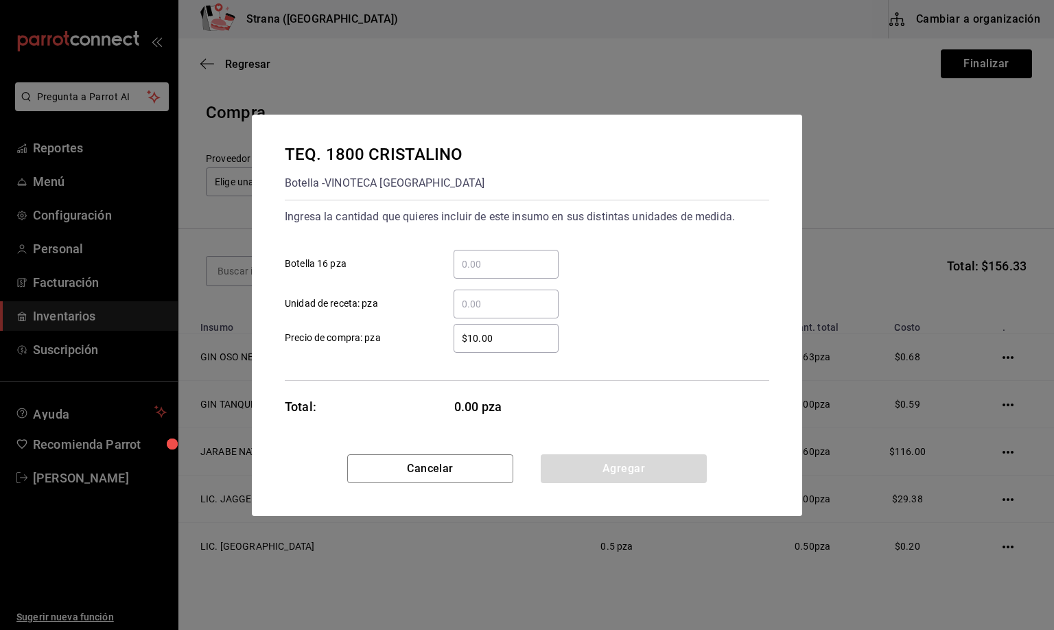
click at [490, 305] on input "​ Unidad de receta: pza" at bounding box center [506, 304] width 105 height 16
type input "1"
click at [625, 468] on button "Agregar" at bounding box center [624, 468] width 166 height 29
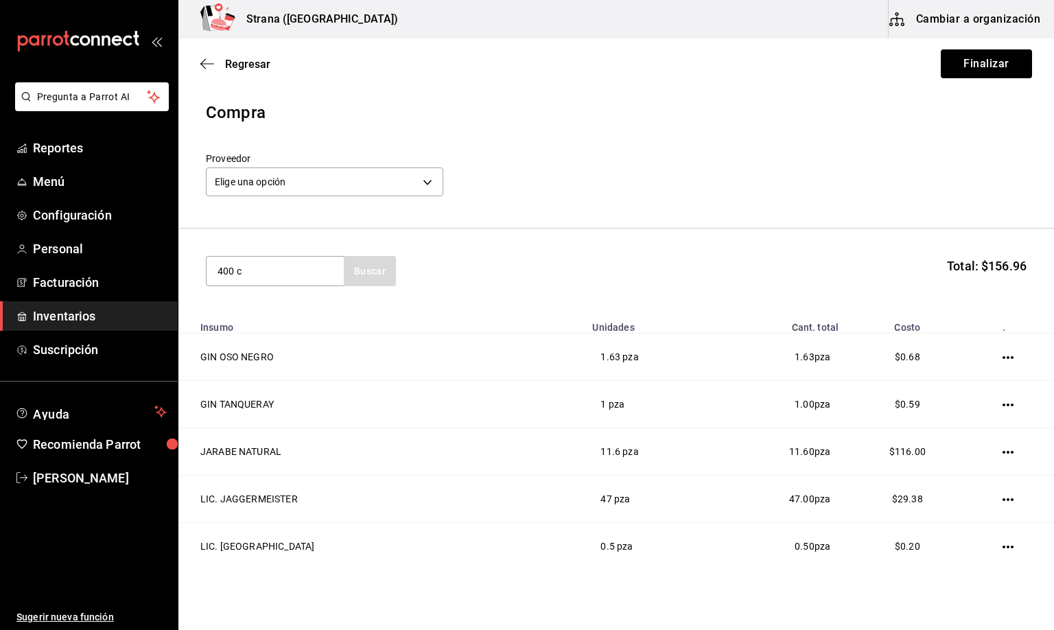
type input "400 c"
click at [303, 319] on div "Botella - Interno" at bounding box center [265, 326] width 97 height 14
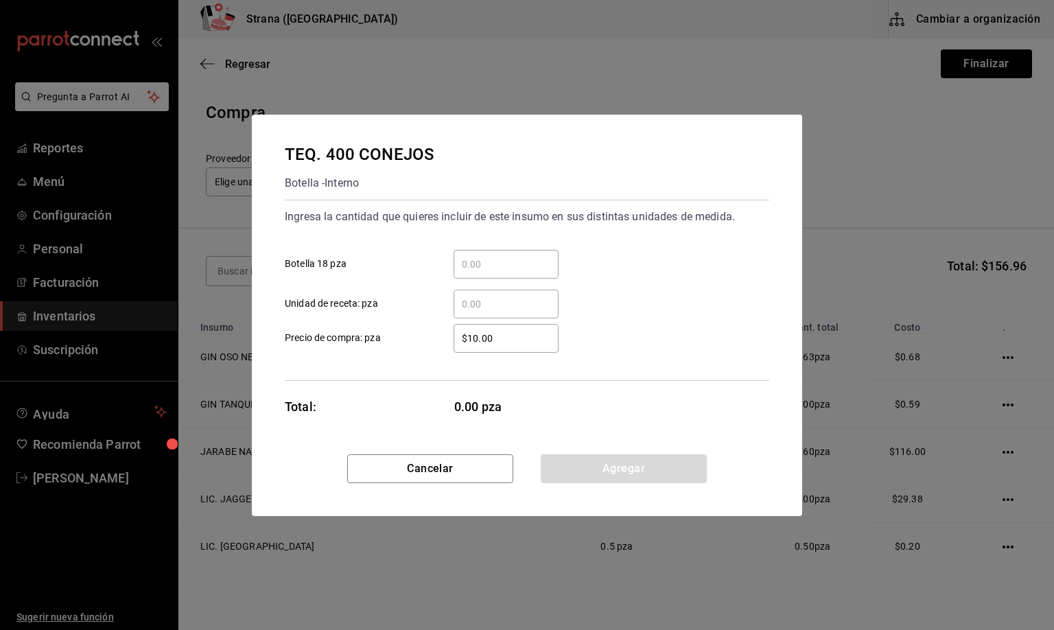
click at [476, 303] on input "​ Unidad de receta: pza" at bounding box center [506, 304] width 105 height 16
type input "1"
click at [587, 472] on button "Agregar" at bounding box center [624, 468] width 166 height 29
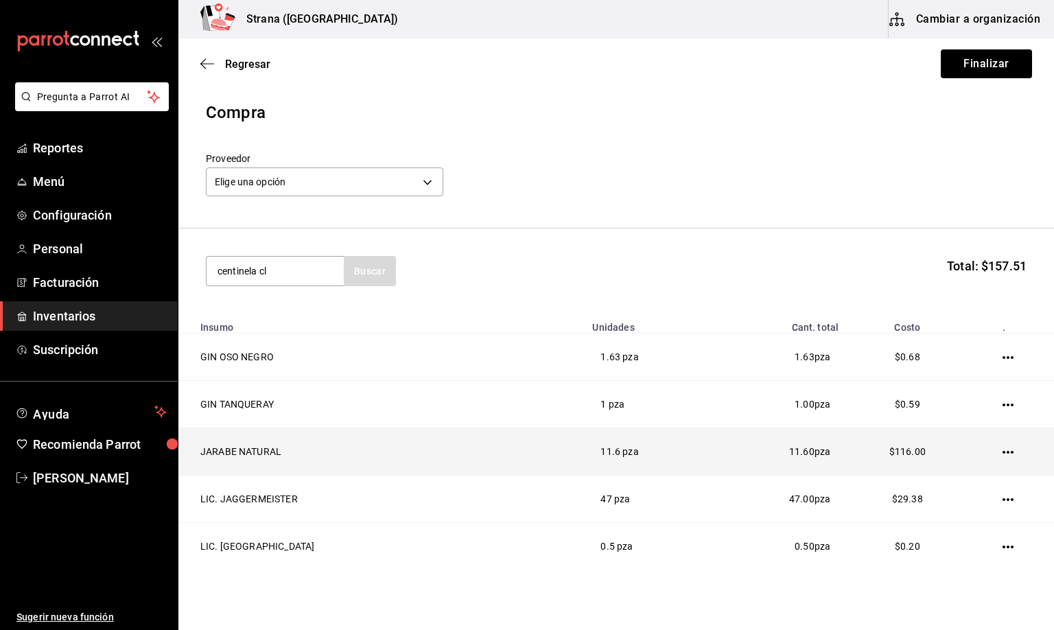
type input "centinela cl"
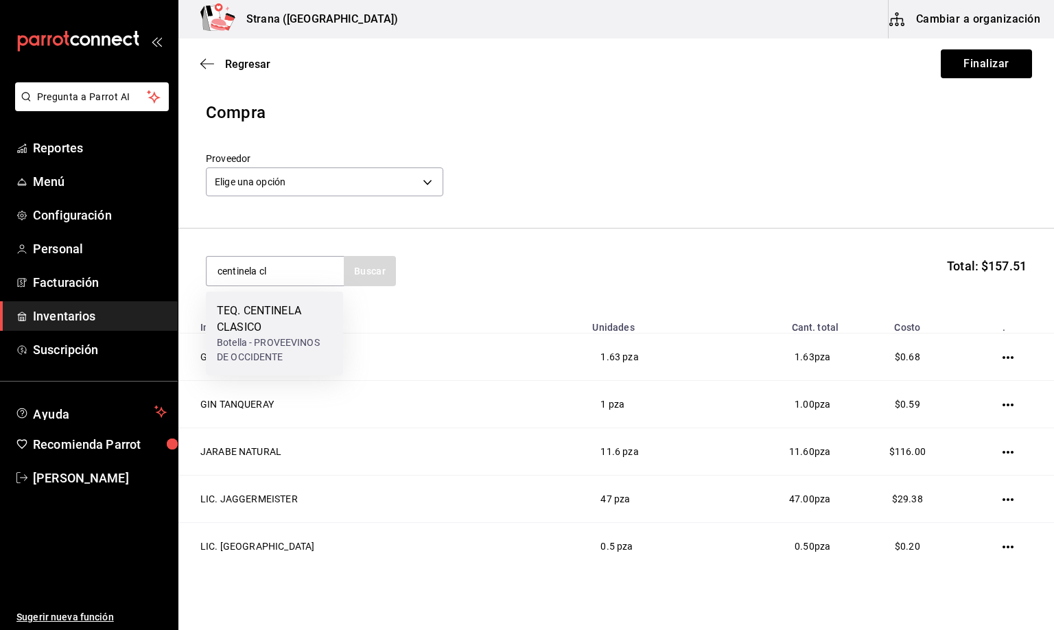
click at [291, 334] on div "TEQ. CENTINELA CLASICO" at bounding box center [274, 319] width 115 height 33
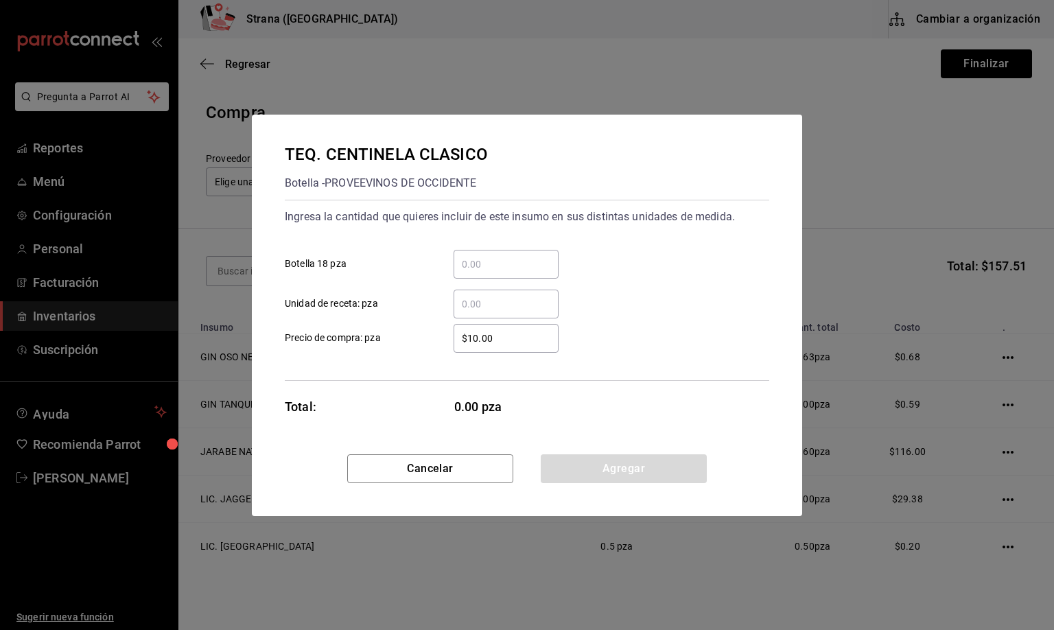
click at [468, 299] on input "​ Unidad de receta: pza" at bounding box center [506, 304] width 105 height 16
type input "4.13"
click at [602, 463] on button "Agregar" at bounding box center [624, 468] width 166 height 29
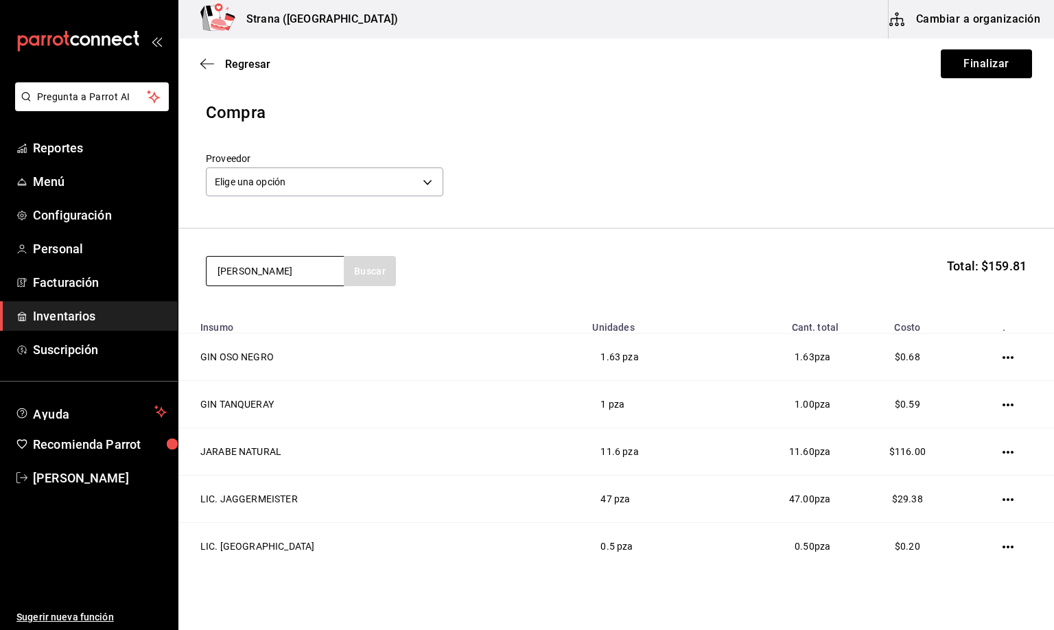
click at [241, 272] on input "don jnul" at bounding box center [275, 271] width 137 height 29
type input "don jul"
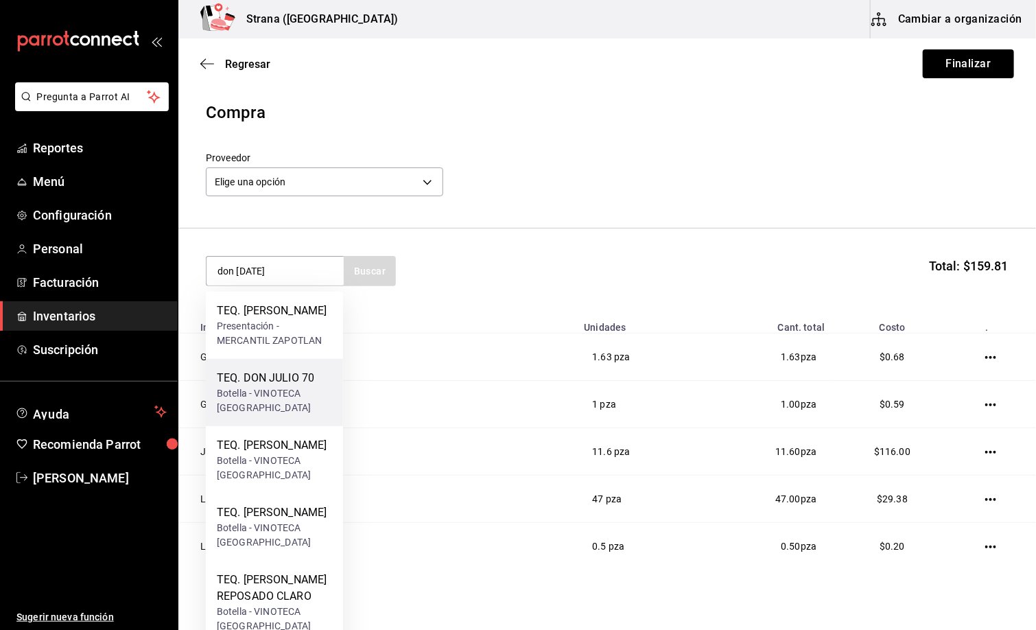
click at [266, 386] on div "TEQ. DON JULIO 70" at bounding box center [274, 378] width 115 height 16
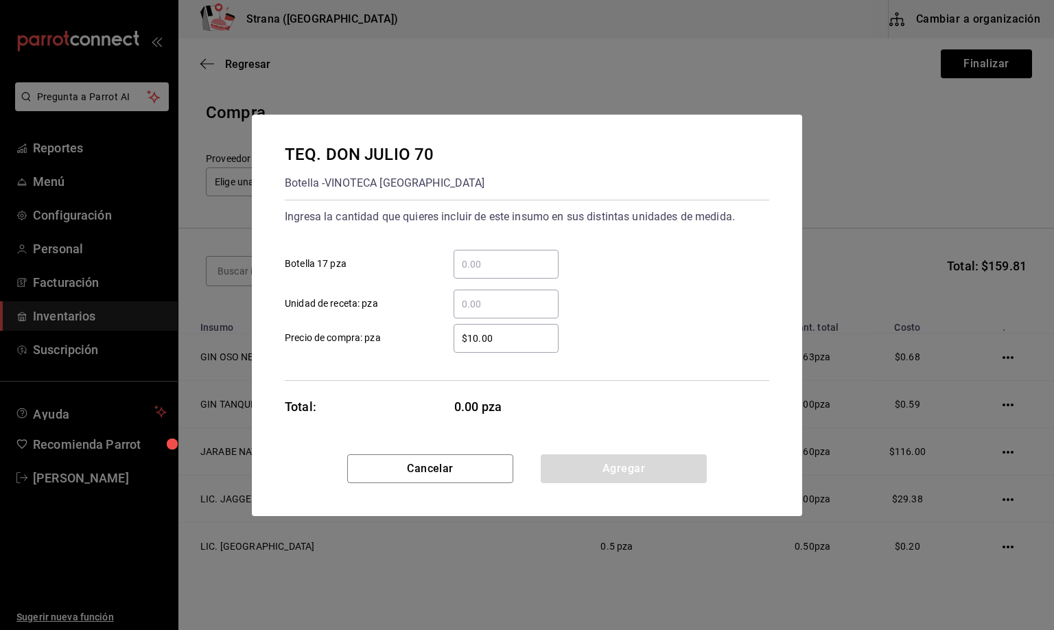
click at [476, 305] on input "​ Unidad de receta: pza" at bounding box center [506, 304] width 105 height 16
type input "22"
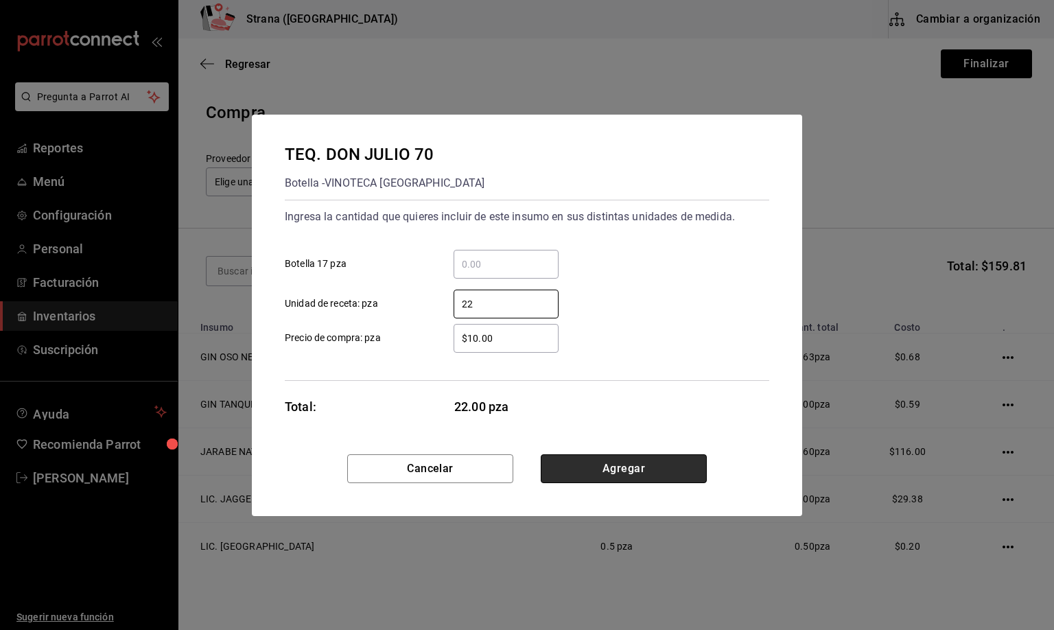
click at [616, 467] on button "Agregar" at bounding box center [624, 468] width 166 height 29
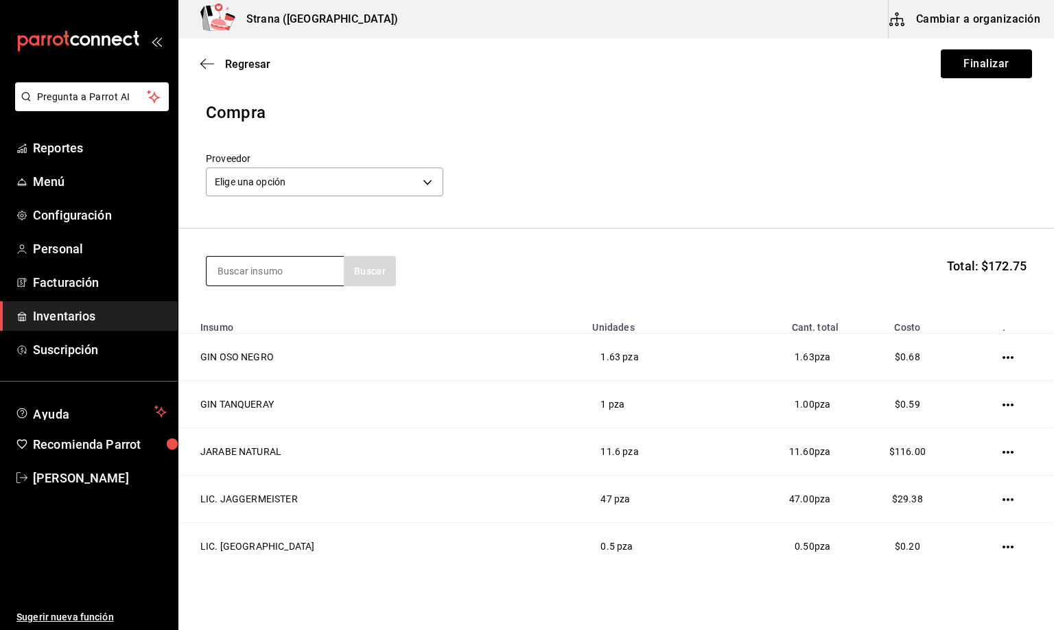
click at [255, 274] on input at bounding box center [275, 271] width 137 height 29
type input "don julio bl"
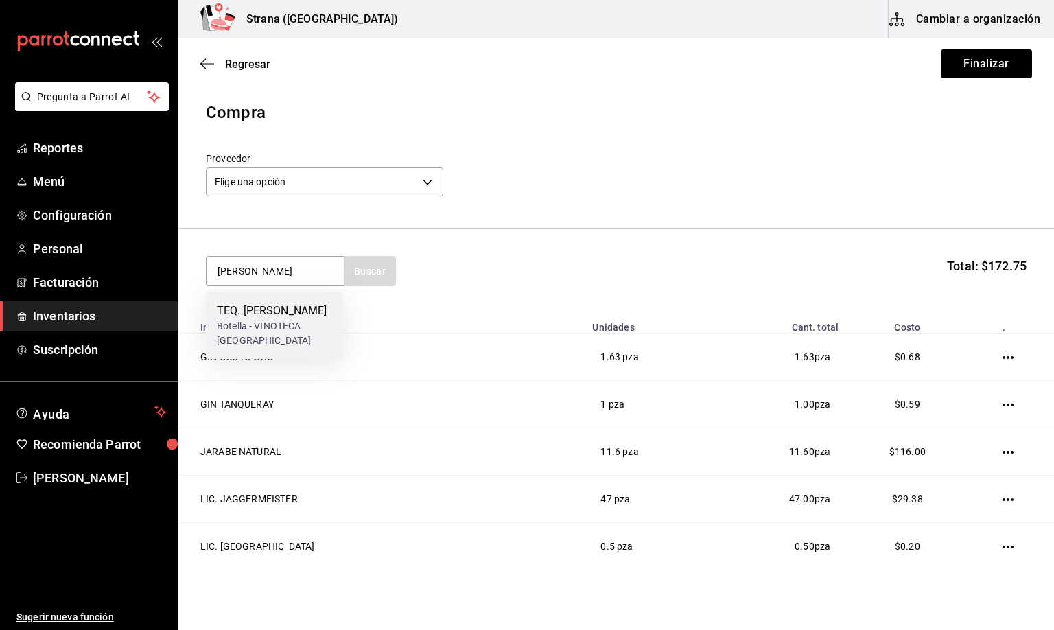
click at [255, 319] on div "TEQ. DON JULIO BLANCO" at bounding box center [274, 311] width 115 height 16
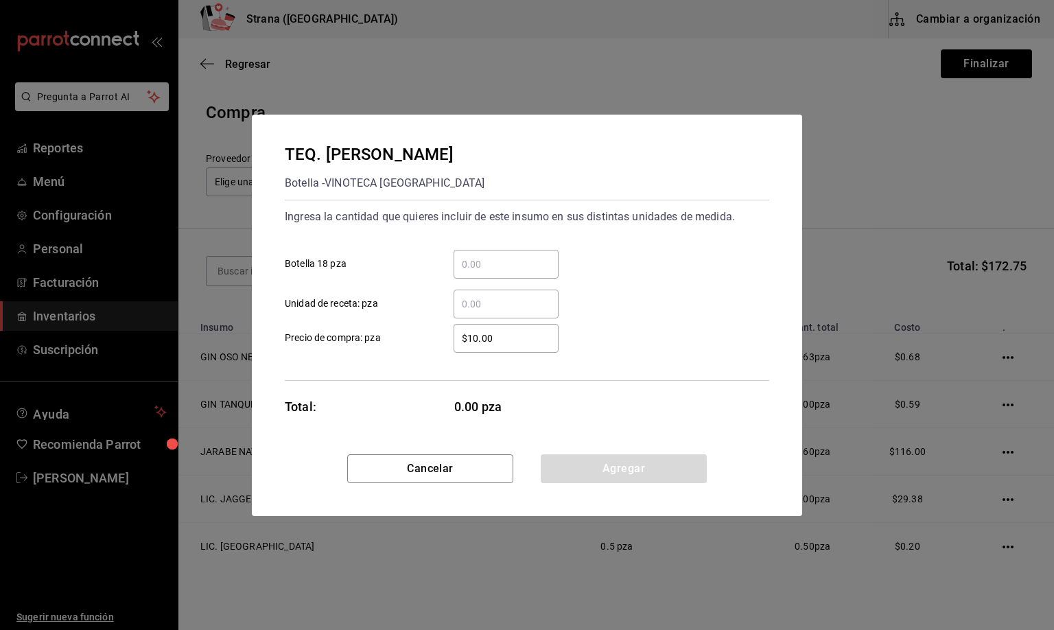
click at [493, 299] on input "​ Unidad de receta: pza" at bounding box center [506, 304] width 105 height 16
type input "1"
type input "2"
drag, startPoint x: 638, startPoint y: 461, endPoint x: 575, endPoint y: 424, distance: 73.2
click at [640, 461] on button "Agregar" at bounding box center [624, 468] width 166 height 29
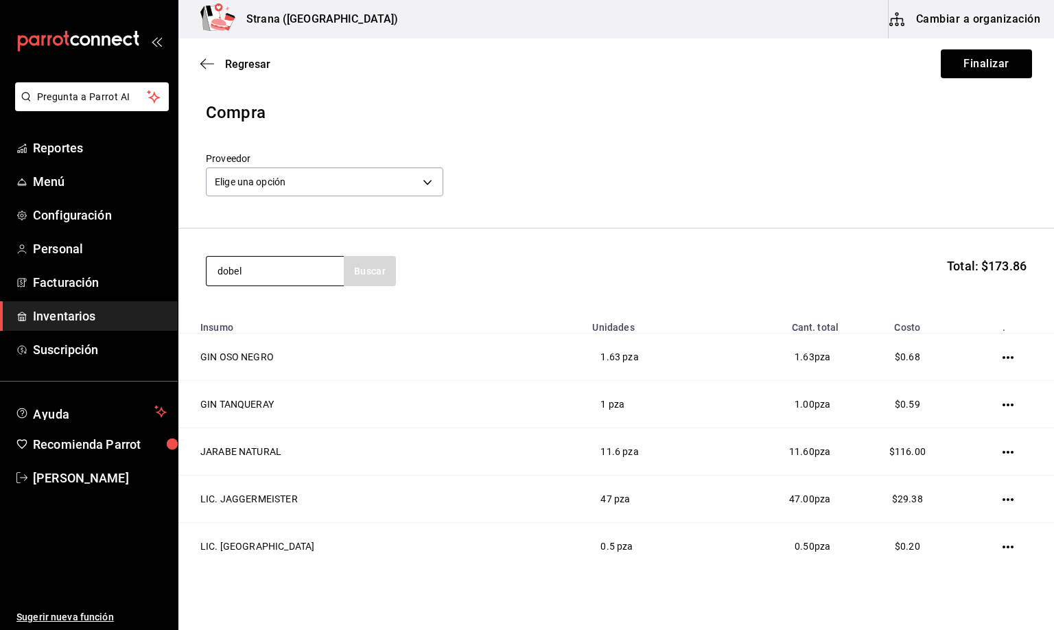
type input "dobel"
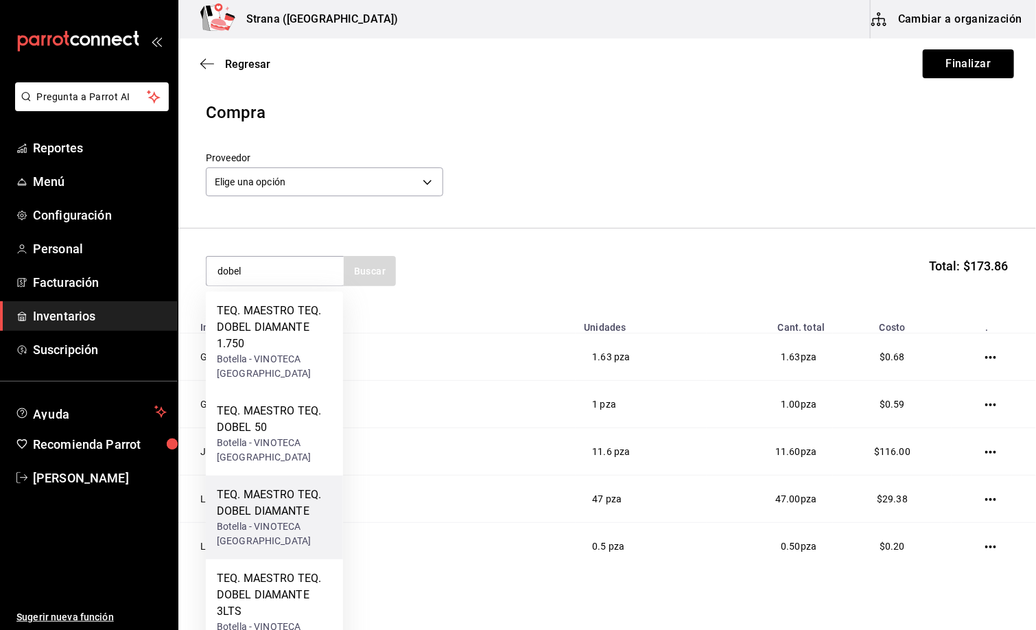
click at [272, 506] on div "TEQ. MAESTRO TEQ. DOBEL DIAMANTE" at bounding box center [274, 503] width 115 height 33
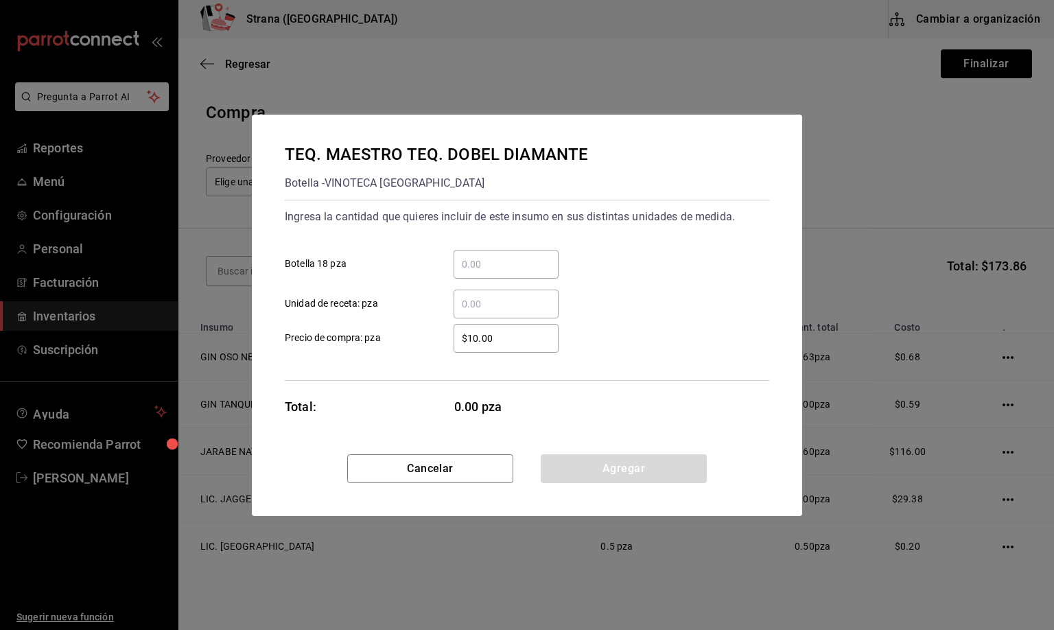
click at [497, 307] on input "​ Unidad de receta: pza" at bounding box center [506, 304] width 105 height 16
type input "3"
click at [636, 458] on button "Agregar" at bounding box center [624, 468] width 166 height 29
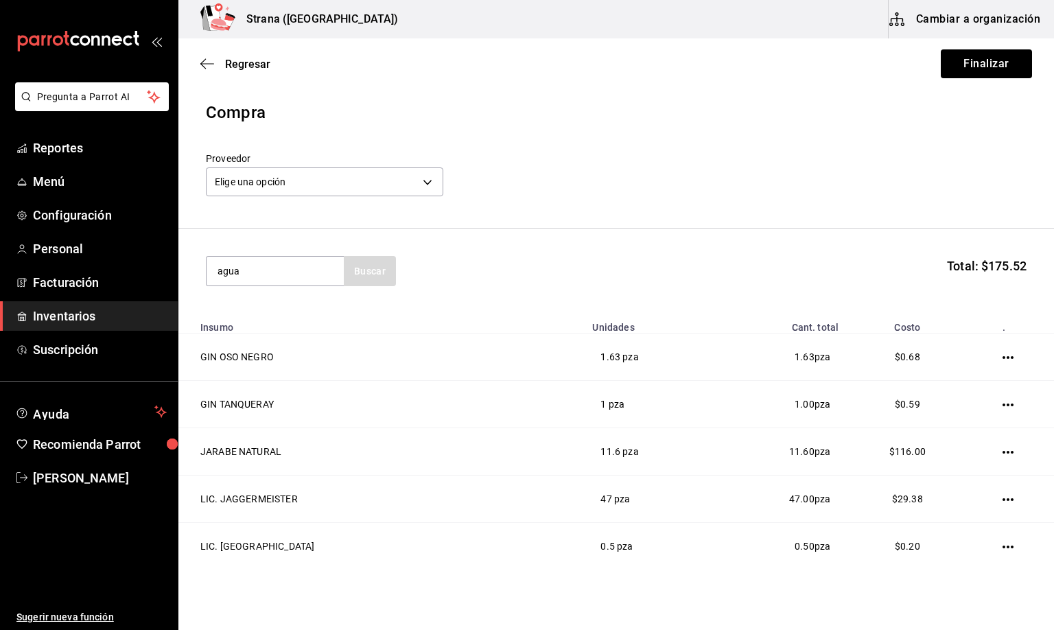
type input "agua"
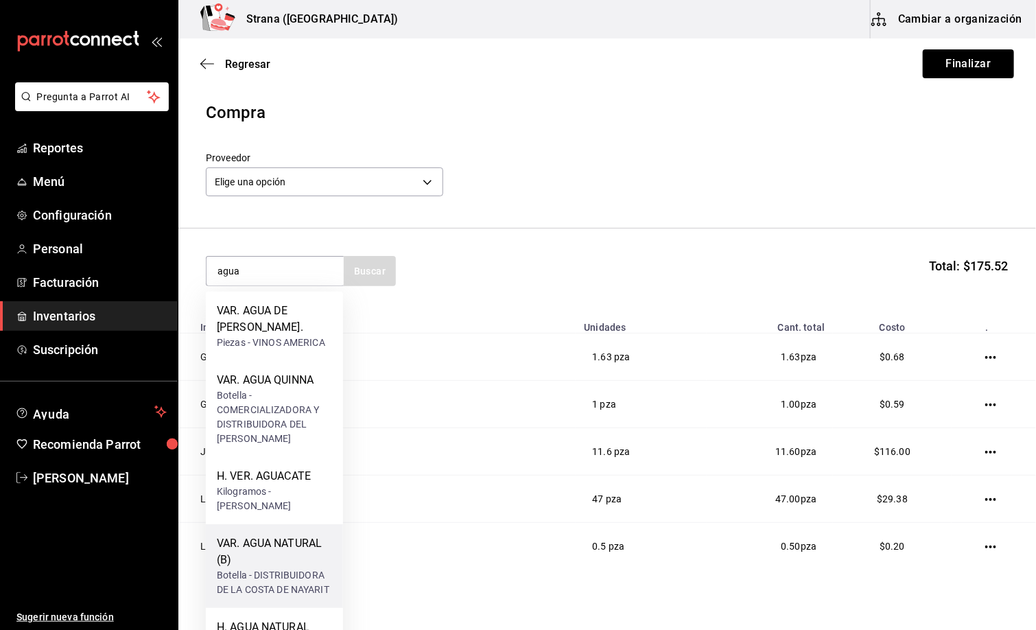
click at [275, 563] on div "VAR. AGUA NATURAL (B)" at bounding box center [274, 551] width 115 height 33
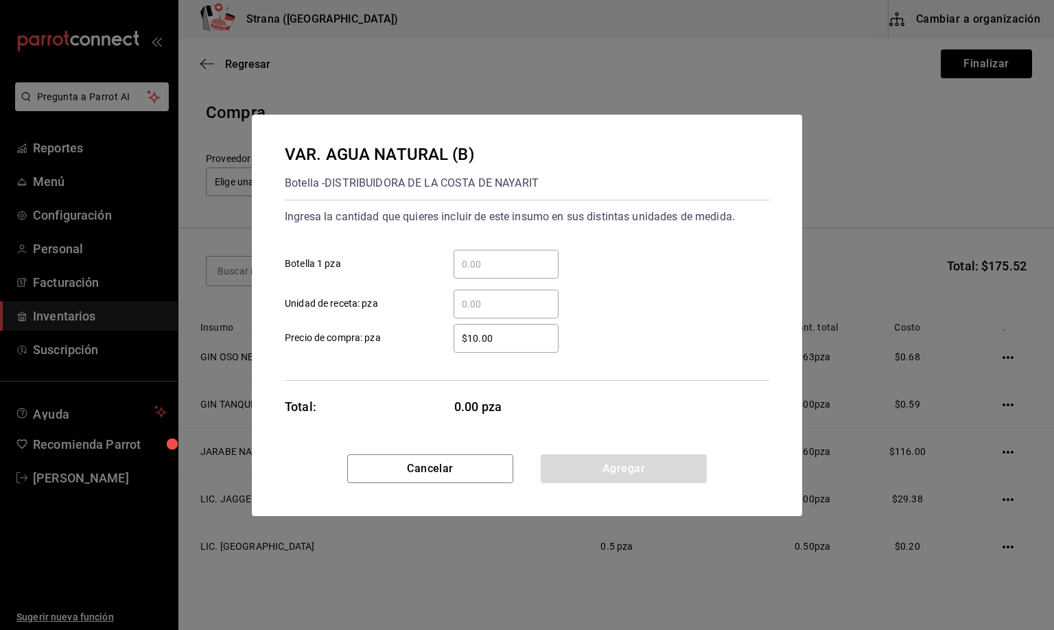
click at [470, 299] on input "​ Unidad de receta: pza" at bounding box center [506, 304] width 105 height 16
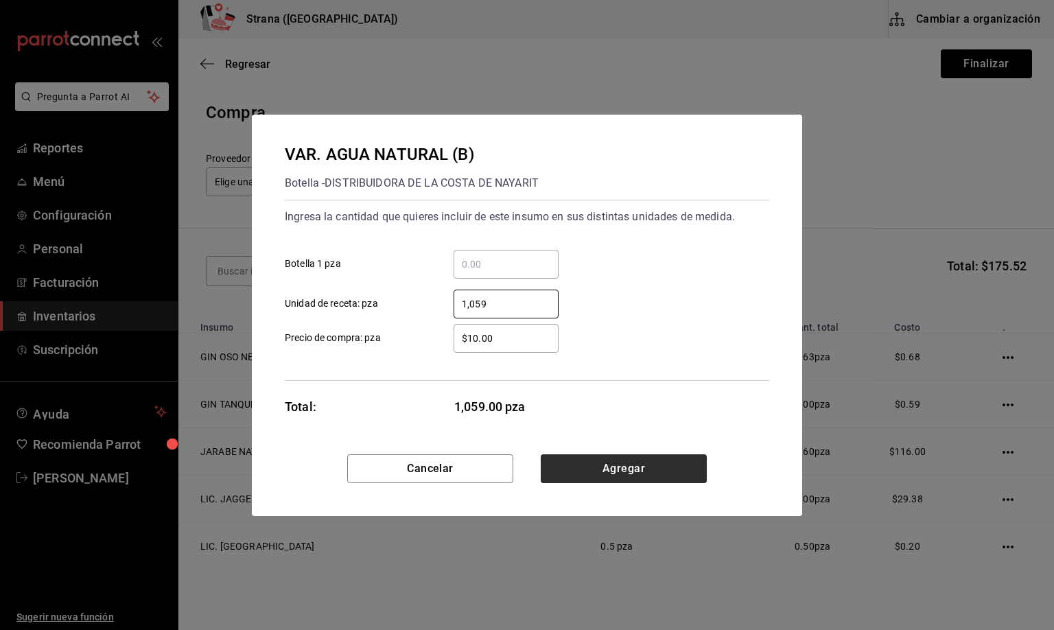
type input "1,059"
click at [597, 458] on button "Agregar" at bounding box center [624, 468] width 166 height 29
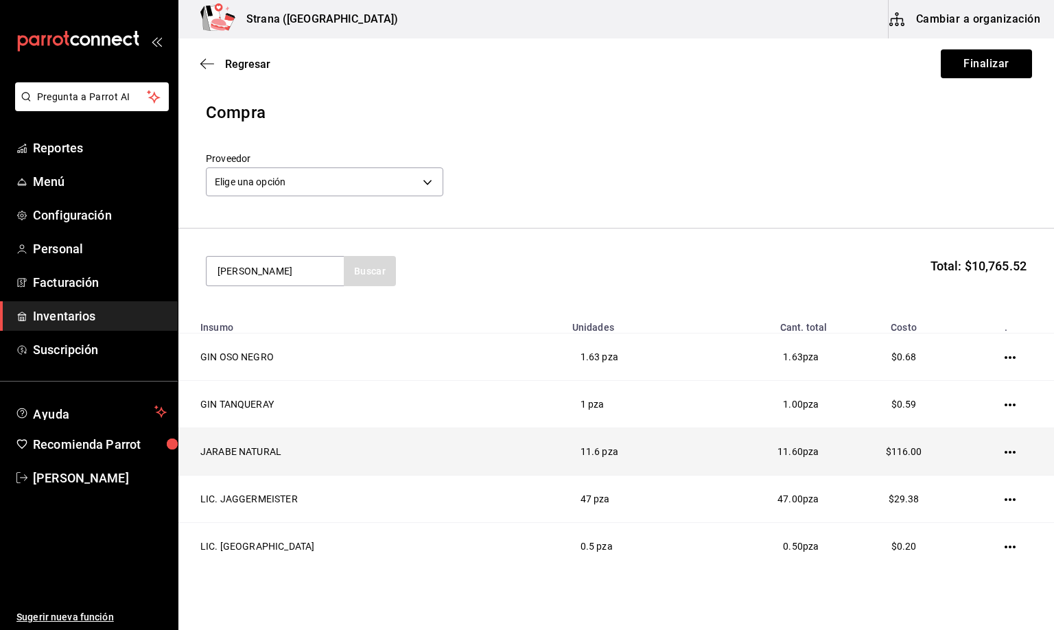
type input "[PERSON_NAME]"
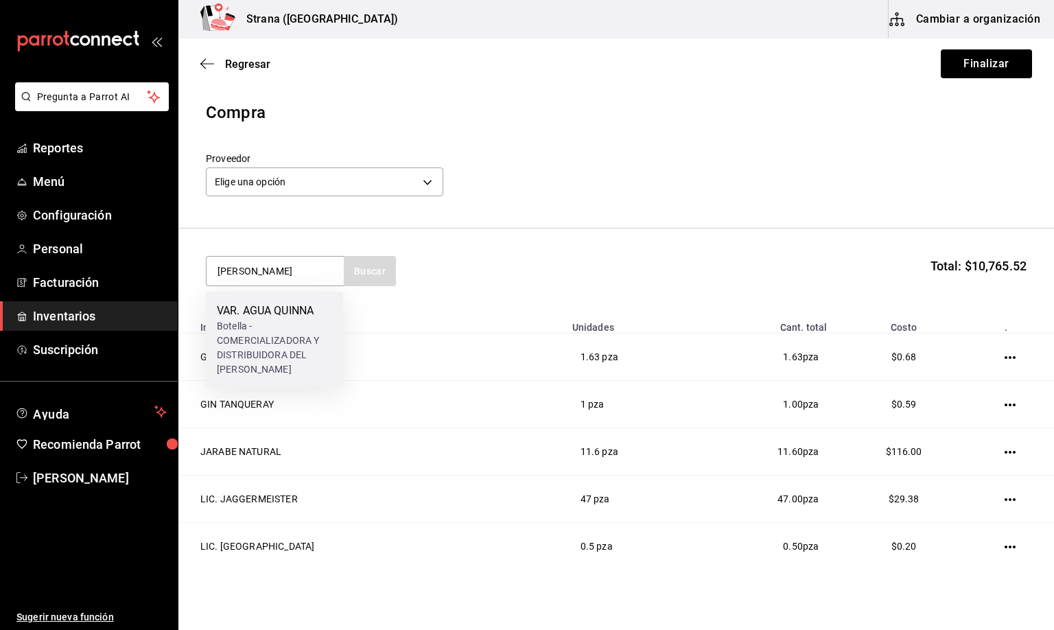
click at [261, 316] on div "VAR. AGUA QUINNA" at bounding box center [274, 311] width 115 height 16
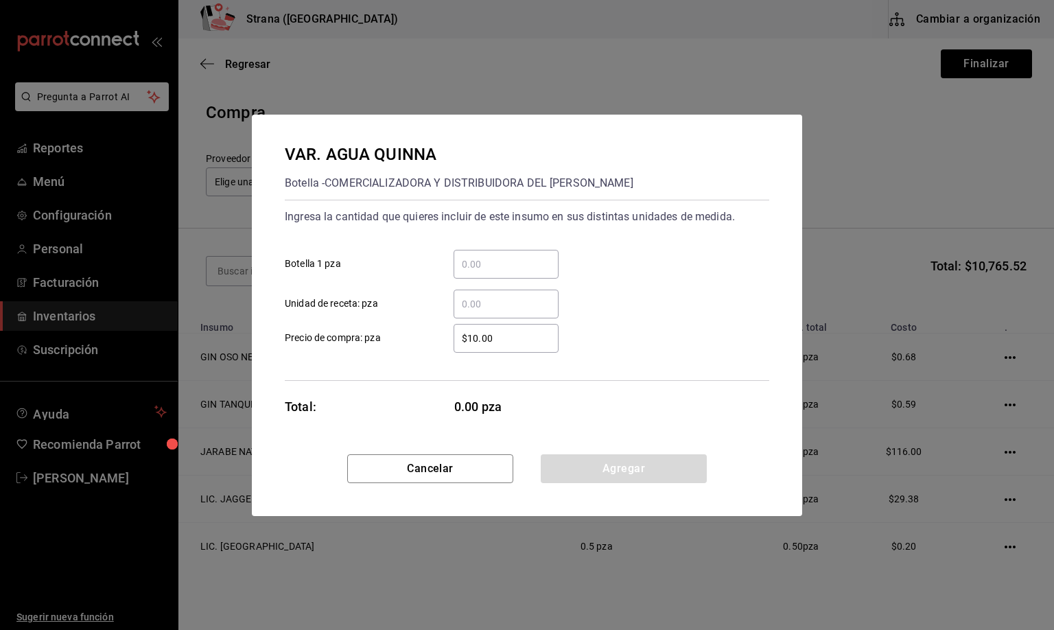
click at [476, 305] on input "​ Unidad de receta: pza" at bounding box center [506, 304] width 105 height 16
type input "5"
click at [616, 468] on button "Agregar" at bounding box center [624, 468] width 166 height 29
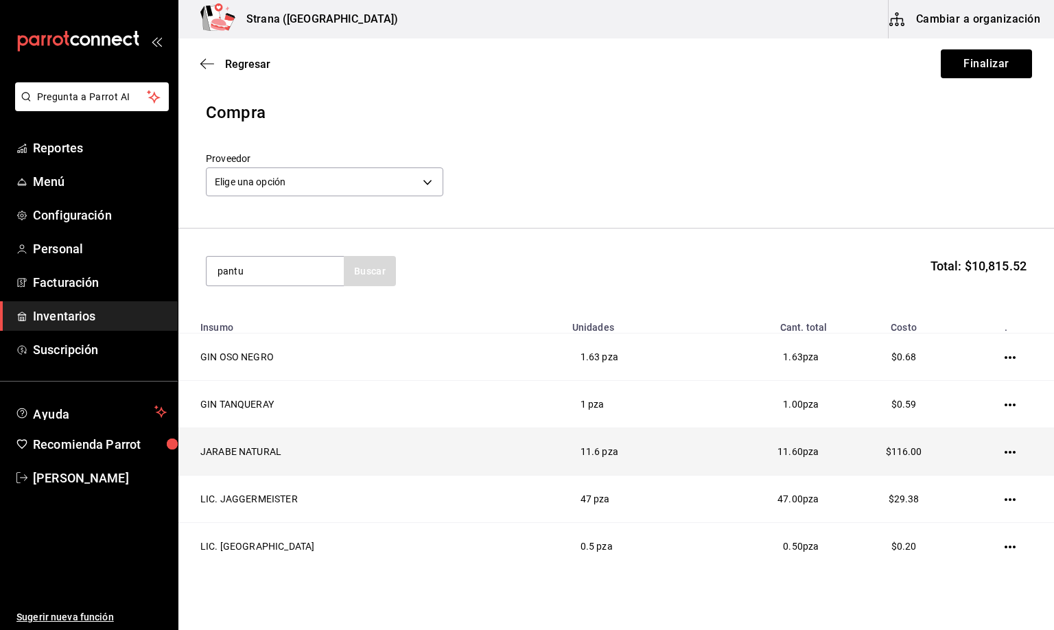
type input "pantu"
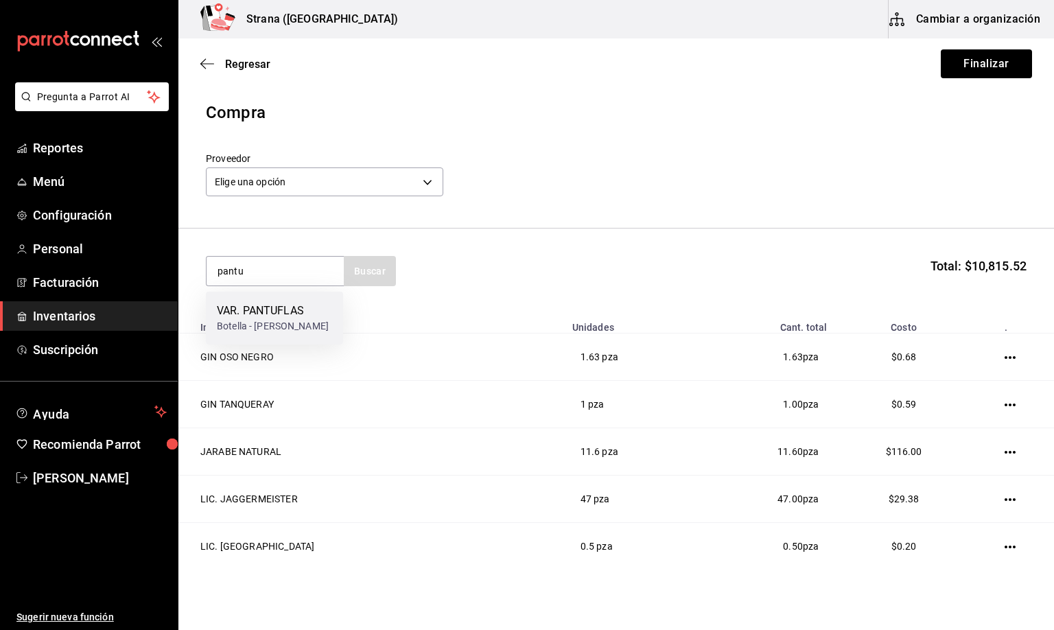
click at [264, 320] on div "Botella - GERARDO MURILLO" at bounding box center [273, 326] width 112 height 14
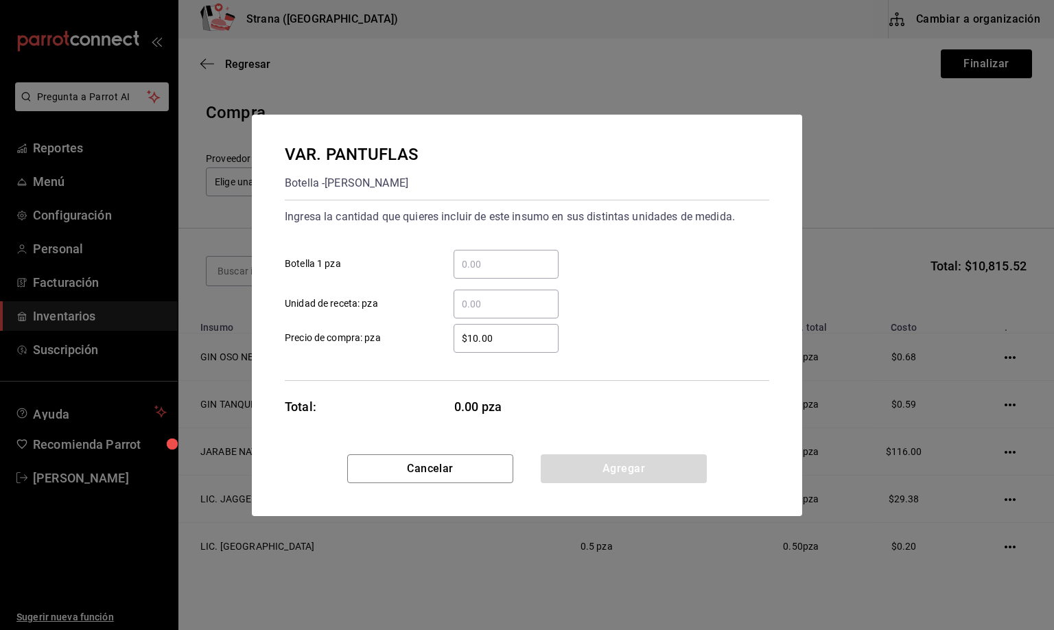
click at [474, 299] on input "​ Unidad de receta: pza" at bounding box center [506, 304] width 105 height 16
type input "1"
click at [616, 466] on button "Agregar" at bounding box center [624, 468] width 166 height 29
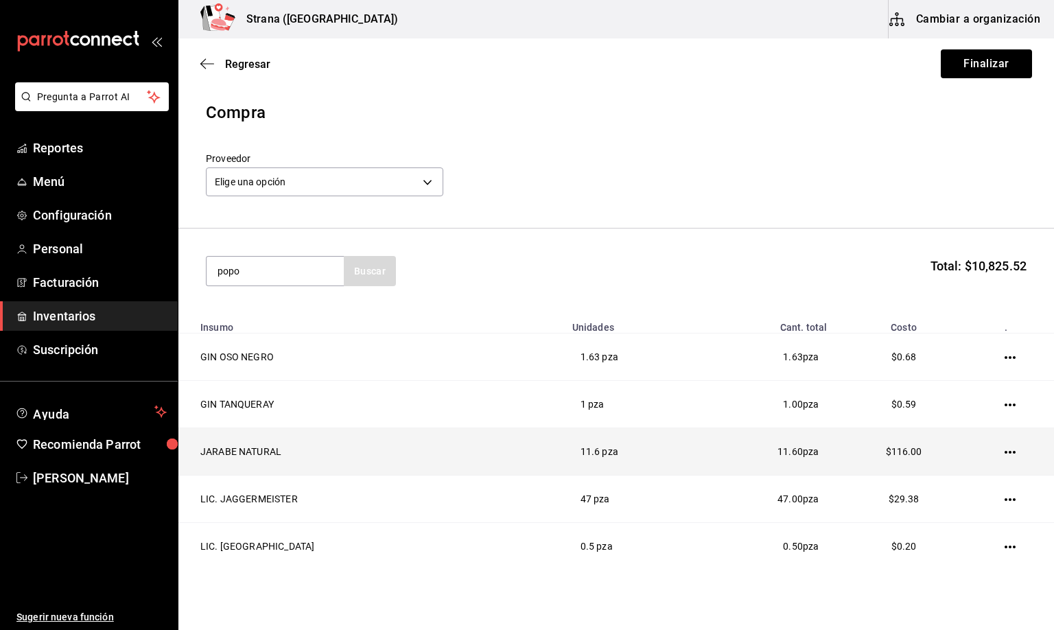
type input "popo"
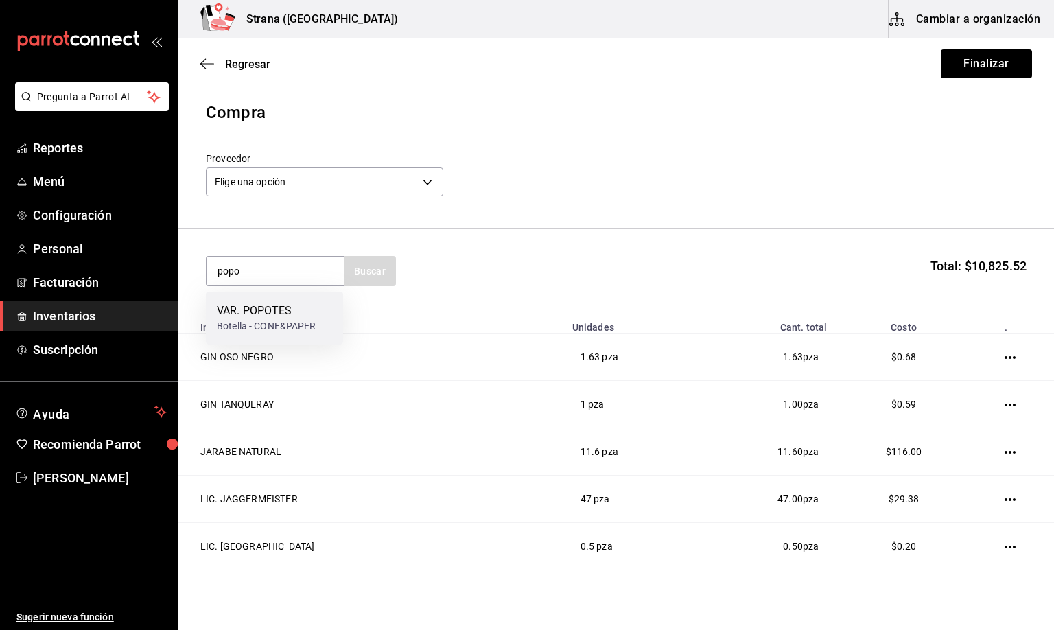
click at [264, 310] on div "VAR. POPOTES" at bounding box center [267, 311] width 100 height 16
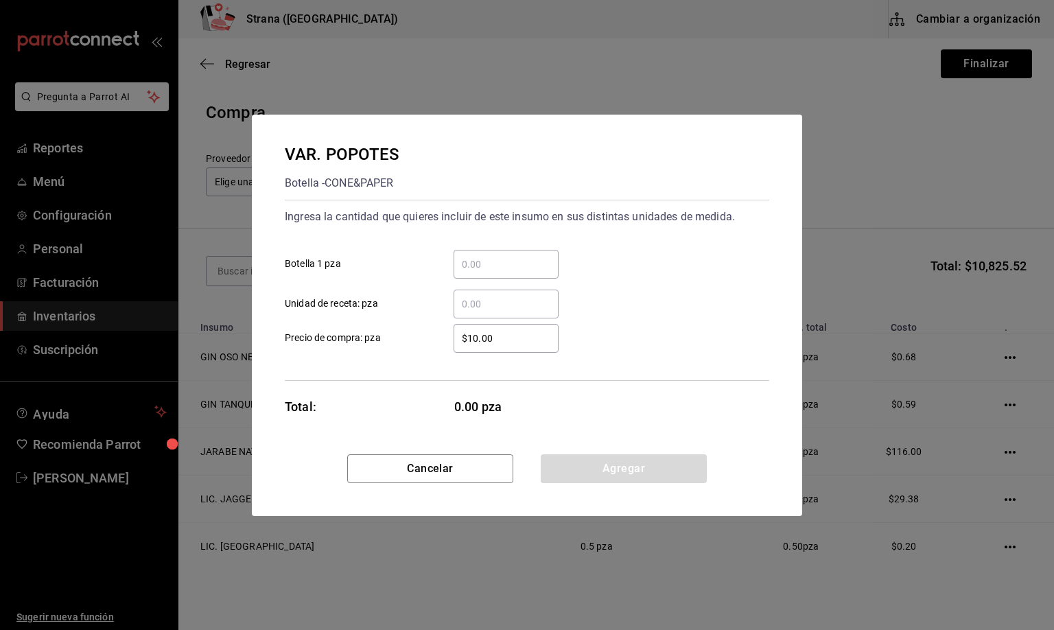
click at [486, 307] on input "​ Unidad de receta: pza" at bounding box center [506, 304] width 105 height 16
type input "1"
click at [635, 465] on button "Agregar" at bounding box center [624, 468] width 166 height 29
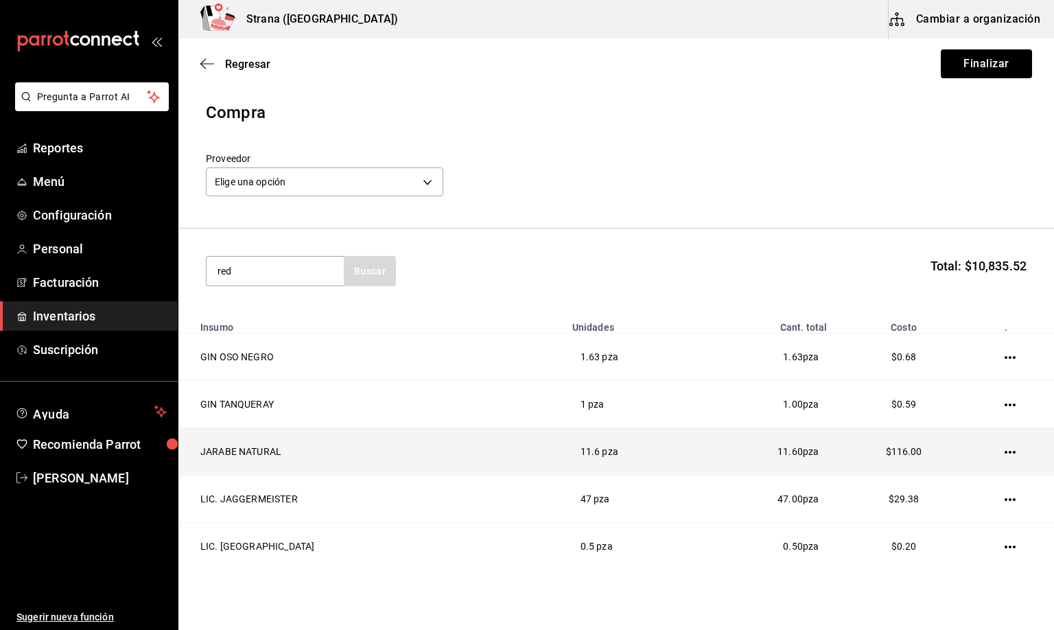
type input "red"
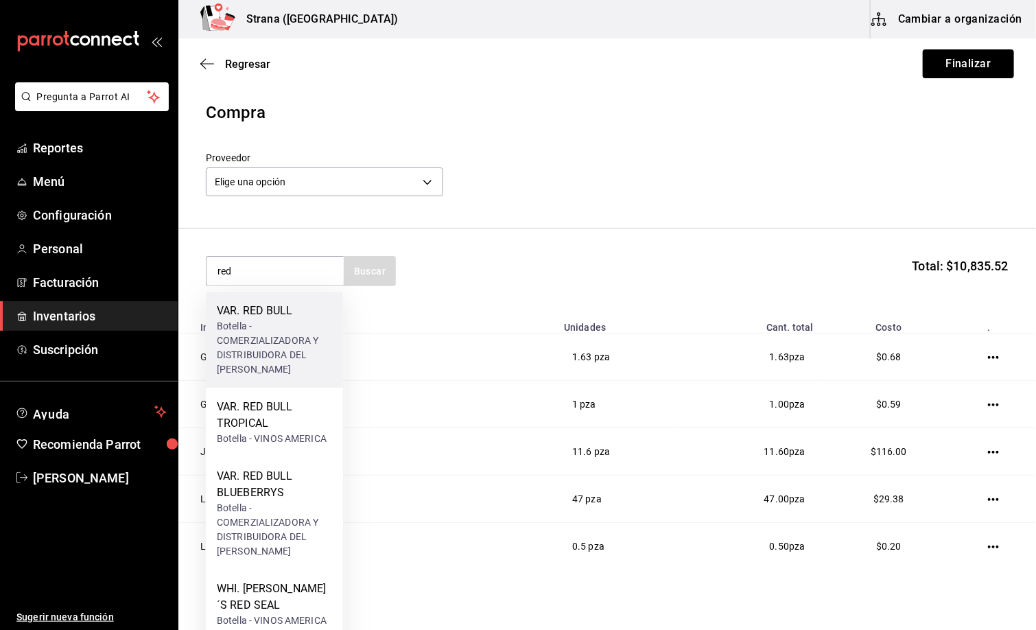
click at [278, 322] on div "Botella - COMERZIALIZADORA Y DISTRIBUIDORA DEL NAYAR" at bounding box center [274, 348] width 115 height 58
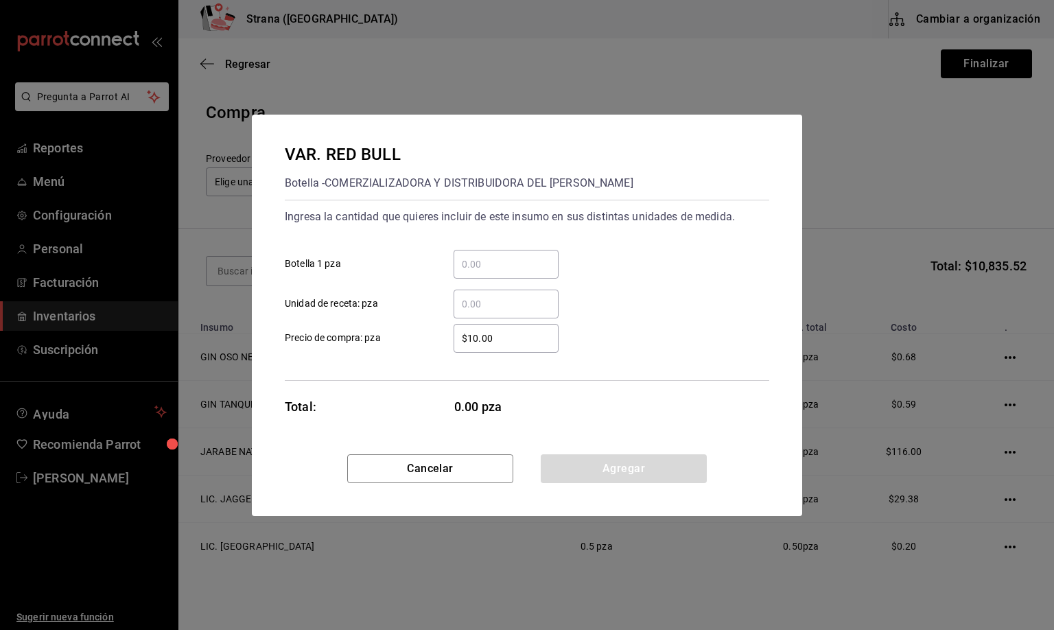
click at [482, 299] on input "​ Unidad de receta: pza" at bounding box center [506, 304] width 105 height 16
type input "48"
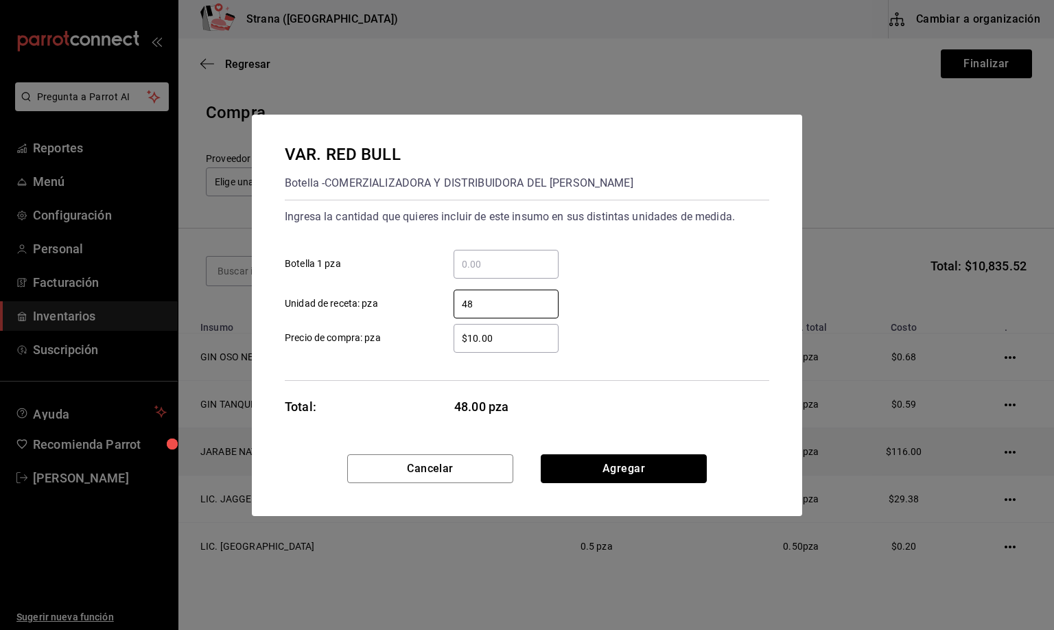
click at [662, 466] on button "Agregar" at bounding box center [624, 468] width 166 height 29
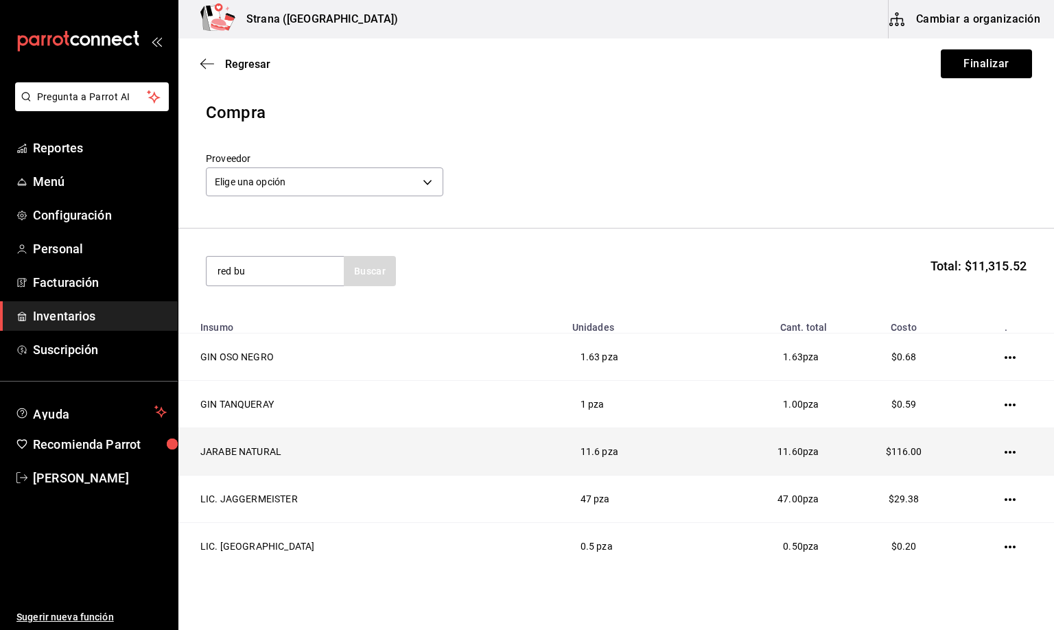
type input "red bu"
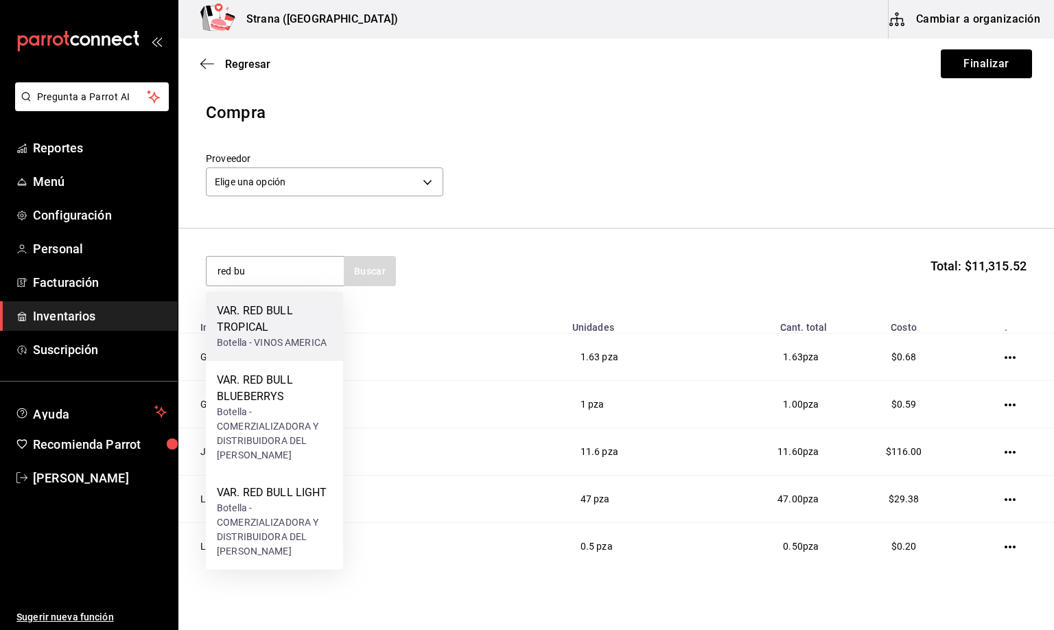
click at [256, 326] on div "VAR. RED BULL TROPICAL" at bounding box center [274, 319] width 115 height 33
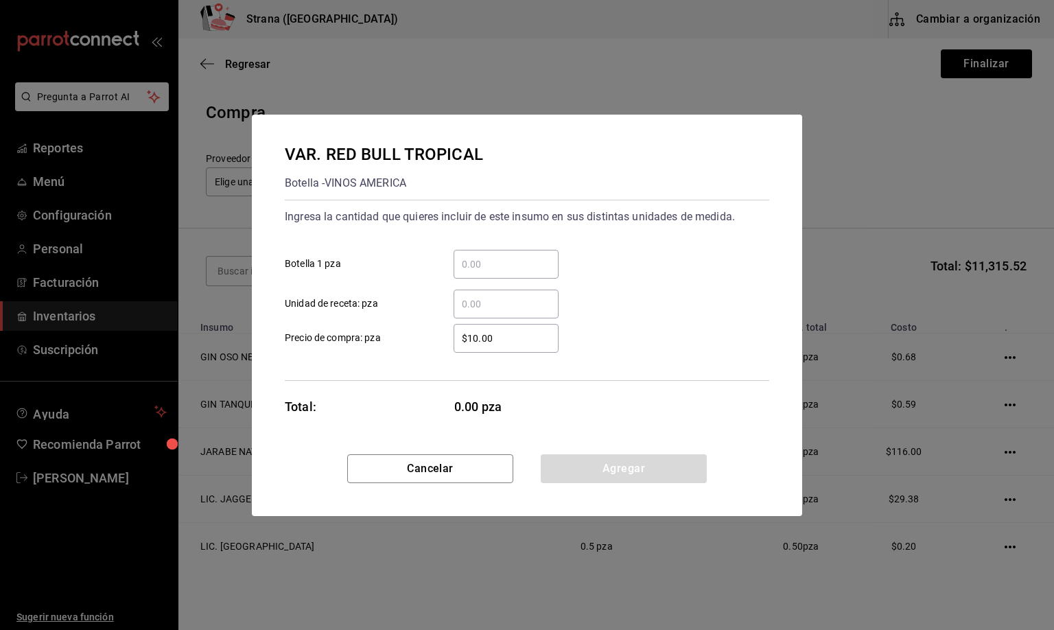
click at [493, 303] on input "​ Unidad de receta: pza" at bounding box center [506, 304] width 105 height 16
type input "6"
click at [618, 467] on button "Agregar" at bounding box center [624, 468] width 166 height 29
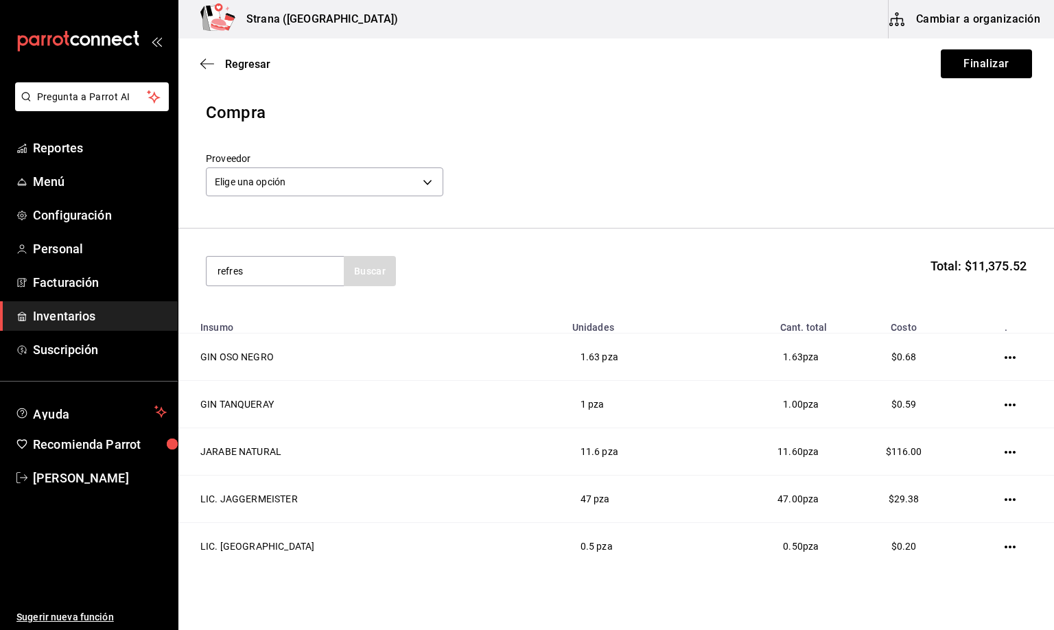
type input "refres"
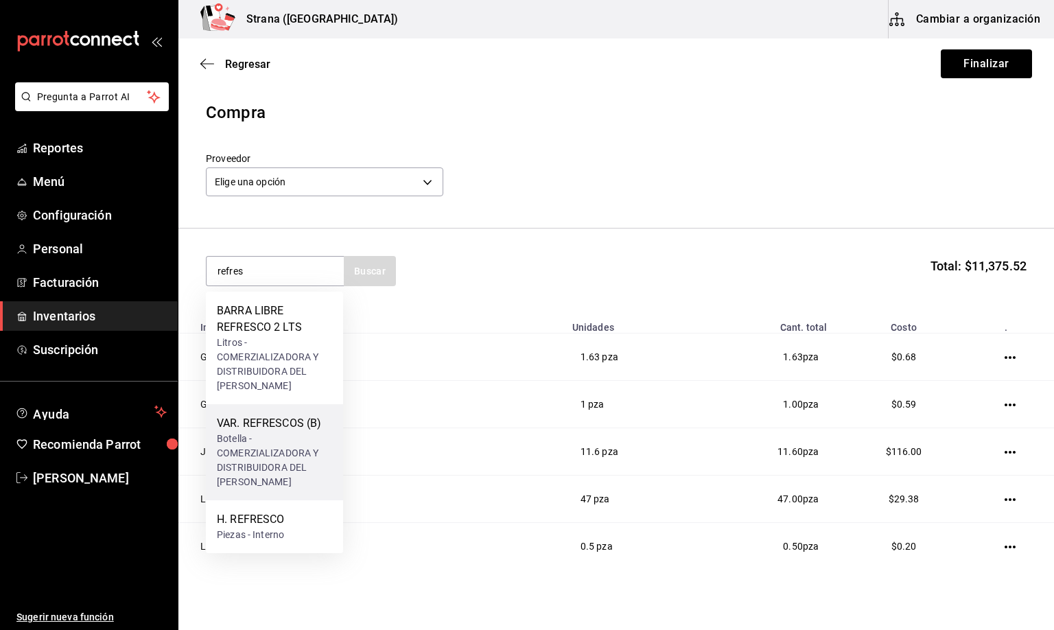
click at [274, 441] on div "Botella - COMERZIALIZADORA Y DISTRIBUIDORA DEL NAYAR" at bounding box center [274, 461] width 115 height 58
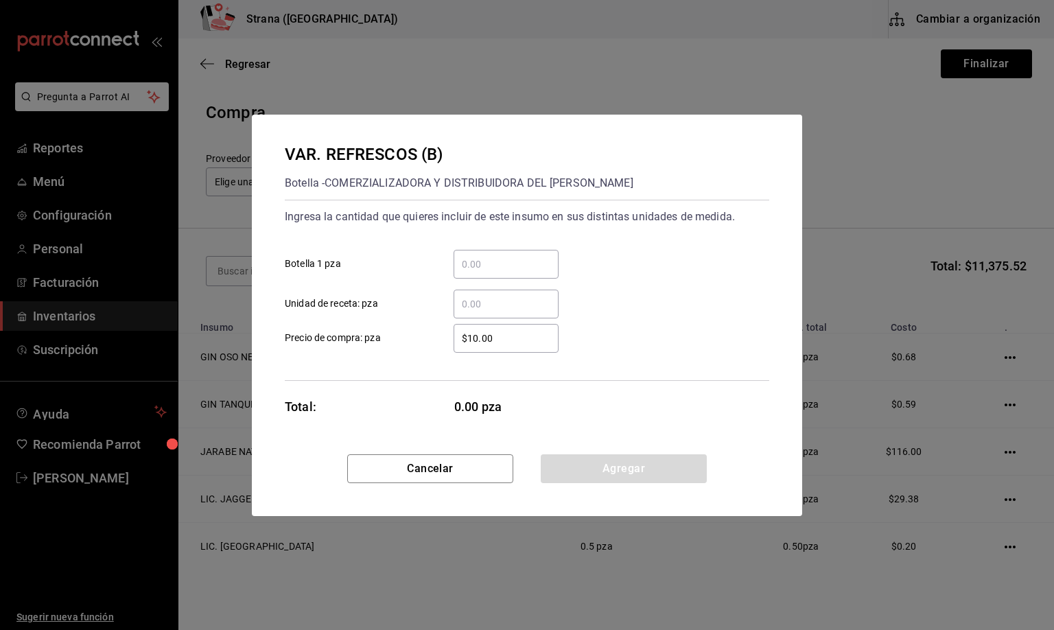
click at [478, 301] on input "​ Unidad de receta: pza" at bounding box center [506, 304] width 105 height 16
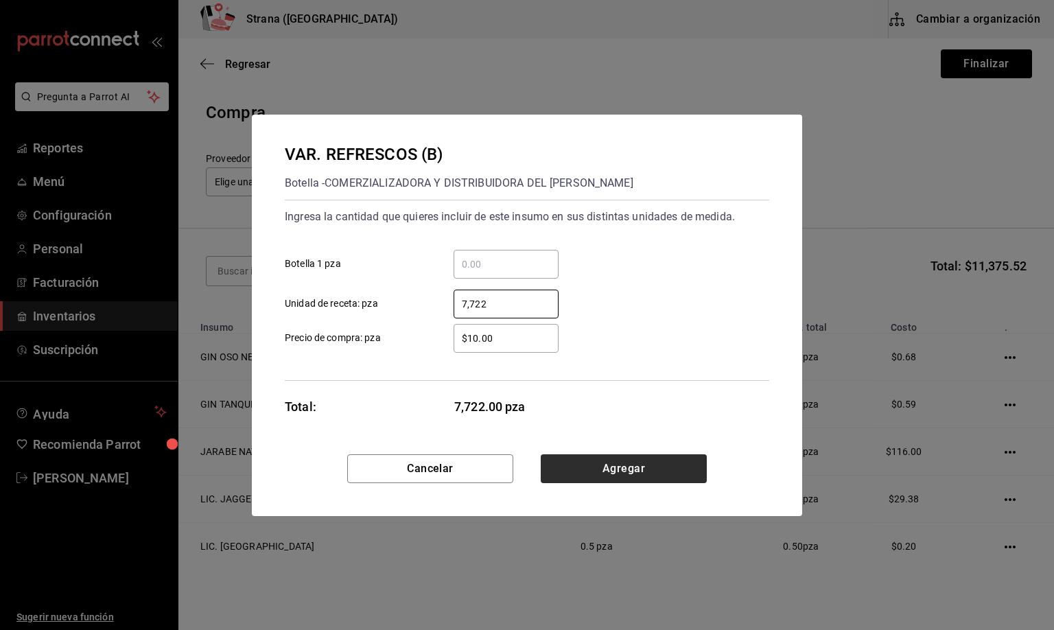
type input "7,722"
click at [593, 471] on button "Agregar" at bounding box center [624, 468] width 166 height 29
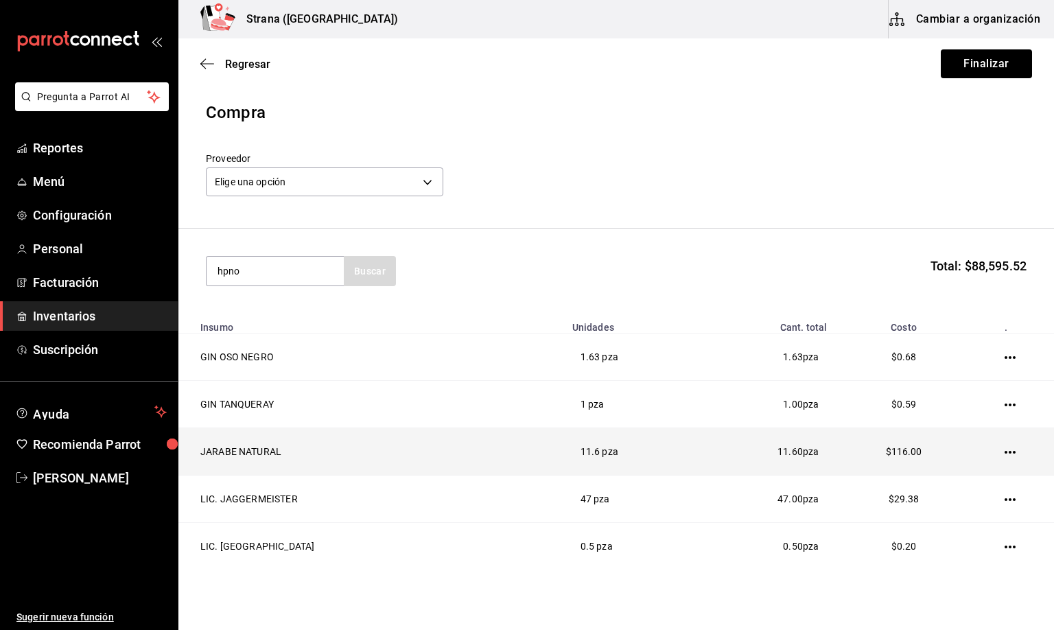
type input "hpno"
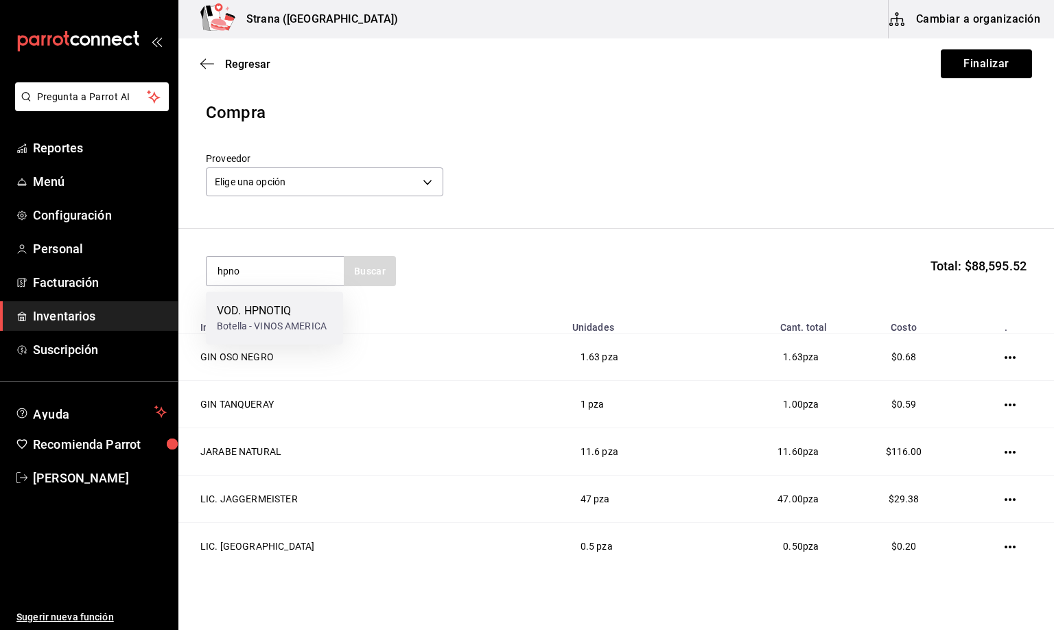
click at [272, 295] on div "VOD. HPNOTIQ Botella - VINOS AMERICA" at bounding box center [274, 318] width 137 height 53
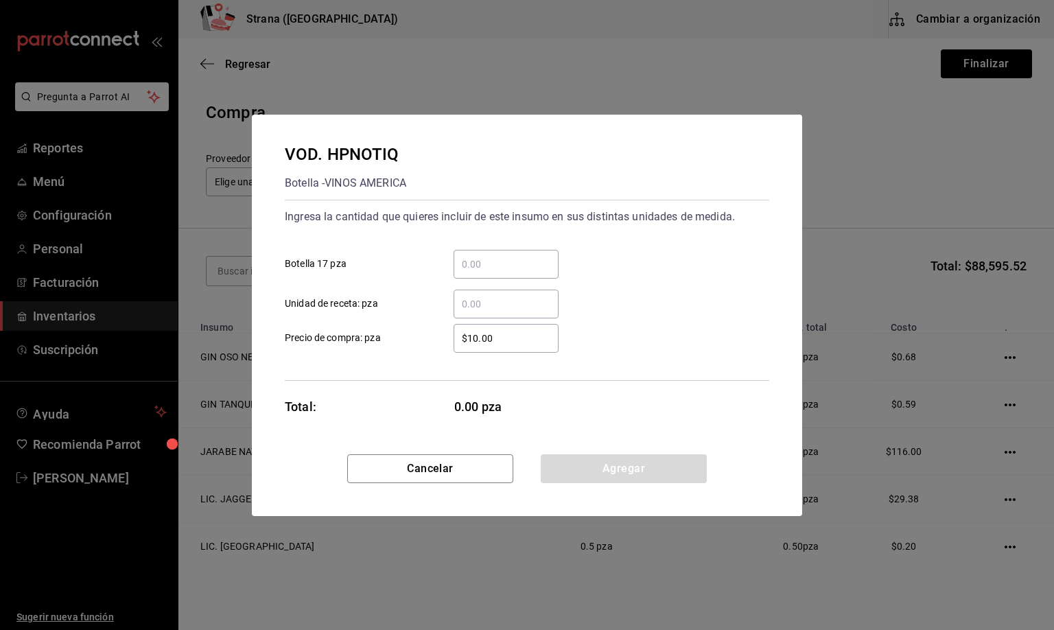
click at [478, 301] on input "​ Unidad de receta: pza" at bounding box center [506, 304] width 105 height 16
type input "25"
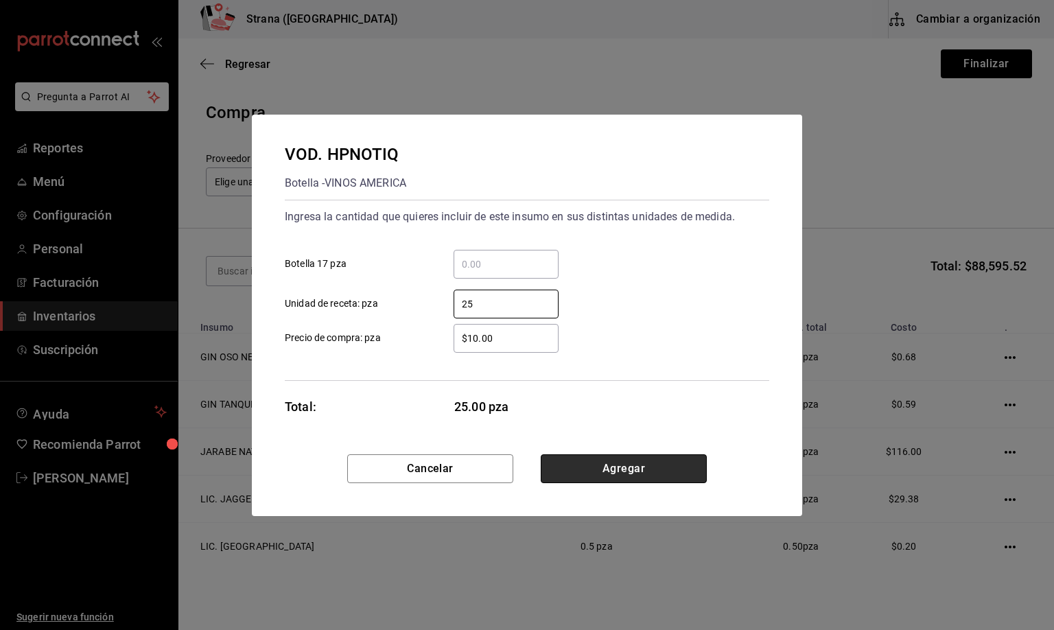
click at [605, 466] on button "Agregar" at bounding box center [624, 468] width 166 height 29
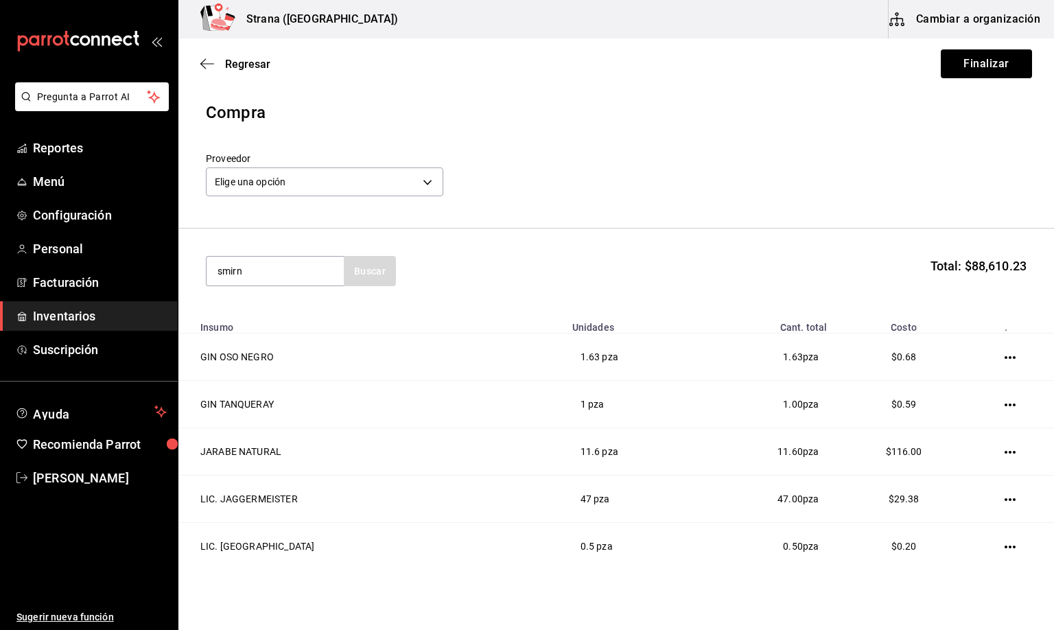
type input "smirn"
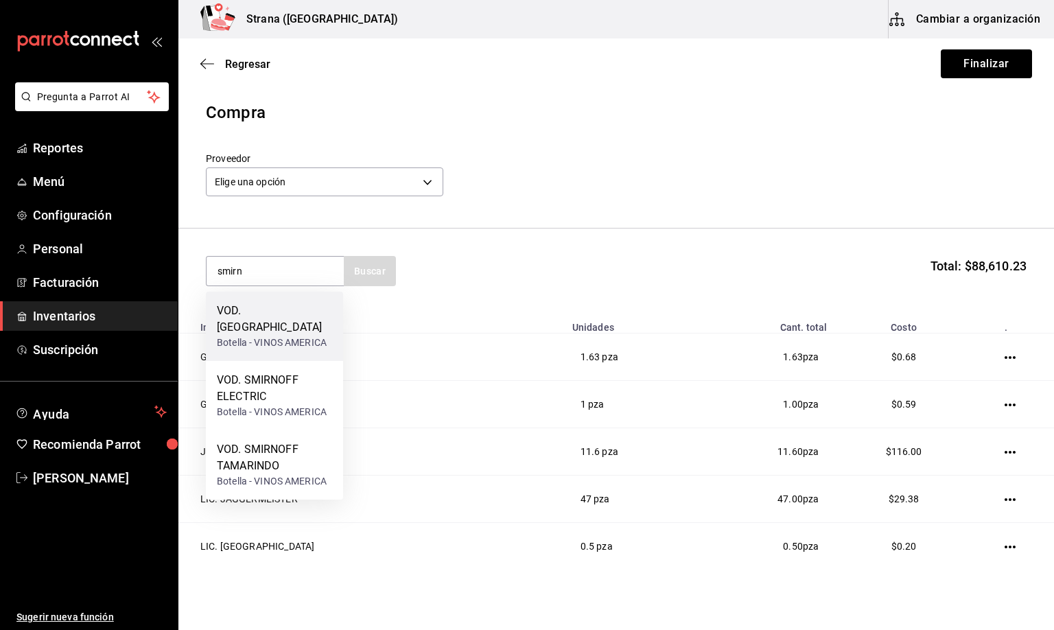
click at [283, 336] on div "Botella - VINOS AMERICA" at bounding box center [274, 343] width 115 height 14
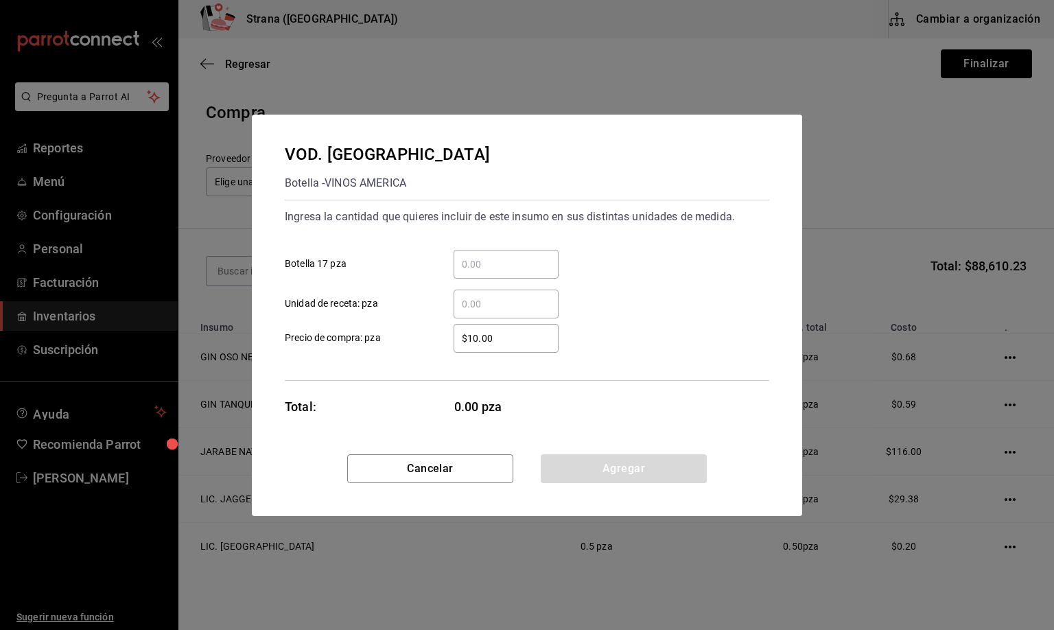
click at [480, 299] on input "​ Unidad de receta: pza" at bounding box center [506, 304] width 105 height 16
type input "6.26"
click at [570, 466] on button "Agregar" at bounding box center [624, 468] width 166 height 29
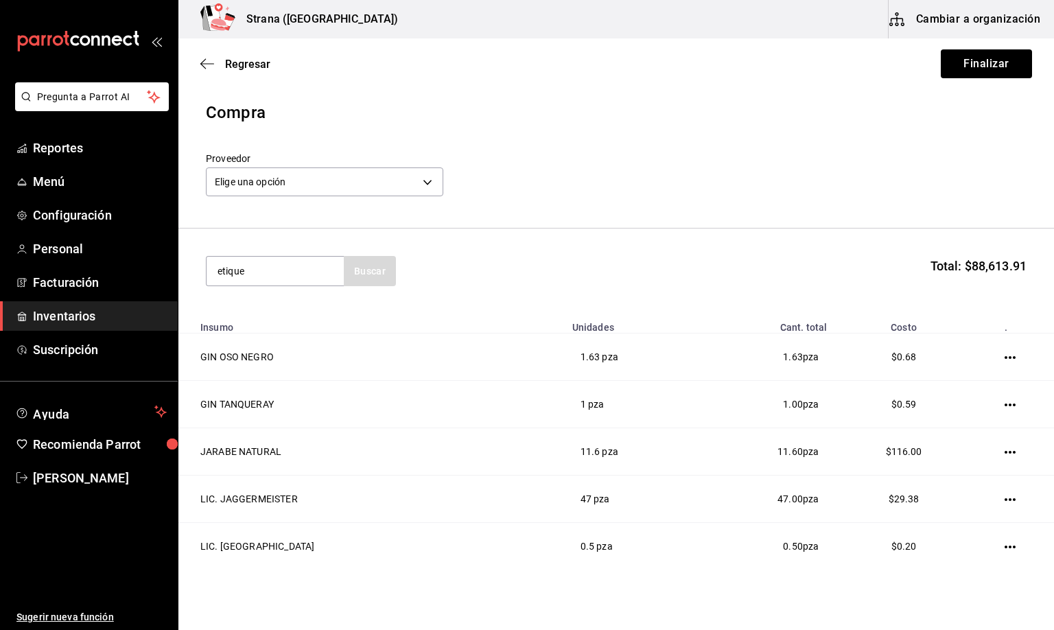
type input "etique"
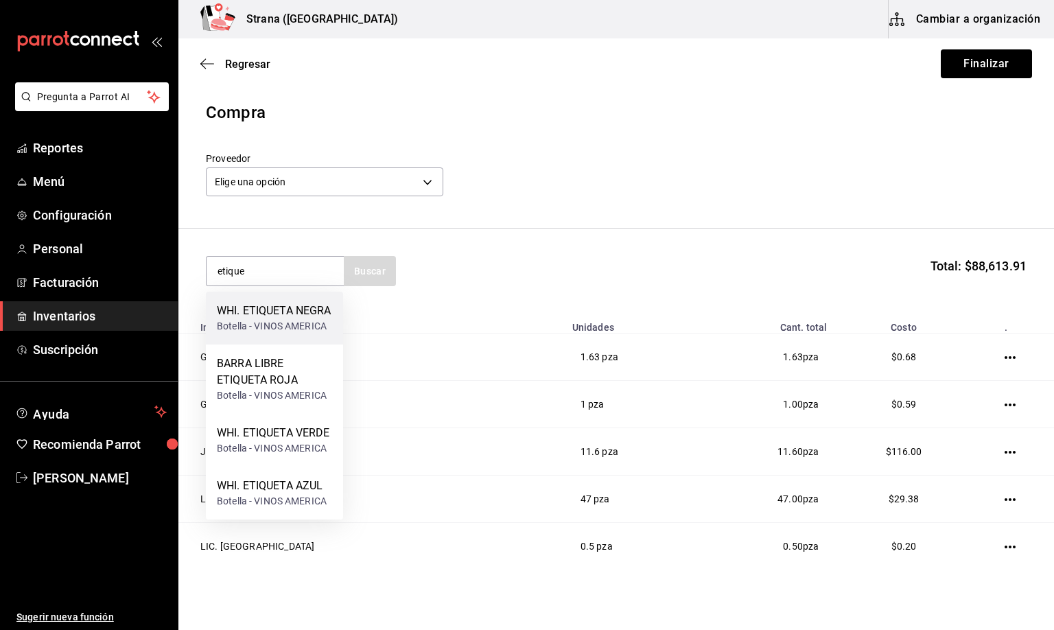
click at [274, 319] on div "WHI. ETIQUETA NEGRA" at bounding box center [274, 311] width 115 height 16
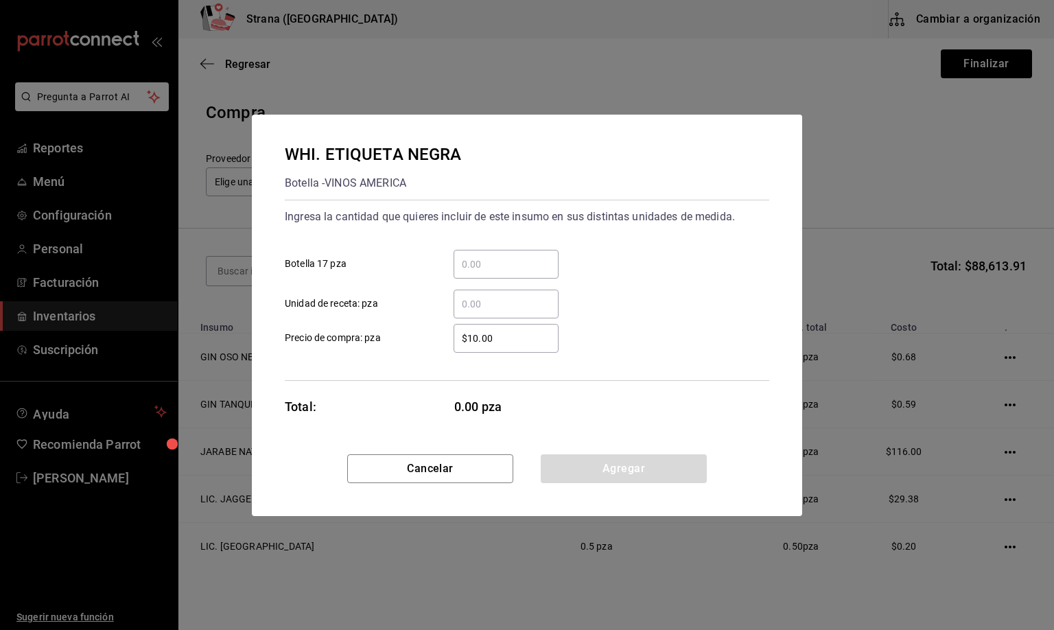
click at [478, 307] on input "​ Unidad de receta: pza" at bounding box center [506, 304] width 105 height 16
type input "2"
click at [618, 474] on button "Agregar" at bounding box center [624, 468] width 166 height 29
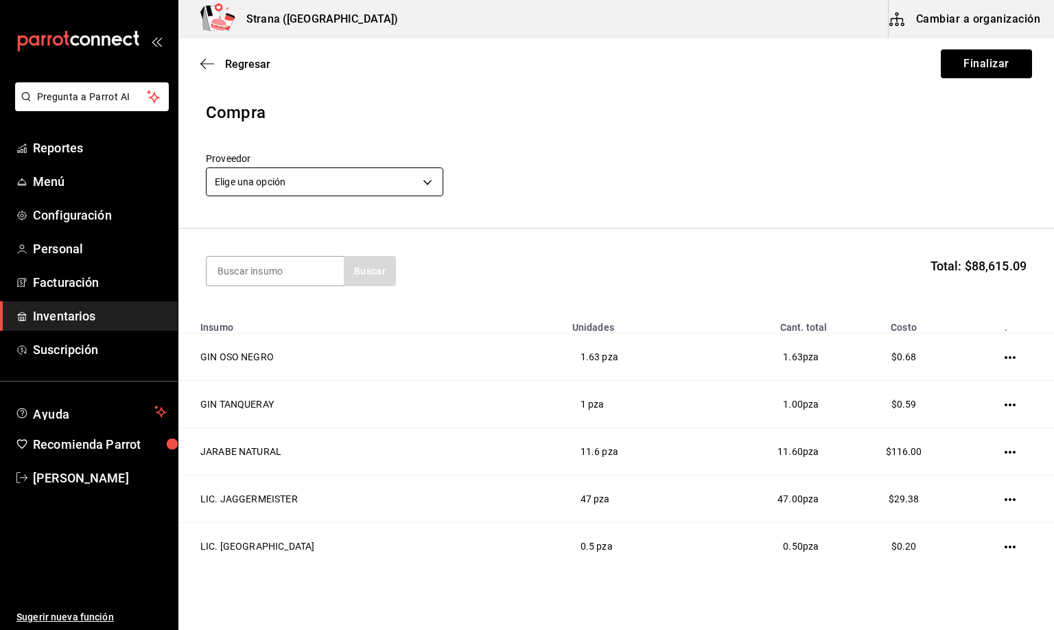
click at [219, 183] on body "Pregunta a Parrot AI Reportes Menú Configuración Personal Facturación Inventari…" at bounding box center [527, 276] width 1054 height 552
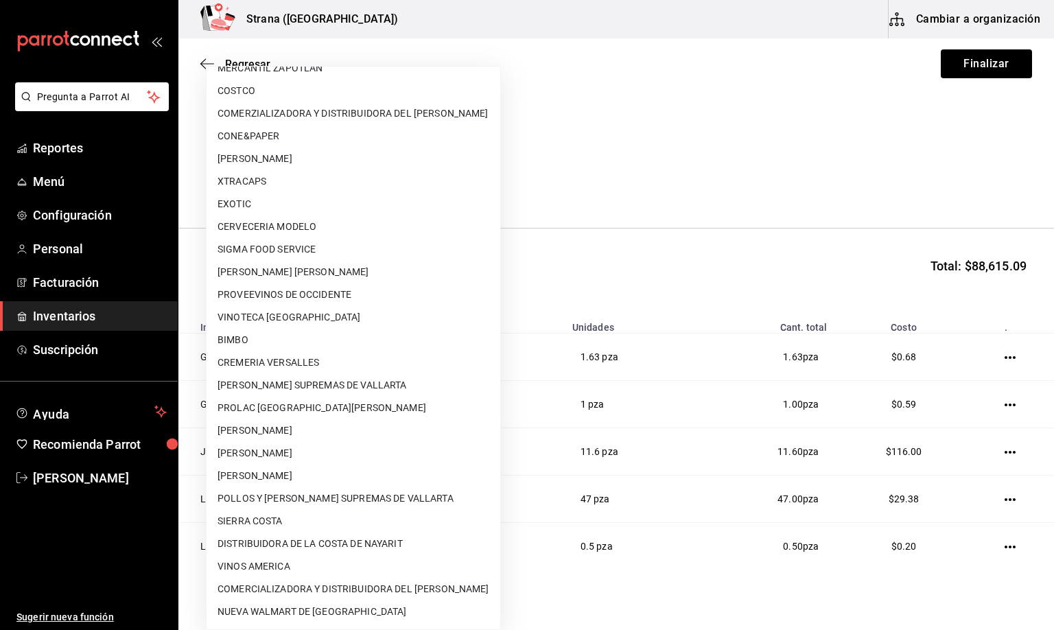
scroll to position [60, 0]
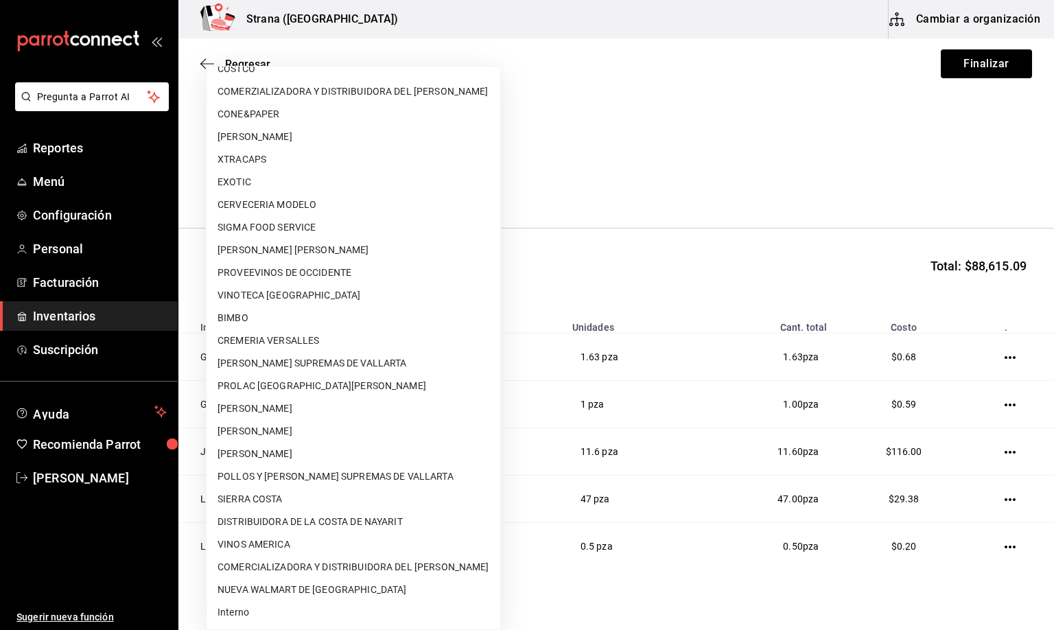
click at [262, 611] on li "Interno" at bounding box center [354, 612] width 294 height 23
type input "8f59523e-768f-4f75-81e2-699d8d2926c5"
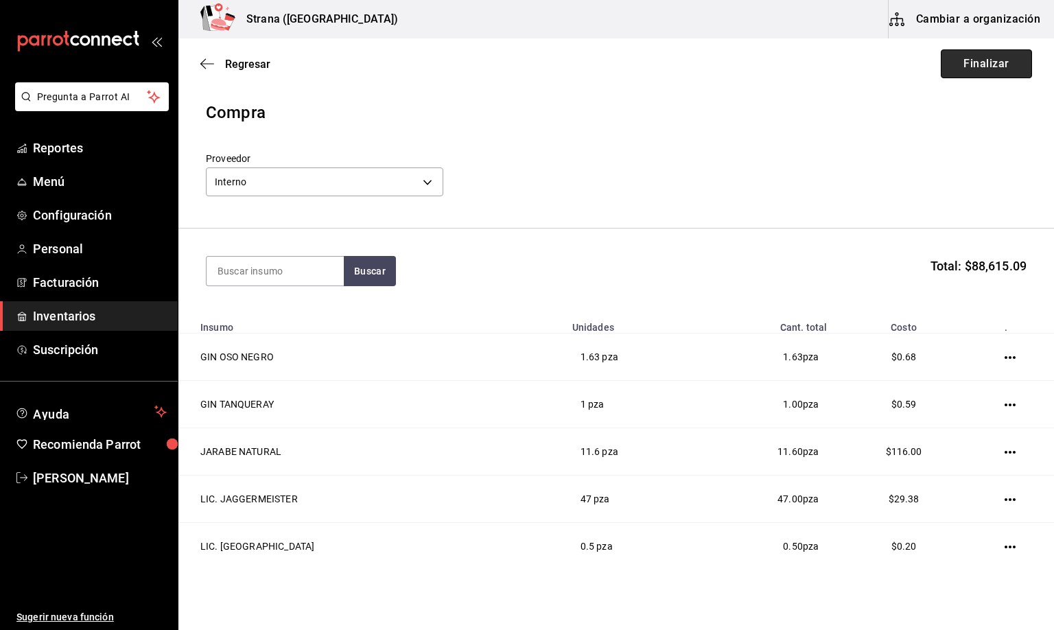
click at [979, 62] on button "Finalizar" at bounding box center [986, 63] width 91 height 29
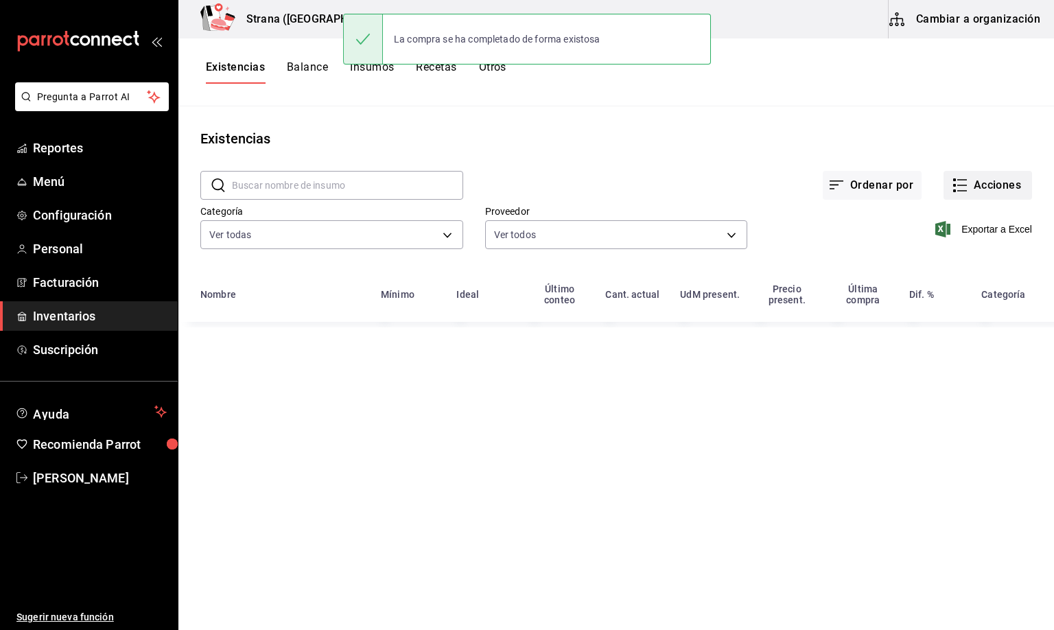
click at [999, 186] on button "Acciones" at bounding box center [988, 185] width 89 height 29
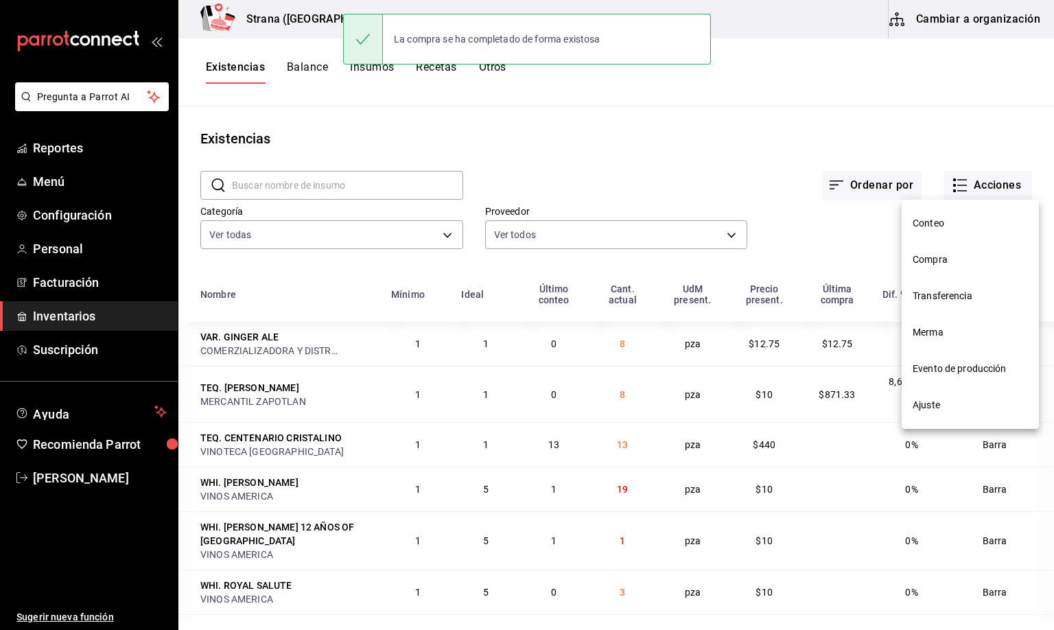
click at [931, 253] on span "Compra" at bounding box center [970, 260] width 115 height 14
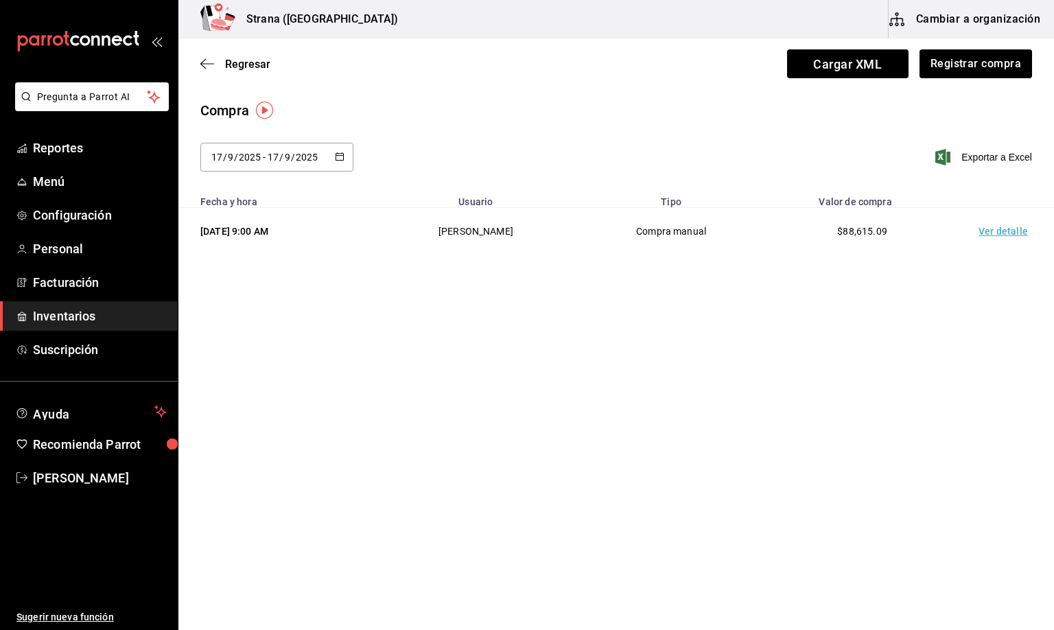
click at [994, 235] on td "Ver detalle" at bounding box center [1006, 231] width 96 height 47
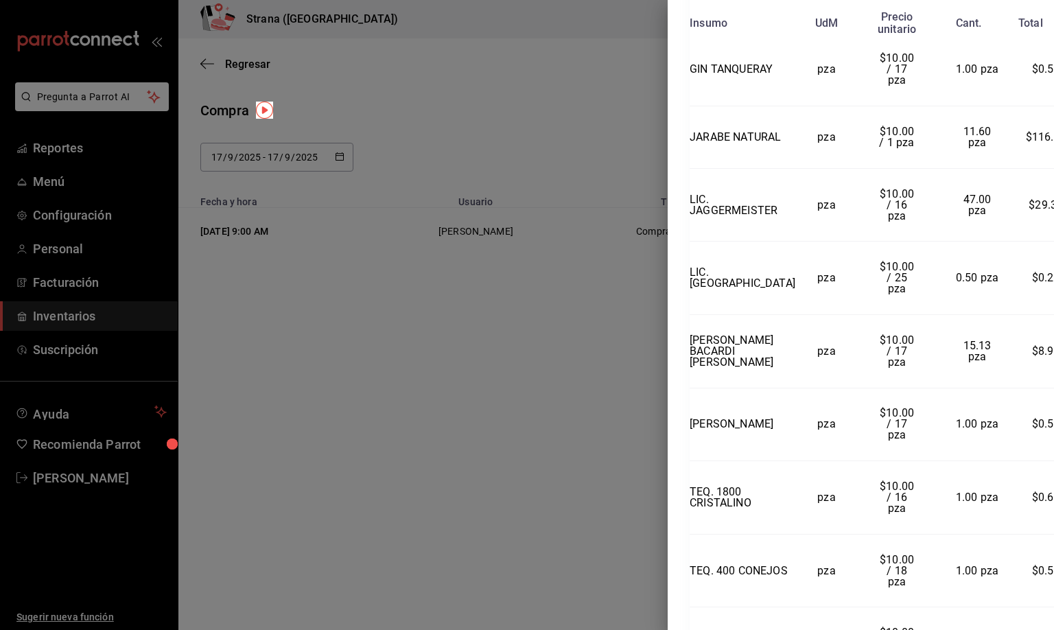
scroll to position [463, 0]
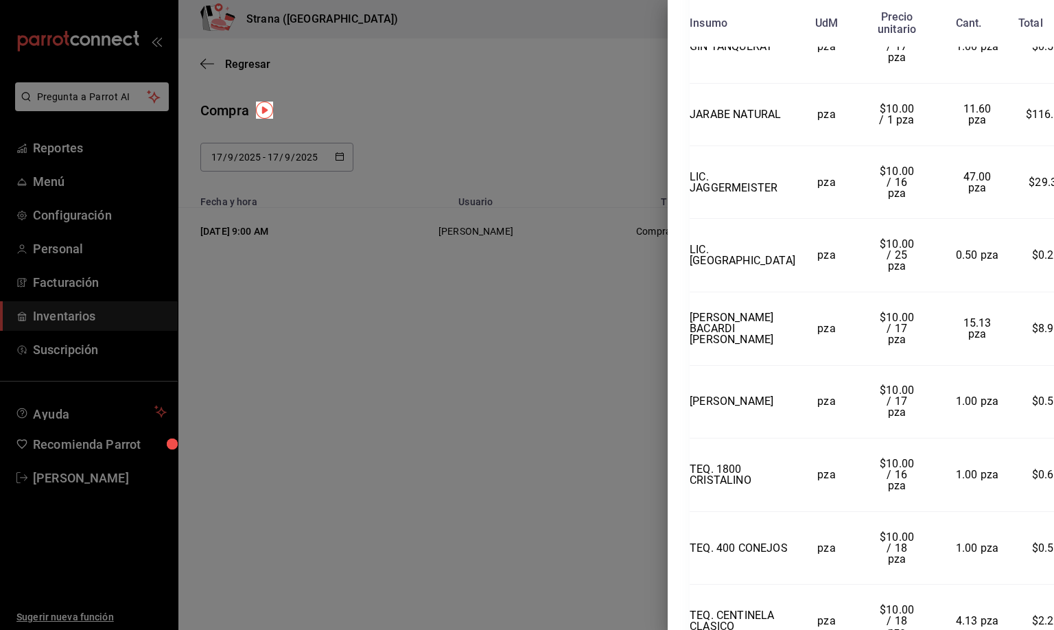
click at [1046, 616] on div "Compra Proveedor Interno Usuario Mirna Ocegueda Davila Fecha y hora 17/09/2025 …" at bounding box center [861, 315] width 386 height 630
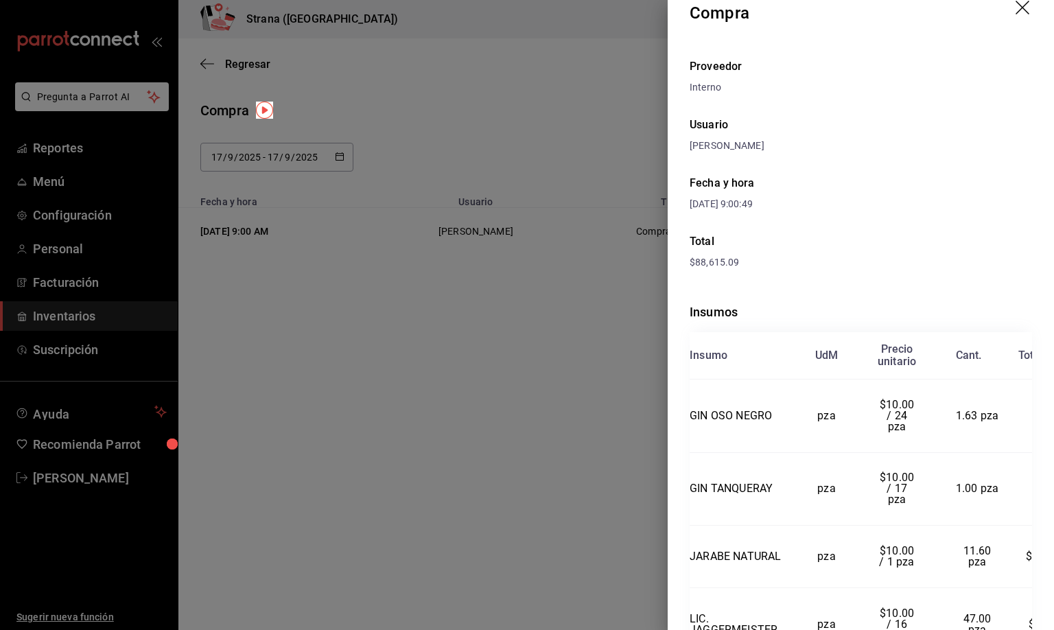
scroll to position [0, 0]
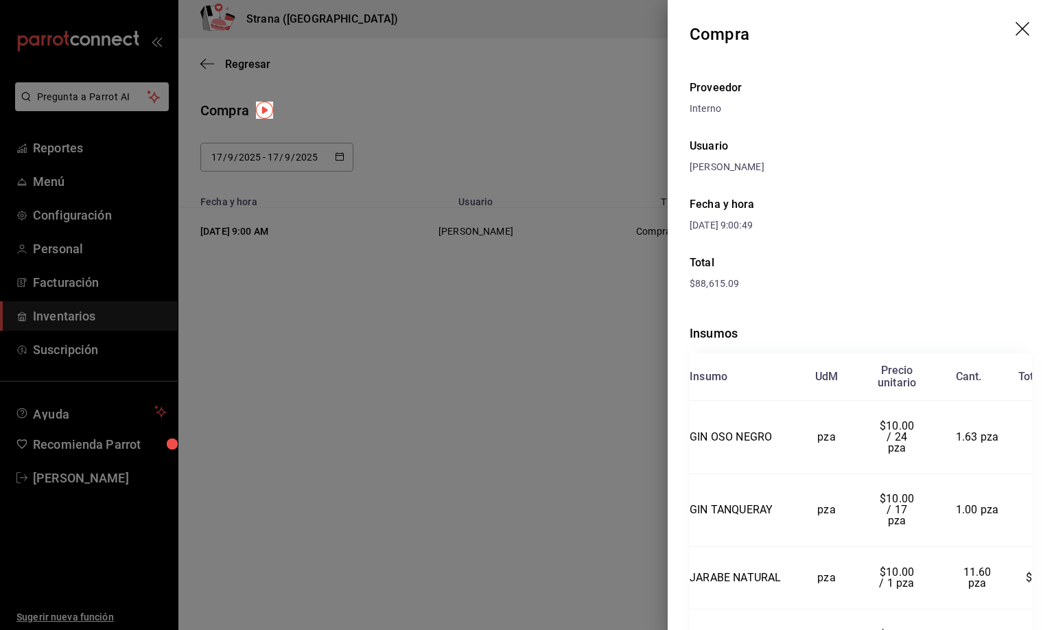
click at [1016, 29] on icon "drag" at bounding box center [1024, 30] width 16 height 16
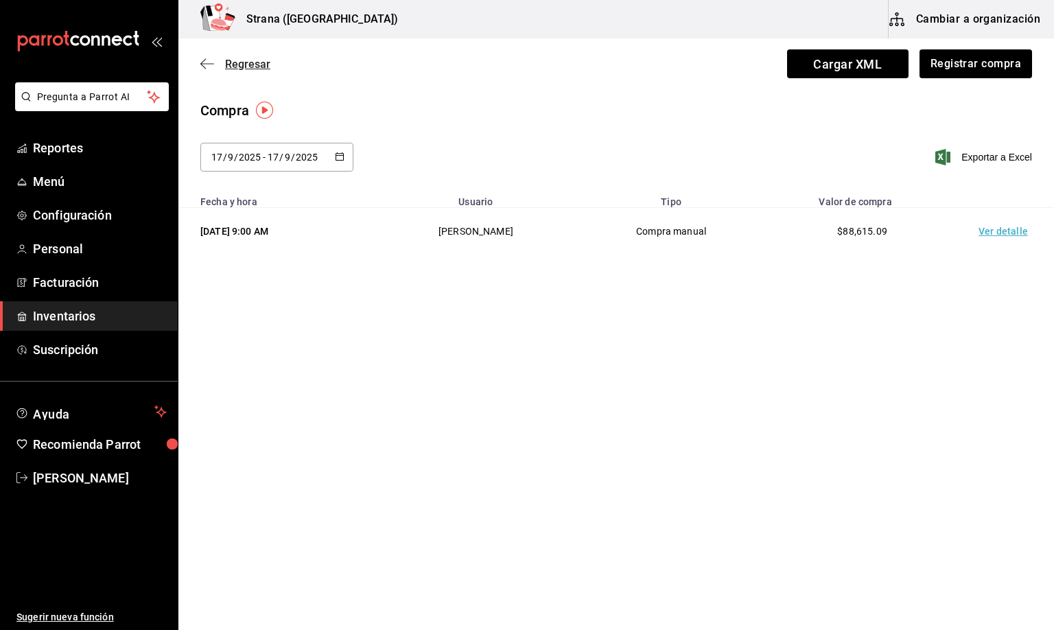
click at [250, 69] on span "Regresar" at bounding box center [247, 64] width 45 height 13
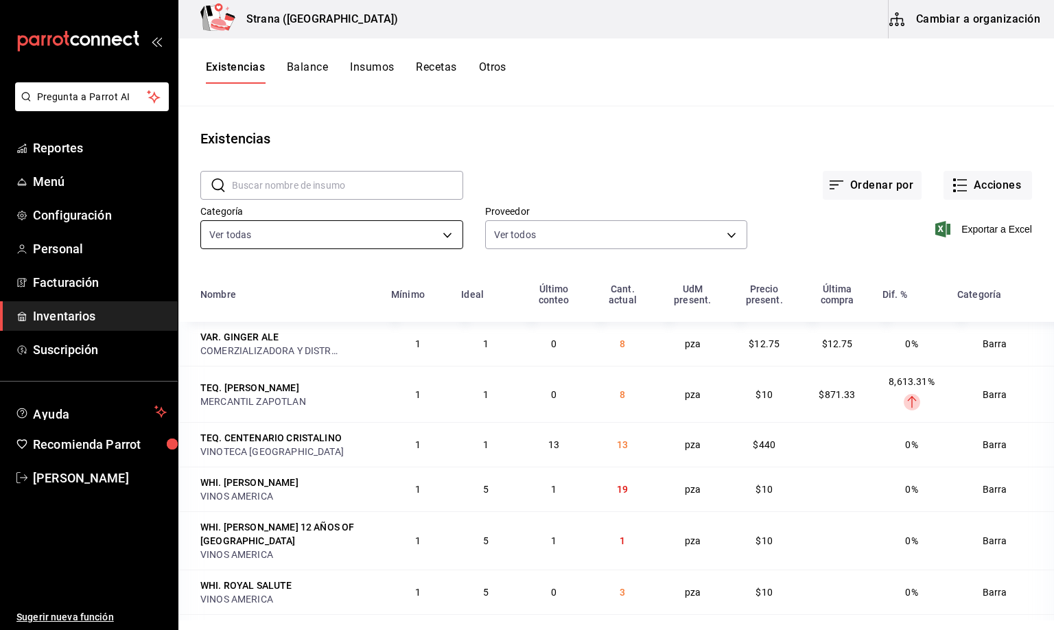
click at [270, 235] on body "Pregunta a Parrot AI Reportes Menú Configuración Personal Facturación Inventari…" at bounding box center [527, 310] width 1054 height 620
click at [246, 327] on span "HOLLY" at bounding box center [343, 328] width 205 height 14
type input "22ec9f2c-e042-44ea-8d53-bf0e1d8c11ed"
checkbox input "false"
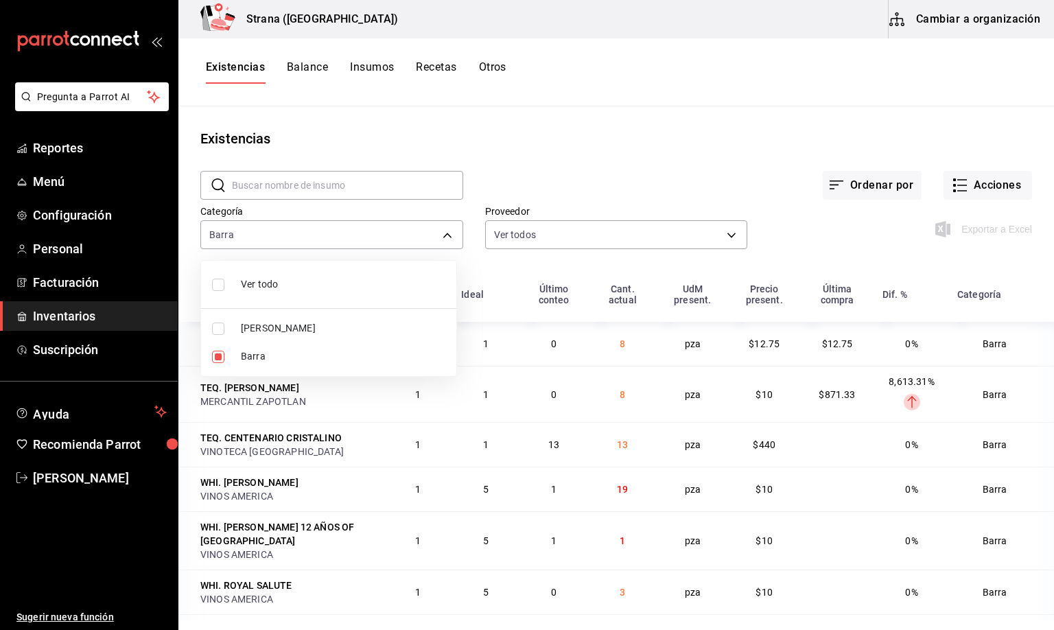
click at [246, 62] on div at bounding box center [527, 315] width 1054 height 630
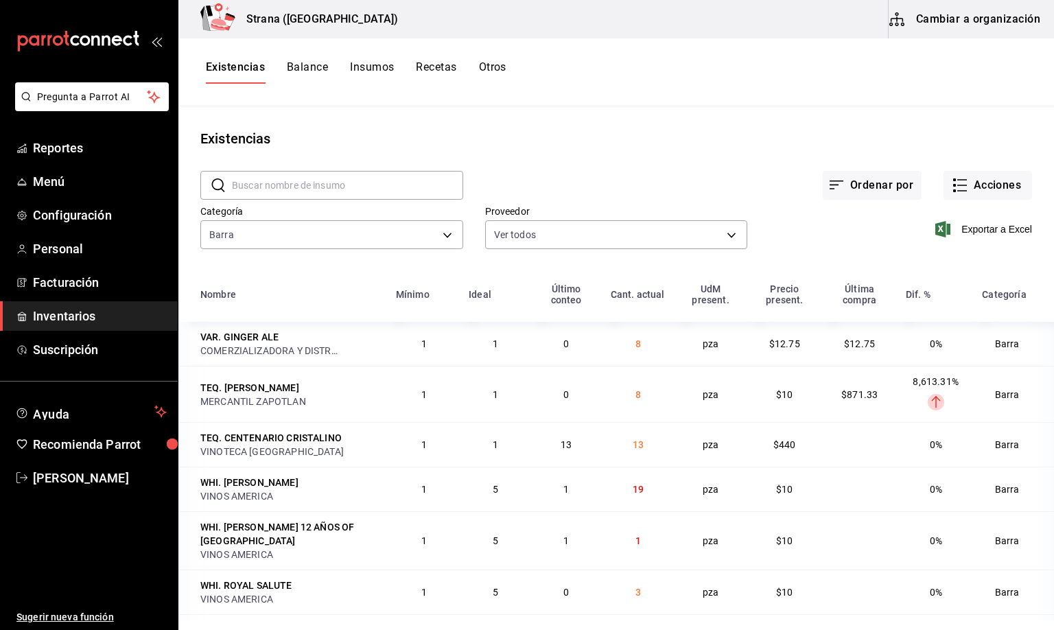
click at [966, 229] on span "Exportar a Excel" at bounding box center [985, 229] width 94 height 16
click at [554, 138] on div "Existencias" at bounding box center [616, 138] width 876 height 21
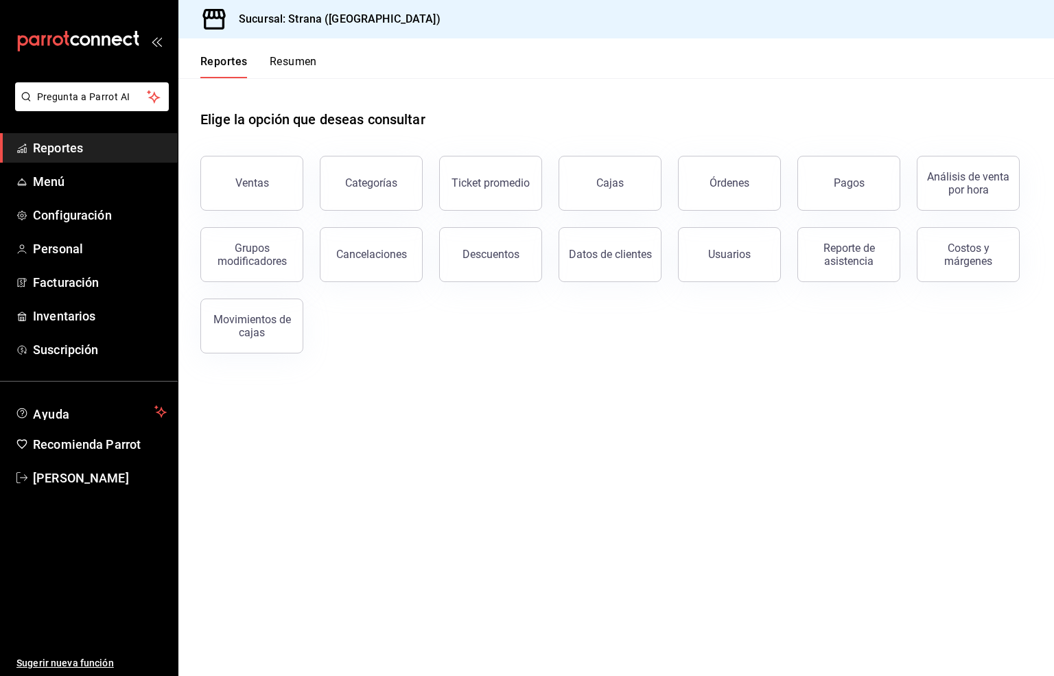
click at [77, 315] on span "Inventarios" at bounding box center [100, 316] width 134 height 19
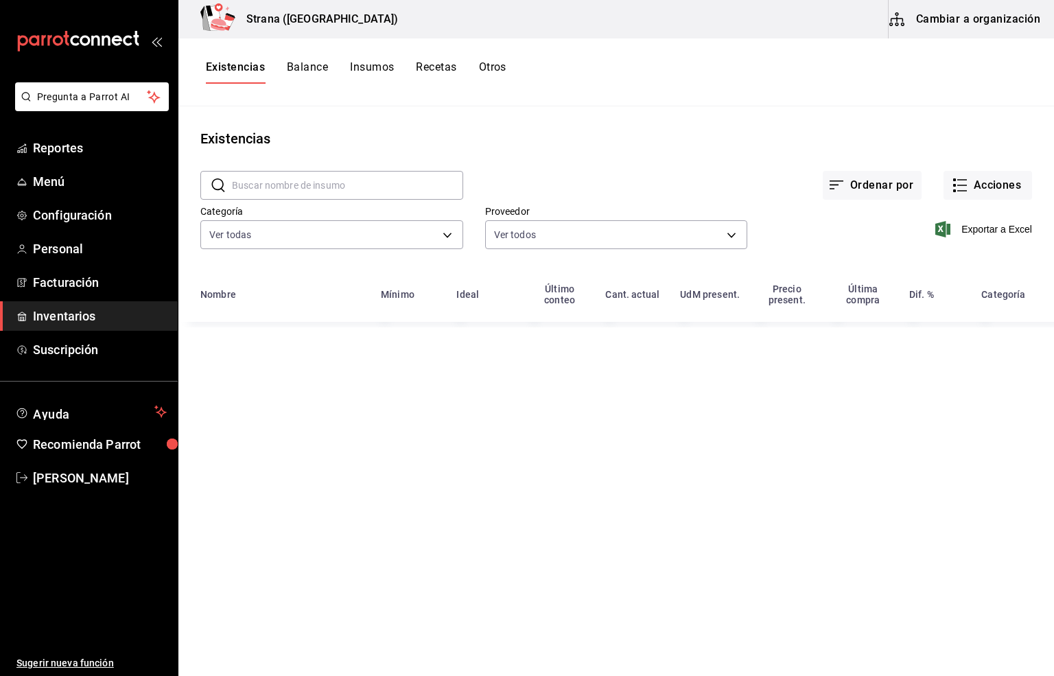
click at [272, 185] on input "text" at bounding box center [347, 185] width 231 height 27
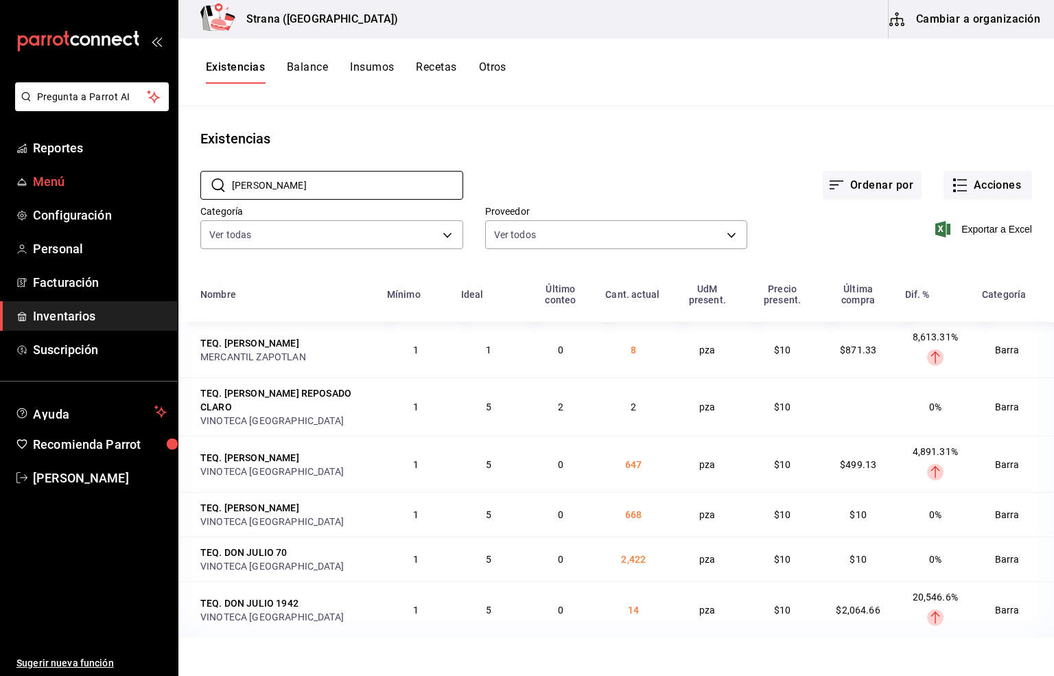
drag, startPoint x: 246, startPoint y: 181, endPoint x: 169, endPoint y: 181, distance: 76.9
click at [169, 181] on div "Pregunta a Parrot AI Reportes Menú Configuración Personal Facturación Inventari…" at bounding box center [527, 333] width 1054 height 666
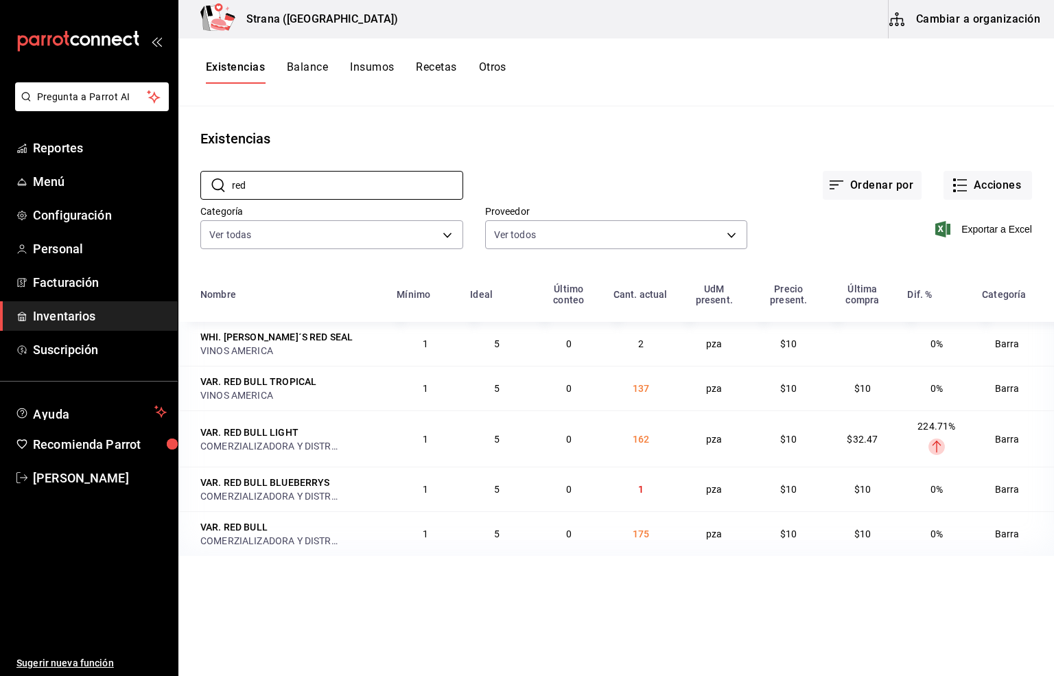
type input "red"
